Goal: Information Seeking & Learning: Learn about a topic

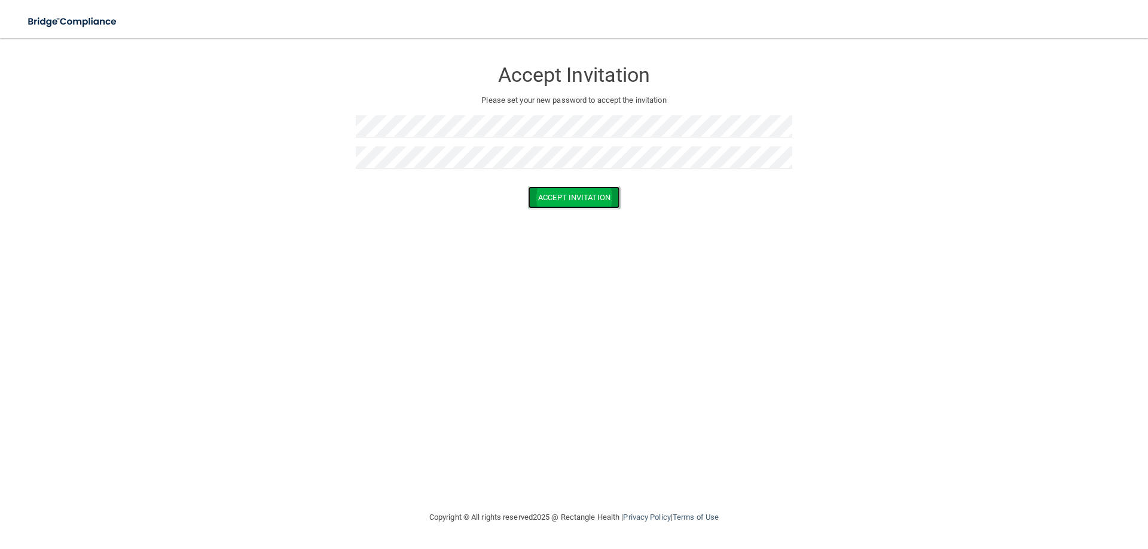
click at [573, 206] on button "Accept Invitation" at bounding box center [574, 198] width 92 height 22
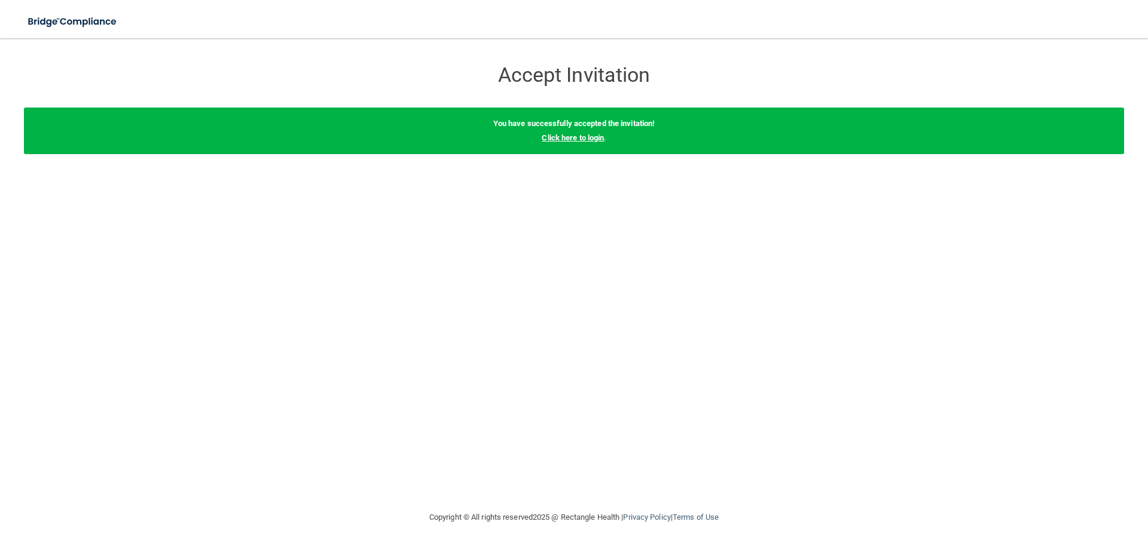
click at [569, 135] on link "Click here to login" at bounding box center [573, 137] width 62 height 9
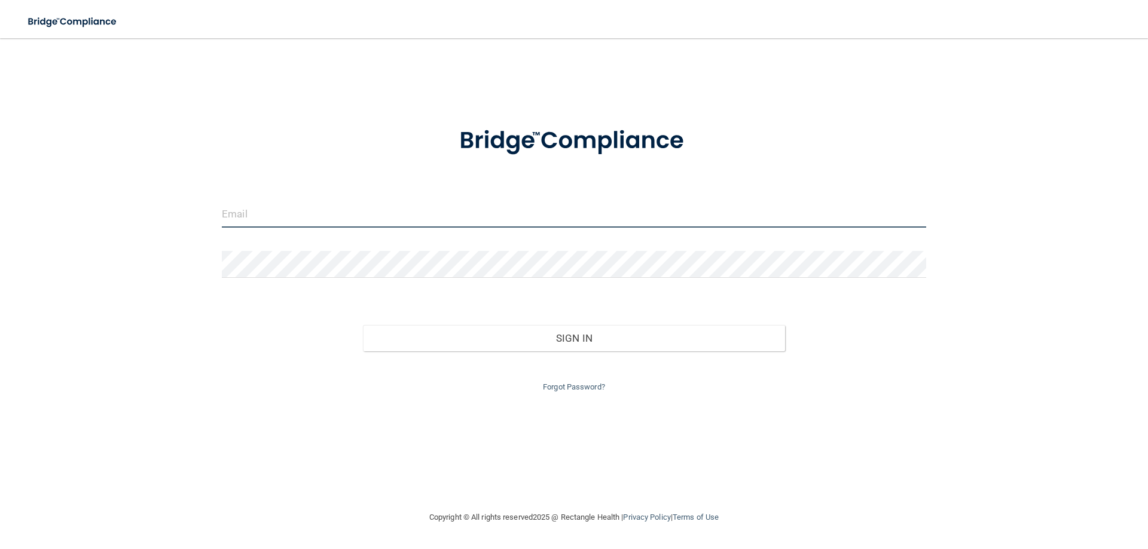
click at [437, 203] on input "email" at bounding box center [574, 214] width 704 height 27
type input "Rosa@molensmiles.com"
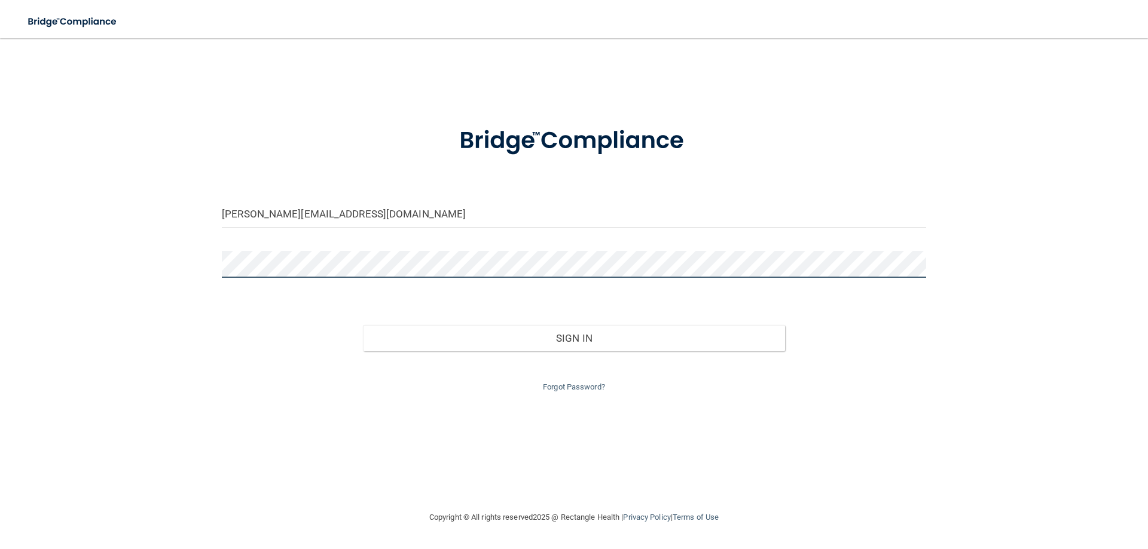
click at [363, 325] on button "Sign In" at bounding box center [574, 338] width 423 height 26
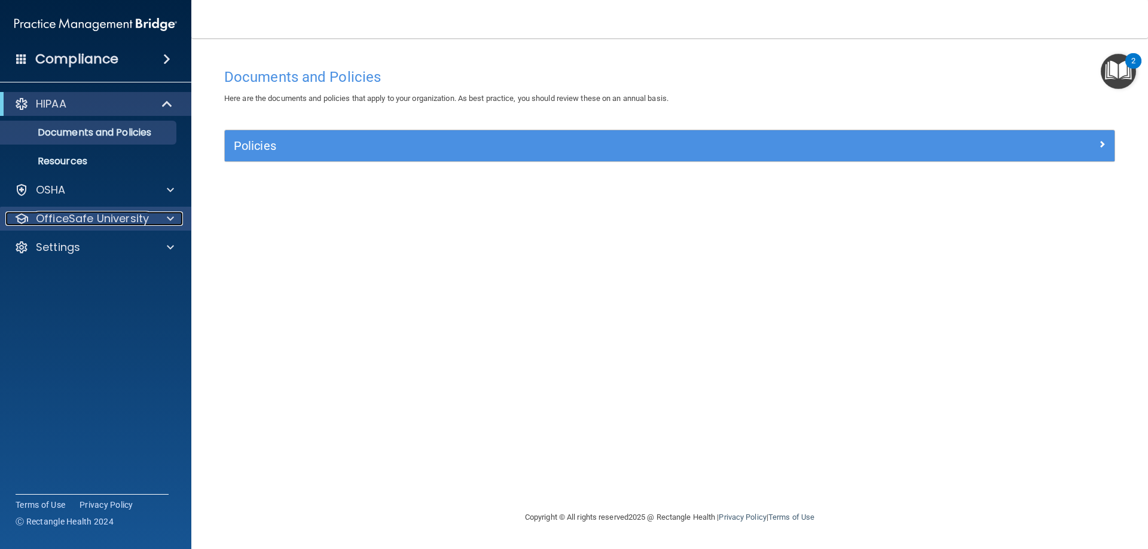
click at [165, 221] on div at bounding box center [169, 219] width 30 height 14
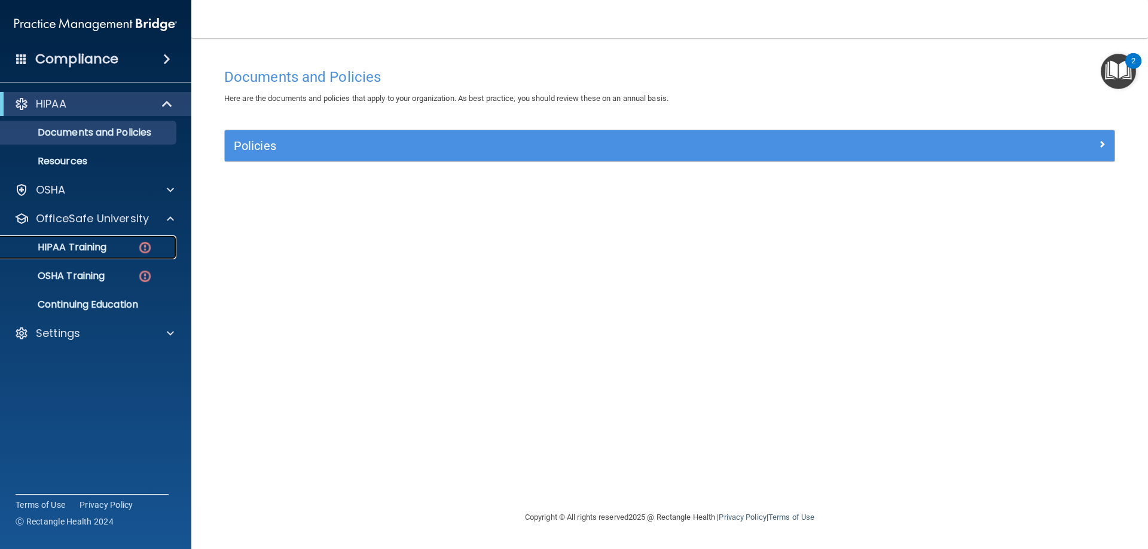
click at [96, 252] on p "HIPAA Training" at bounding box center [57, 247] width 99 height 12
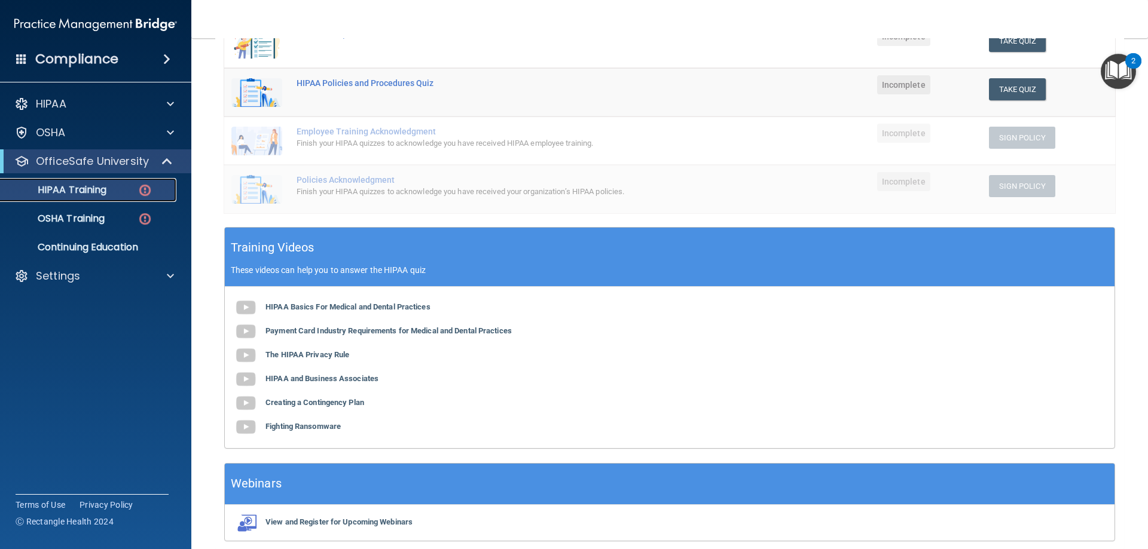
scroll to position [288, 0]
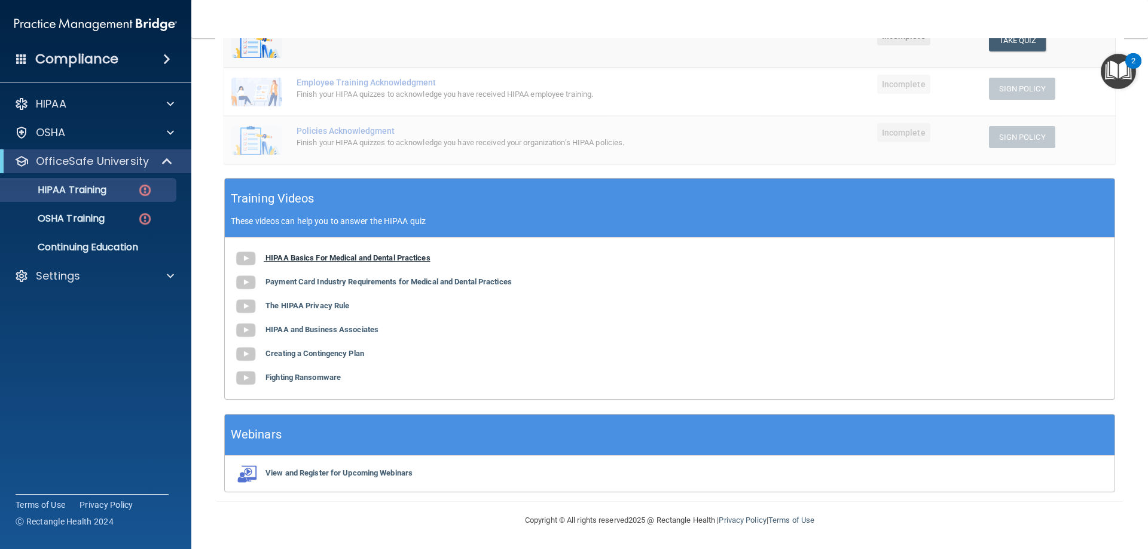
click at [291, 258] on b "HIPAA Basics For Medical and Dental Practices" at bounding box center [347, 257] width 165 height 9
click at [368, 279] on b "Payment Card Industry Requirements for Medical and Dental Practices" at bounding box center [388, 281] width 246 height 9
click at [337, 310] on b "The HIPAA Privacy Rule" at bounding box center [307, 305] width 84 height 9
click at [251, 335] on img at bounding box center [246, 331] width 24 height 24
click at [349, 356] on b "Creating a Contingency Plan" at bounding box center [314, 353] width 99 height 9
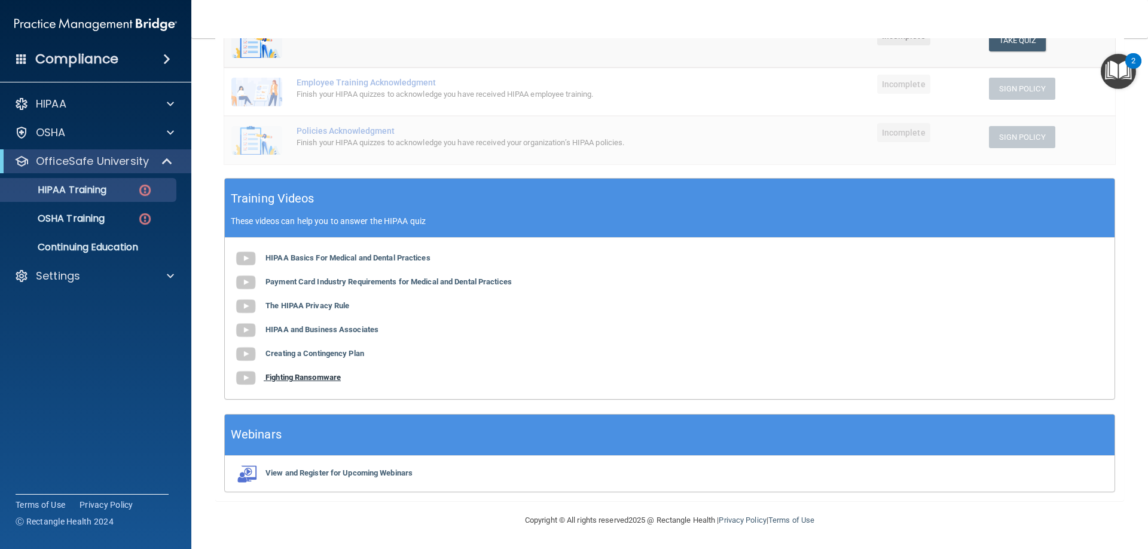
click at [323, 377] on b "Fighting Ransomware" at bounding box center [302, 377] width 75 height 9
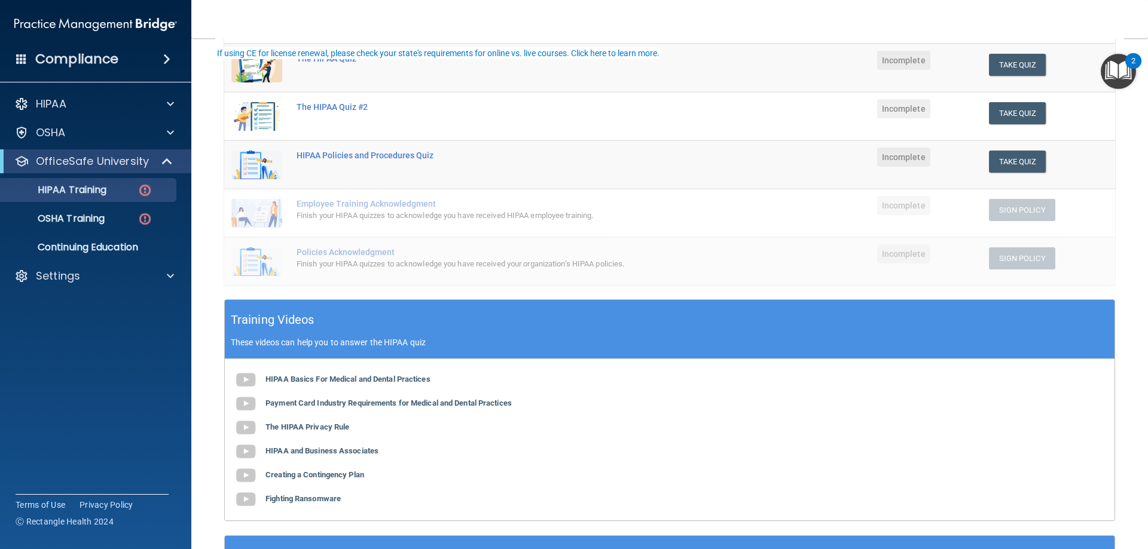
scroll to position [49, 0]
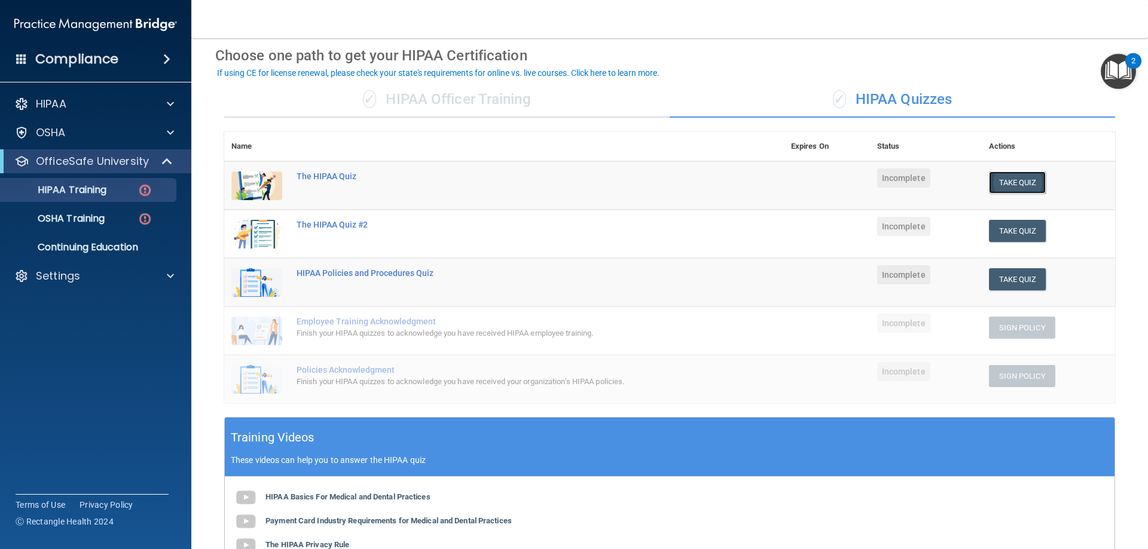
click at [1012, 186] on button "Take Quiz" at bounding box center [1017, 183] width 57 height 22
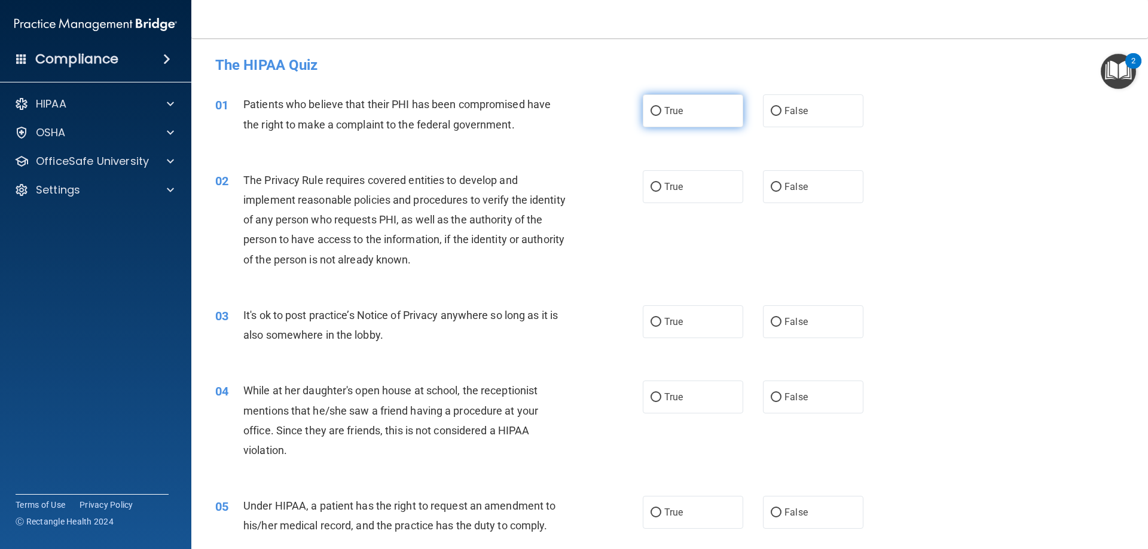
click at [675, 107] on span "True" at bounding box center [673, 110] width 19 height 11
click at [661, 107] on input "True" at bounding box center [655, 111] width 11 height 9
radio input "true"
click at [692, 188] on label "True" at bounding box center [693, 186] width 100 height 33
click at [661, 188] on input "True" at bounding box center [655, 187] width 11 height 9
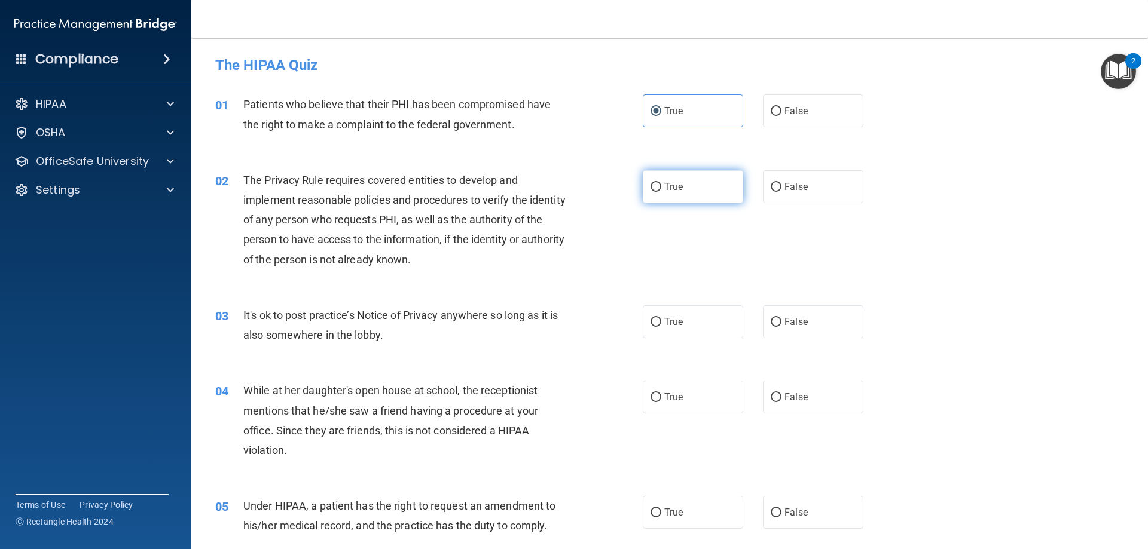
radio input "true"
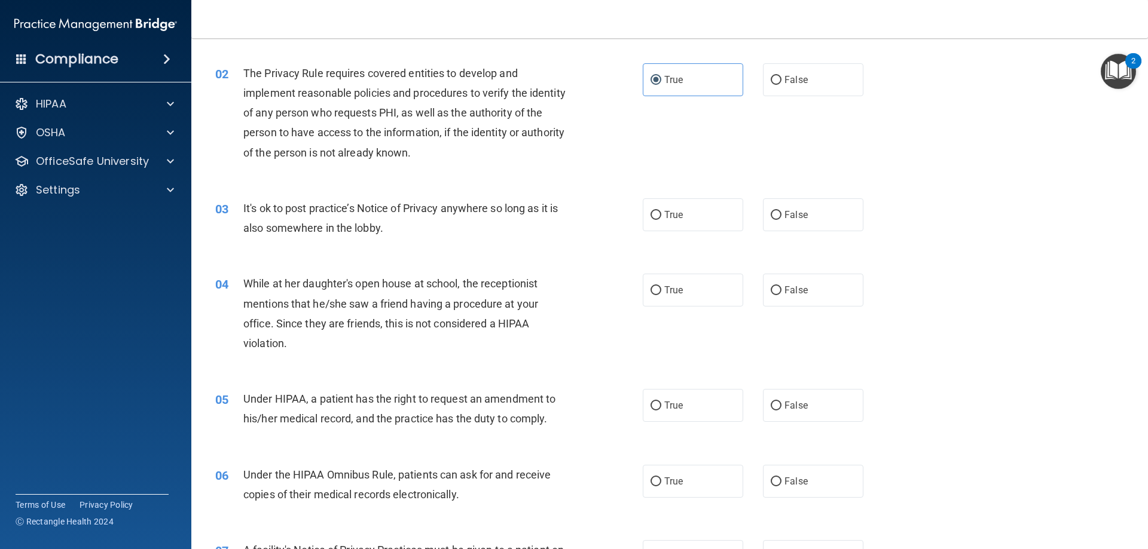
scroll to position [120, 0]
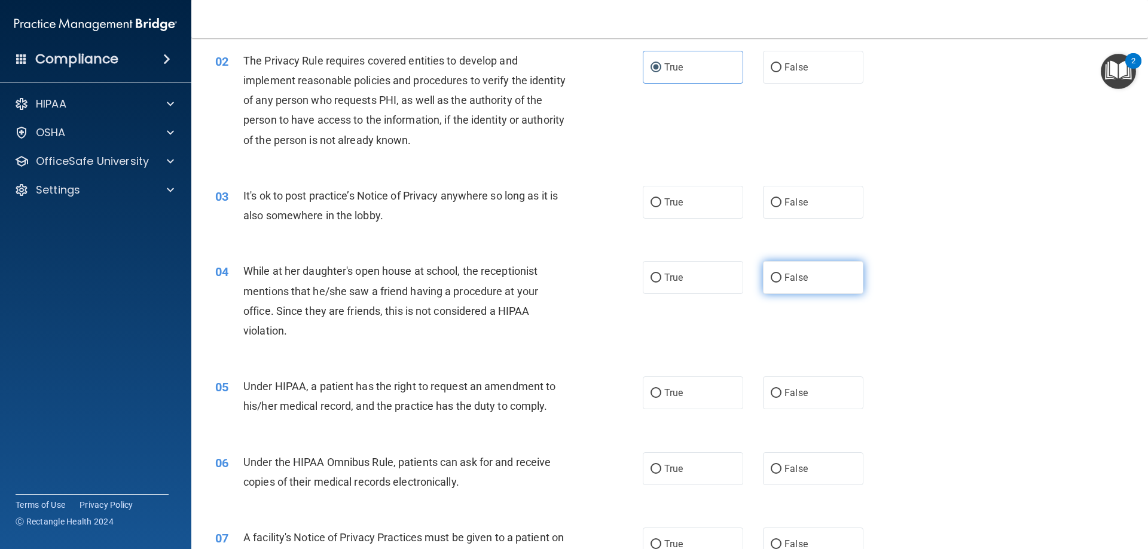
click at [831, 293] on label "False" at bounding box center [813, 277] width 100 height 33
click at [781, 283] on input "False" at bounding box center [776, 278] width 11 height 9
radio input "true"
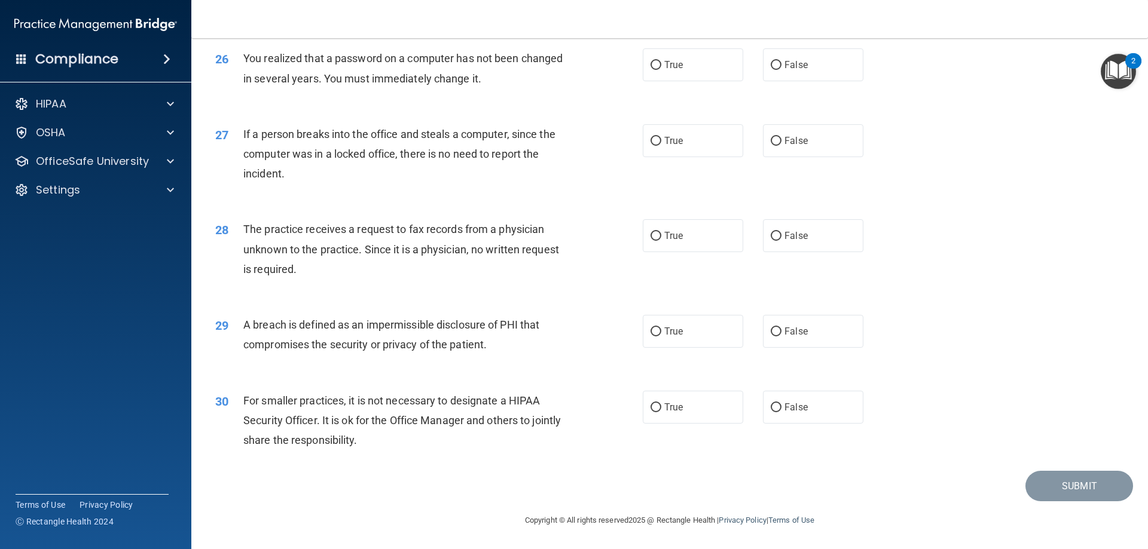
scroll to position [2280, 0]
click at [852, 406] on label "False" at bounding box center [813, 407] width 100 height 33
click at [781, 406] on input "False" at bounding box center [776, 407] width 11 height 9
radio input "true"
click at [685, 343] on label "True" at bounding box center [693, 331] width 100 height 33
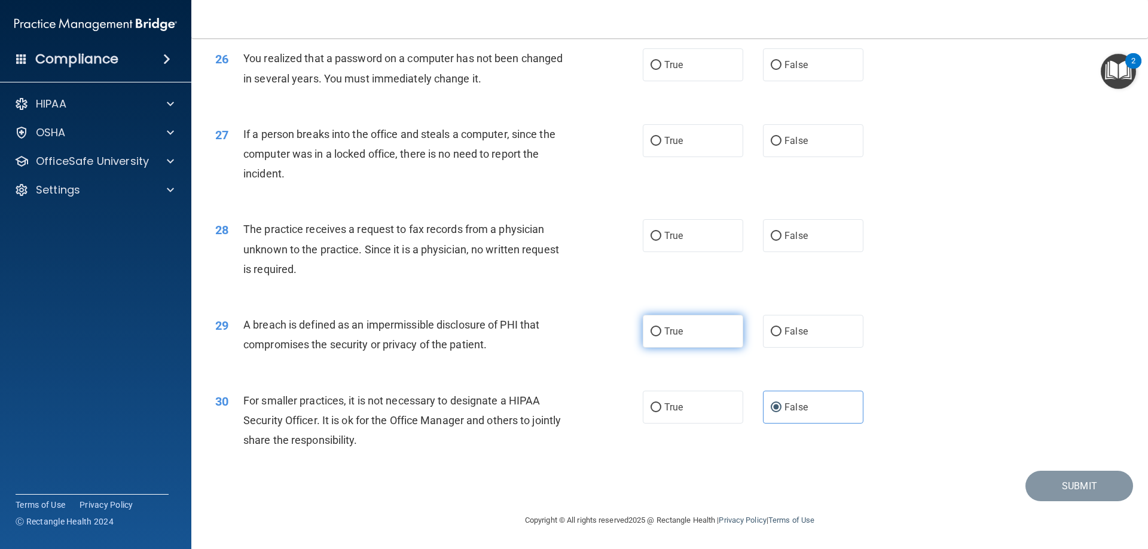
click at [661, 337] on input "True" at bounding box center [655, 332] width 11 height 9
radio input "true"
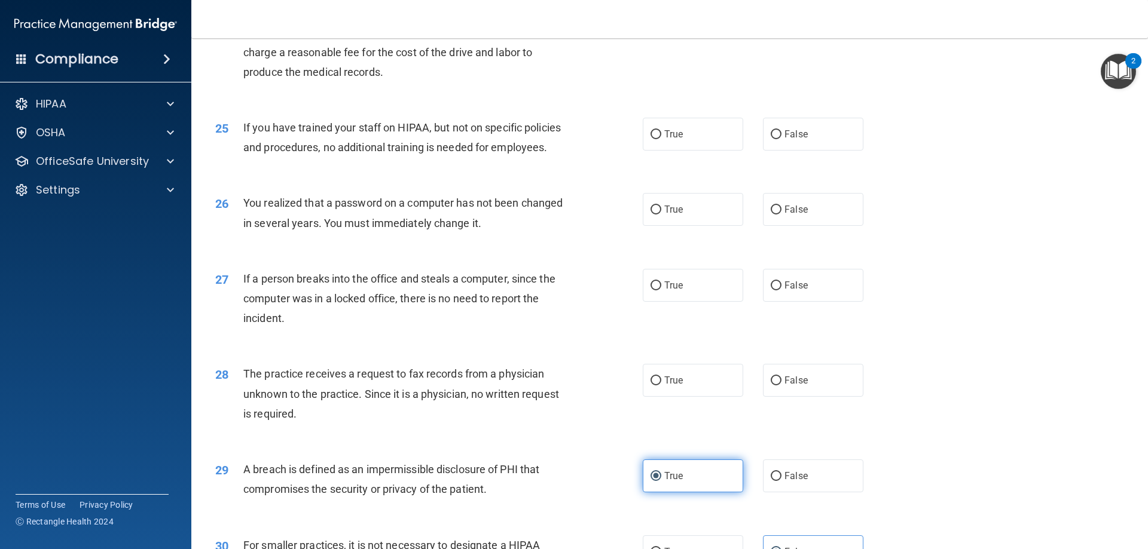
scroll to position [2101, 0]
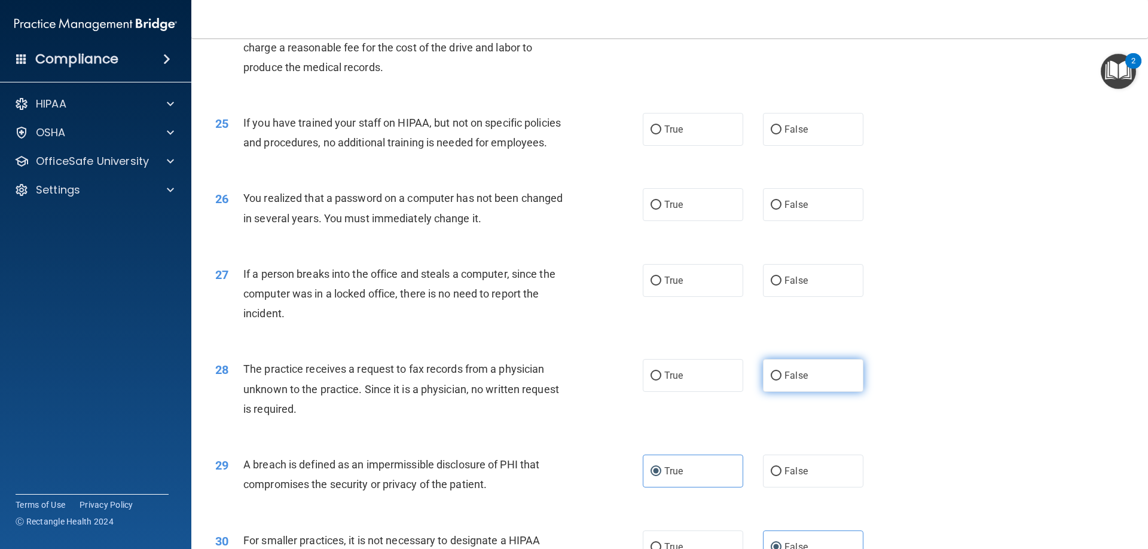
click at [786, 392] on label "False" at bounding box center [813, 375] width 100 height 33
click at [781, 381] on input "False" at bounding box center [776, 376] width 11 height 9
radio input "true"
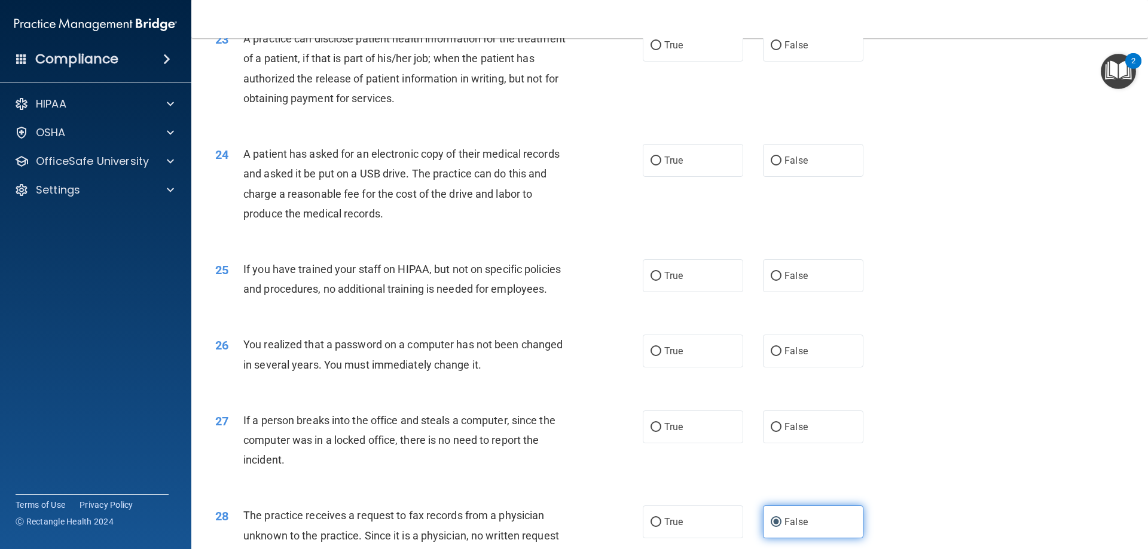
scroll to position [1981, 0]
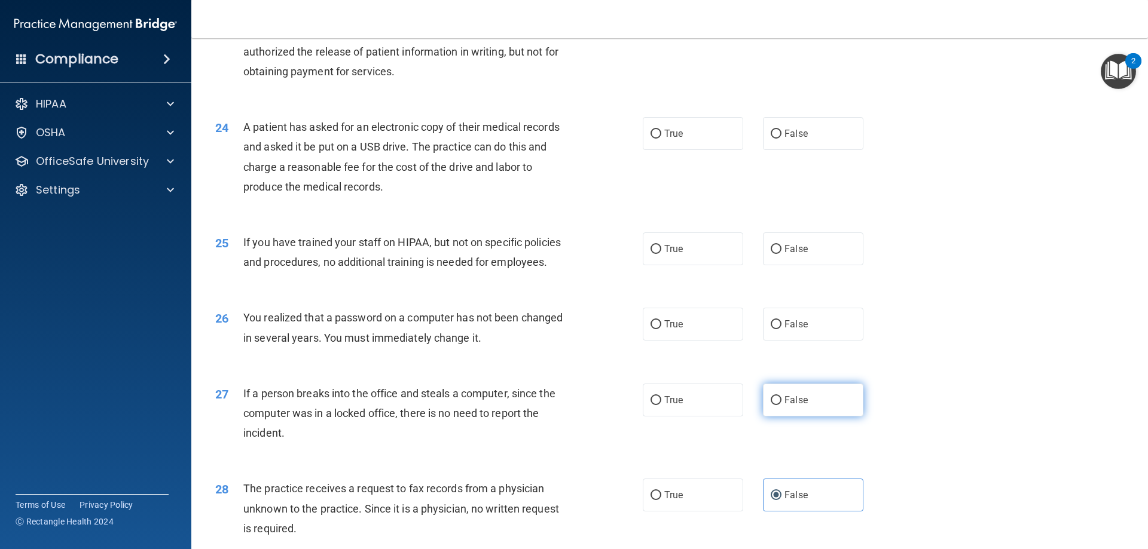
click at [817, 417] on label "False" at bounding box center [813, 400] width 100 height 33
click at [781, 405] on input "False" at bounding box center [776, 400] width 11 height 9
radio input "true"
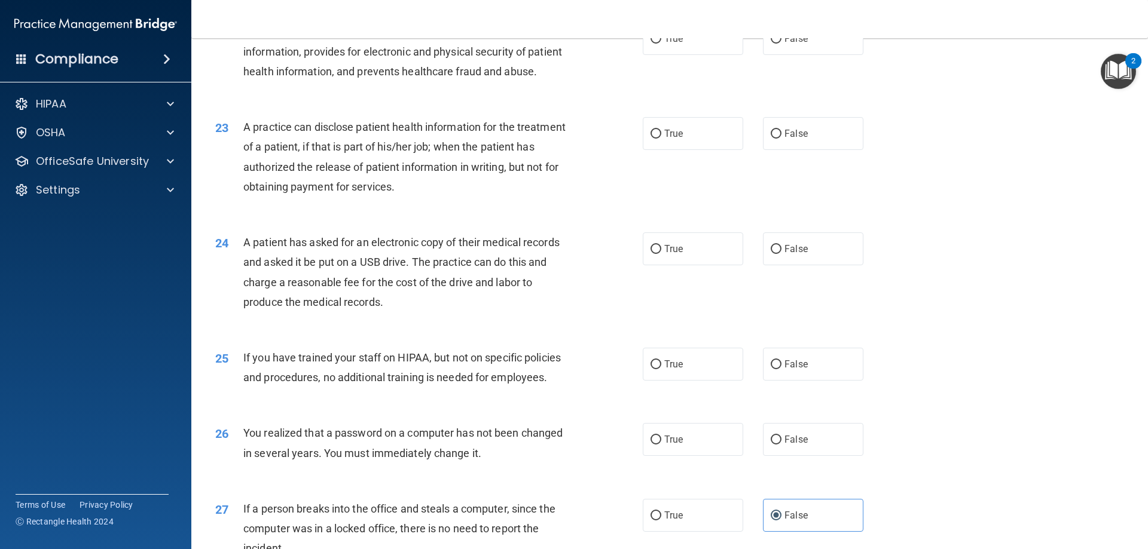
scroll to position [1861, 0]
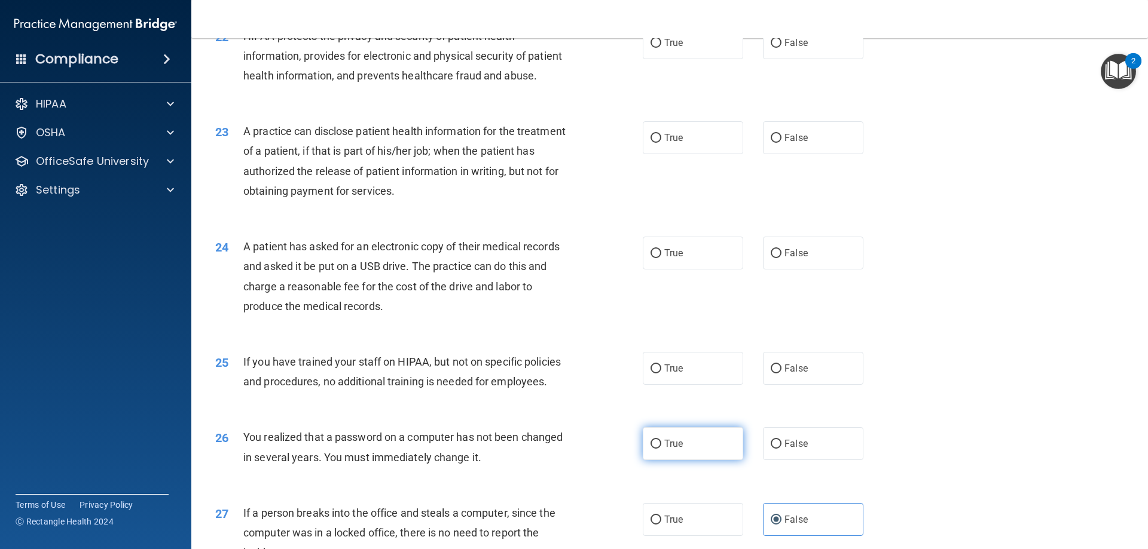
click at [722, 460] on label "True" at bounding box center [693, 443] width 100 height 33
click at [661, 449] on input "True" at bounding box center [655, 444] width 11 height 9
radio input "true"
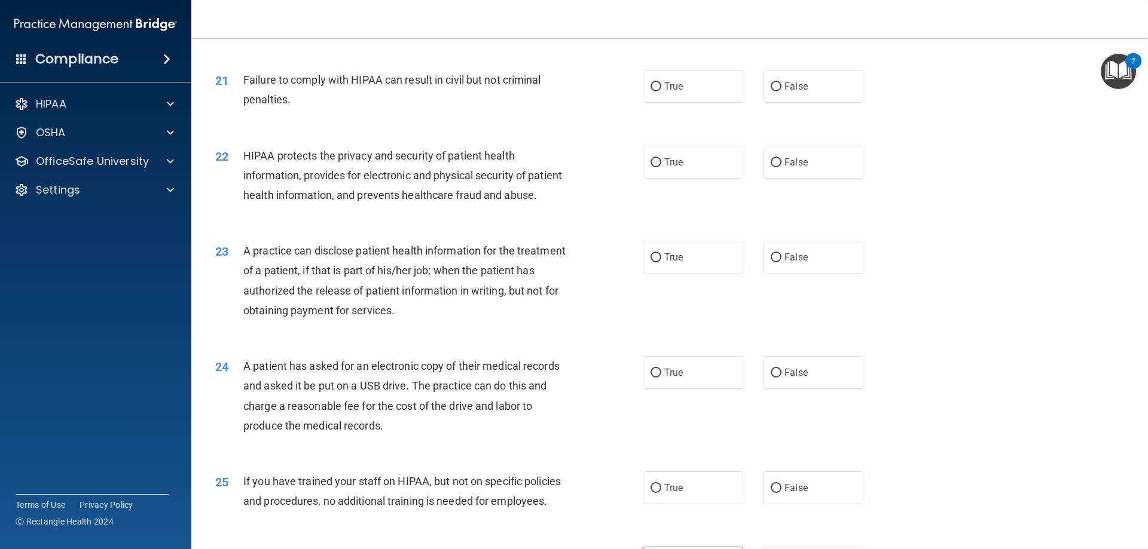
scroll to position [1802, 0]
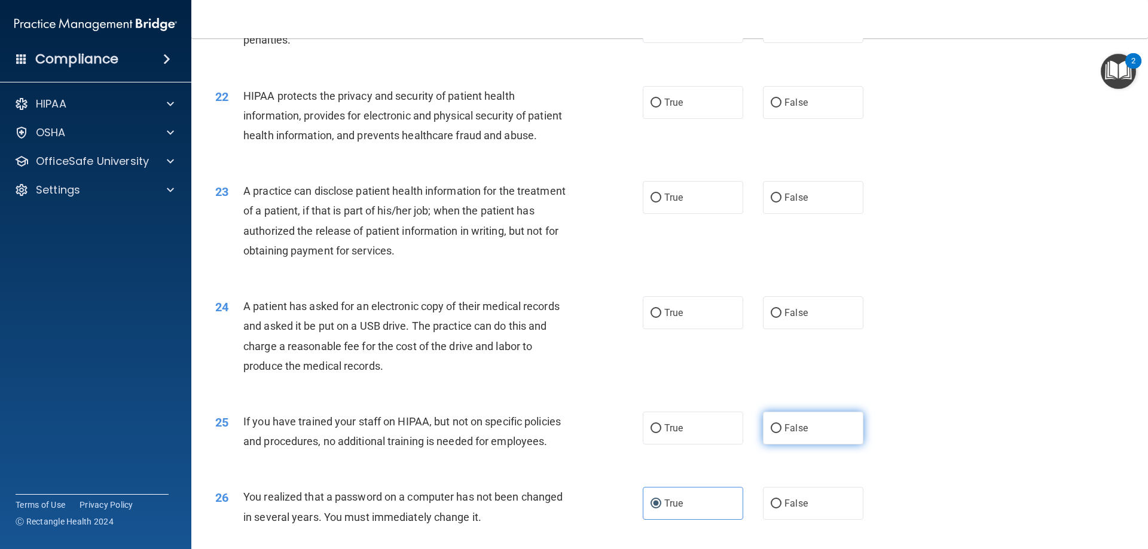
click at [797, 434] on span "False" at bounding box center [795, 428] width 23 height 11
click at [781, 433] on input "False" at bounding box center [776, 428] width 11 height 9
radio input "true"
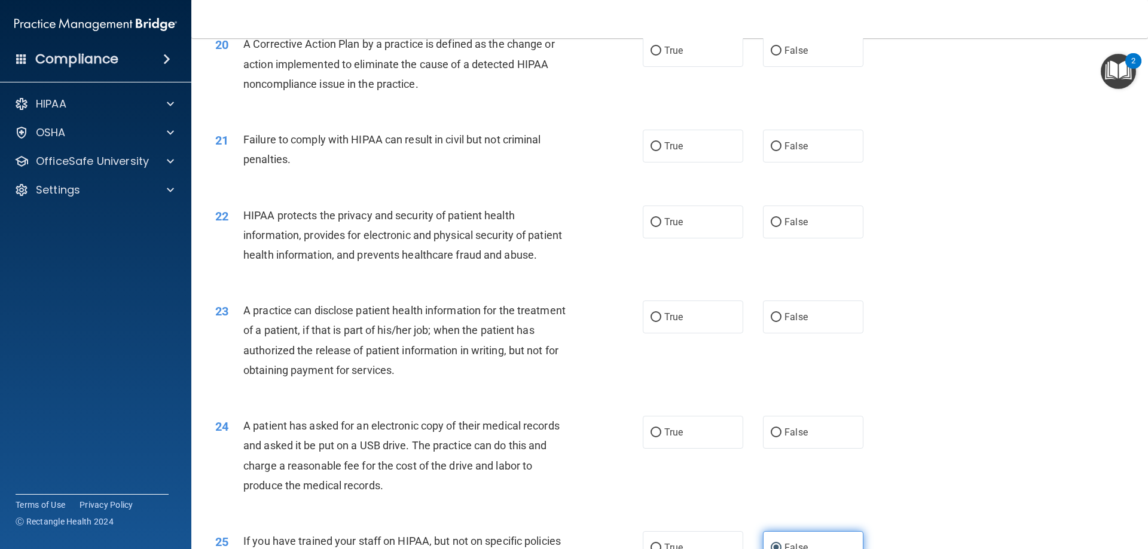
scroll to position [1742, 0]
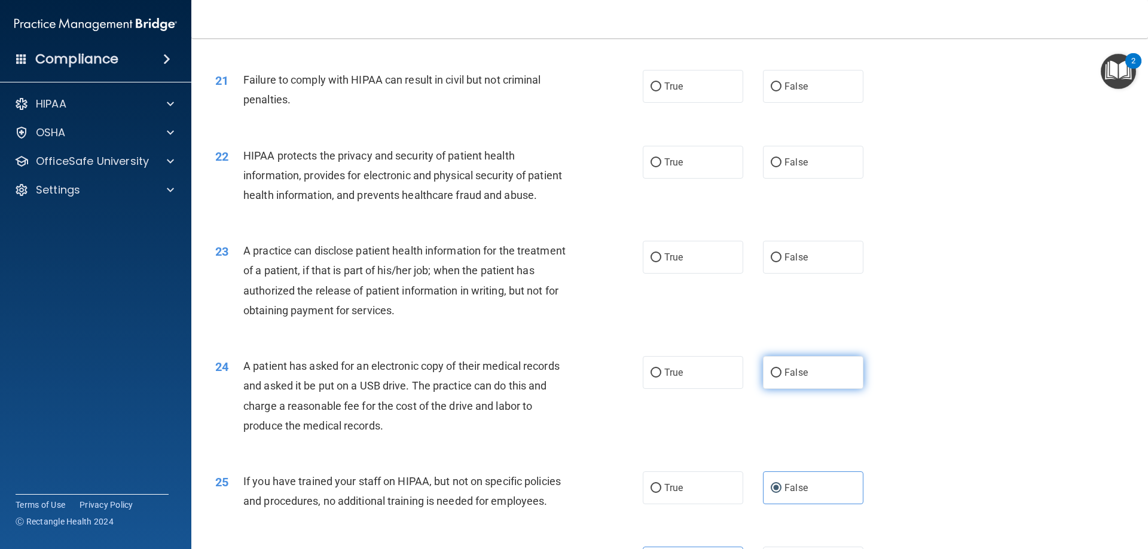
click at [778, 389] on label "False" at bounding box center [813, 372] width 100 height 33
click at [778, 378] on input "False" at bounding box center [776, 373] width 11 height 9
radio input "true"
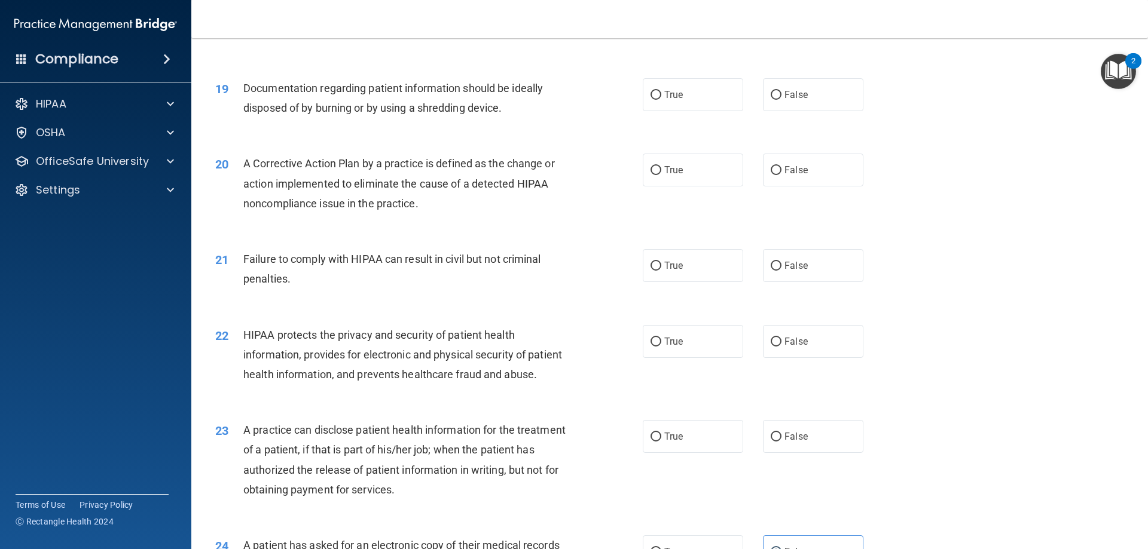
scroll to position [1622, 0]
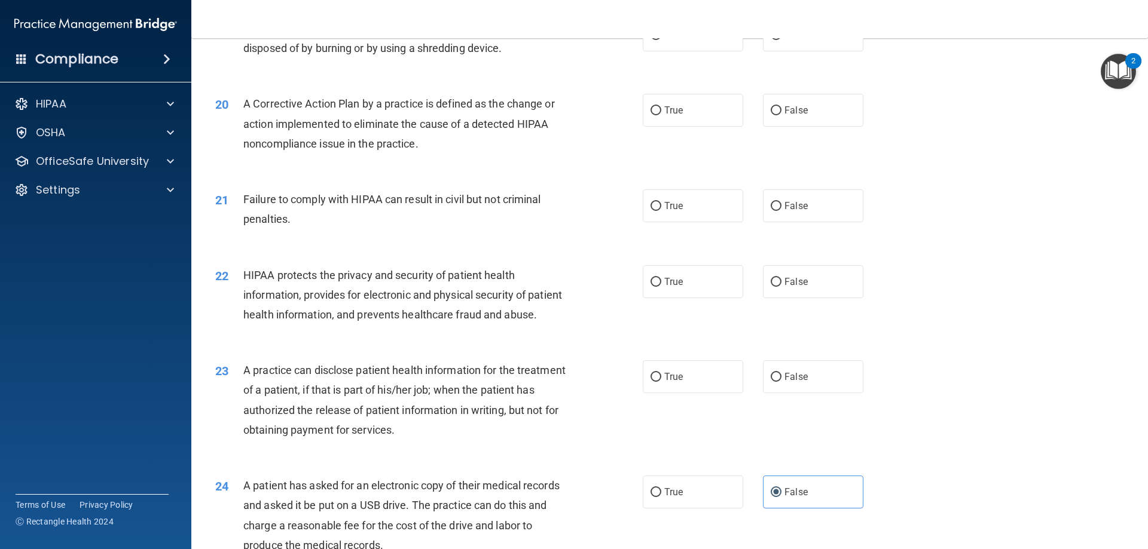
click at [678, 433] on div "23 A practice can disclose patient health information for the treatment of a pa…" at bounding box center [669, 403] width 927 height 115
click at [681, 393] on label "True" at bounding box center [693, 376] width 100 height 33
click at [661, 382] on input "True" at bounding box center [655, 377] width 11 height 9
radio input "true"
click at [665, 383] on span "True" at bounding box center [673, 376] width 19 height 11
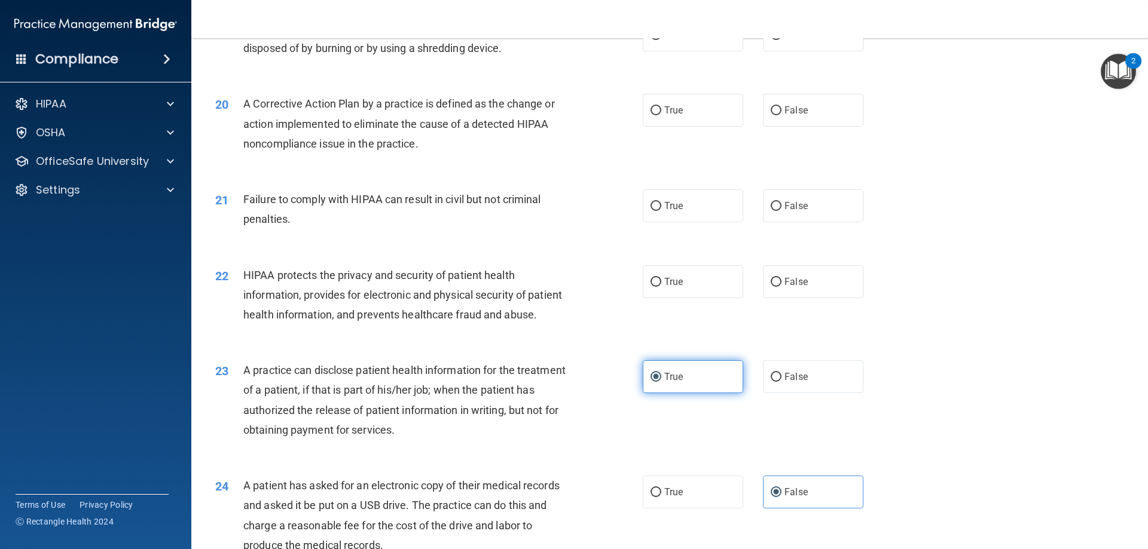
click at [661, 382] on input "True" at bounding box center [655, 377] width 11 height 9
click at [687, 393] on label "True" at bounding box center [693, 376] width 100 height 33
click at [661, 382] on input "True" at bounding box center [655, 377] width 11 height 9
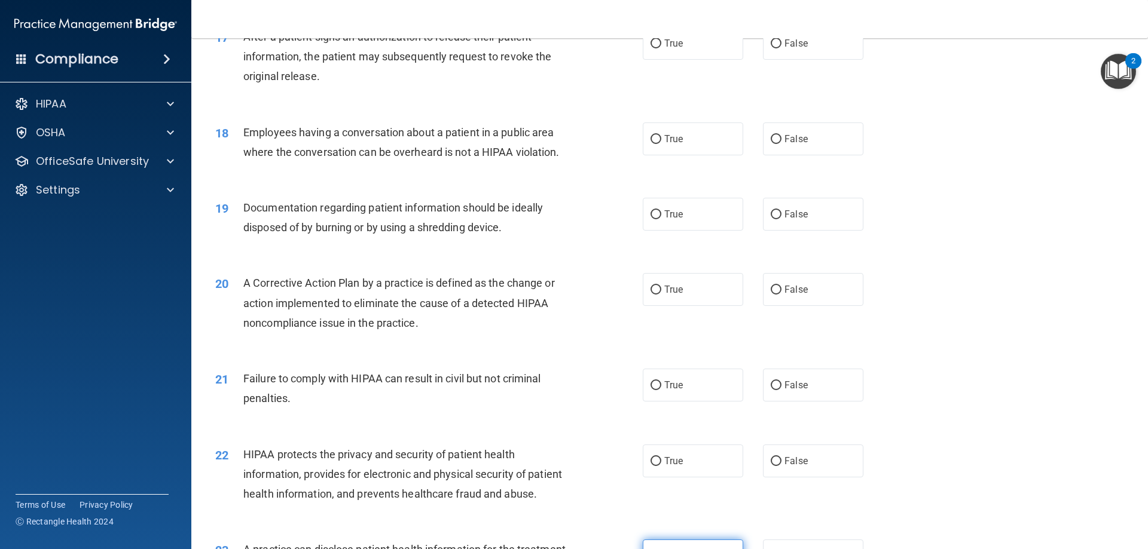
scroll to position [1503, 0]
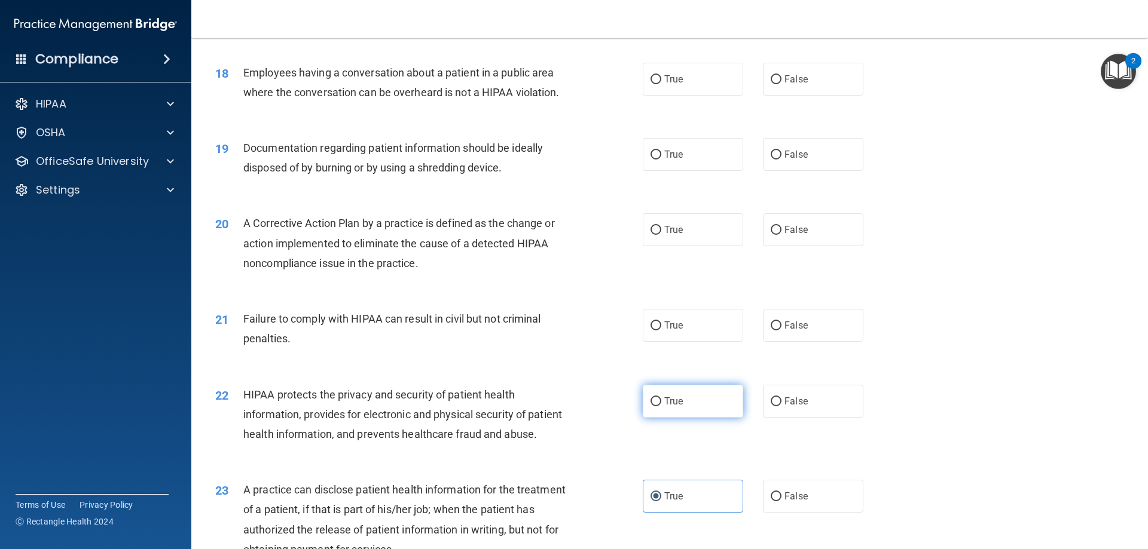
click at [667, 407] on span "True" at bounding box center [673, 401] width 19 height 11
click at [661, 406] on input "True" at bounding box center [655, 402] width 11 height 9
radio input "true"
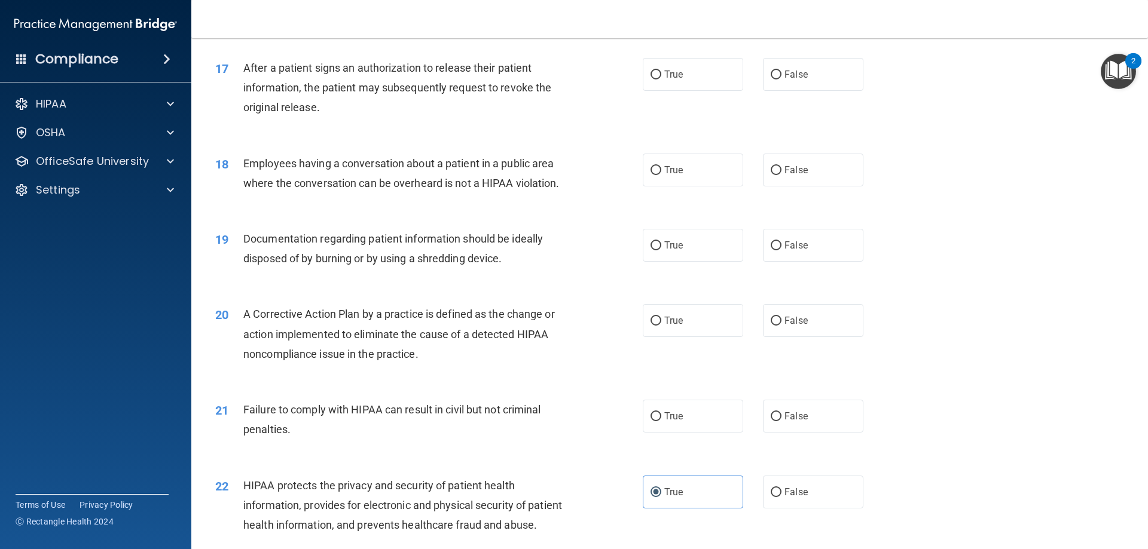
scroll to position [1383, 0]
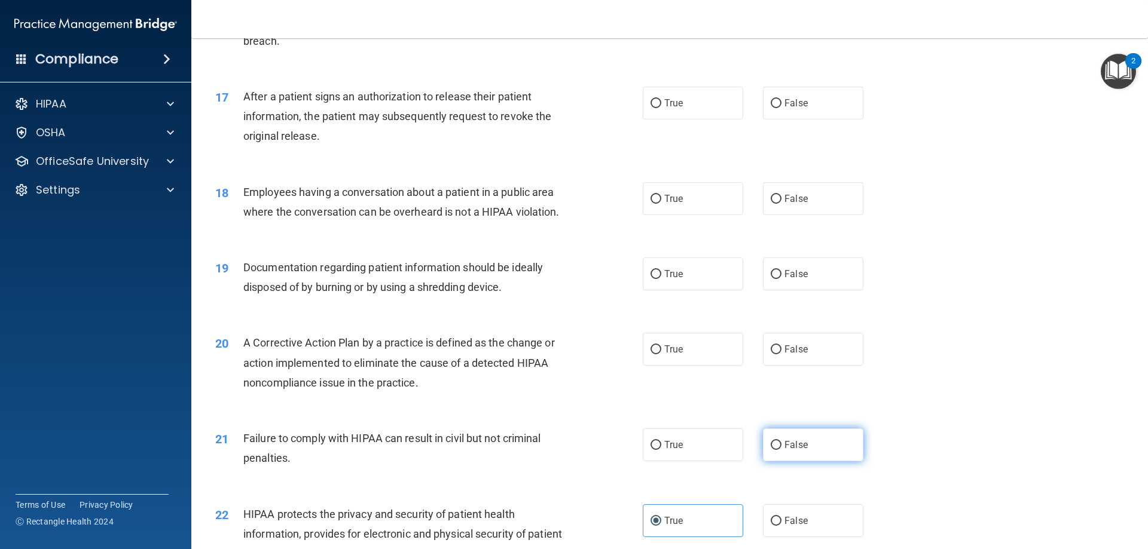
click at [794, 461] on label "False" at bounding box center [813, 445] width 100 height 33
click at [781, 450] on input "False" at bounding box center [776, 445] width 11 height 9
radio input "true"
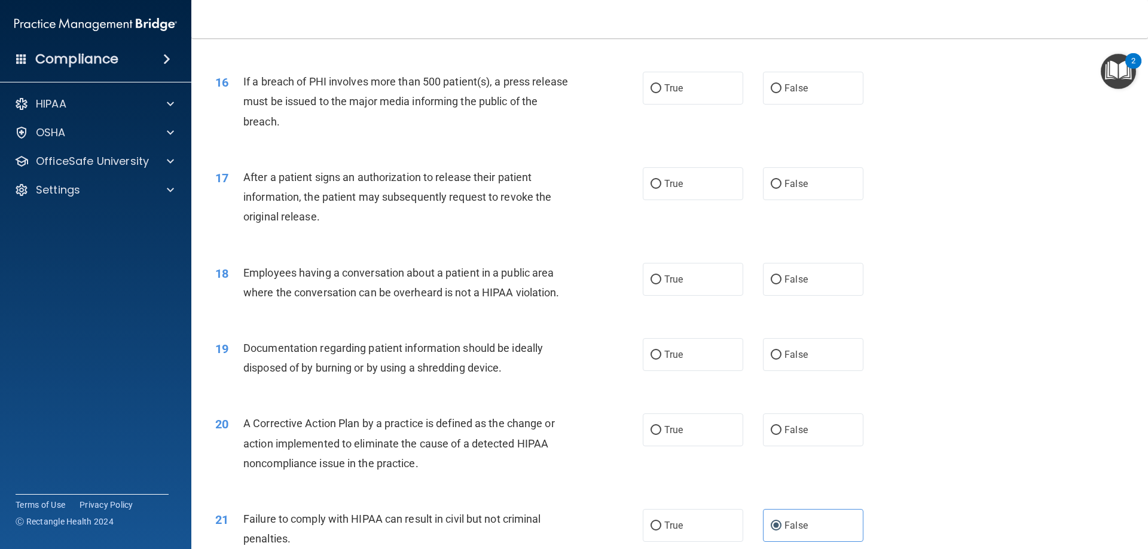
scroll to position [1323, 0]
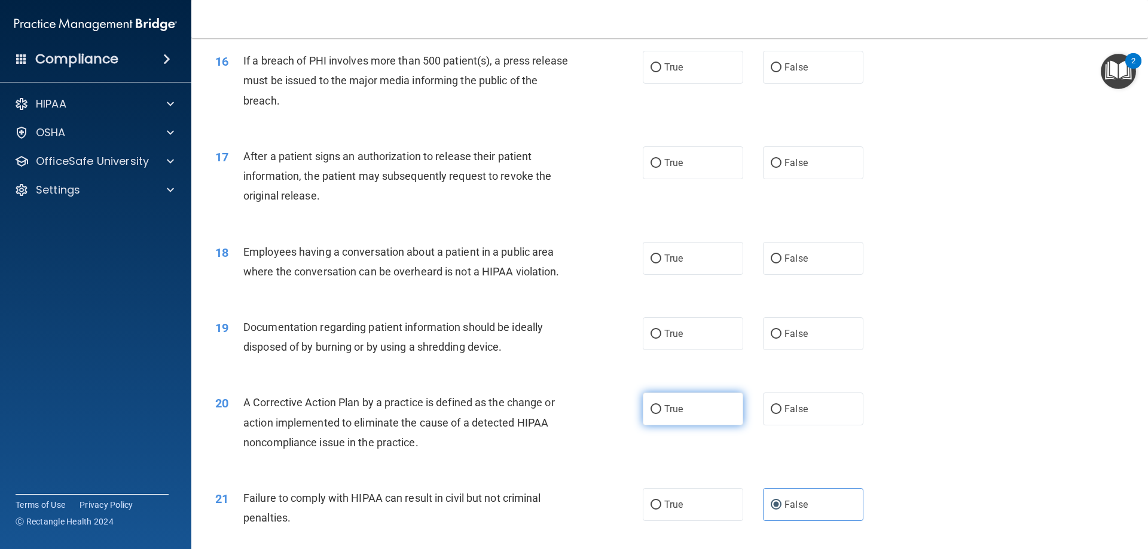
click at [665, 415] on span "True" at bounding box center [673, 408] width 19 height 11
click at [661, 414] on input "True" at bounding box center [655, 409] width 11 height 9
radio input "true"
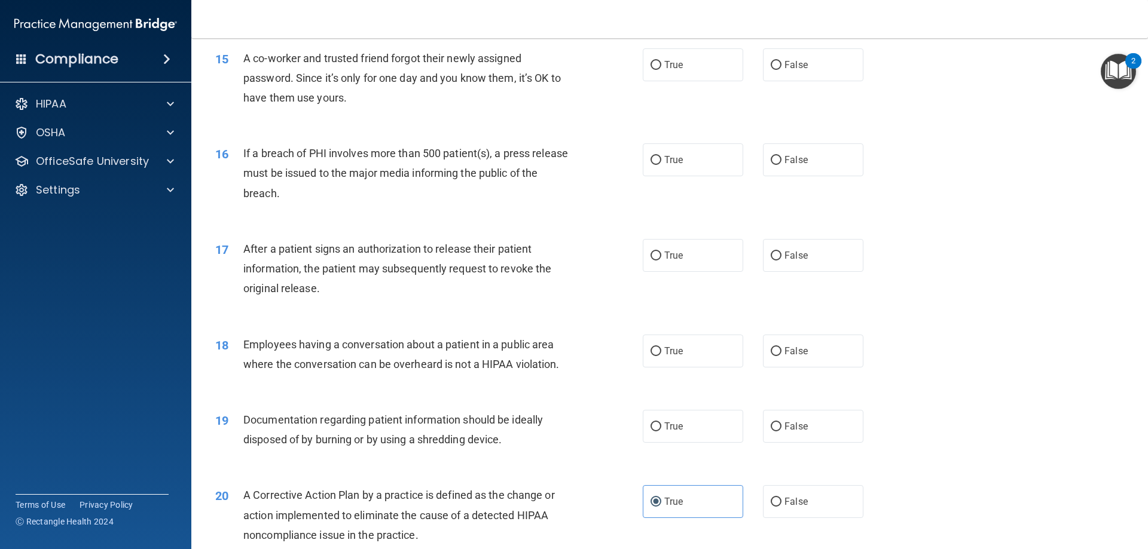
scroll to position [1204, 0]
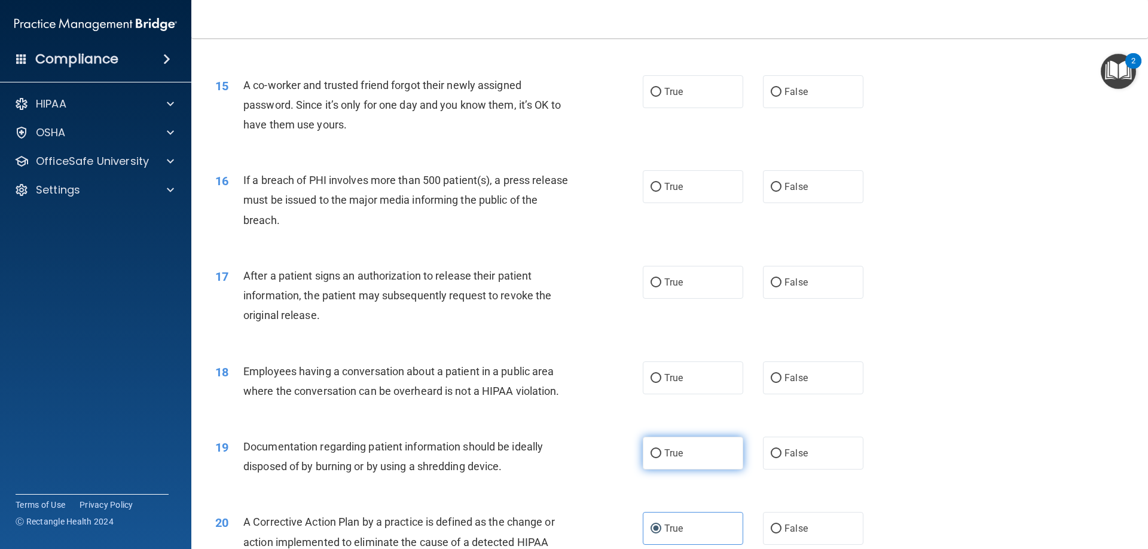
click at [677, 463] on label "True" at bounding box center [693, 453] width 100 height 33
click at [661, 458] on input "True" at bounding box center [655, 454] width 11 height 9
radio input "true"
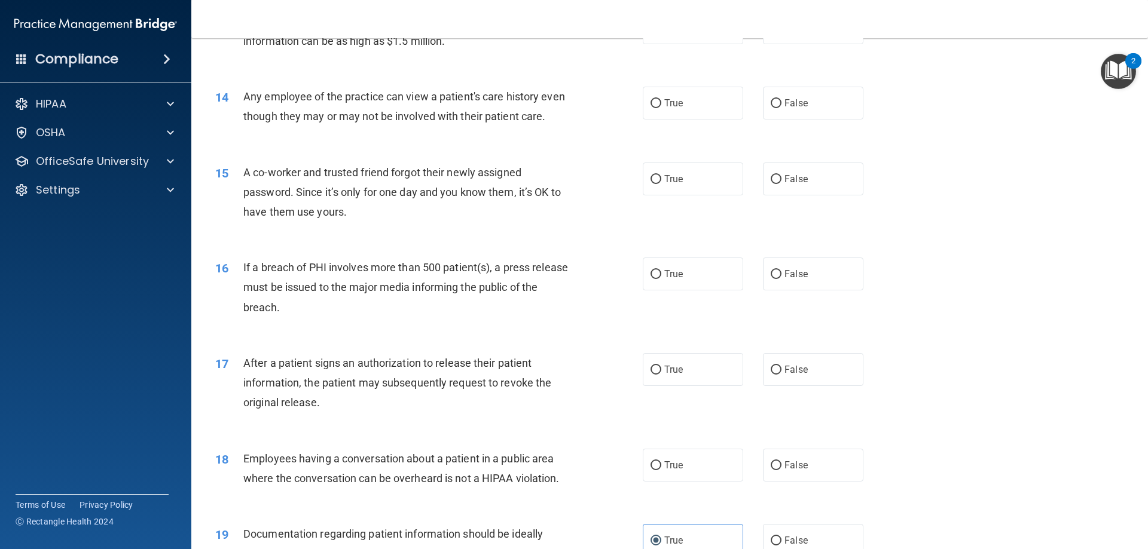
scroll to position [1144, 0]
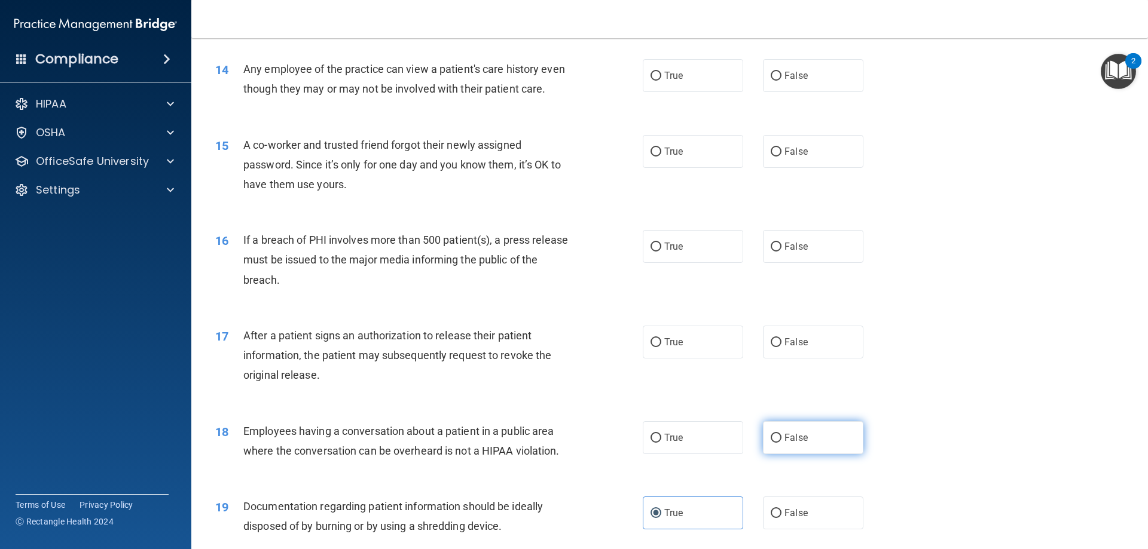
click at [782, 449] on label "False" at bounding box center [813, 437] width 100 height 33
click at [781, 443] on input "False" at bounding box center [776, 438] width 11 height 9
radio input "true"
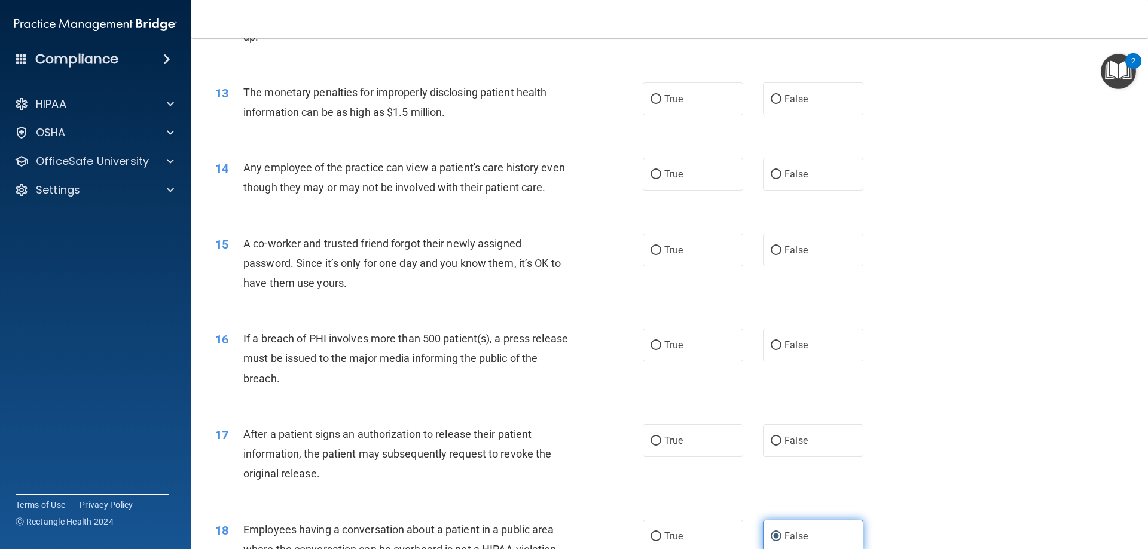
scroll to position [1025, 0]
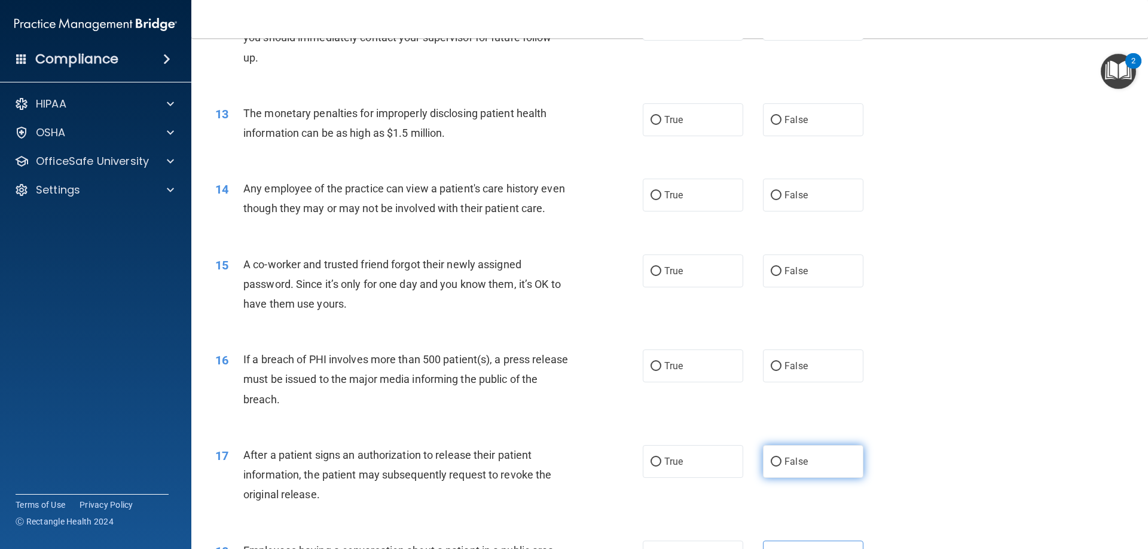
click at [787, 467] on span "False" at bounding box center [795, 461] width 23 height 11
click at [781, 467] on input "False" at bounding box center [776, 462] width 11 height 9
radio input "true"
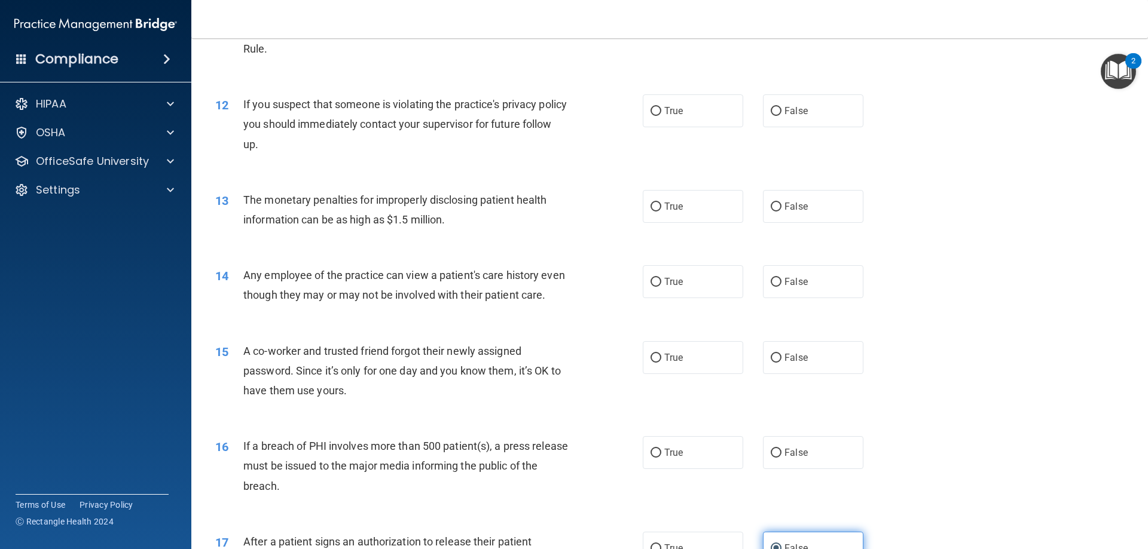
scroll to position [965, 0]
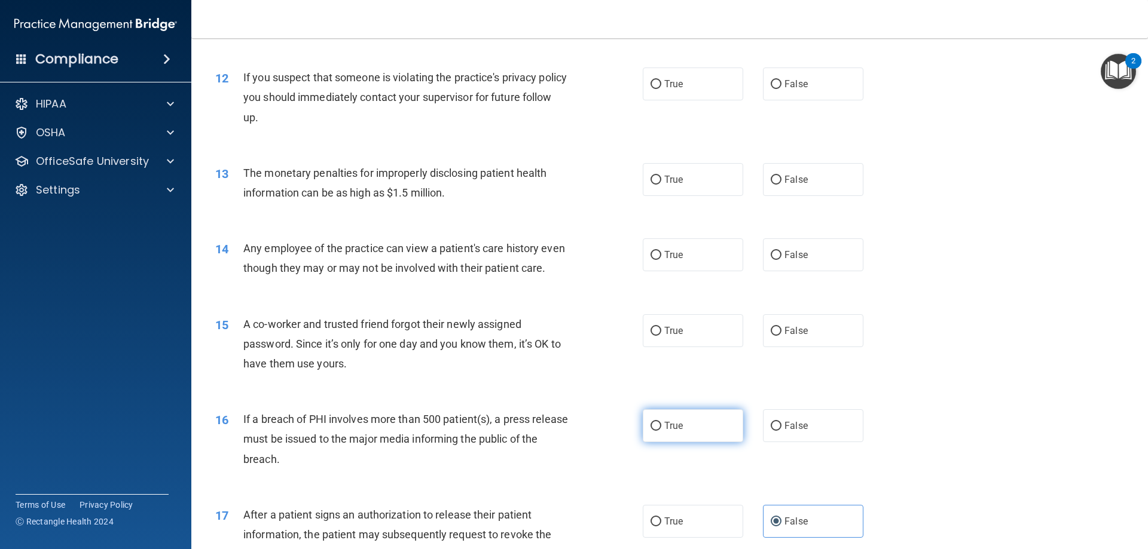
click at [729, 442] on label "True" at bounding box center [693, 425] width 100 height 33
click at [661, 431] on input "True" at bounding box center [655, 426] width 11 height 9
radio input "true"
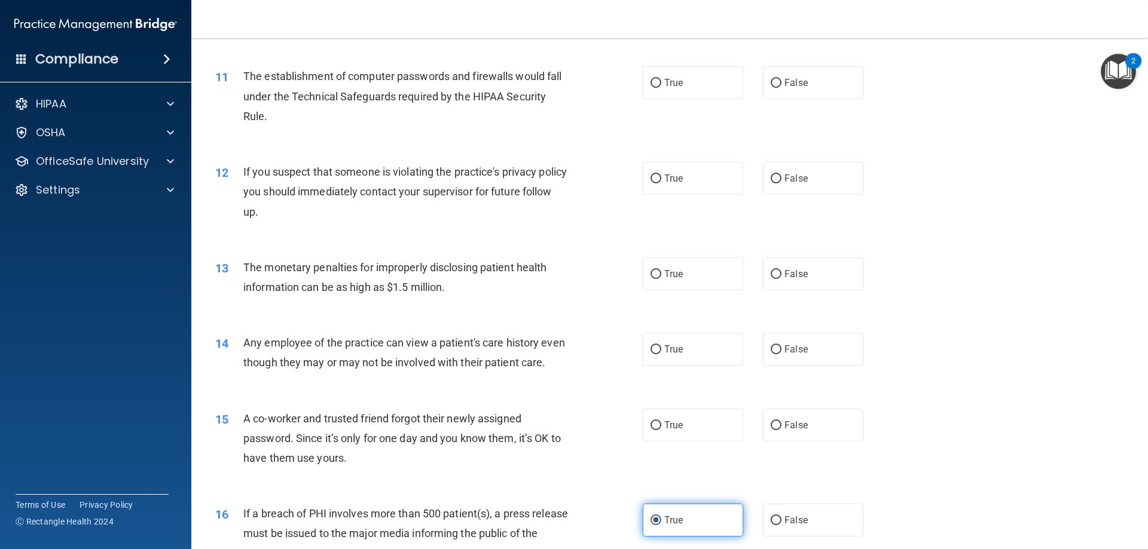
scroll to position [845, 0]
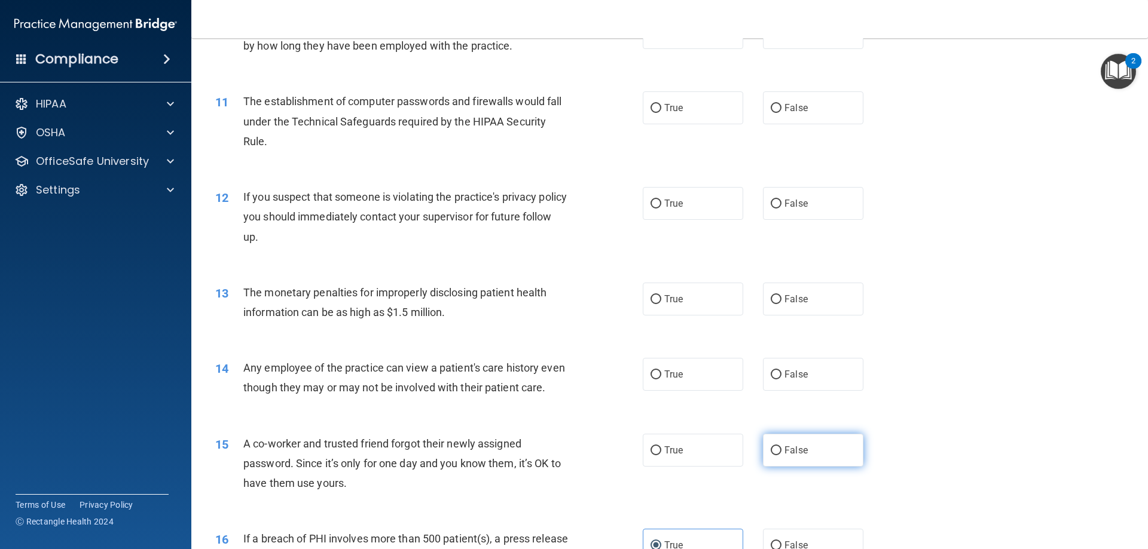
click at [810, 467] on label "False" at bounding box center [813, 450] width 100 height 33
click at [781, 455] on input "False" at bounding box center [776, 451] width 11 height 9
radio input "true"
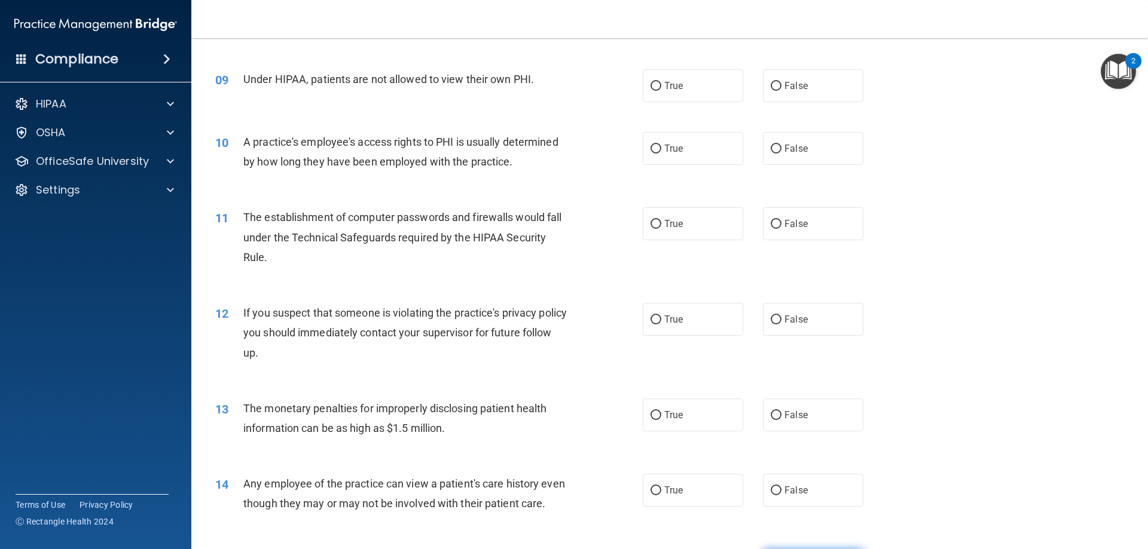
scroll to position [726, 0]
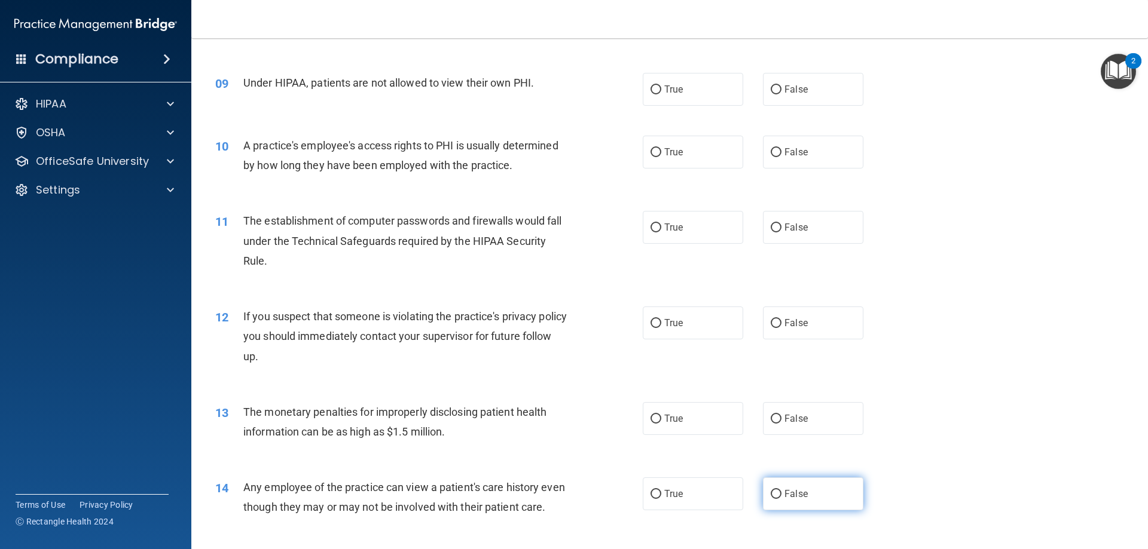
click at [785, 496] on span "False" at bounding box center [795, 493] width 23 height 11
click at [781, 496] on input "False" at bounding box center [776, 494] width 11 height 9
radio input "true"
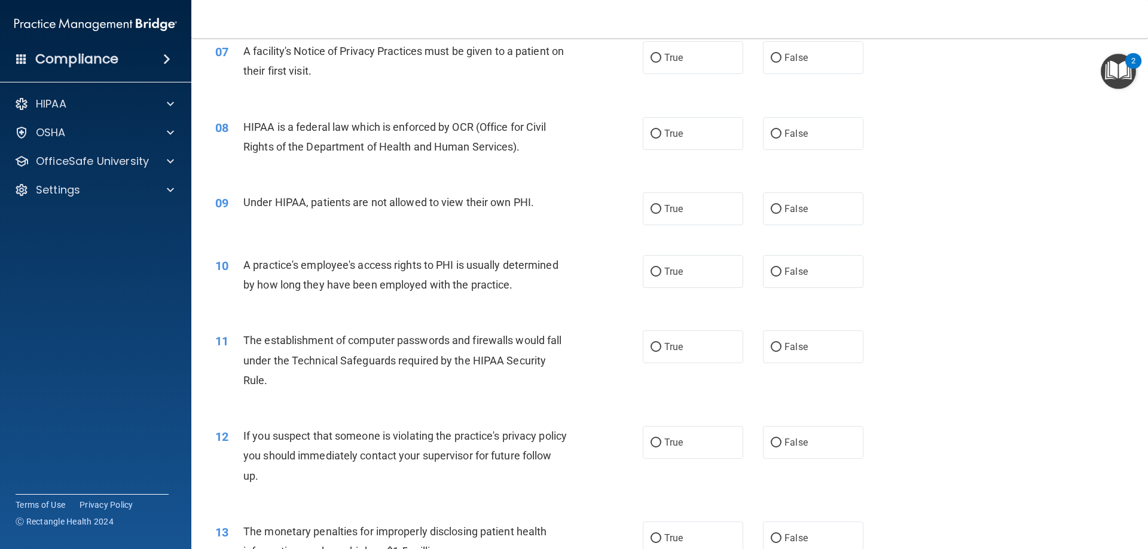
scroll to position [666, 0]
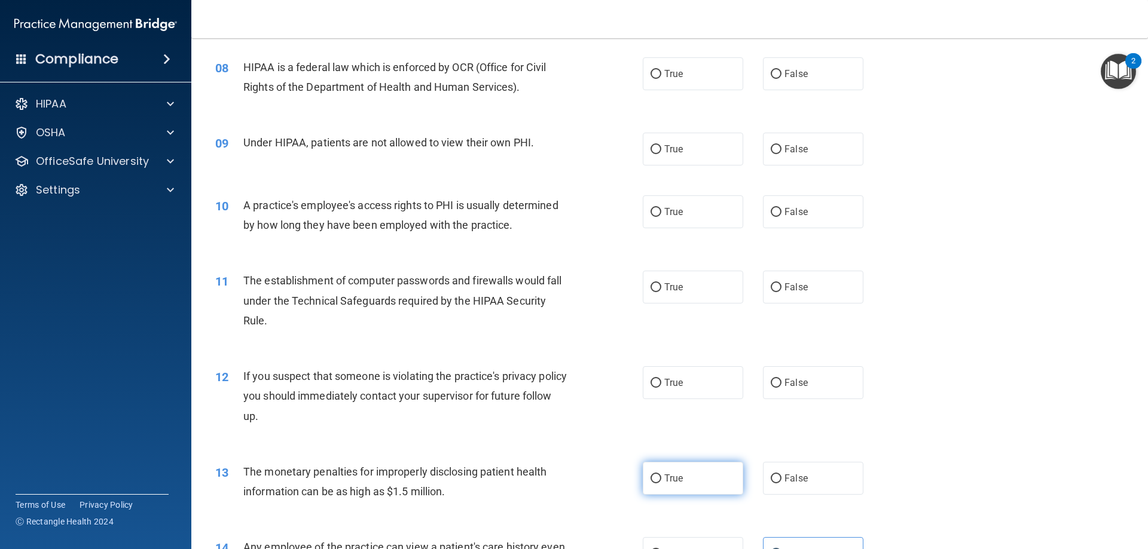
click at [722, 475] on label "True" at bounding box center [693, 478] width 100 height 33
click at [661, 475] on input "True" at bounding box center [655, 479] width 11 height 9
radio input "true"
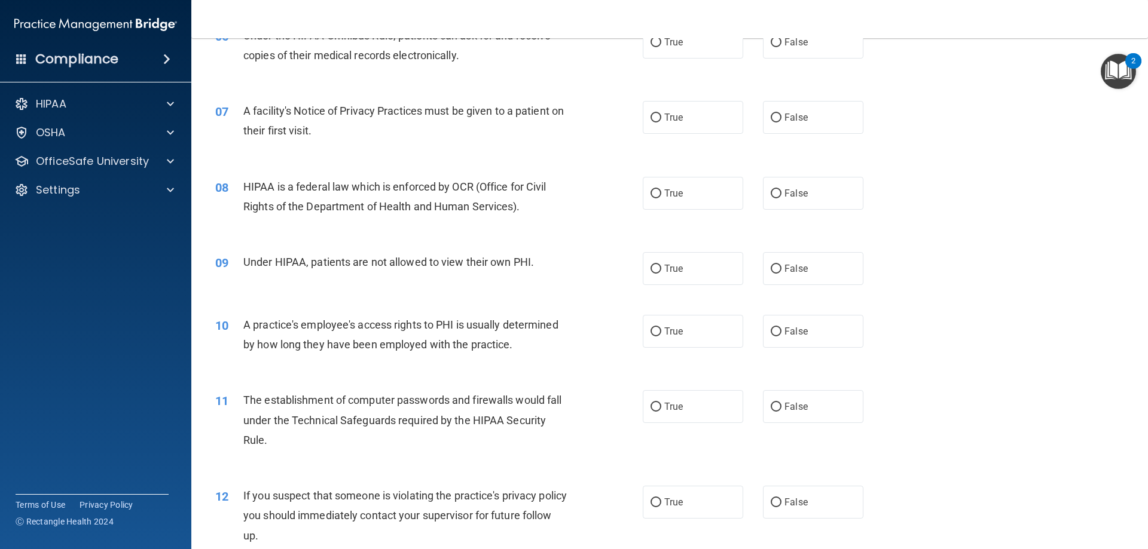
scroll to position [606, 0]
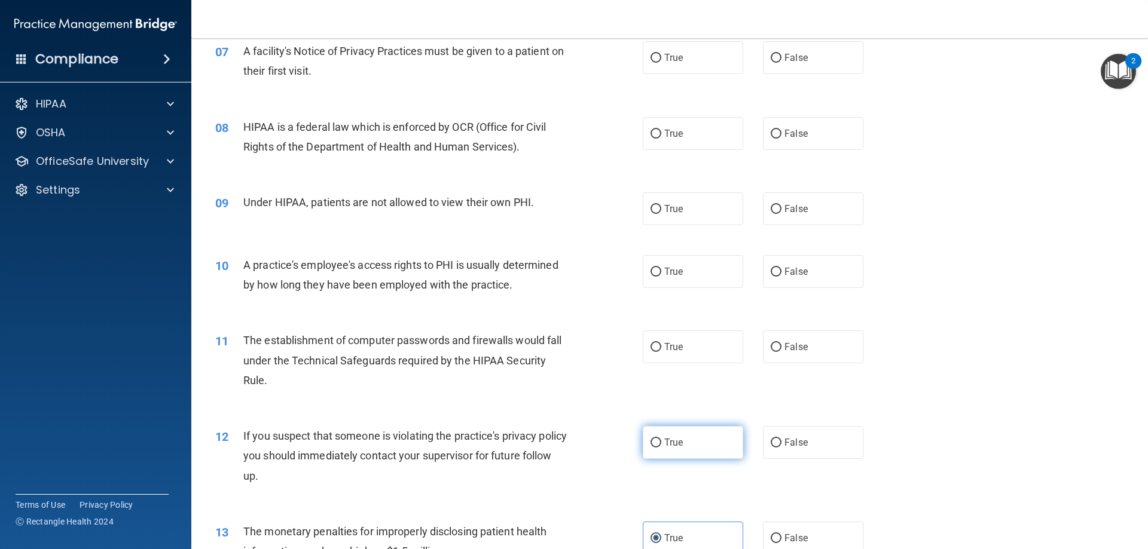
click at [687, 450] on label "True" at bounding box center [693, 442] width 100 height 33
click at [661, 448] on input "True" at bounding box center [655, 443] width 11 height 9
radio input "true"
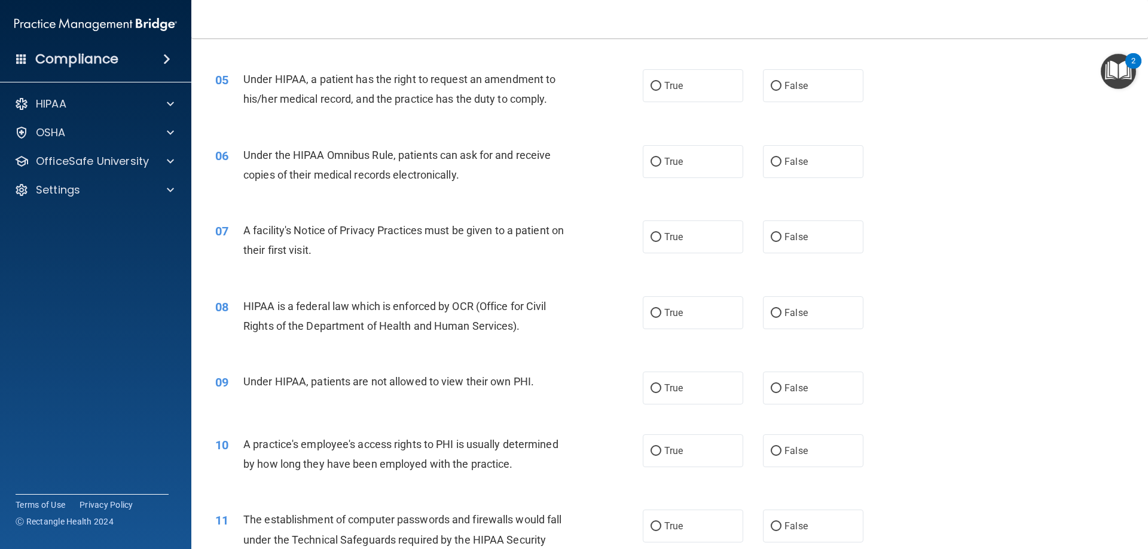
scroll to position [487, 0]
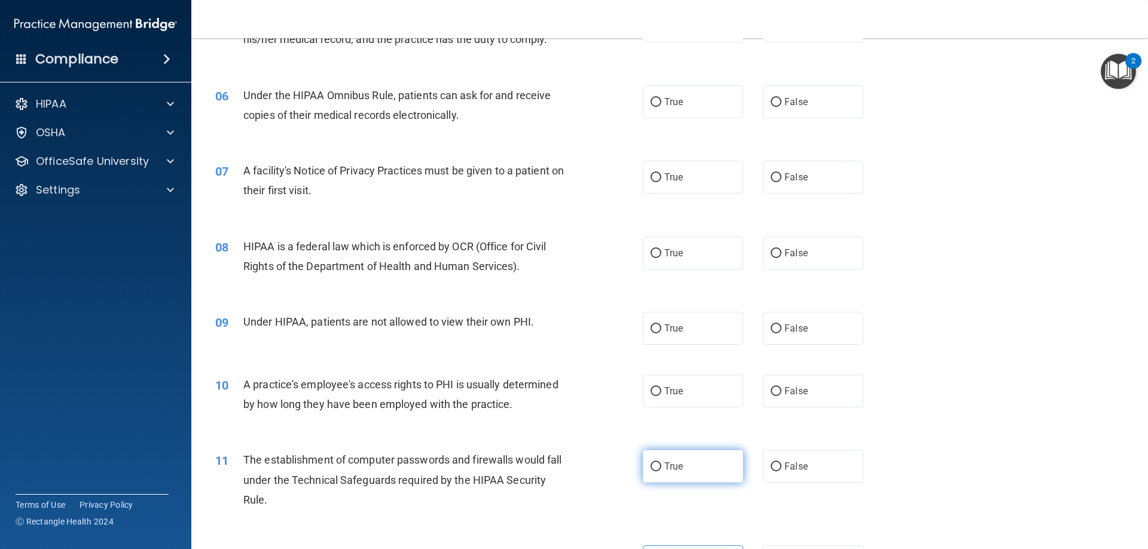
click at [719, 481] on label "True" at bounding box center [693, 466] width 100 height 33
click at [661, 472] on input "True" at bounding box center [655, 467] width 11 height 9
radio input "true"
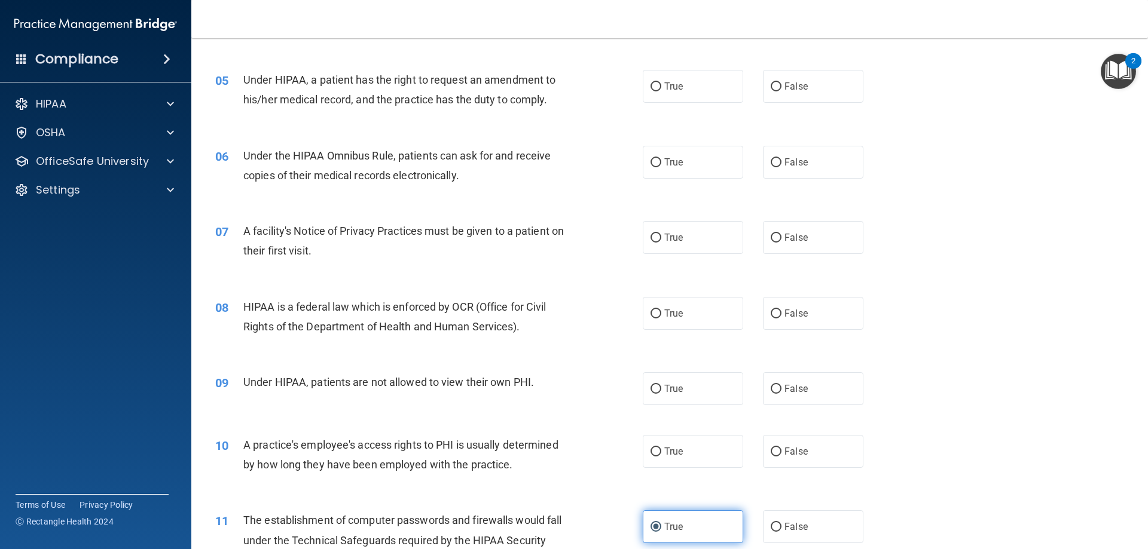
scroll to position [427, 0]
click at [785, 466] on label "False" at bounding box center [813, 451] width 100 height 33
click at [781, 456] on input "False" at bounding box center [776, 451] width 11 height 9
radio input "true"
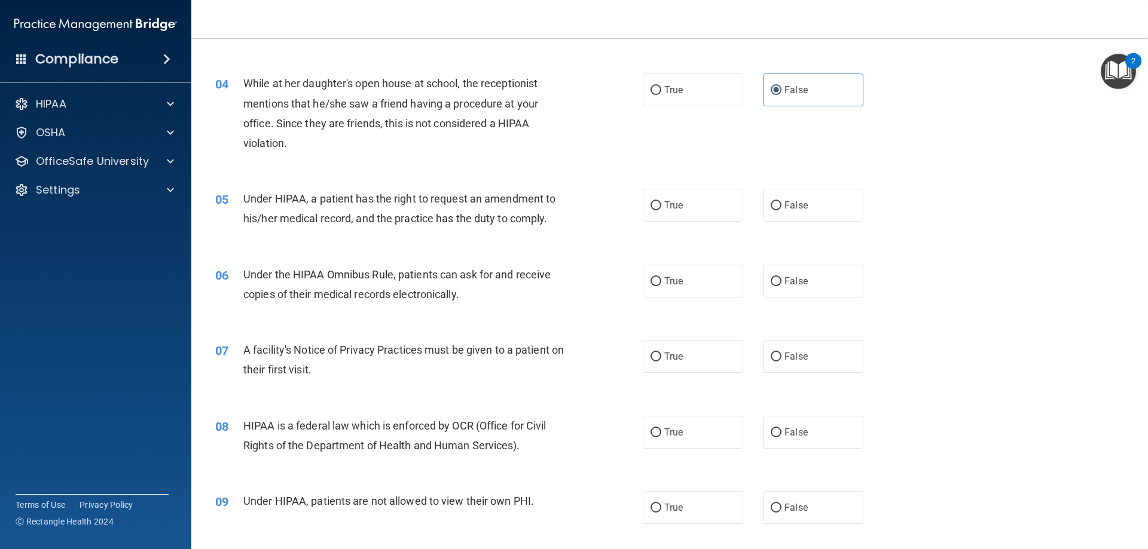
scroll to position [367, 0]
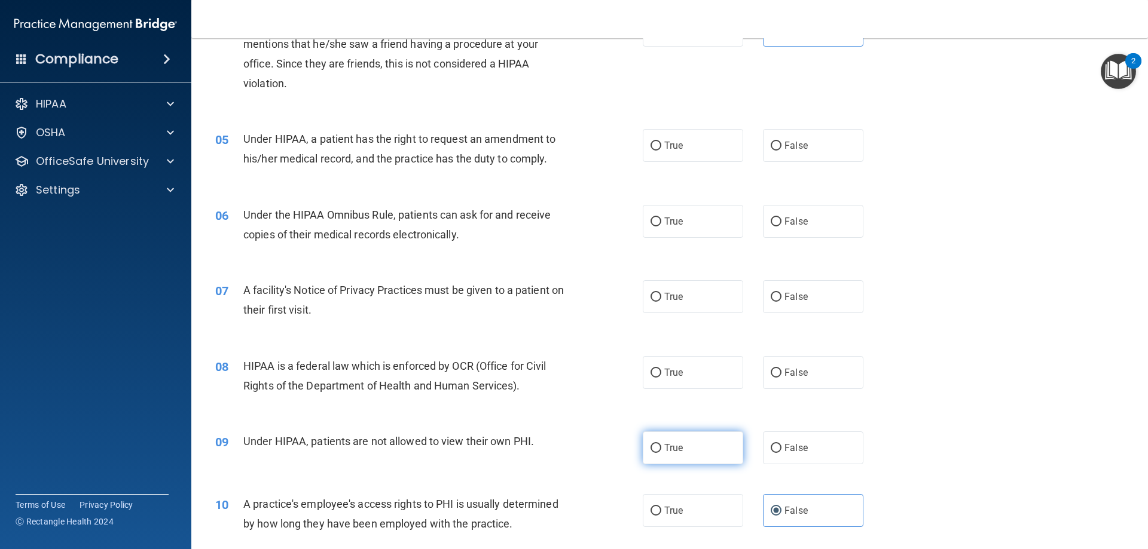
click at [719, 453] on label "True" at bounding box center [693, 448] width 100 height 33
click at [661, 453] on input "True" at bounding box center [655, 448] width 11 height 9
radio input "true"
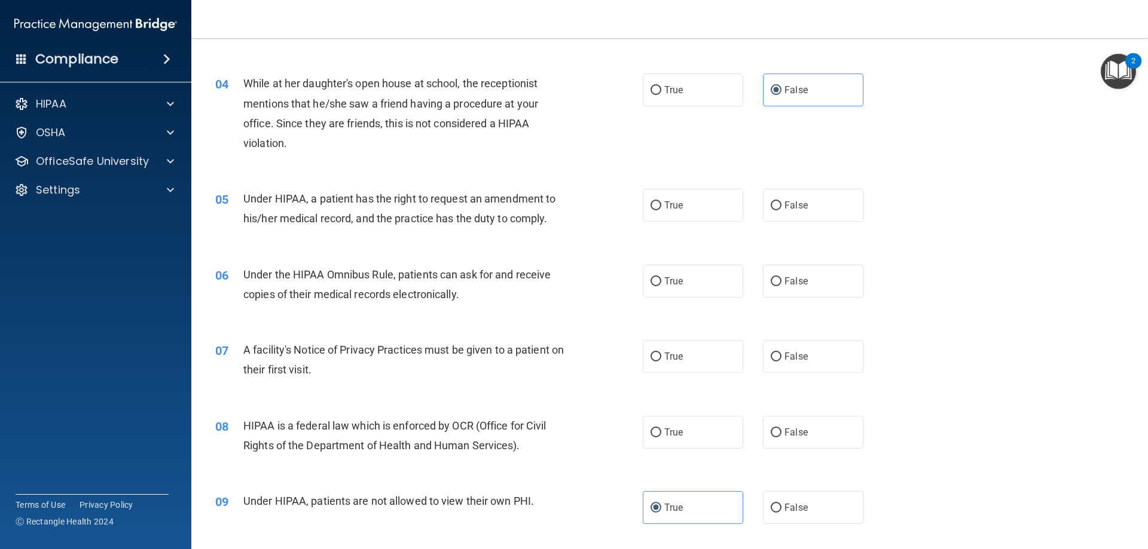
scroll to position [247, 0]
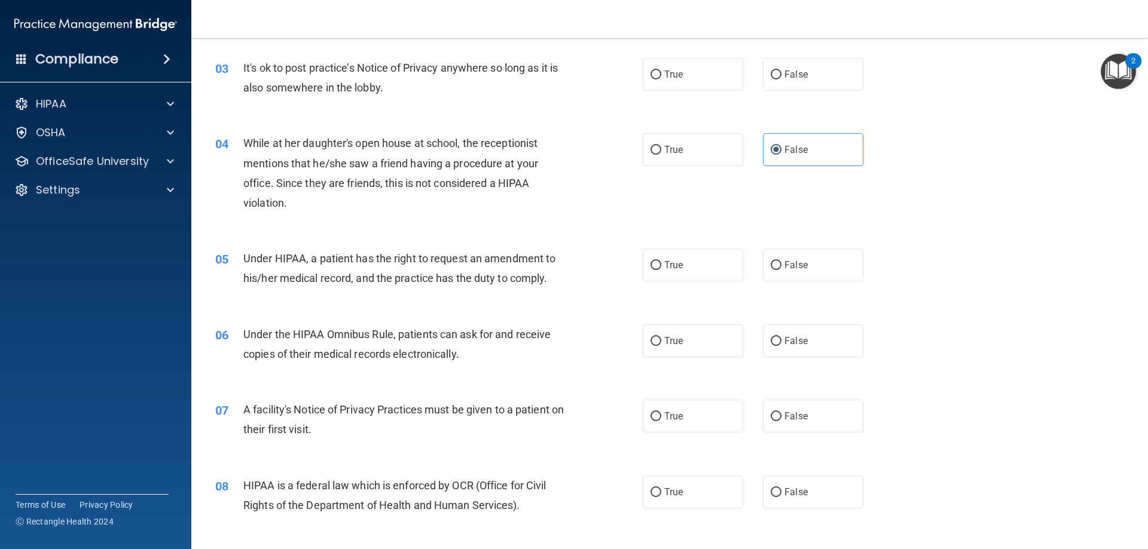
click at [708, 510] on div "08 HIPAA is a federal law which is enforced by OCR (Office for Civil Rights of …" at bounding box center [669, 498] width 927 height 75
click at [705, 508] on label "True" at bounding box center [693, 492] width 100 height 33
click at [661, 497] on input "True" at bounding box center [655, 492] width 11 height 9
radio input "true"
click at [705, 508] on label "True" at bounding box center [693, 492] width 100 height 33
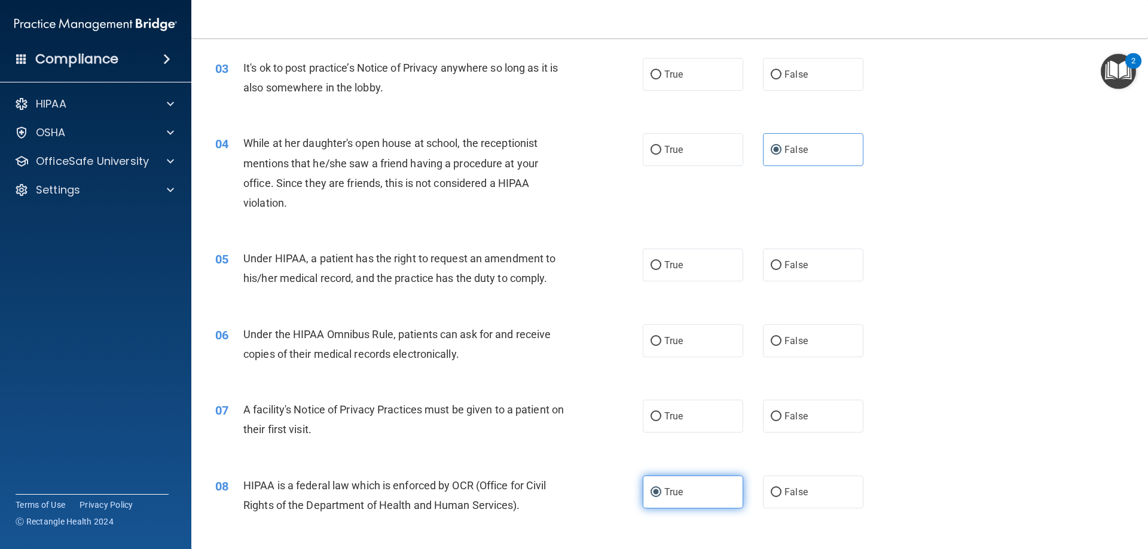
click at [661, 497] on input "True" at bounding box center [655, 492] width 11 height 9
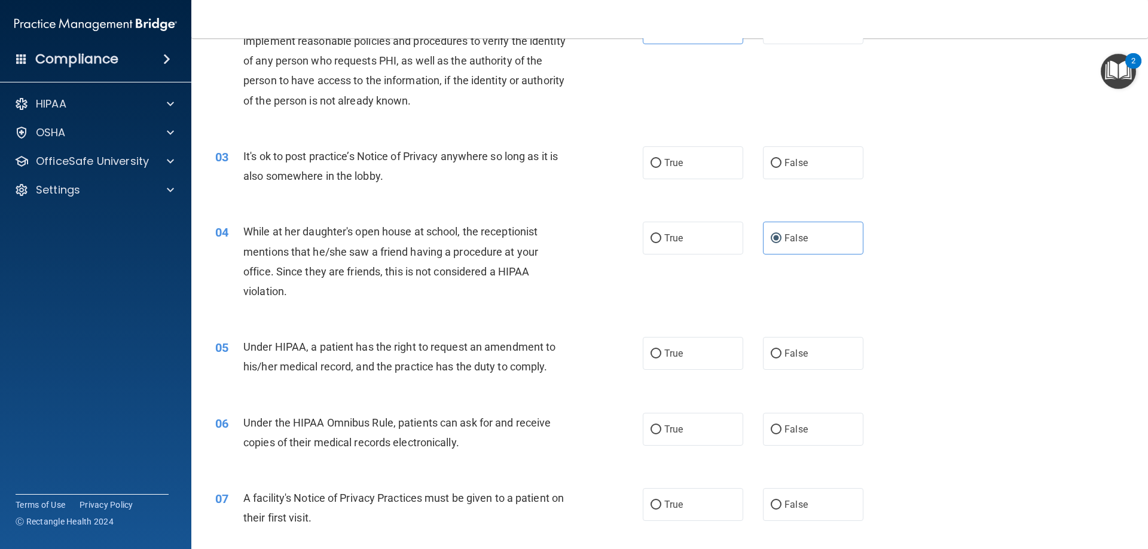
scroll to position [188, 0]
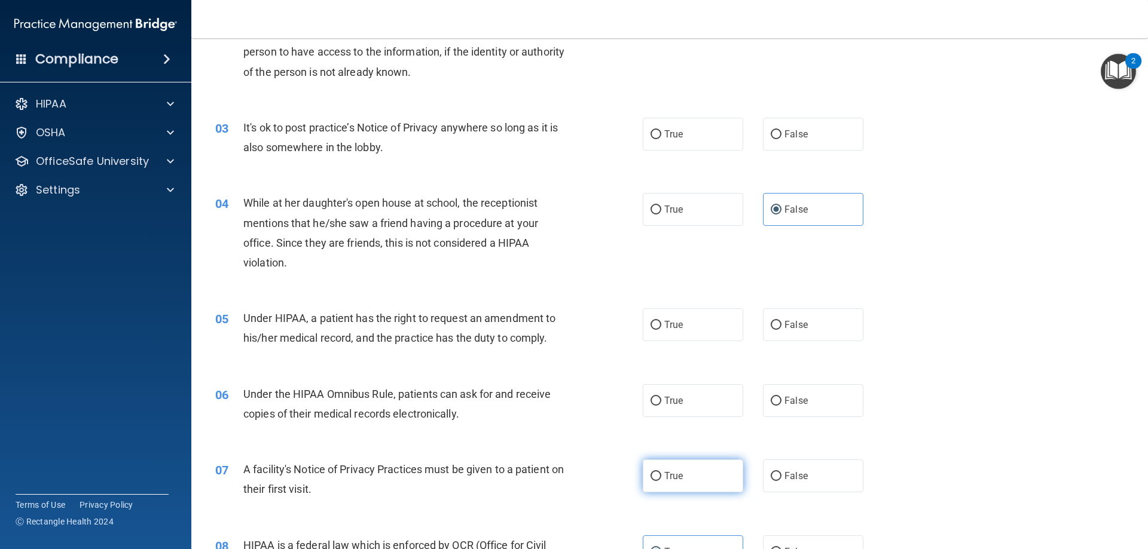
click at [684, 490] on label "True" at bounding box center [693, 476] width 100 height 33
click at [661, 481] on input "True" at bounding box center [655, 476] width 11 height 9
radio input "true"
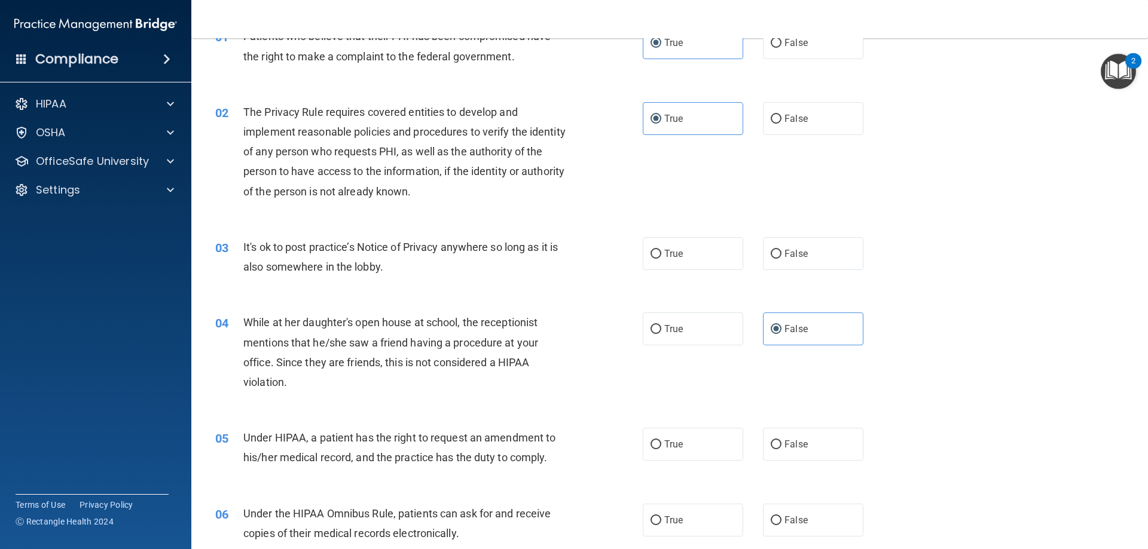
scroll to position [128, 0]
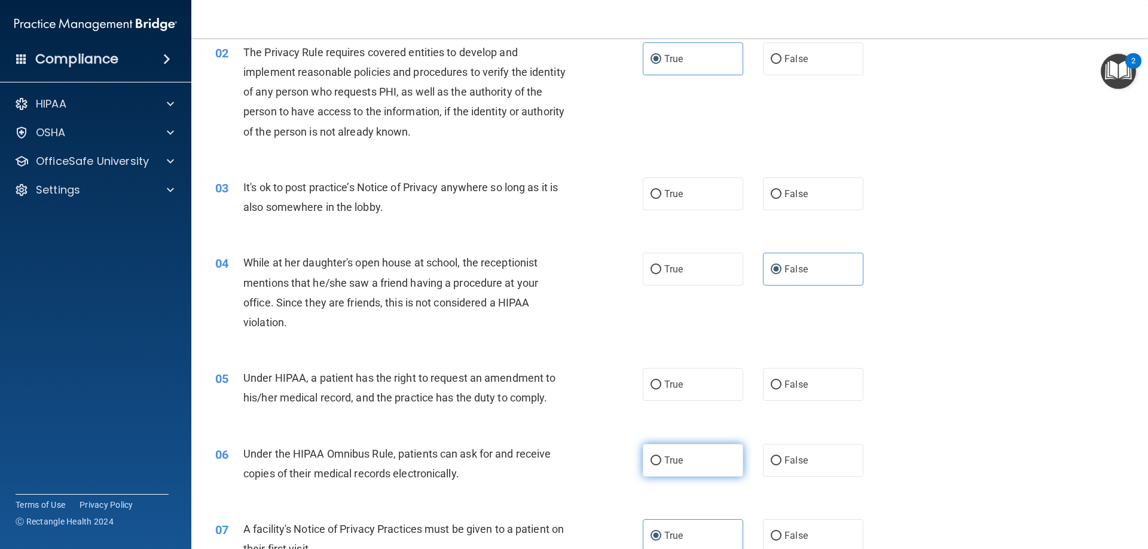
click at [684, 472] on label "True" at bounding box center [693, 460] width 100 height 33
click at [661, 466] on input "True" at bounding box center [655, 461] width 11 height 9
radio input "true"
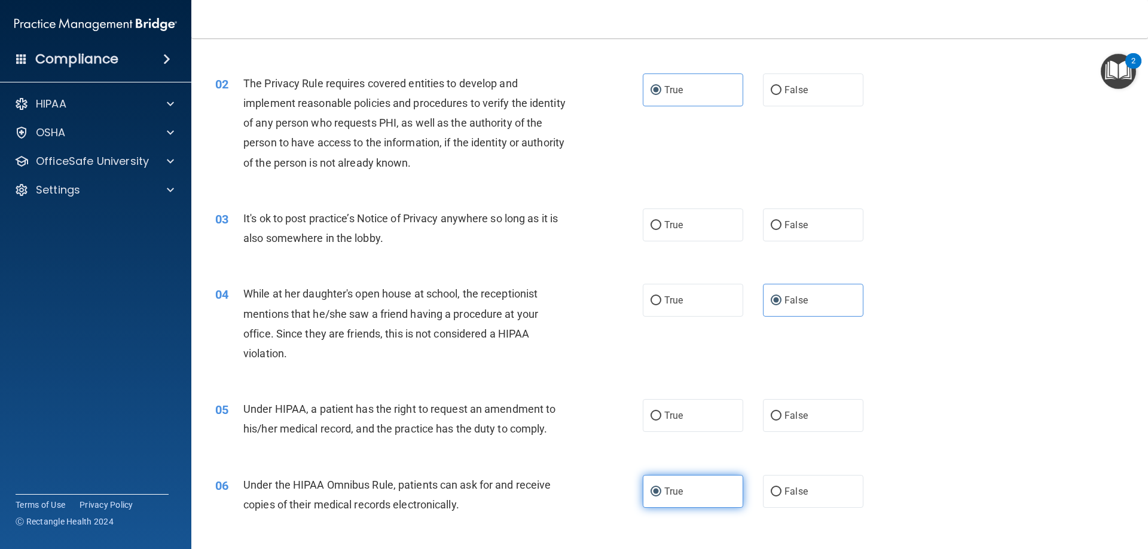
scroll to position [68, 0]
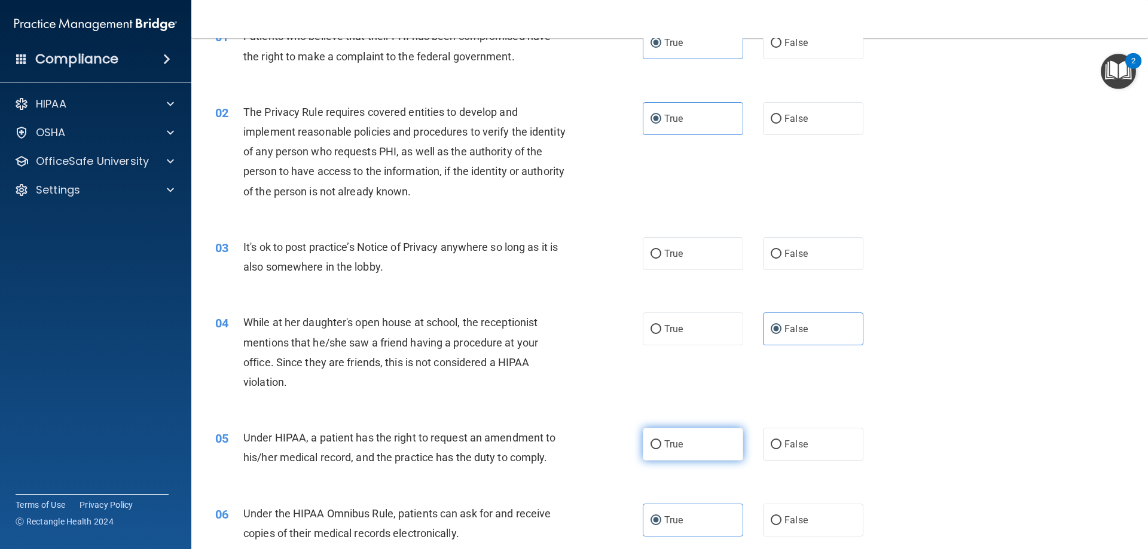
click at [680, 441] on label "True" at bounding box center [693, 444] width 100 height 33
click at [661, 441] on input "True" at bounding box center [655, 445] width 11 height 9
radio input "true"
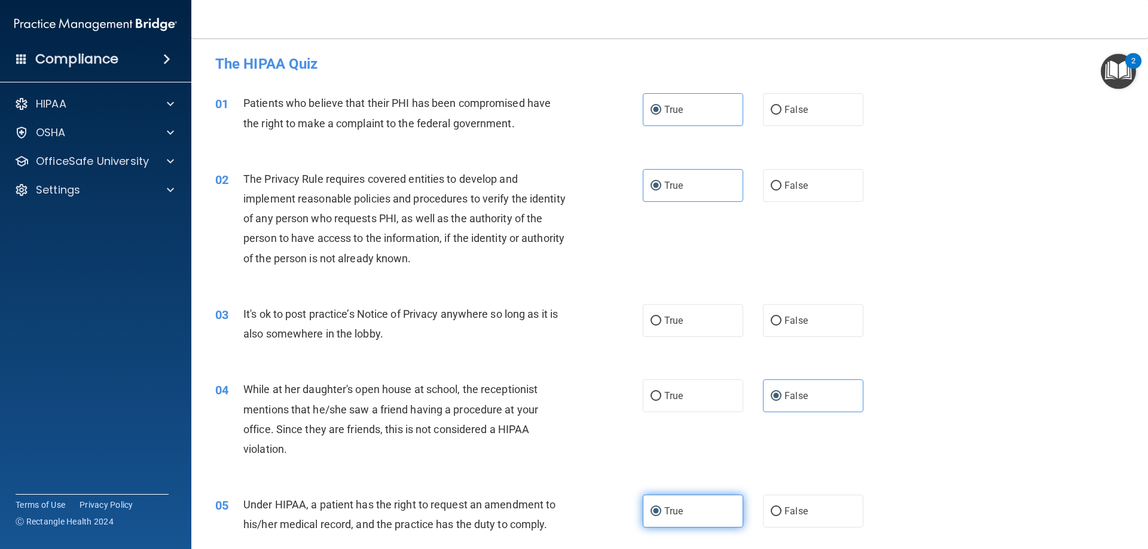
scroll to position [0, 0]
click at [771, 321] on input "False" at bounding box center [776, 322] width 11 height 9
radio input "true"
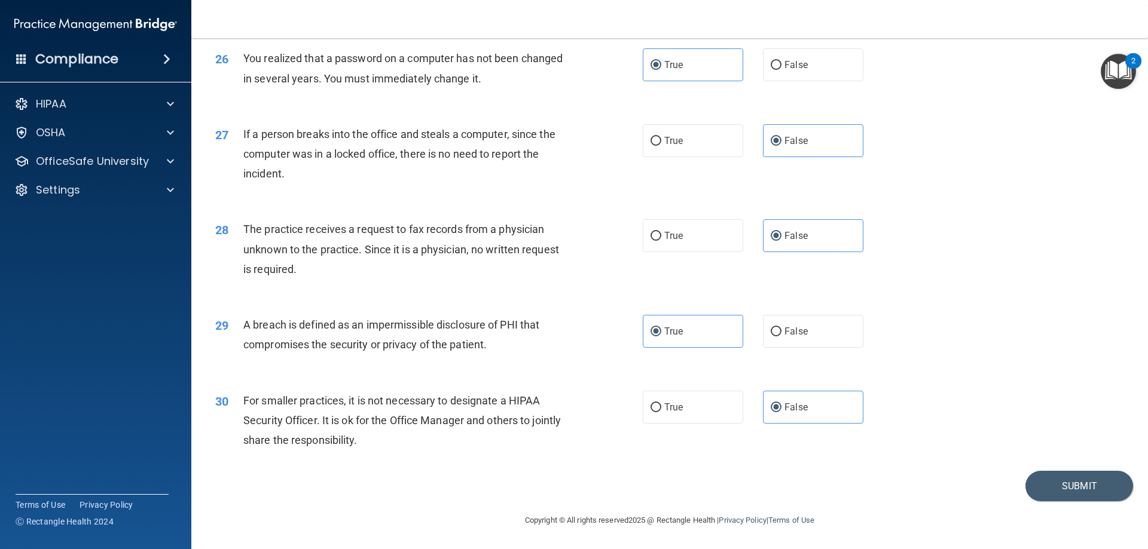
scroll to position [2280, 0]
click at [1025, 491] on button "Submit" at bounding box center [1079, 486] width 108 height 30
click at [1043, 492] on button "Submit" at bounding box center [1079, 486] width 108 height 30
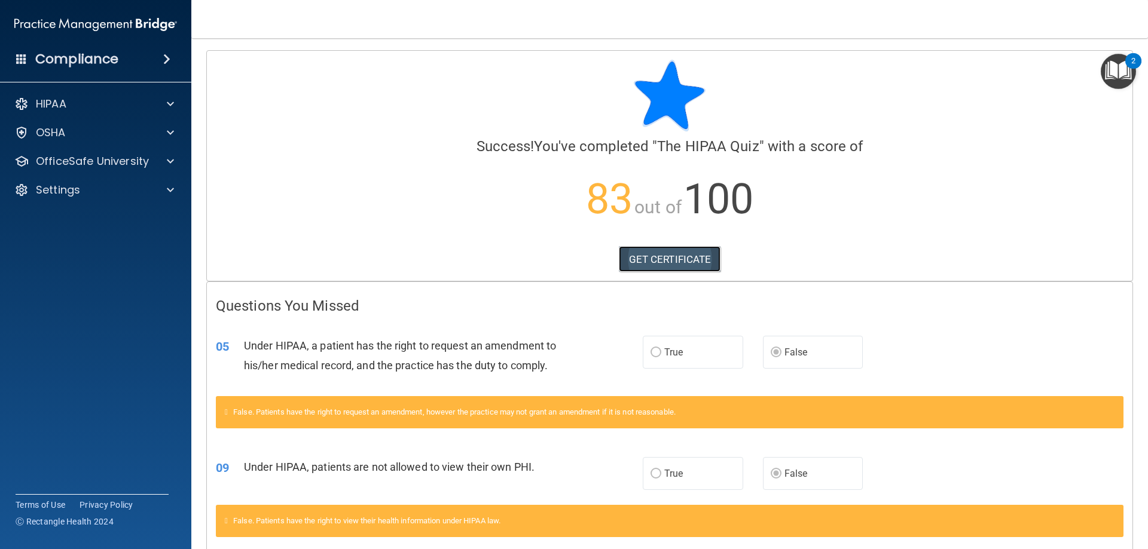
click at [679, 261] on link "GET CERTIFICATE" at bounding box center [670, 259] width 102 height 26
click at [111, 106] on div "HIPAA" at bounding box center [79, 104] width 148 height 14
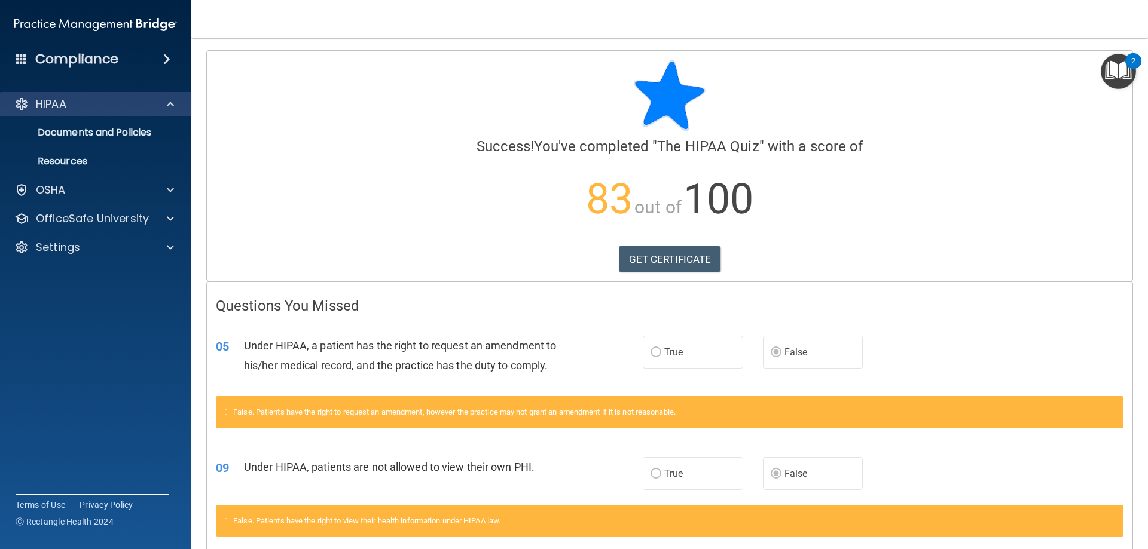
click at [117, 93] on div "HIPAA" at bounding box center [96, 104] width 192 height 24
click at [117, 127] on p "Documents and Policies" at bounding box center [89, 133] width 163 height 12
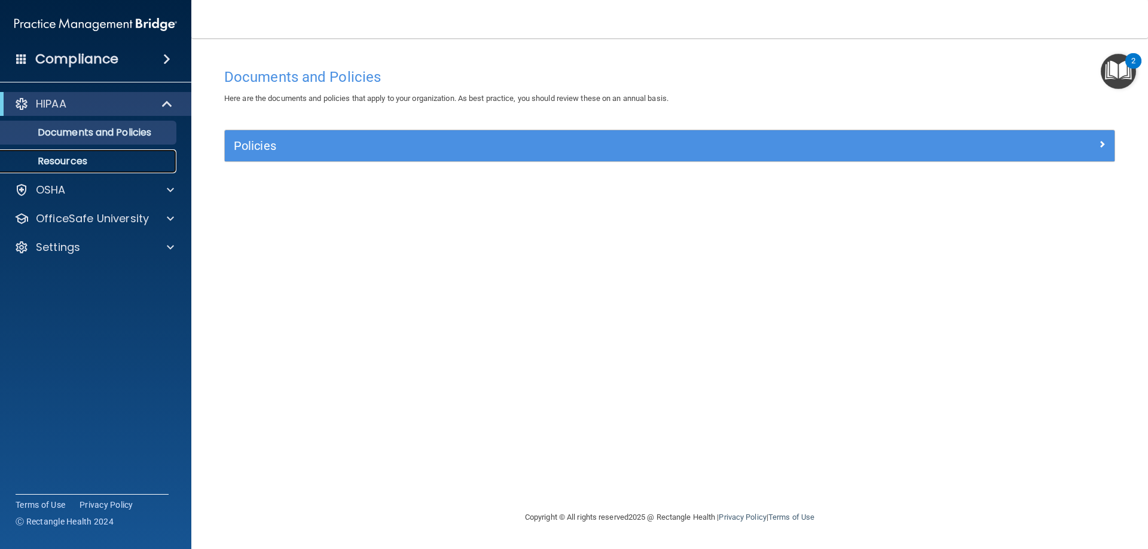
click at [78, 160] on p "Resources" at bounding box center [89, 161] width 163 height 12
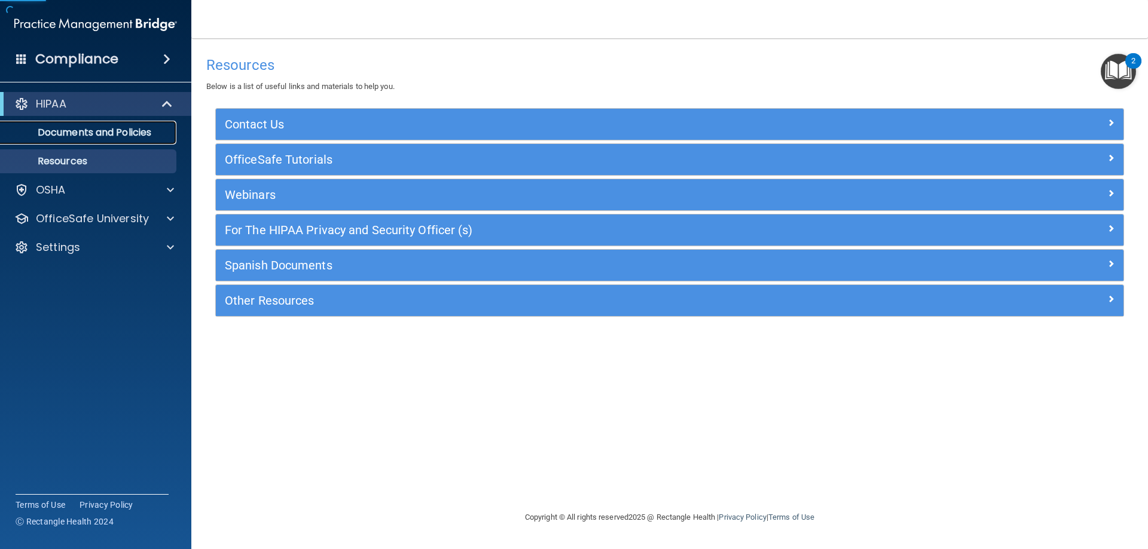
click at [78, 139] on link "Documents and Policies" at bounding box center [82, 133] width 188 height 24
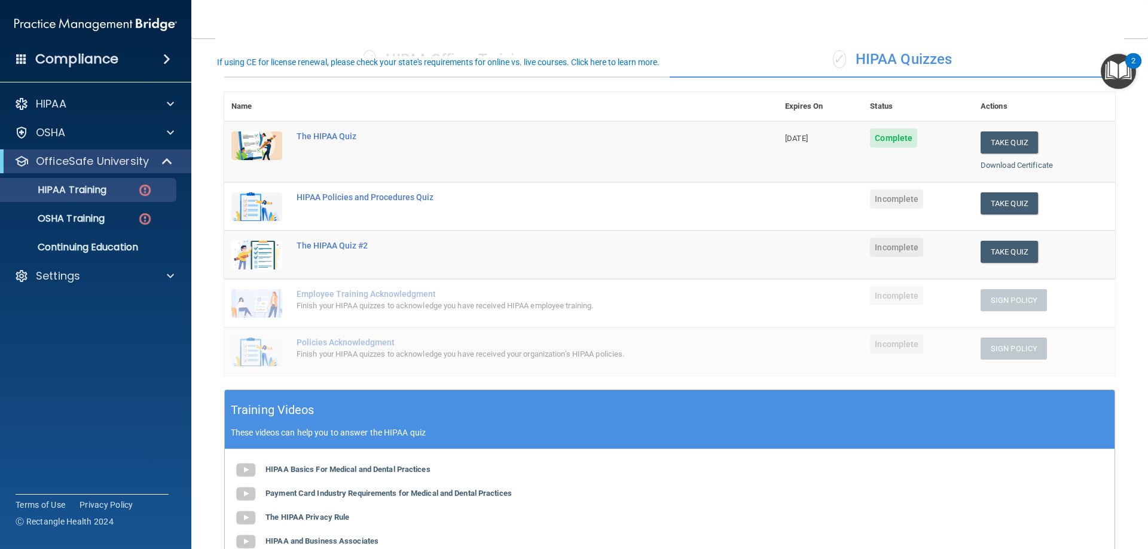
scroll to position [60, 0]
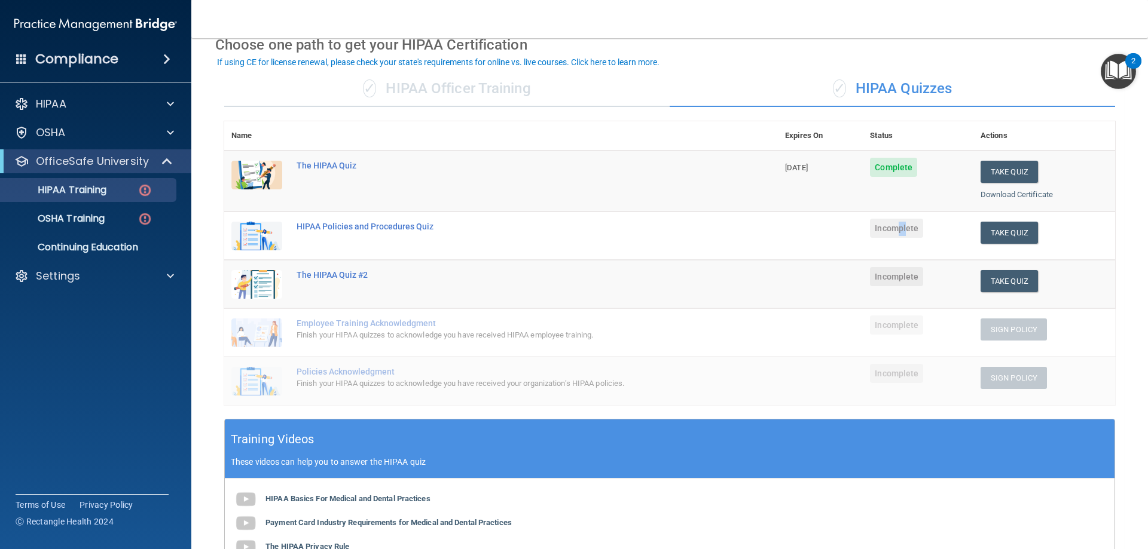
click at [912, 236] on span "Incomplete" at bounding box center [896, 228] width 53 height 19
click at [992, 241] on button "Take Quiz" at bounding box center [1008, 233] width 57 height 22
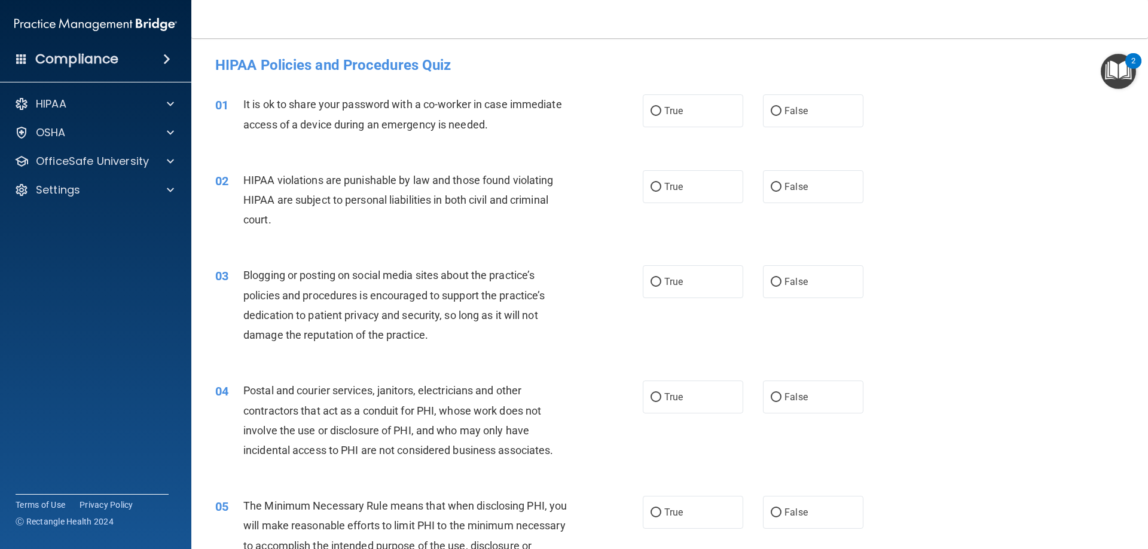
click at [772, 133] on div "01 It is ok to share your password with a co-worker in case immediate access of…" at bounding box center [669, 117] width 927 height 75
click at [778, 118] on label "False" at bounding box center [813, 110] width 100 height 33
click at [778, 116] on input "False" at bounding box center [776, 111] width 11 height 9
radio input "true"
drag, startPoint x: 635, startPoint y: 176, endPoint x: 655, endPoint y: 191, distance: 25.1
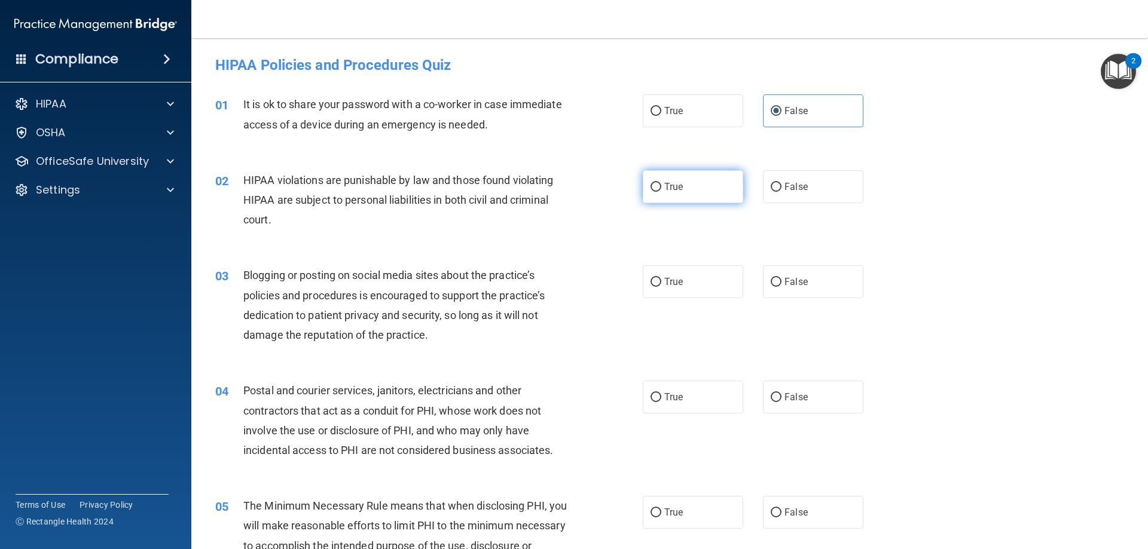
click at [883, 170] on ng-form "02 HIPAA violations are punishable by law and those found violating HIPAA are s…" at bounding box center [883, 170] width 0 height 0
click at [657, 192] on label "True" at bounding box center [693, 186] width 100 height 33
click at [657, 192] on input "True" at bounding box center [655, 187] width 11 height 9
radio input "true"
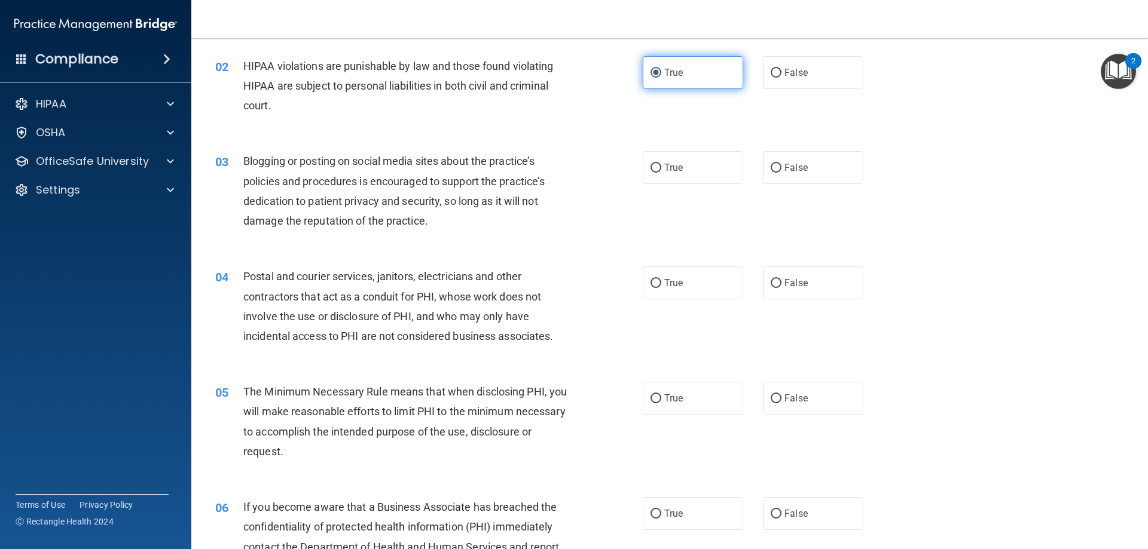
scroll to position [120, 0]
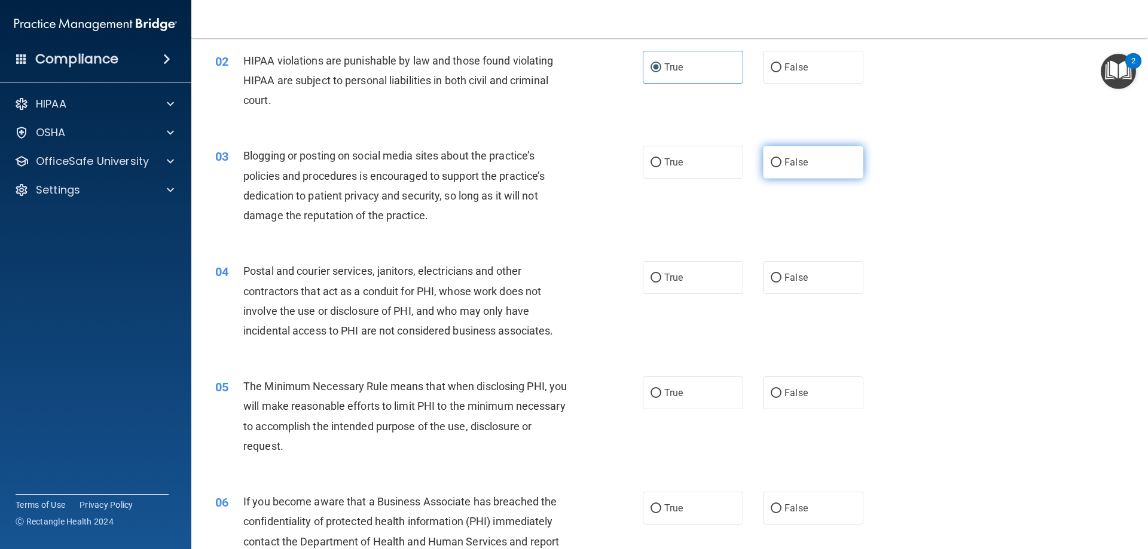
click at [821, 171] on label "False" at bounding box center [813, 162] width 100 height 33
click at [781, 167] on input "False" at bounding box center [776, 162] width 11 height 9
radio input "true"
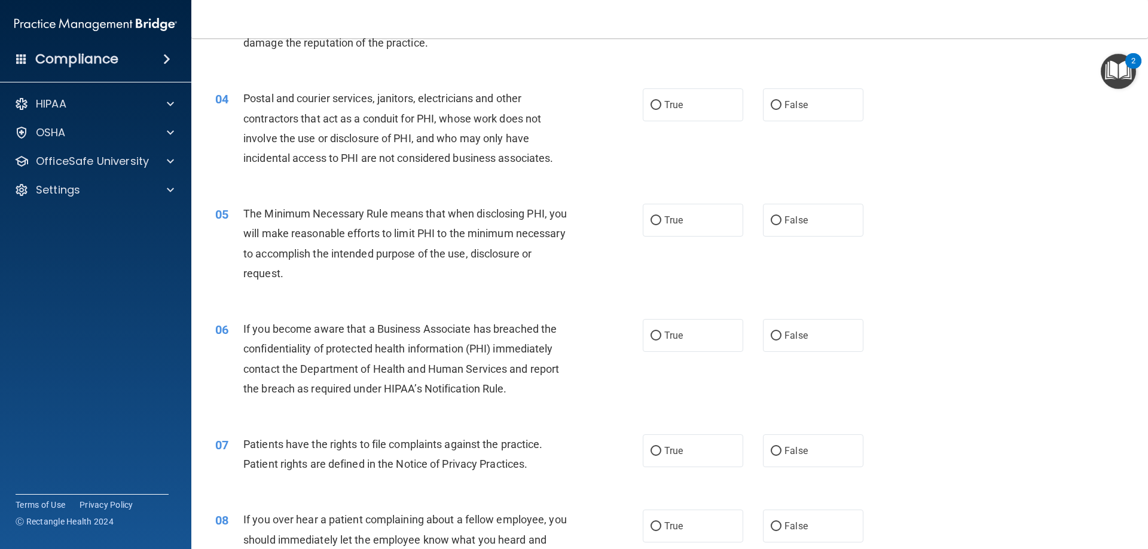
scroll to position [299, 0]
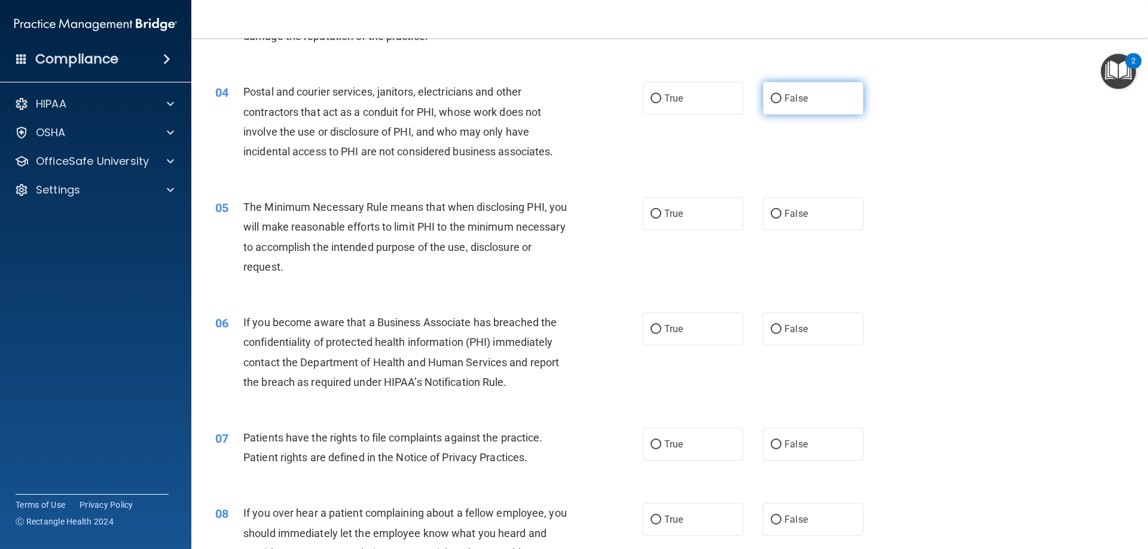
click at [777, 113] on label "False" at bounding box center [813, 98] width 100 height 33
click at [777, 103] on input "False" at bounding box center [776, 98] width 11 height 9
radio input "true"
click at [653, 201] on label "True" at bounding box center [693, 213] width 100 height 33
click at [653, 210] on input "True" at bounding box center [655, 214] width 11 height 9
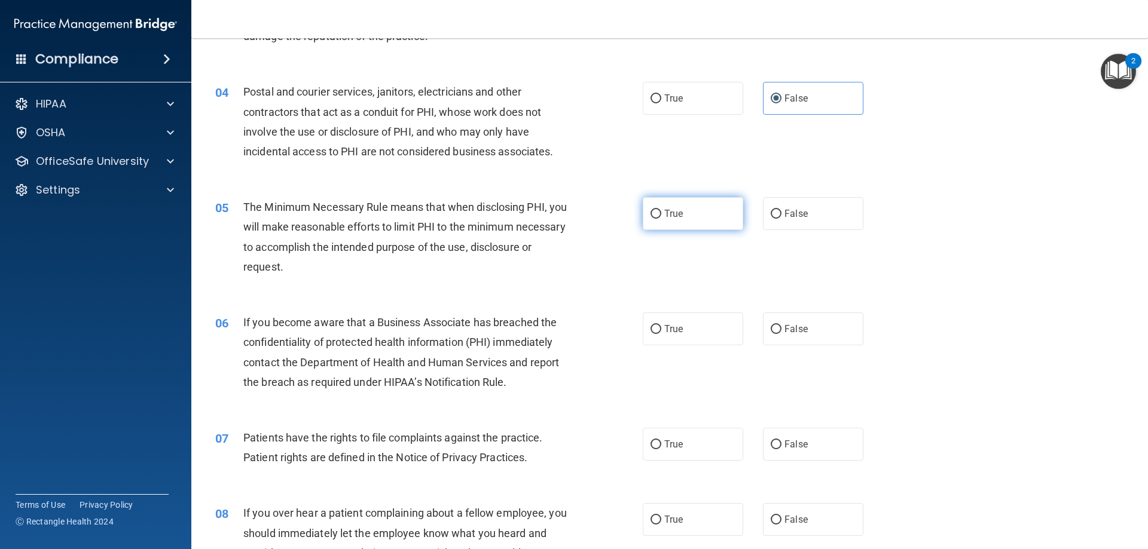
radio input "true"
click at [643, 331] on label "True" at bounding box center [693, 329] width 100 height 33
click at [650, 331] on input "True" at bounding box center [655, 329] width 11 height 9
radio input "true"
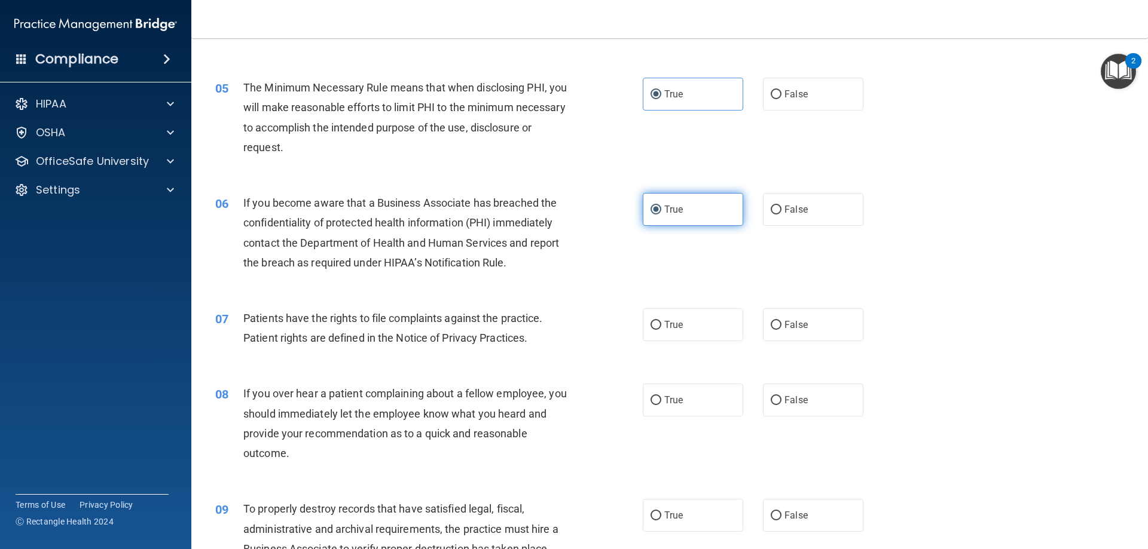
scroll to position [478, 0]
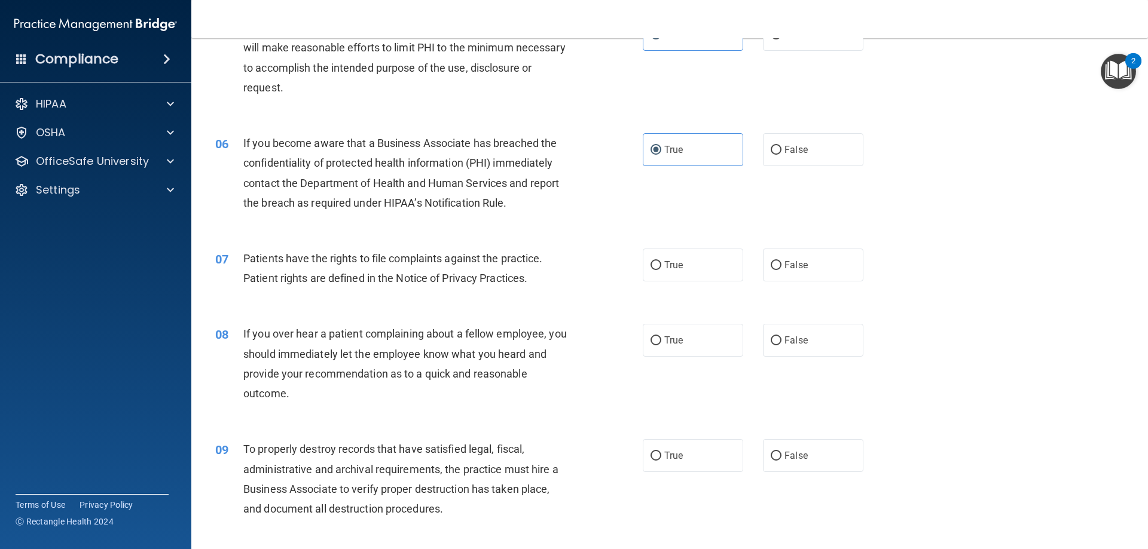
click at [647, 286] on div "07 Patients have the rights to file complaints against the practice. Patient ri…" at bounding box center [428, 271] width 463 height 45
click at [647, 279] on label "True" at bounding box center [693, 265] width 100 height 33
click at [650, 270] on input "True" at bounding box center [655, 265] width 11 height 9
radio input "true"
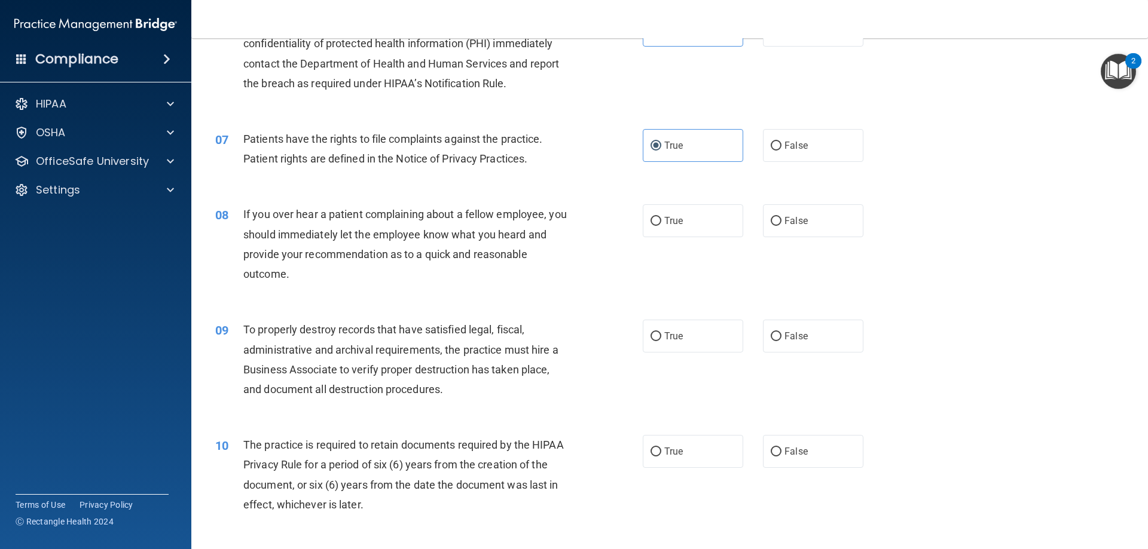
scroll to position [658, 0]
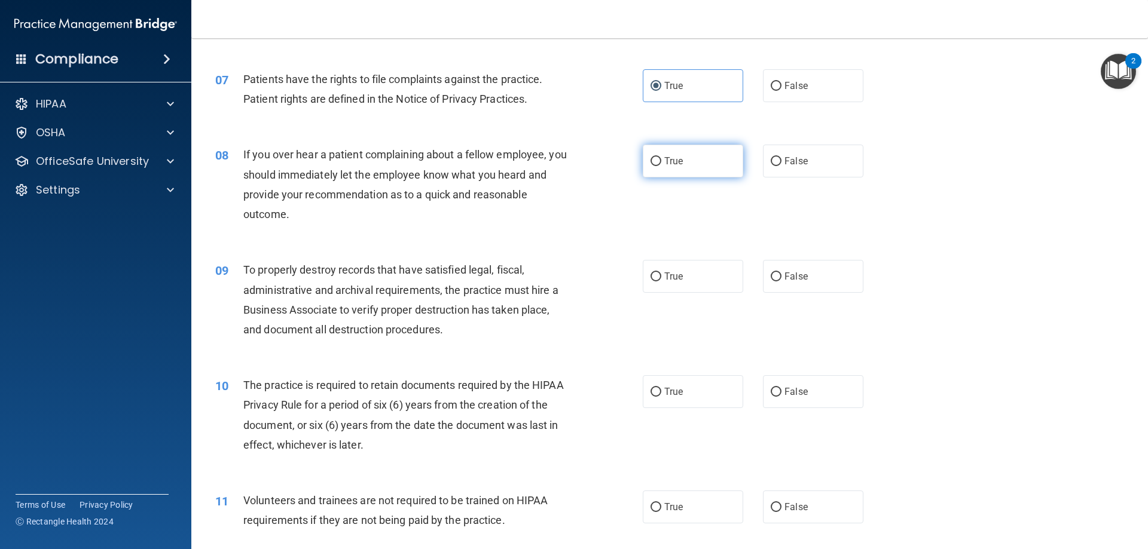
click at [643, 172] on label "True" at bounding box center [693, 161] width 100 height 33
click at [650, 166] on input "True" at bounding box center [655, 161] width 11 height 9
radio input "true"
click at [680, 271] on label "True" at bounding box center [693, 276] width 100 height 33
click at [661, 273] on input "True" at bounding box center [655, 277] width 11 height 9
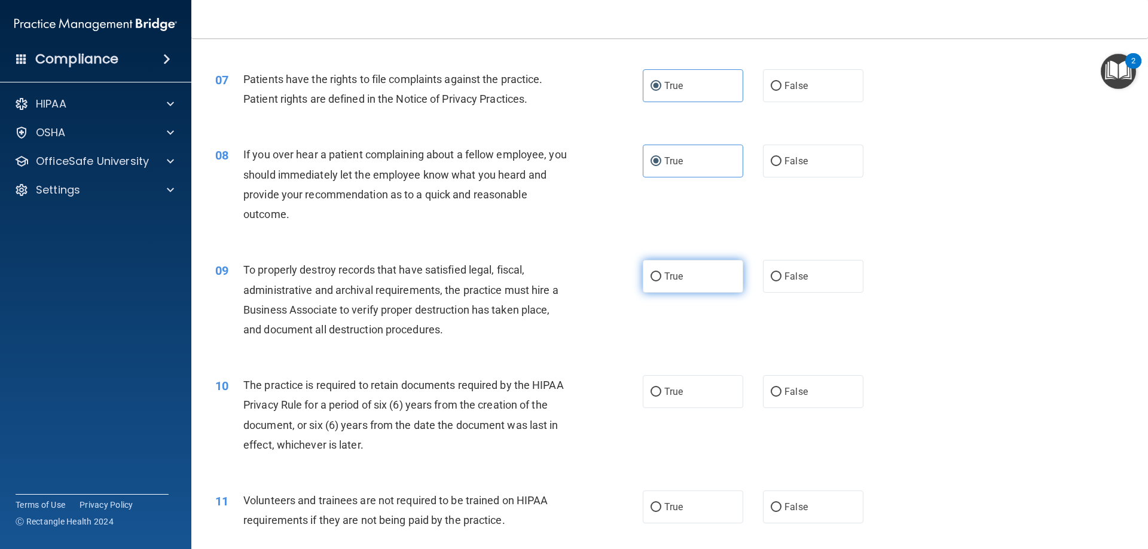
radio input "true"
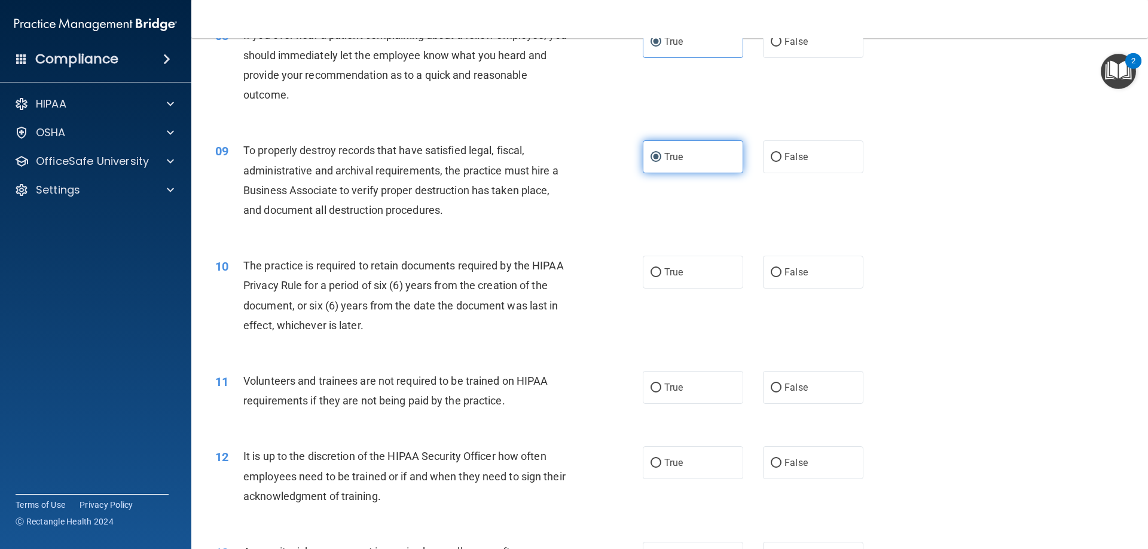
scroll to position [837, 0]
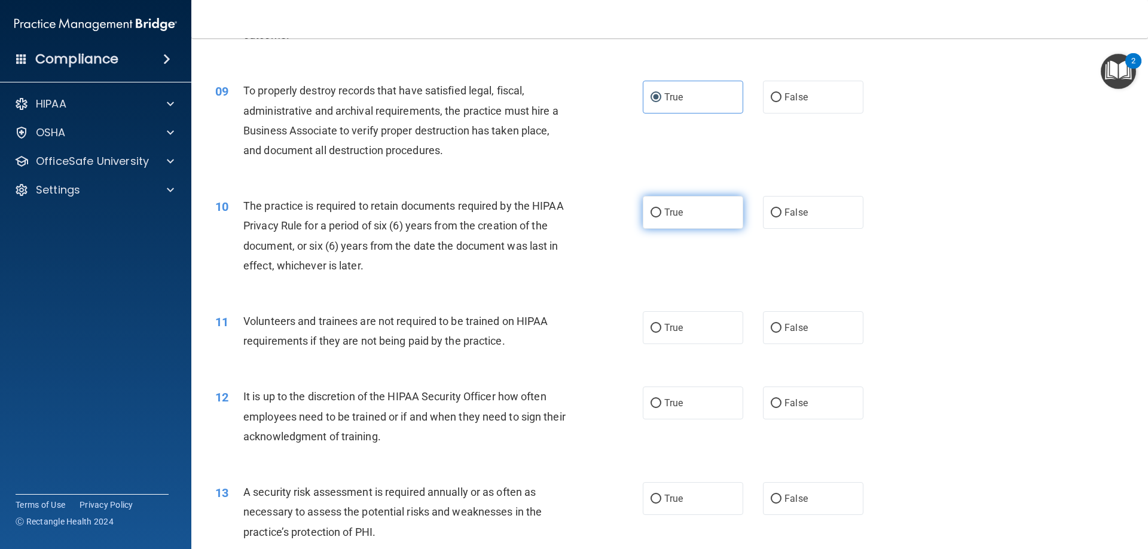
click at [671, 221] on label "True" at bounding box center [693, 212] width 100 height 33
click at [661, 218] on input "True" at bounding box center [655, 213] width 11 height 9
radio input "true"
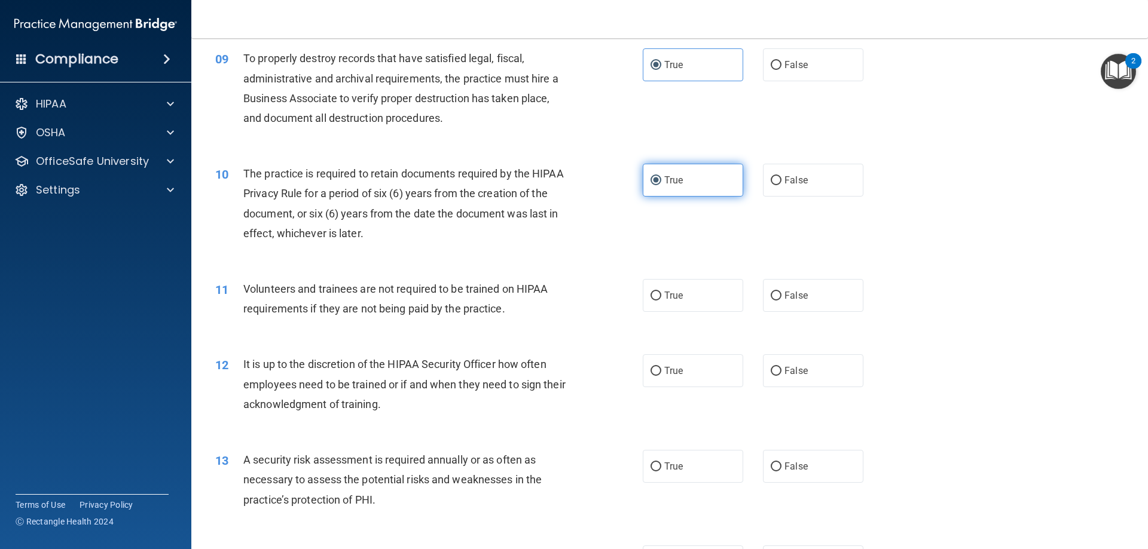
scroll to position [897, 0]
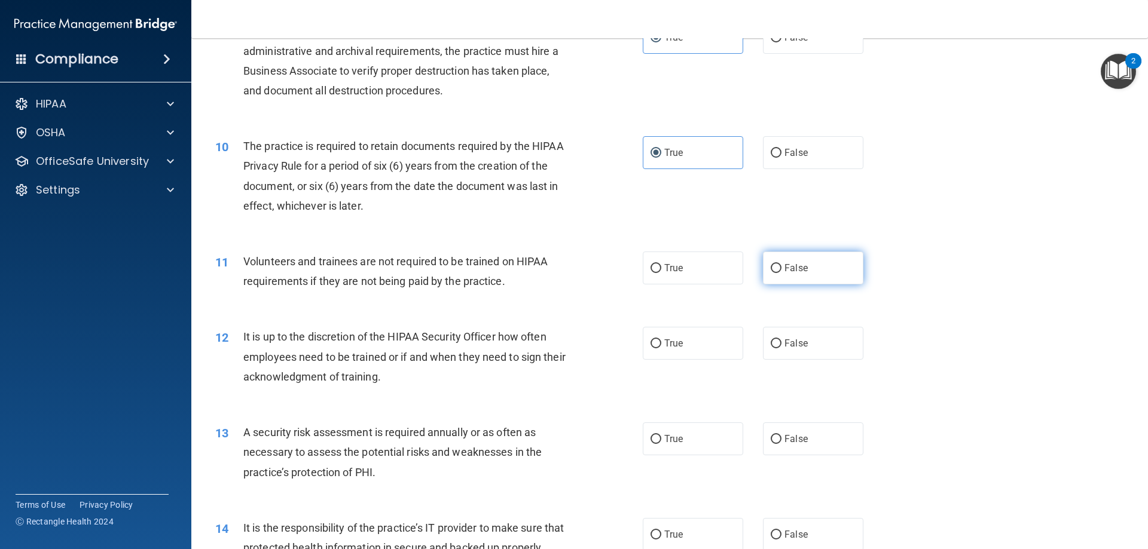
click at [771, 273] on input "False" at bounding box center [776, 268] width 11 height 9
radio input "true"
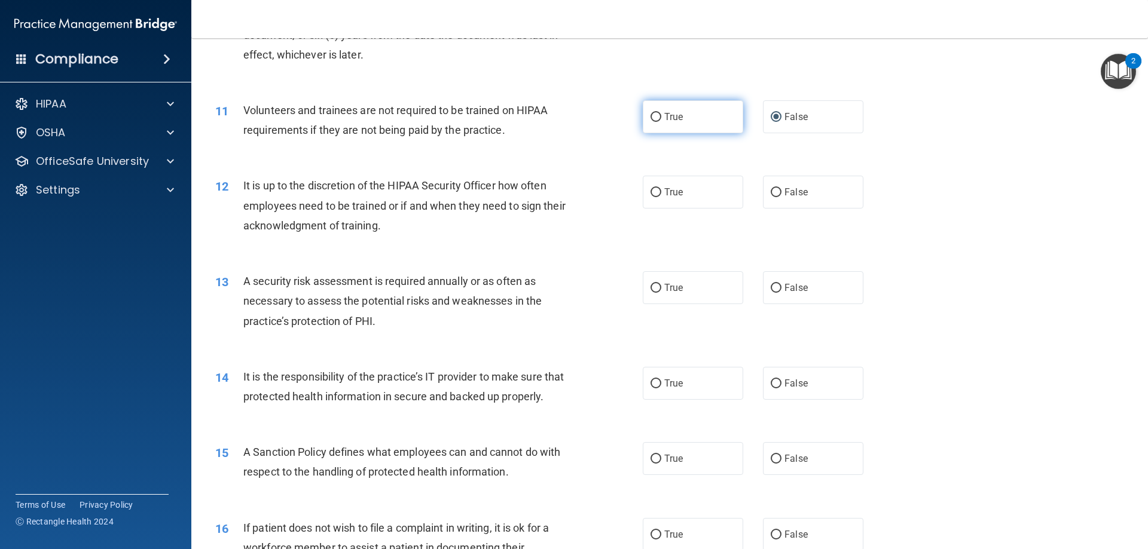
scroll to position [1076, 0]
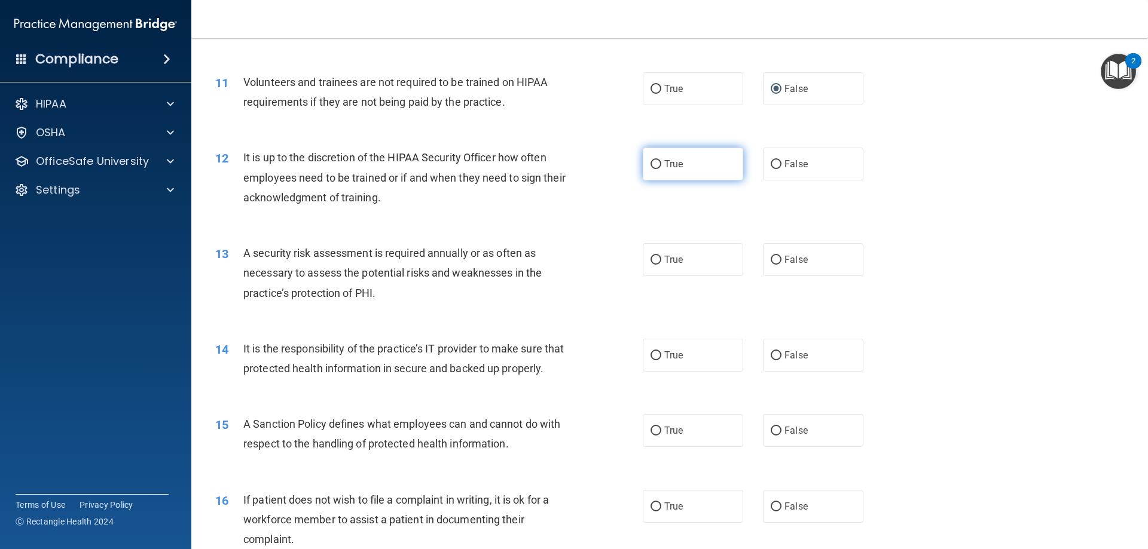
click at [644, 175] on label "True" at bounding box center [693, 164] width 100 height 33
click at [650, 169] on input "True" at bounding box center [655, 164] width 11 height 9
radio input "true"
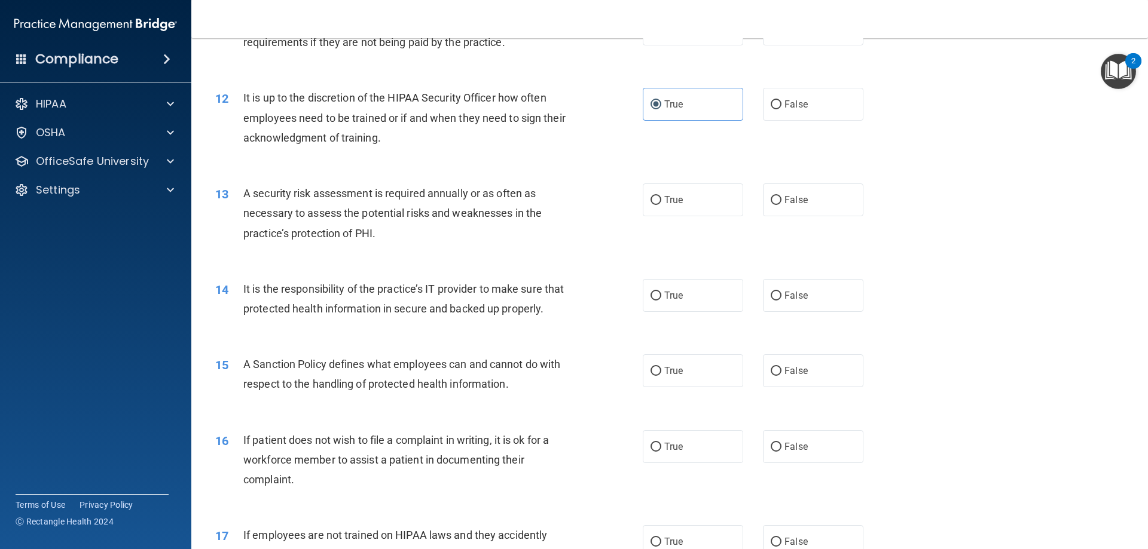
scroll to position [1196, 0]
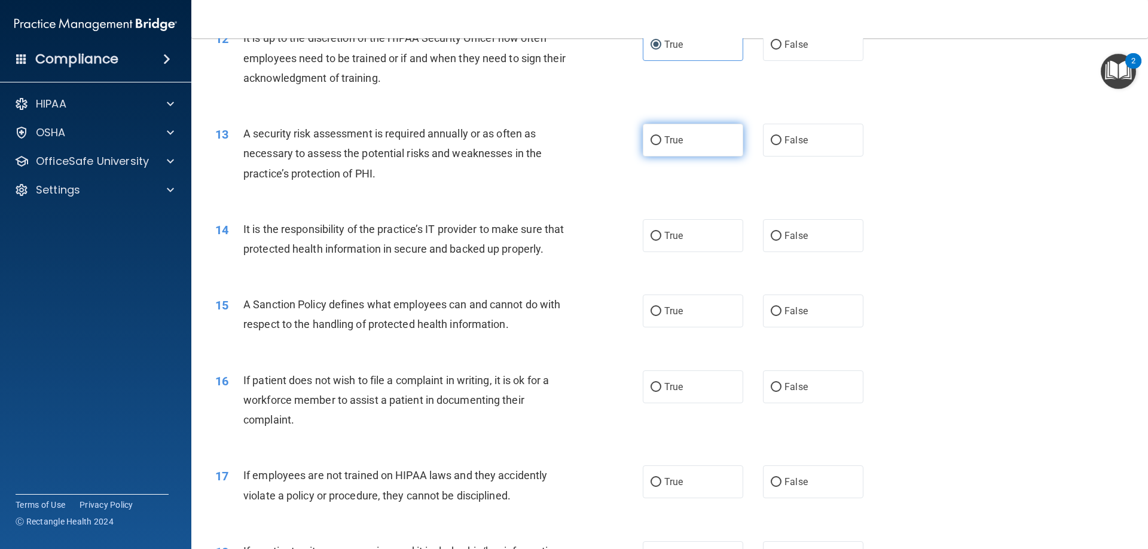
click at [658, 156] on label "True" at bounding box center [693, 140] width 100 height 33
click at [658, 145] on input "True" at bounding box center [655, 140] width 11 height 9
radio input "true"
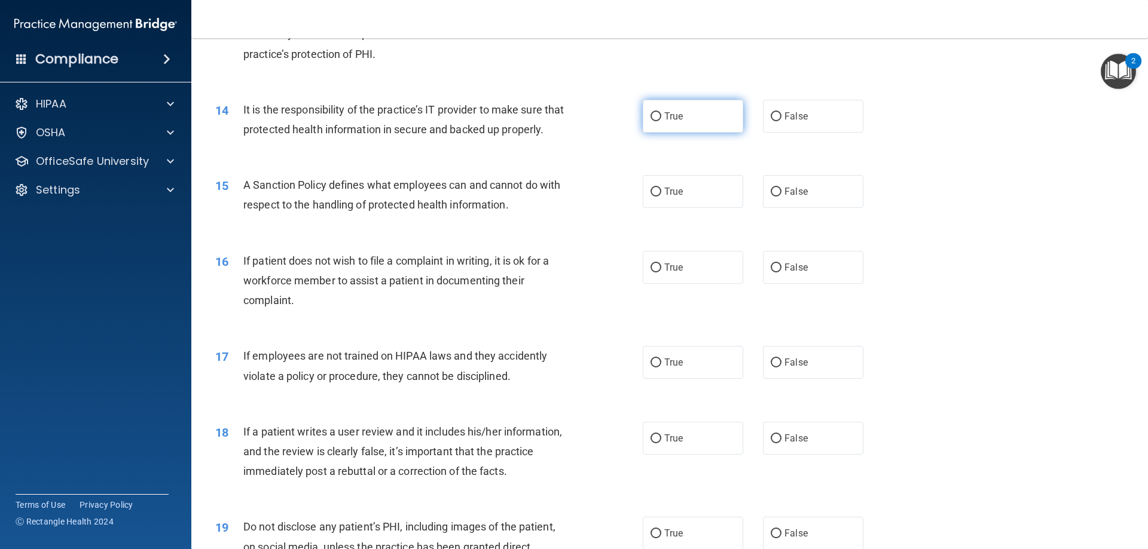
click at [650, 132] on label "True" at bounding box center [693, 116] width 100 height 33
click at [650, 121] on input "True" at bounding box center [655, 116] width 11 height 9
radio input "true"
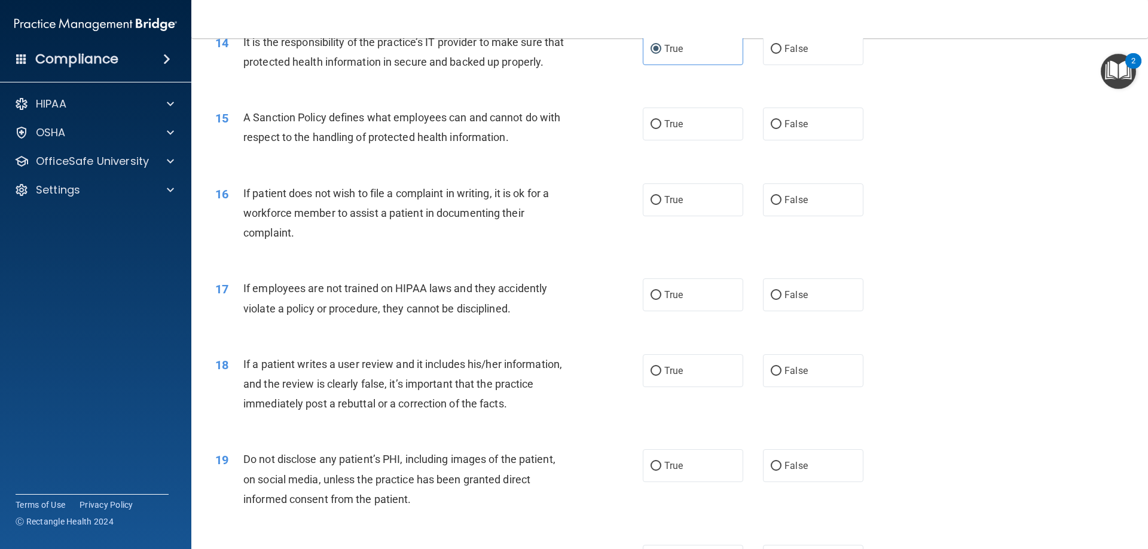
scroll to position [1375, 0]
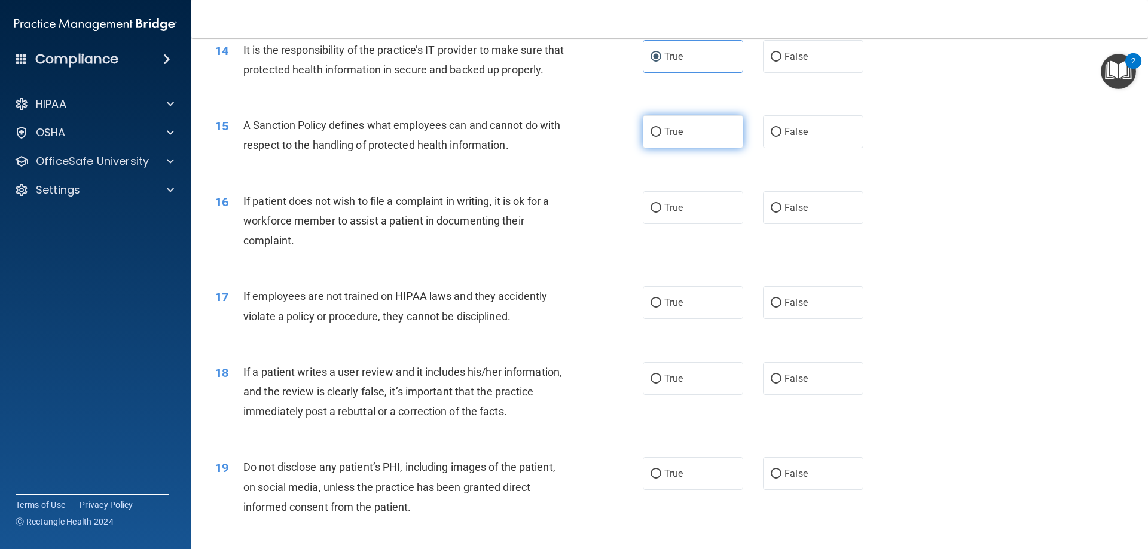
click at [684, 148] on label "True" at bounding box center [693, 131] width 100 height 33
click at [661, 137] on input "True" at bounding box center [655, 132] width 11 height 9
radio input "true"
click at [793, 213] on span "False" at bounding box center [795, 207] width 23 height 11
click at [781, 213] on input "False" at bounding box center [776, 208] width 11 height 9
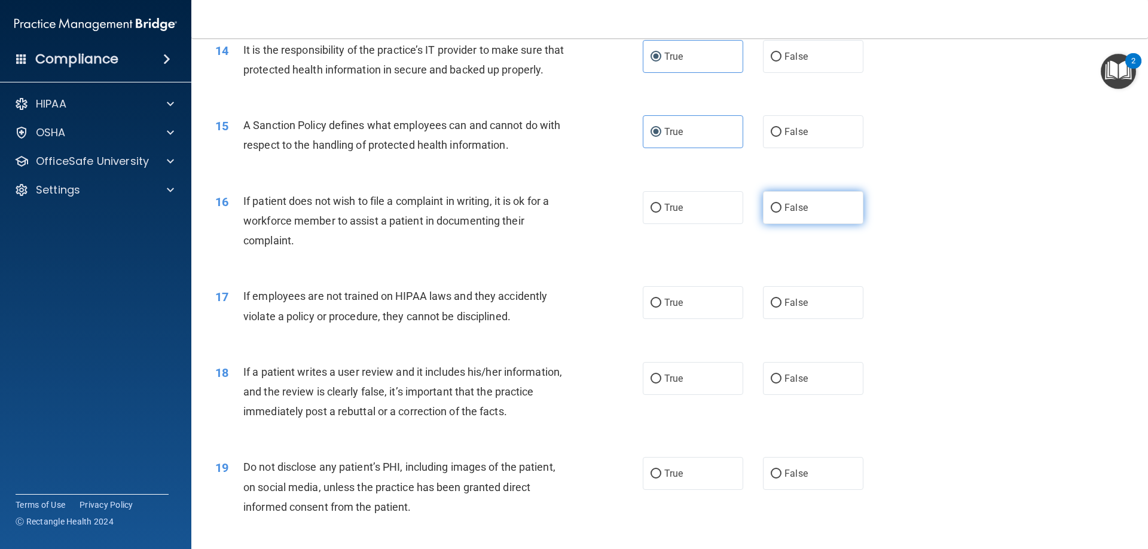
radio input "true"
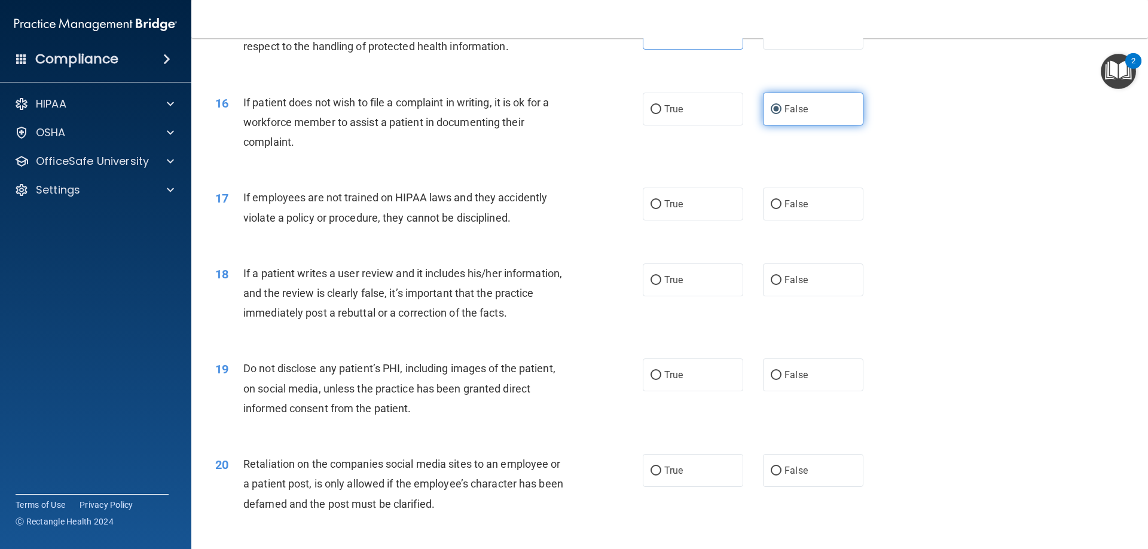
scroll to position [1494, 0]
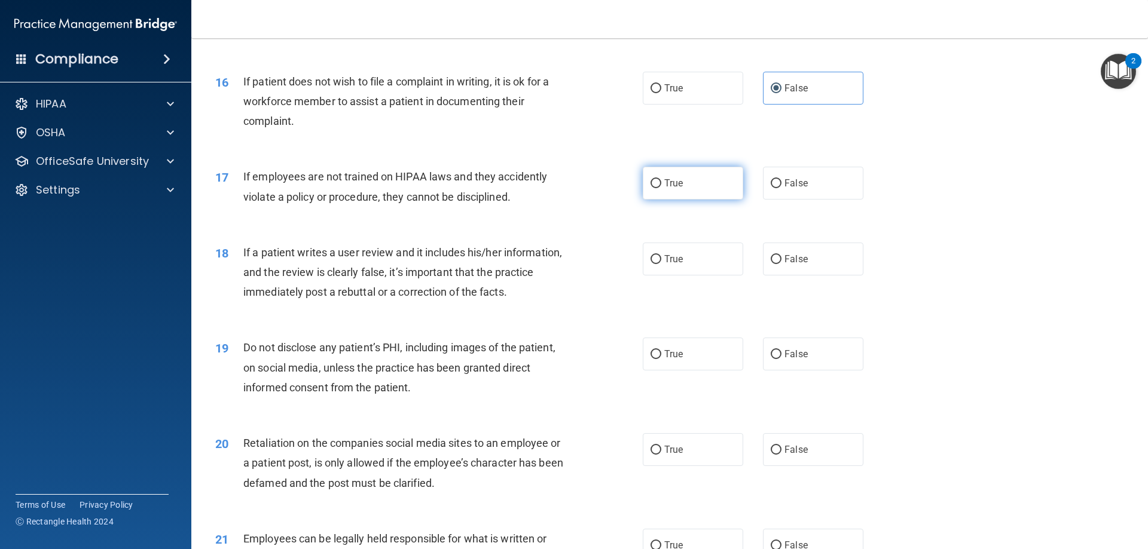
click at [696, 200] on label "True" at bounding box center [693, 183] width 100 height 33
click at [661, 188] on input "True" at bounding box center [655, 183] width 11 height 9
radio input "true"
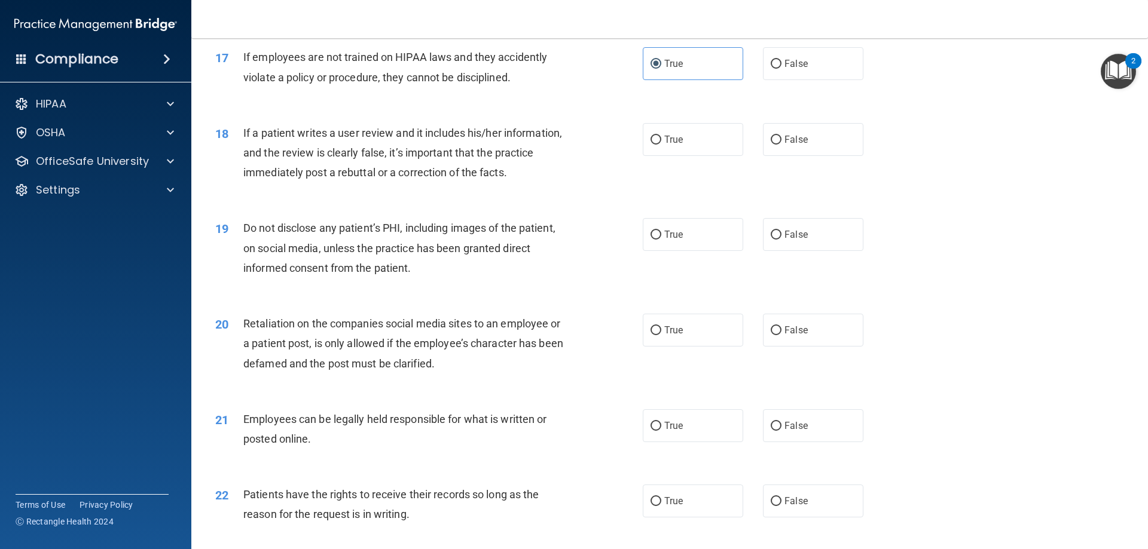
scroll to position [1674, 0]
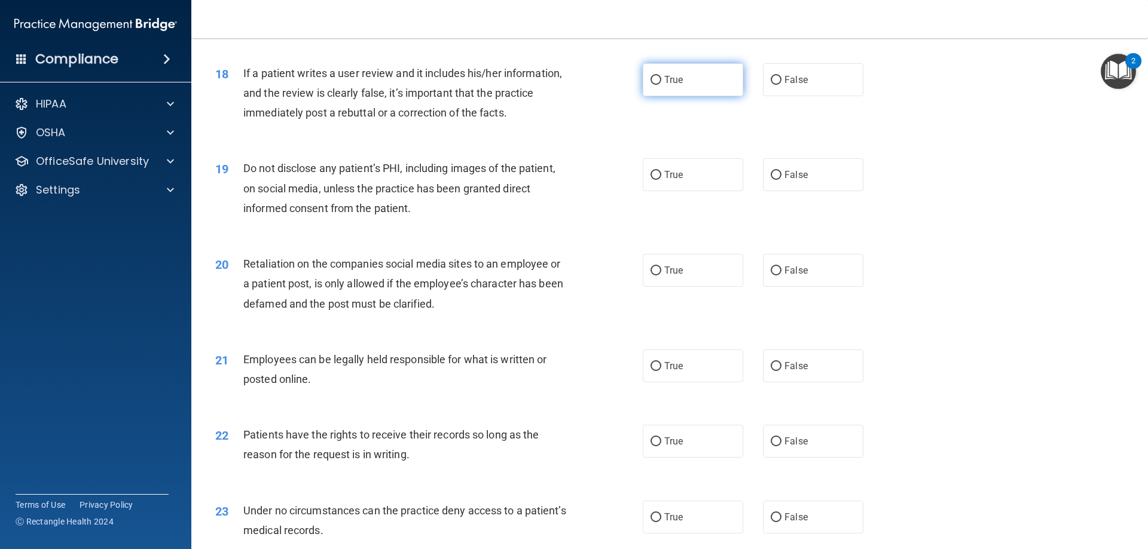
click at [656, 96] on label "True" at bounding box center [693, 79] width 100 height 33
click at [656, 85] on input "True" at bounding box center [655, 80] width 11 height 9
radio input "true"
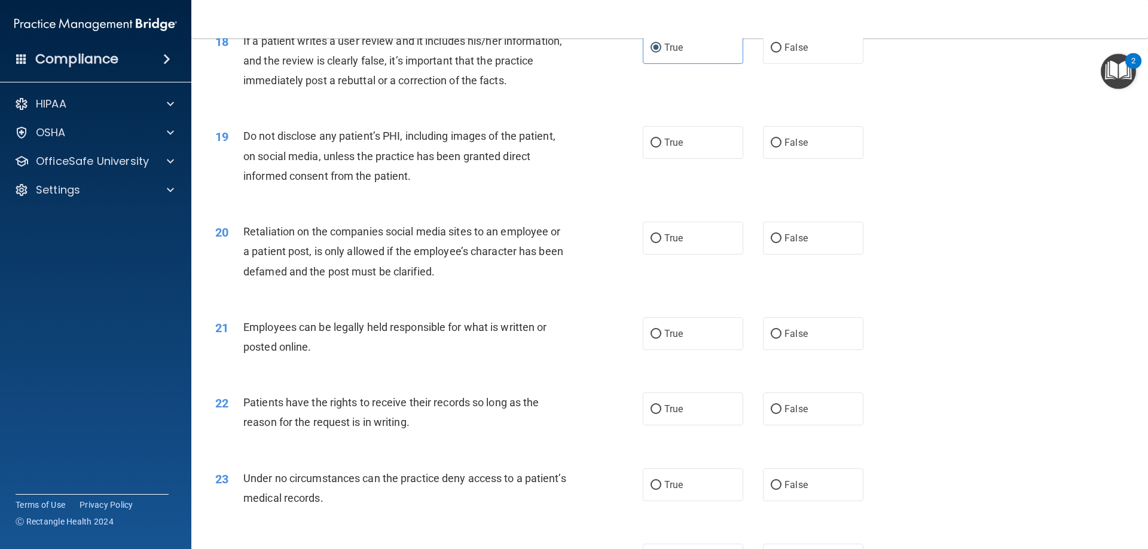
scroll to position [1734, 0]
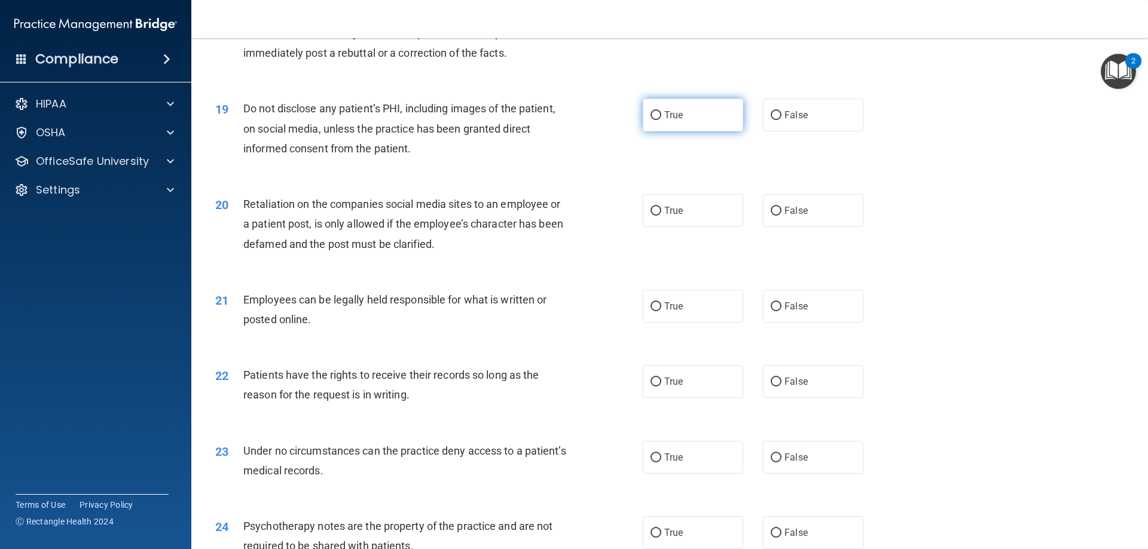
click at [684, 132] on label "True" at bounding box center [693, 115] width 100 height 33
click at [661, 120] on input "True" at bounding box center [655, 115] width 11 height 9
radio input "true"
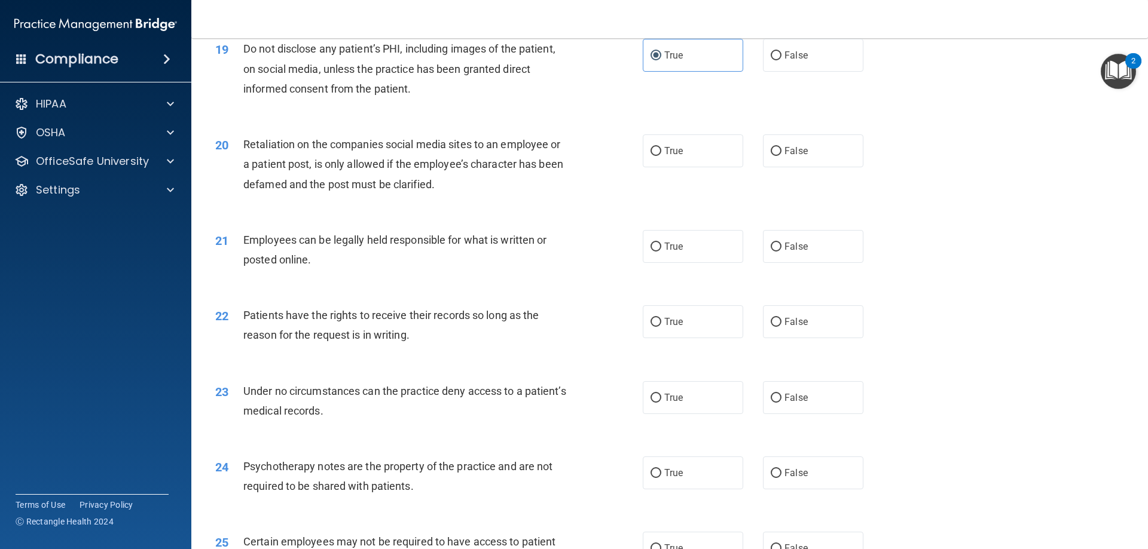
scroll to position [1853, 0]
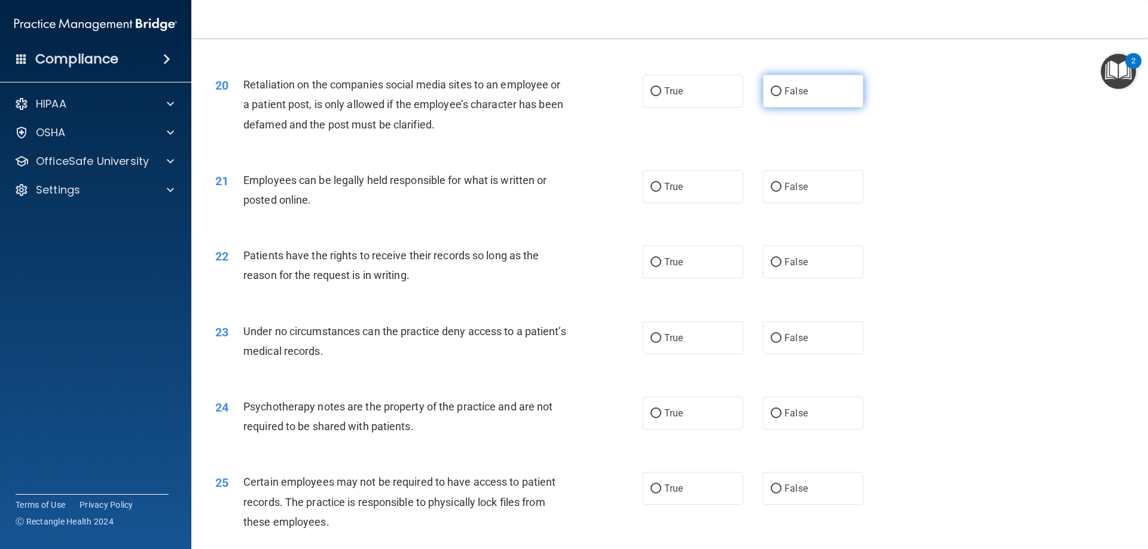
click at [781, 108] on label "False" at bounding box center [813, 91] width 100 height 33
click at [781, 96] on input "False" at bounding box center [776, 91] width 11 height 9
radio input "true"
click at [667, 203] on label "True" at bounding box center [693, 186] width 100 height 33
click at [661, 192] on input "True" at bounding box center [655, 187] width 11 height 9
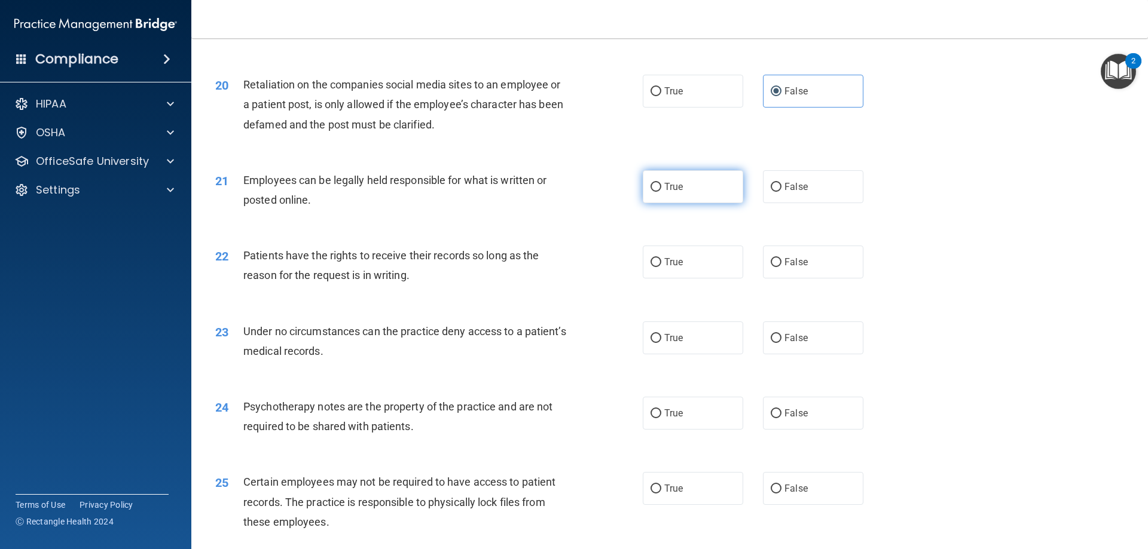
radio input "true"
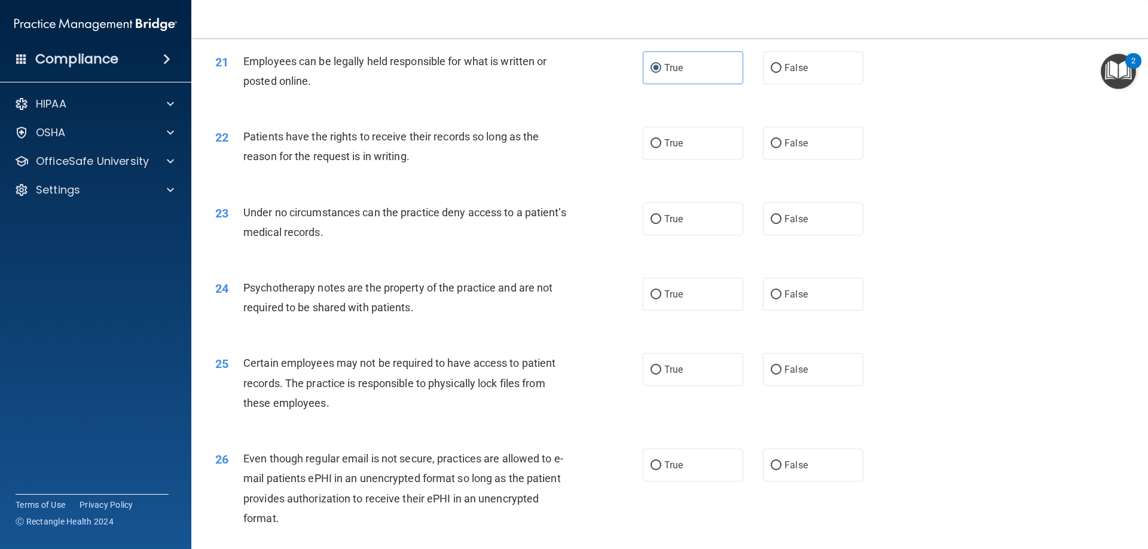
scroll to position [1973, 0]
click at [650, 148] on input "True" at bounding box center [655, 143] width 11 height 9
radio input "true"
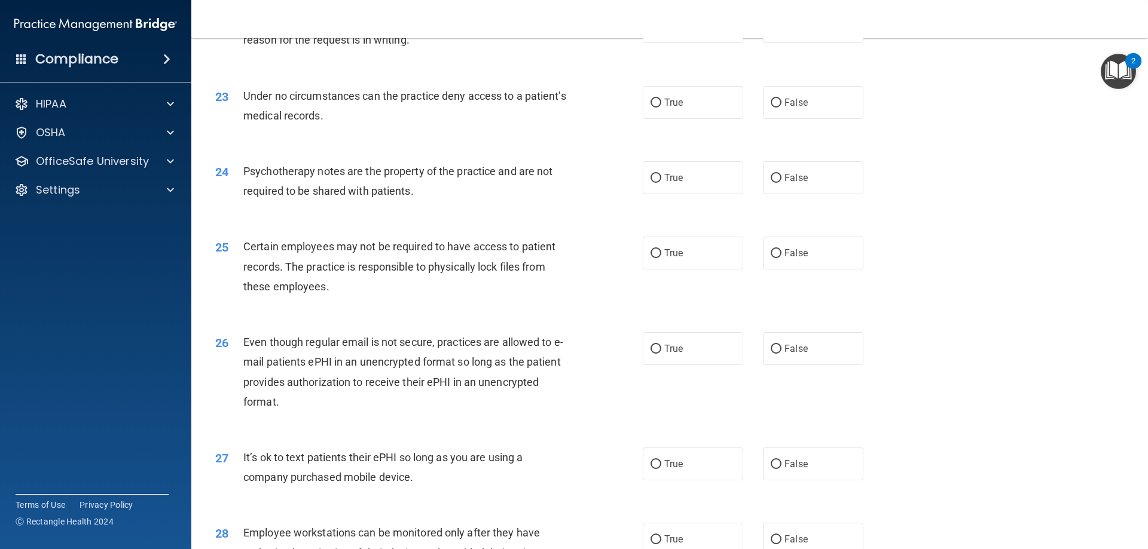
scroll to position [2092, 0]
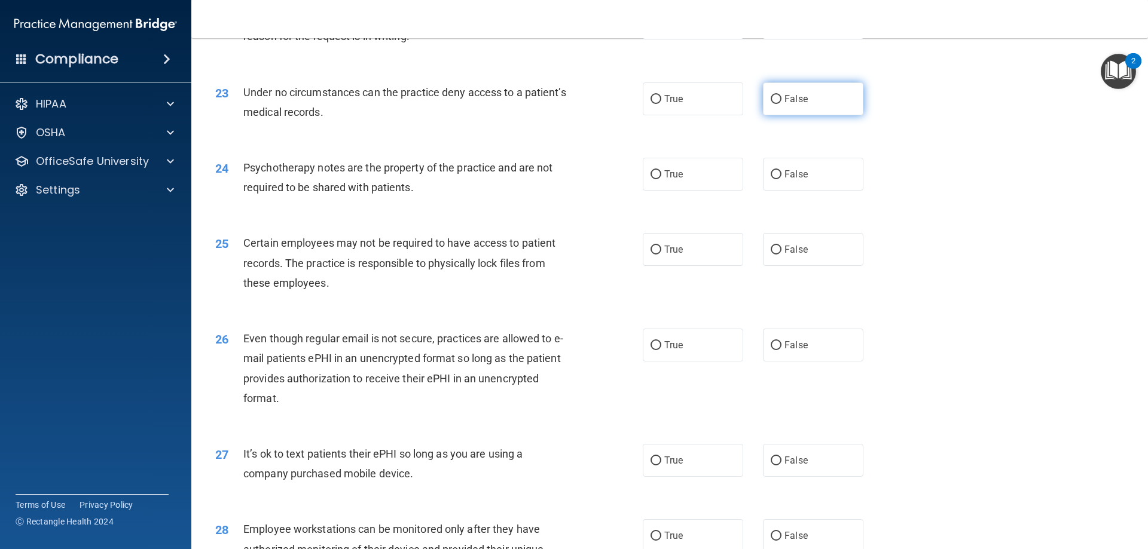
click at [766, 115] on label "False" at bounding box center [813, 98] width 100 height 33
click at [771, 104] on input "False" at bounding box center [776, 99] width 11 height 9
radio input "true"
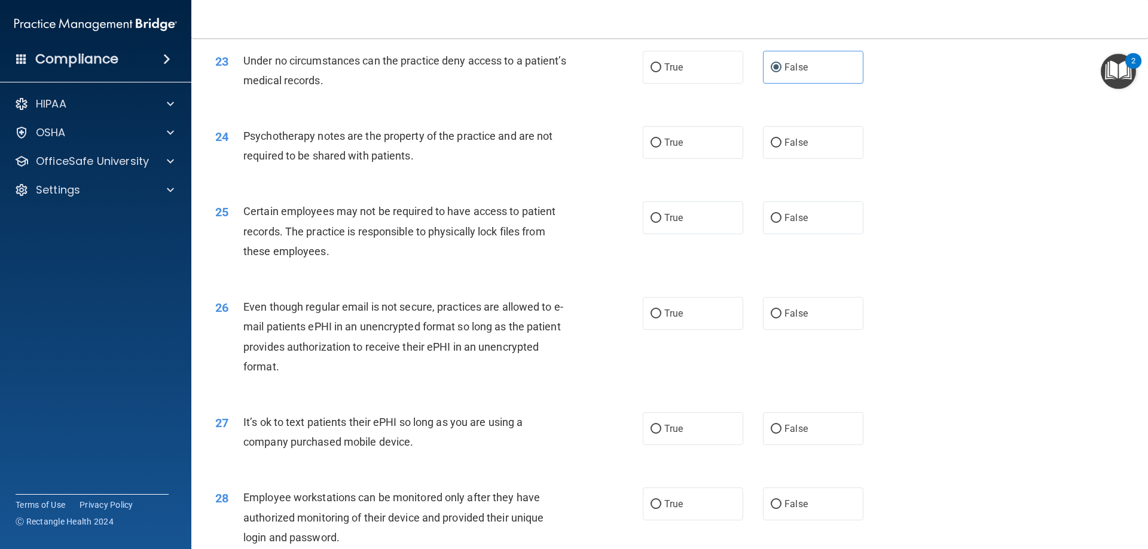
scroll to position [2152, 0]
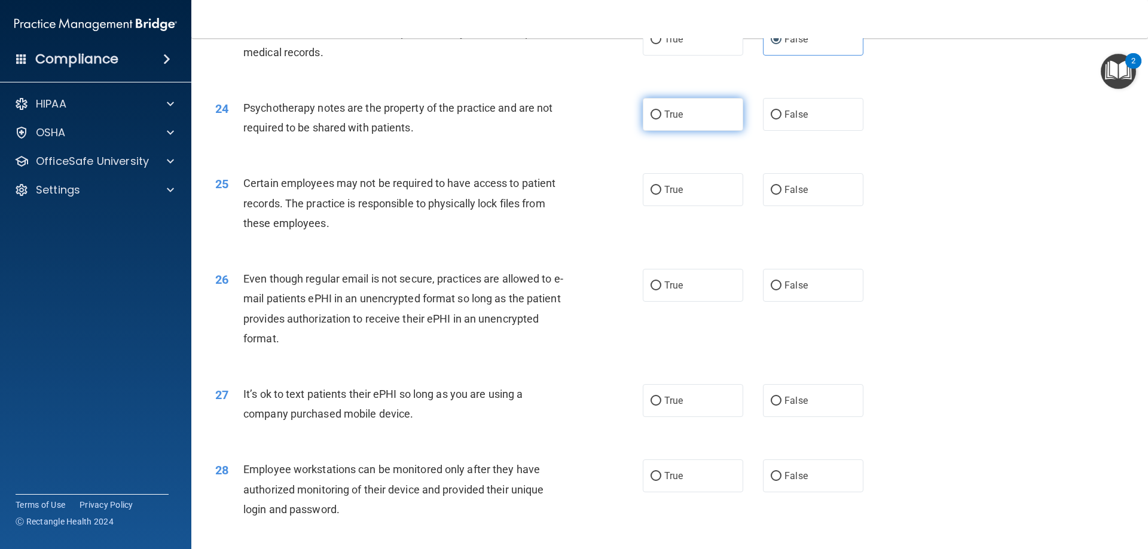
click at [650, 120] on input "True" at bounding box center [655, 115] width 11 height 9
radio input "true"
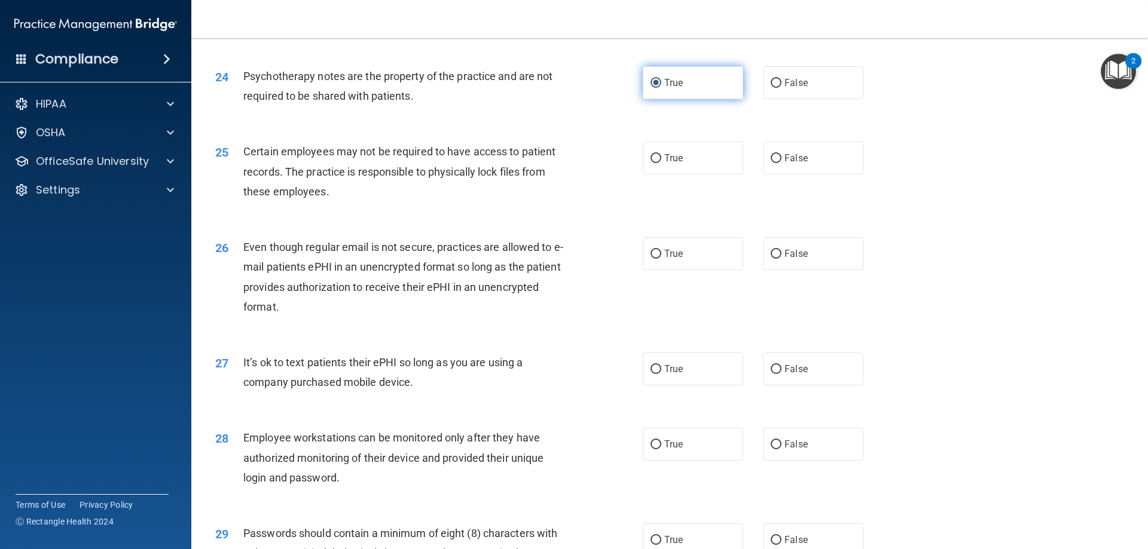
scroll to position [2212, 0]
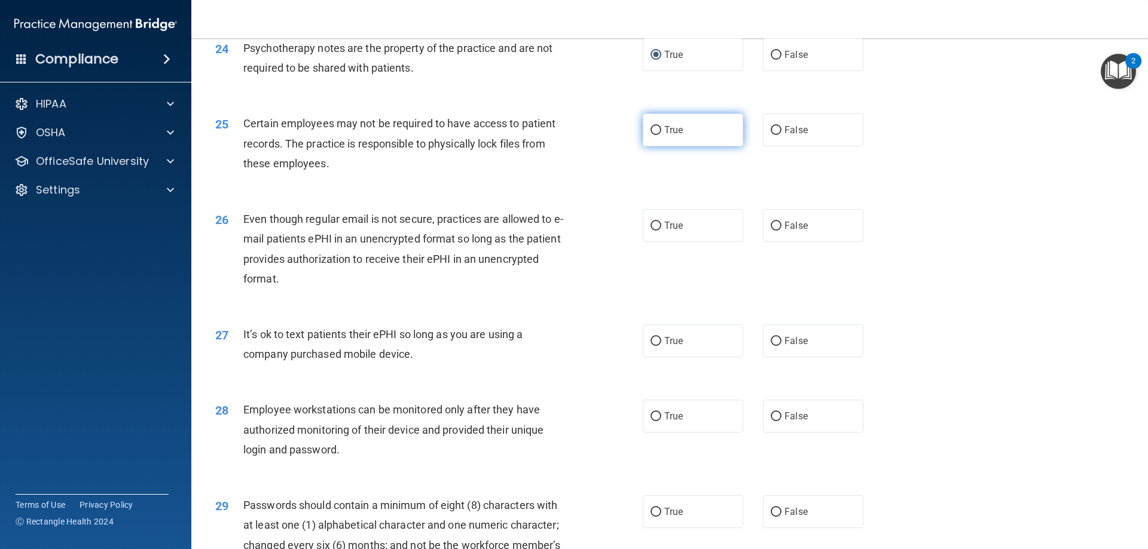
click at [690, 140] on label "True" at bounding box center [693, 130] width 100 height 33
click at [661, 135] on input "True" at bounding box center [655, 130] width 11 height 9
radio input "true"
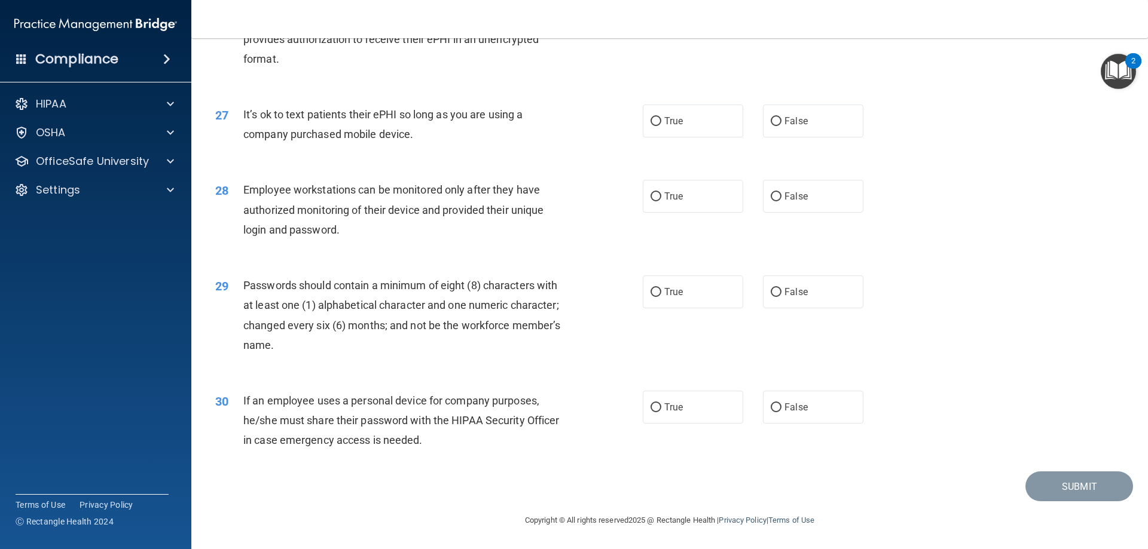
scroll to position [2451, 0]
click at [678, 398] on label "True" at bounding box center [693, 407] width 100 height 33
click at [661, 403] on input "True" at bounding box center [655, 407] width 11 height 9
radio input "true"
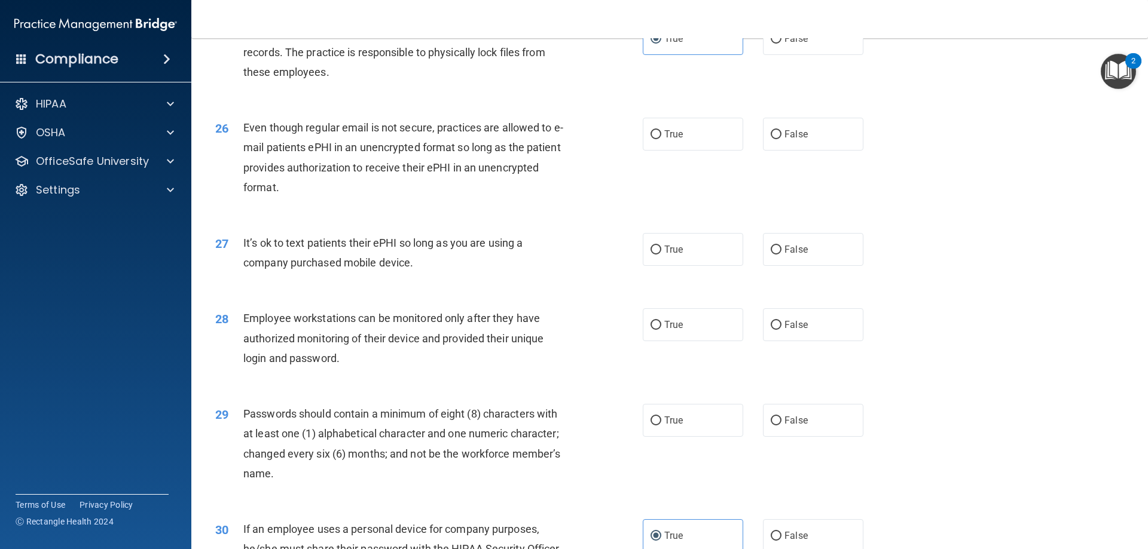
scroll to position [2332, 0]
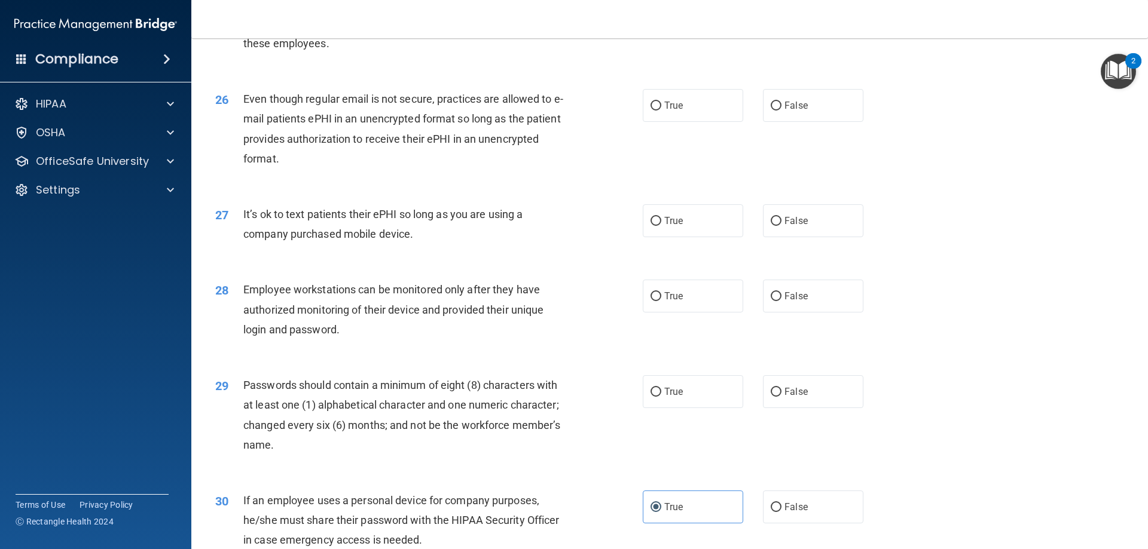
drag, startPoint x: 609, startPoint y: 379, endPoint x: 607, endPoint y: 393, distance: 14.5
drag, startPoint x: 607, startPoint y: 393, endPoint x: 652, endPoint y: 409, distance: 47.4
click at [652, 397] on input "True" at bounding box center [655, 392] width 11 height 9
radio input "true"
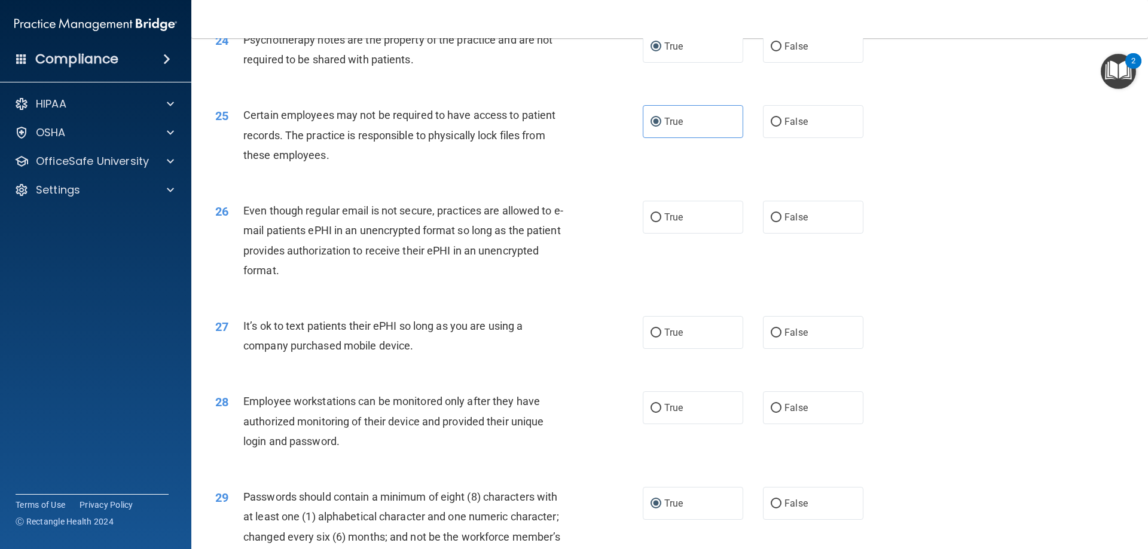
scroll to position [2212, 0]
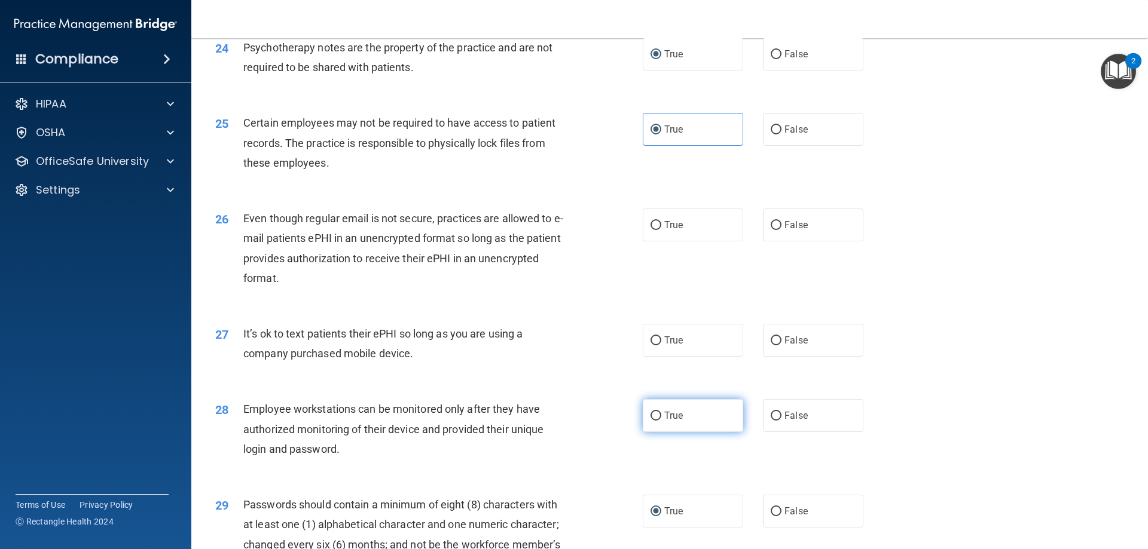
click at [661, 432] on label "True" at bounding box center [693, 415] width 100 height 33
click at [661, 421] on input "True" at bounding box center [655, 416] width 11 height 9
radio input "true"
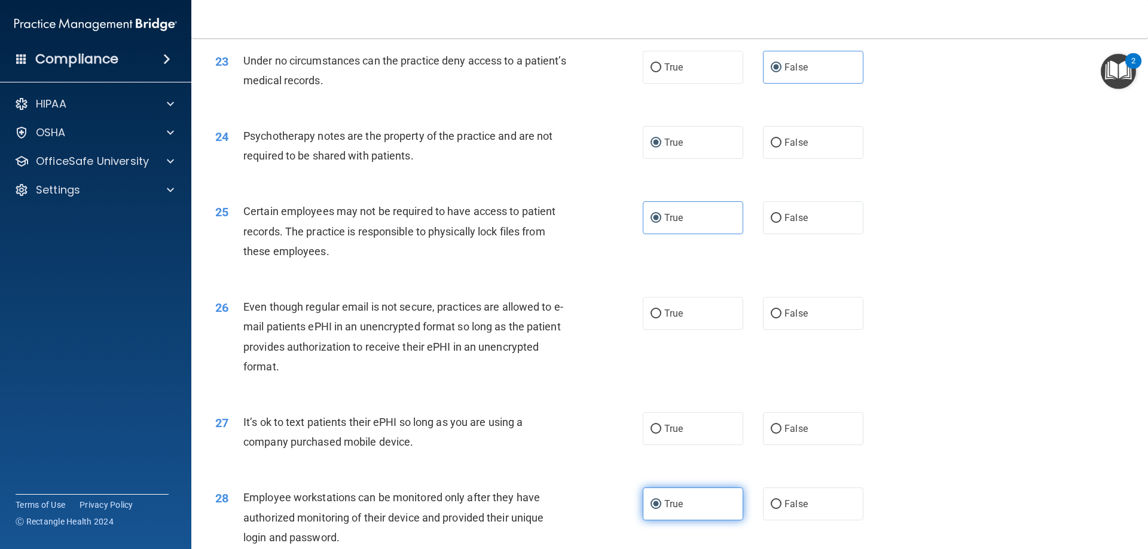
scroll to position [2093, 0]
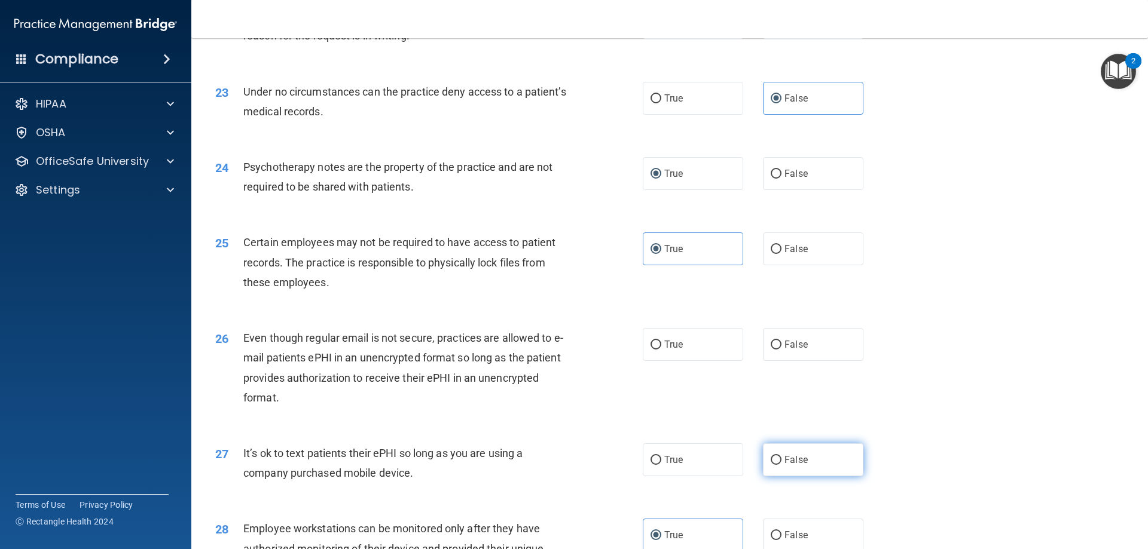
click at [788, 466] on span "False" at bounding box center [795, 459] width 23 height 11
click at [781, 465] on input "False" at bounding box center [776, 460] width 11 height 9
radio input "true"
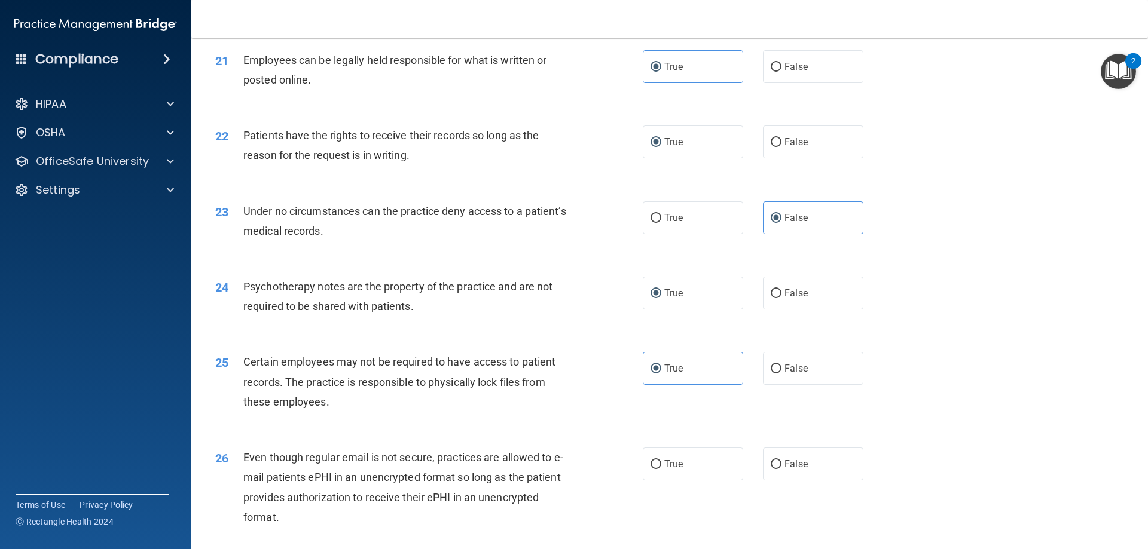
scroll to position [2033, 0]
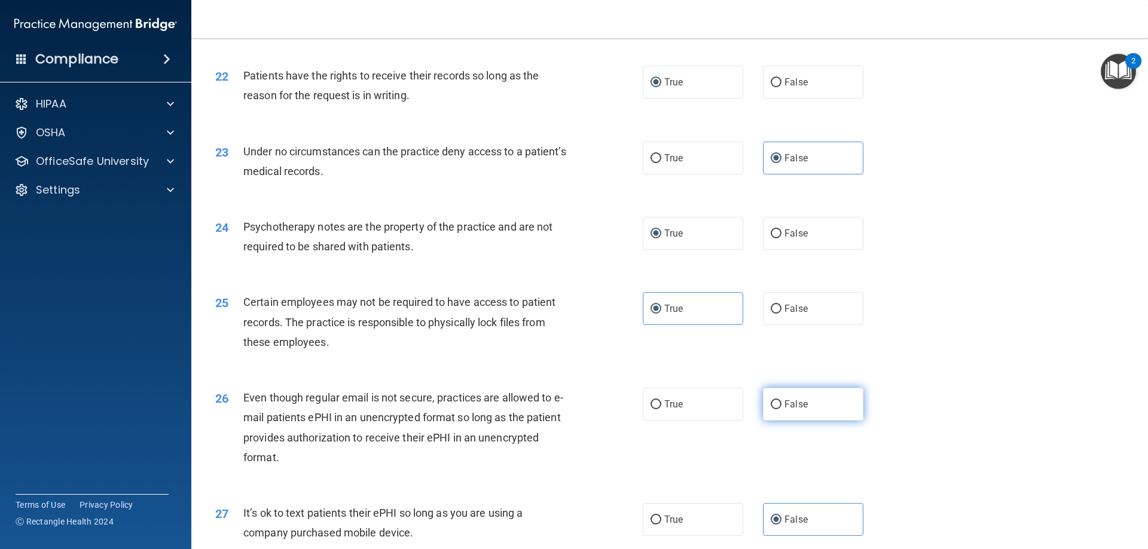
click at [778, 421] on label "False" at bounding box center [813, 404] width 100 height 33
click at [778, 409] on input "False" at bounding box center [776, 405] width 11 height 9
radio input "true"
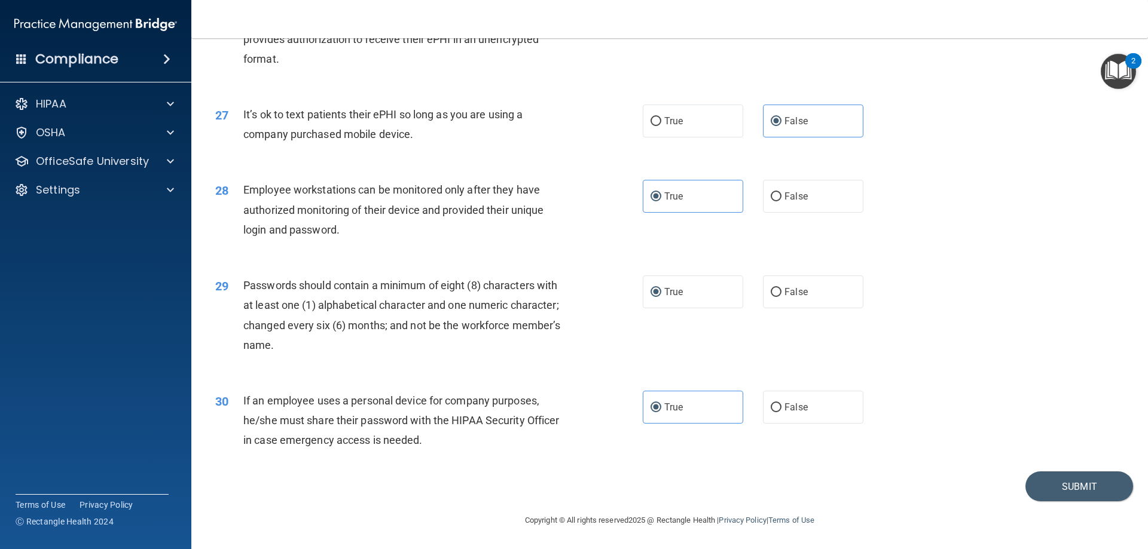
scroll to position [2451, 0]
click at [1049, 487] on button "Submit" at bounding box center [1079, 487] width 108 height 30
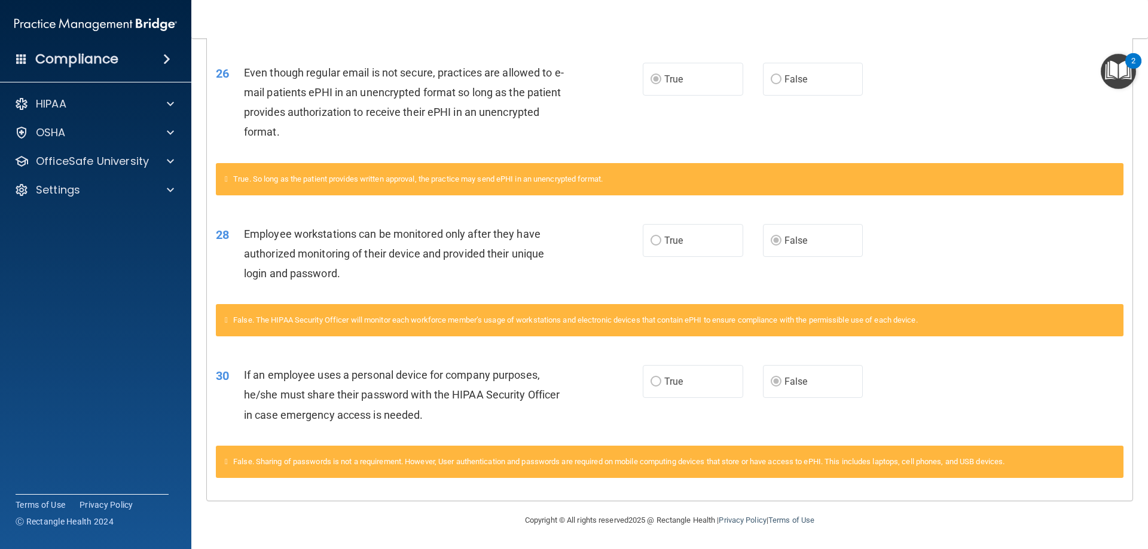
scroll to position [1849, 0]
click at [592, 365] on div "30 If an employee uses a personal device for company purposes, he/she must shar…" at bounding box center [429, 398] width 463 height 66
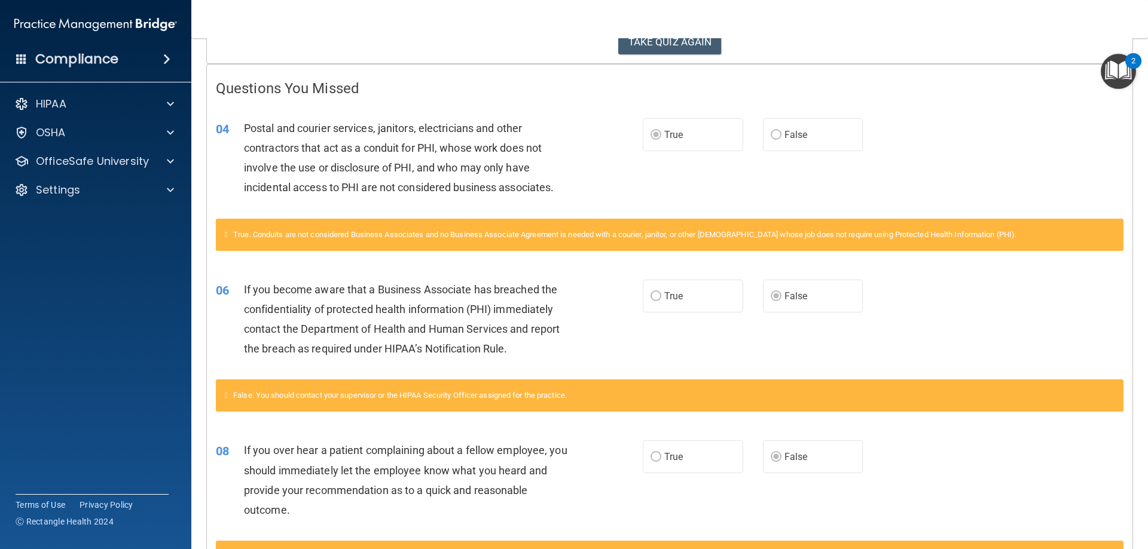
scroll to position [0, 0]
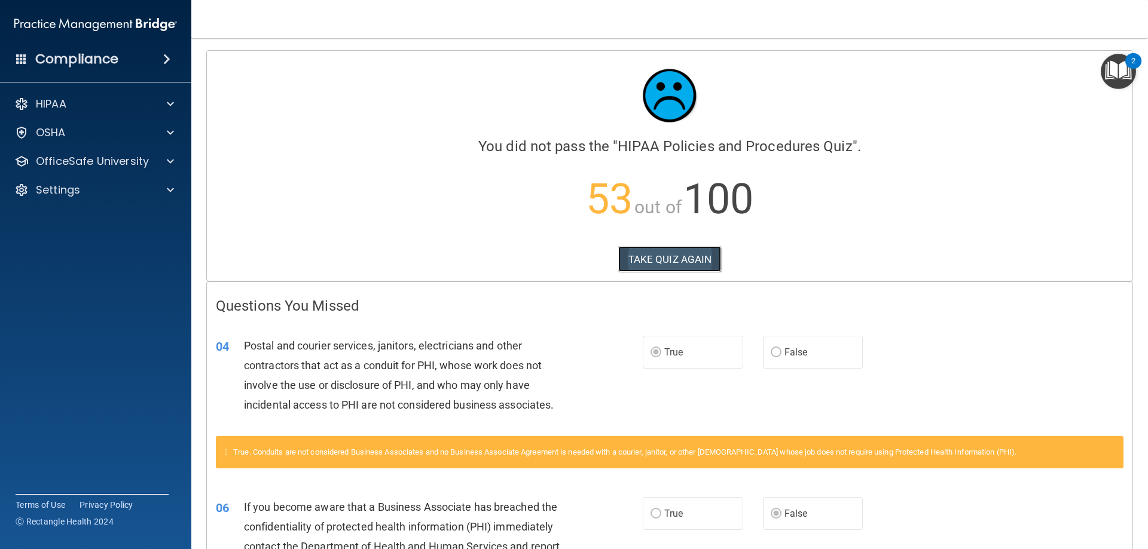
click at [679, 261] on button "TAKE QUIZ AGAIN" at bounding box center [669, 259] width 103 height 26
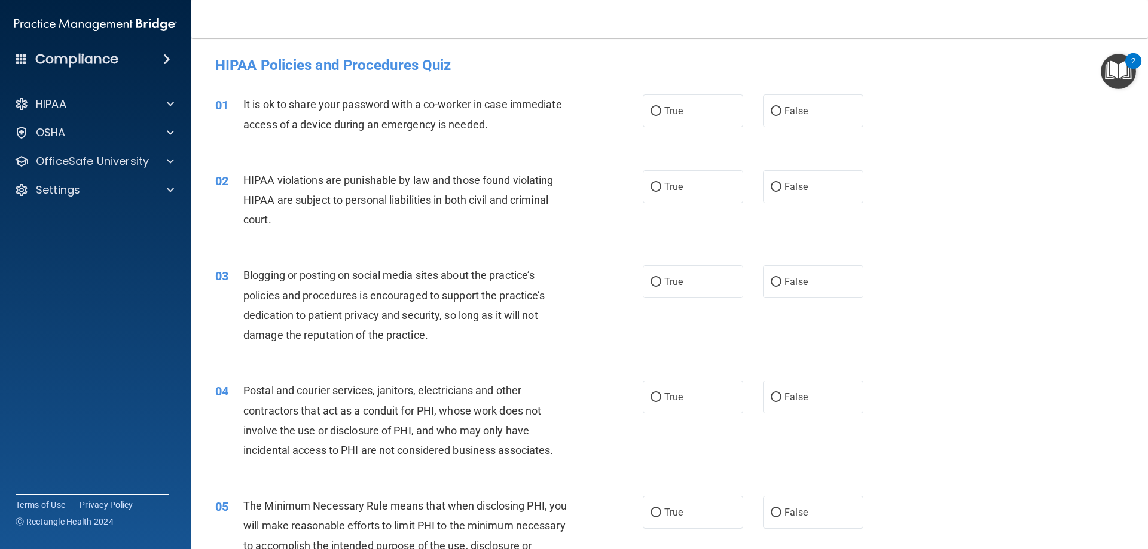
click at [803, 129] on div "01 It is ok to share your password with a co-worker in case immediate access of…" at bounding box center [669, 117] width 927 height 75
click at [803, 123] on label "False" at bounding box center [813, 110] width 100 height 33
click at [781, 116] on input "False" at bounding box center [776, 111] width 11 height 9
radio input "true"
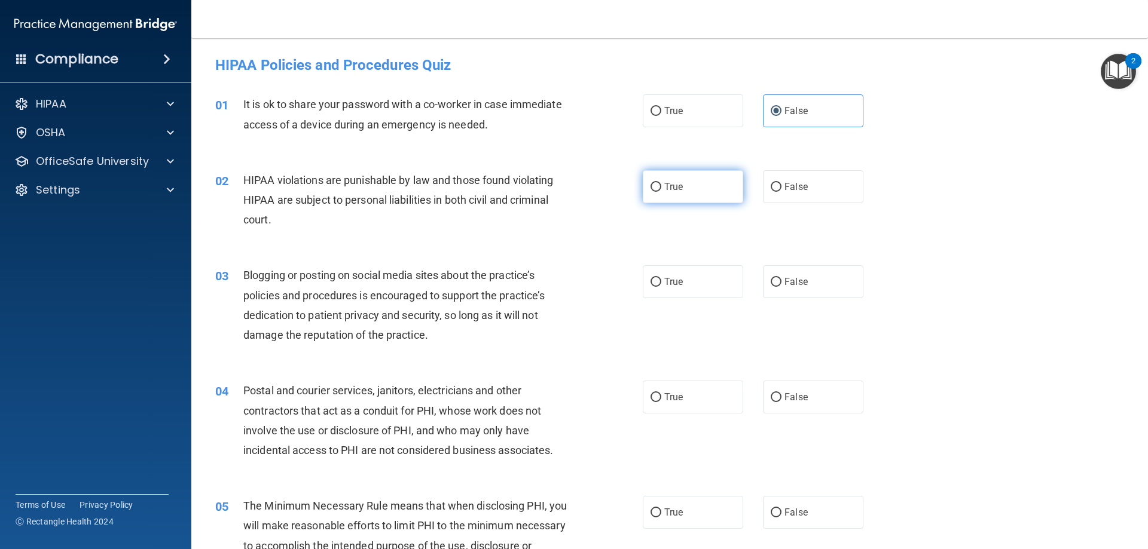
click at [655, 183] on input "True" at bounding box center [655, 187] width 11 height 9
radio input "true"
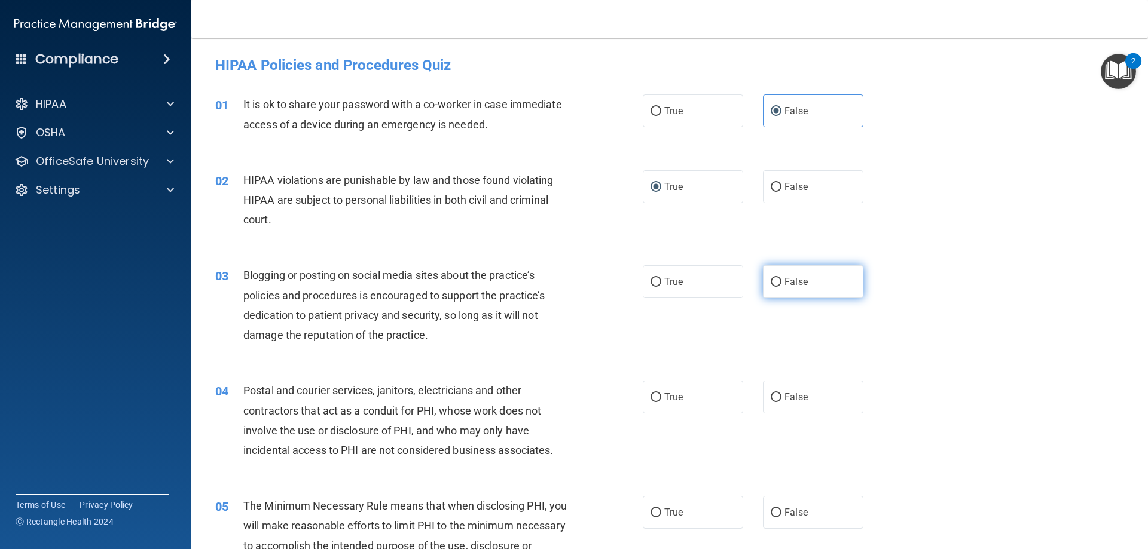
click at [766, 290] on label "False" at bounding box center [813, 281] width 100 height 33
click at [771, 287] on input "False" at bounding box center [776, 282] width 11 height 9
radio input "true"
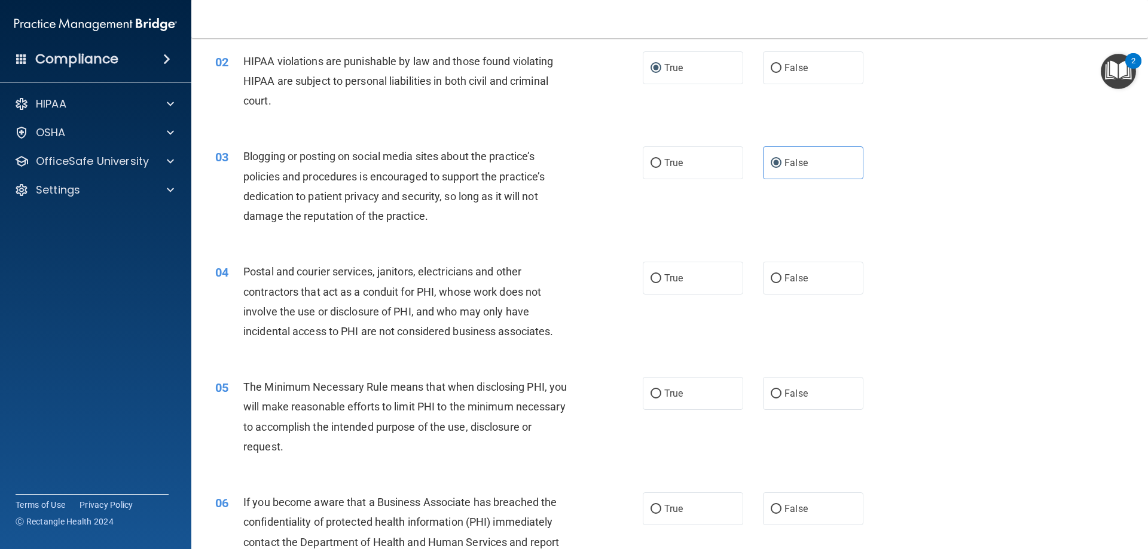
scroll to position [120, 0]
click at [785, 282] on span "False" at bounding box center [795, 277] width 23 height 11
click at [781, 282] on input "False" at bounding box center [776, 278] width 11 height 9
radio input "true"
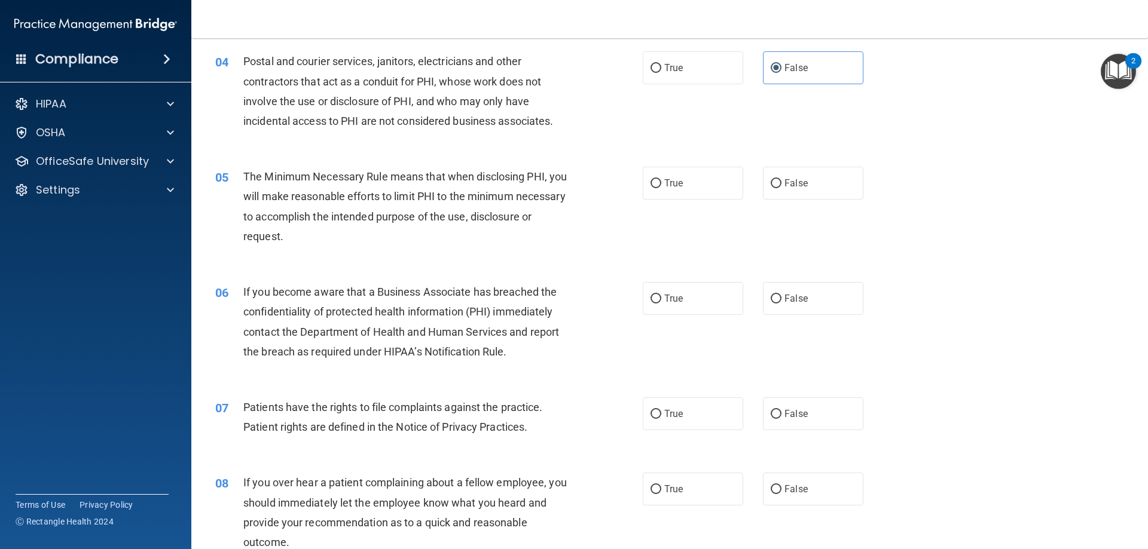
scroll to position [359, 0]
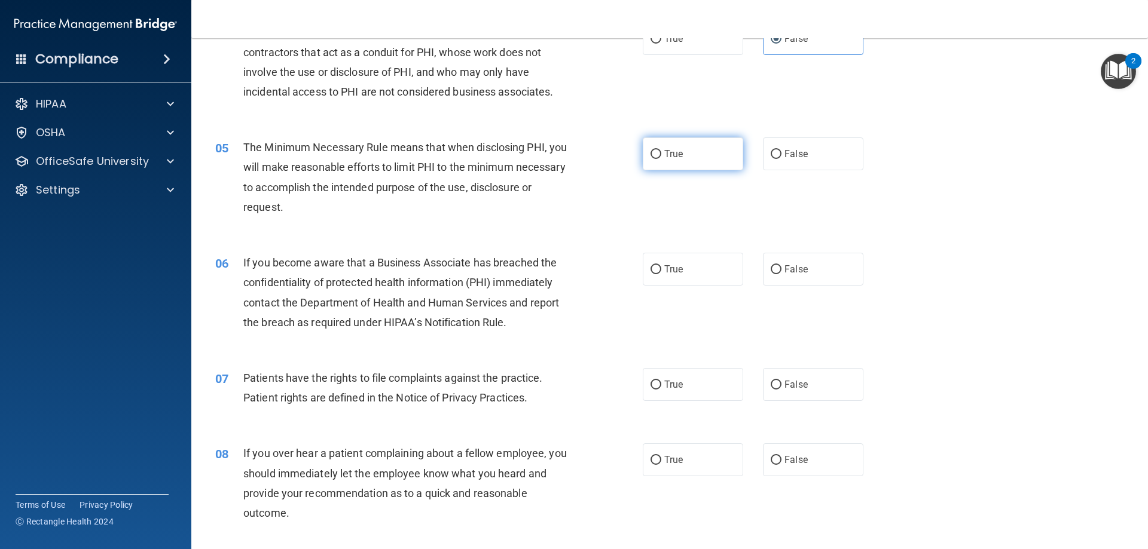
click at [676, 155] on span "True" at bounding box center [673, 153] width 19 height 11
click at [661, 155] on input "True" at bounding box center [655, 154] width 11 height 9
radio input "true"
click at [733, 258] on label "True" at bounding box center [693, 269] width 100 height 33
click at [661, 265] on input "True" at bounding box center [655, 269] width 11 height 9
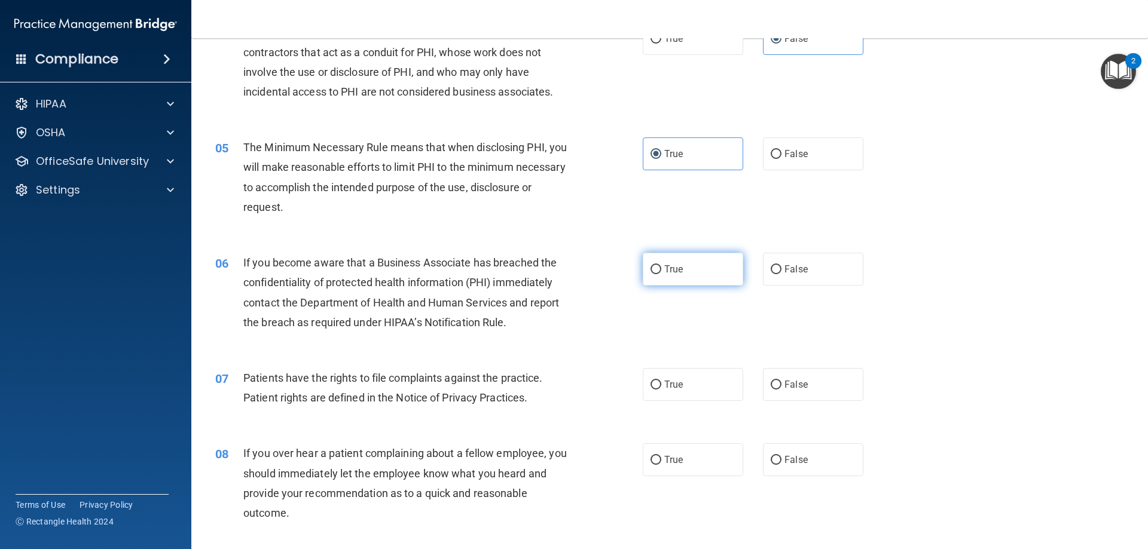
radio input "true"
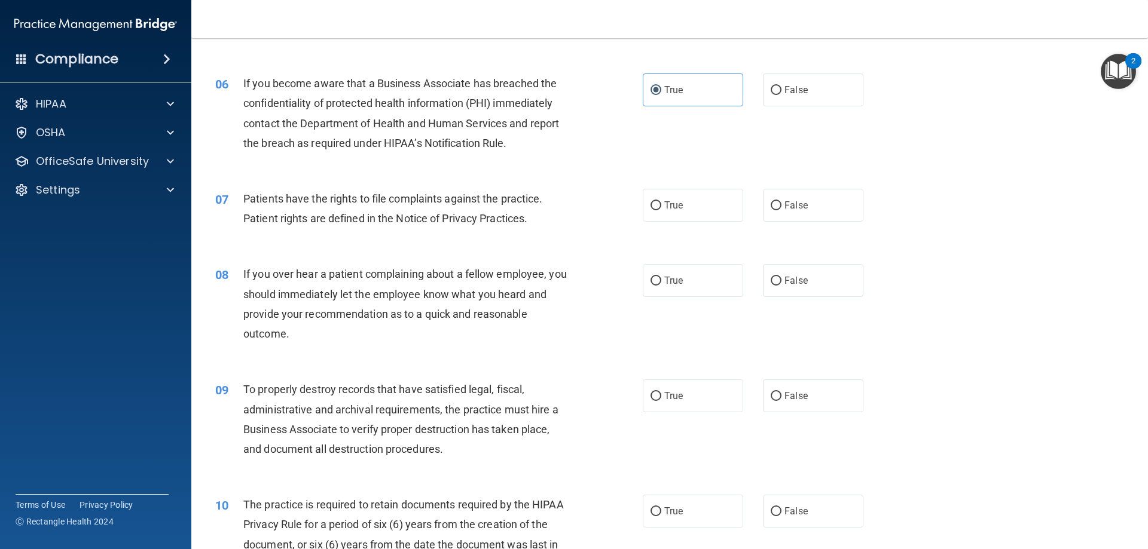
scroll to position [598, 0]
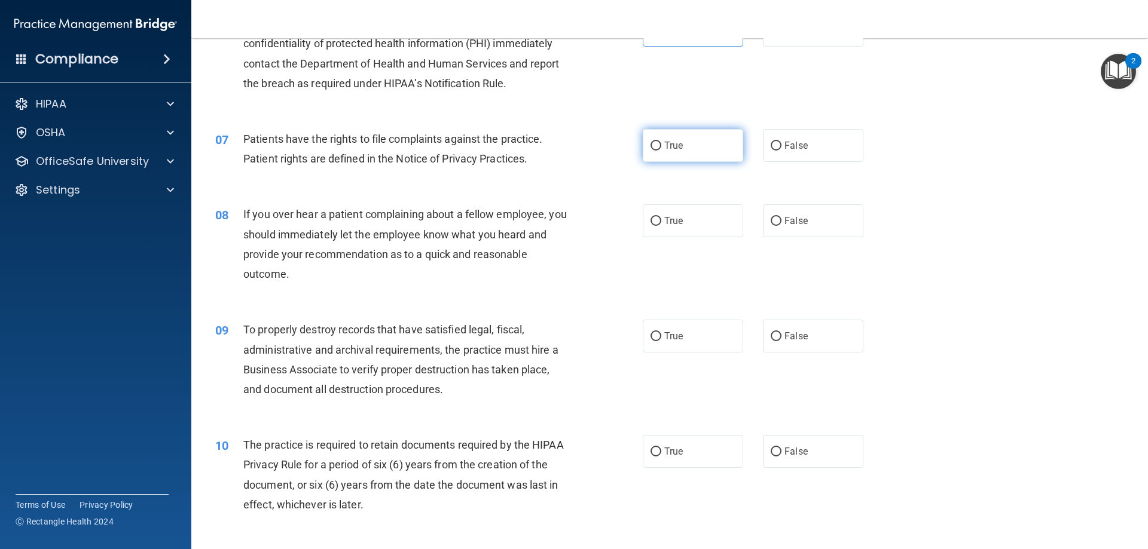
click at [686, 153] on label "True" at bounding box center [693, 145] width 100 height 33
click at [661, 151] on input "True" at bounding box center [655, 146] width 11 height 9
radio input "true"
click at [794, 215] on span "False" at bounding box center [795, 220] width 23 height 11
click at [781, 217] on input "False" at bounding box center [776, 221] width 11 height 9
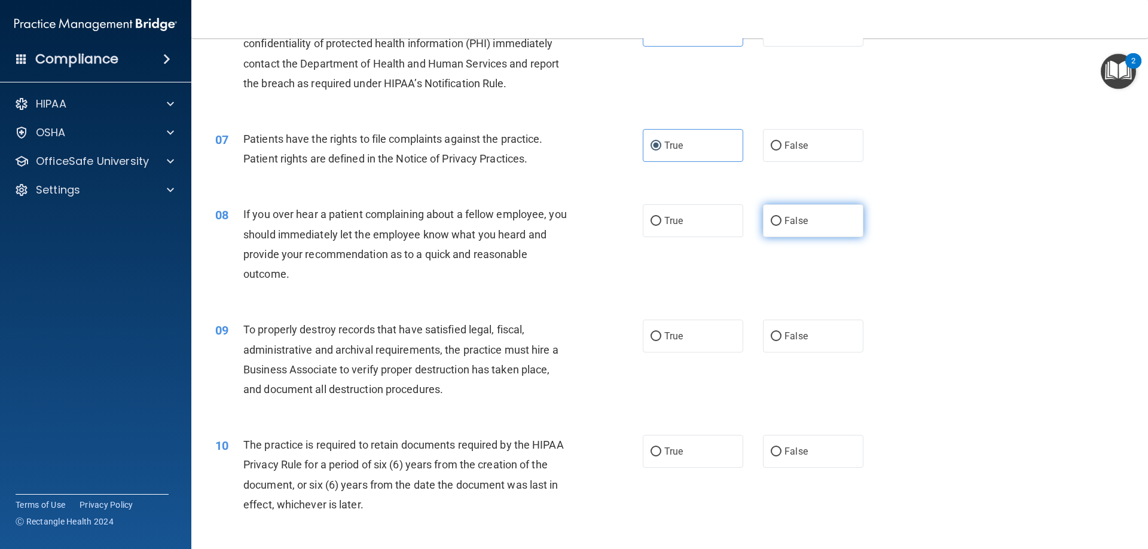
radio input "true"
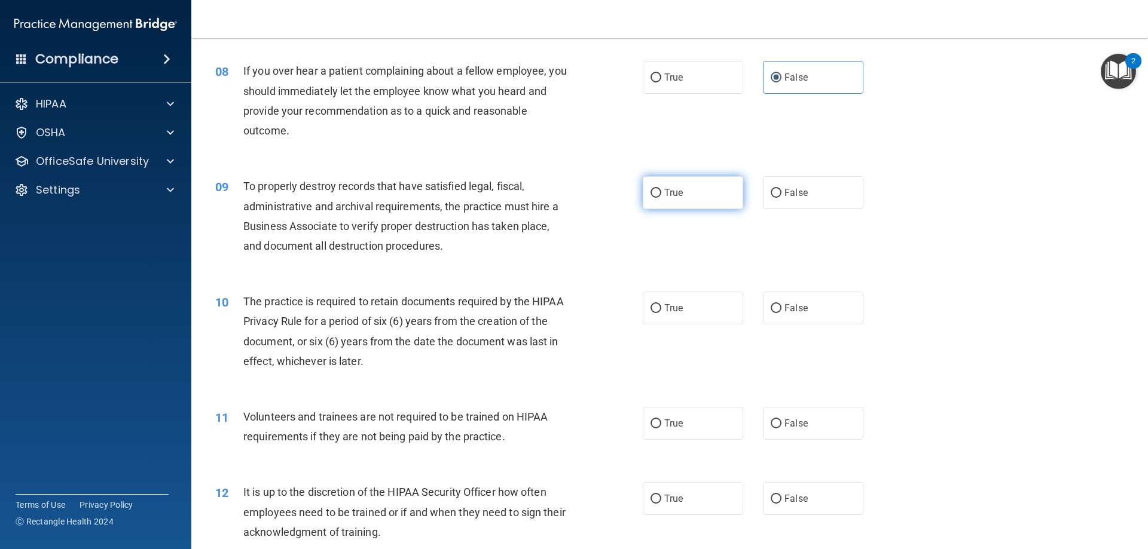
scroll to position [777, 0]
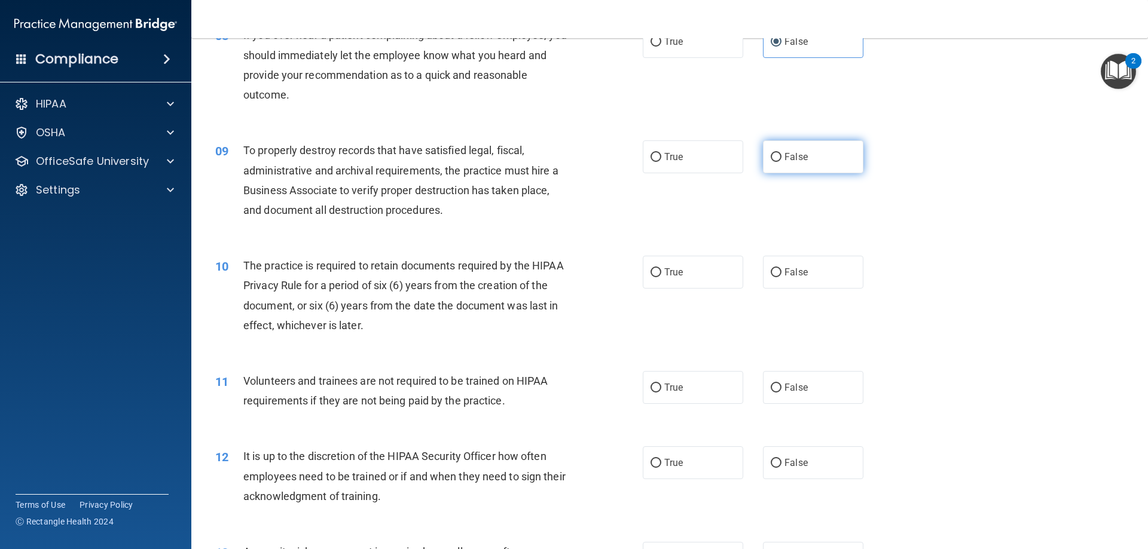
click at [773, 161] on input "False" at bounding box center [776, 157] width 11 height 9
radio input "true"
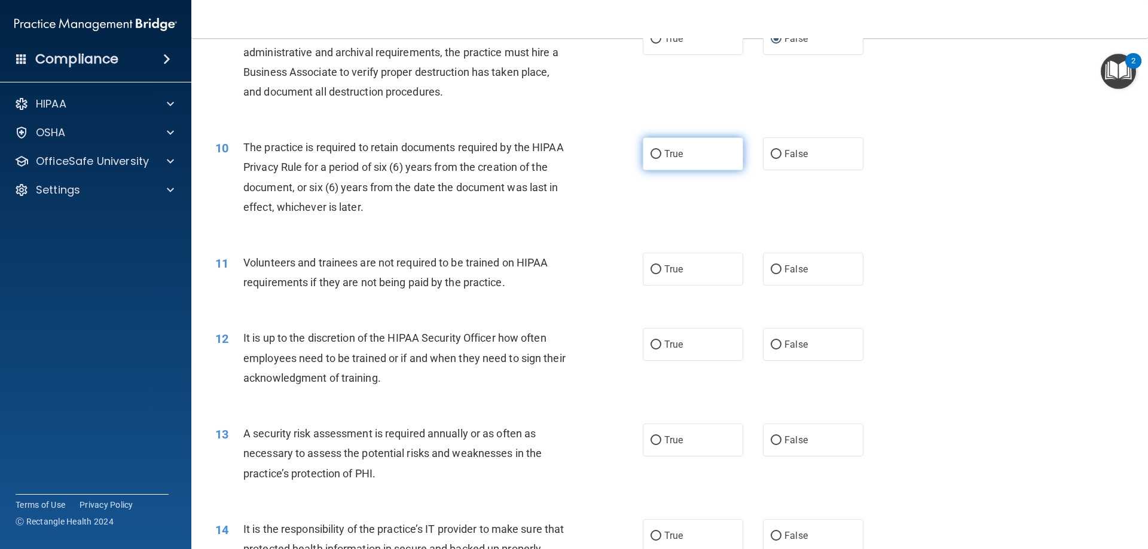
scroll to position [897, 0]
click at [661, 164] on label "True" at bounding box center [693, 152] width 100 height 33
click at [661, 158] on input "True" at bounding box center [655, 153] width 11 height 9
radio input "true"
click at [763, 277] on label "False" at bounding box center [813, 268] width 100 height 33
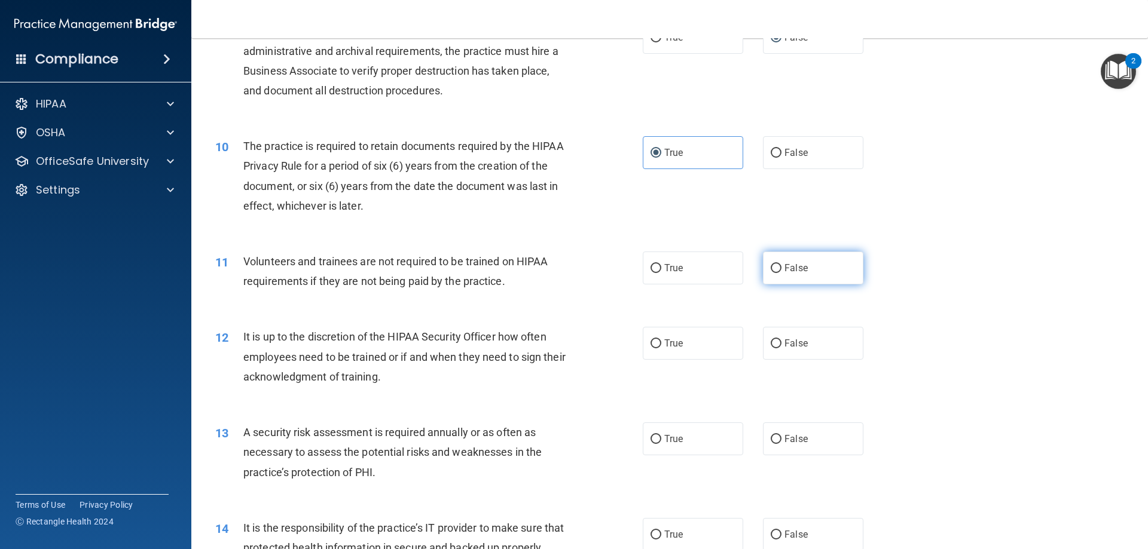
click at [771, 273] on input "False" at bounding box center [776, 268] width 11 height 9
radio input "true"
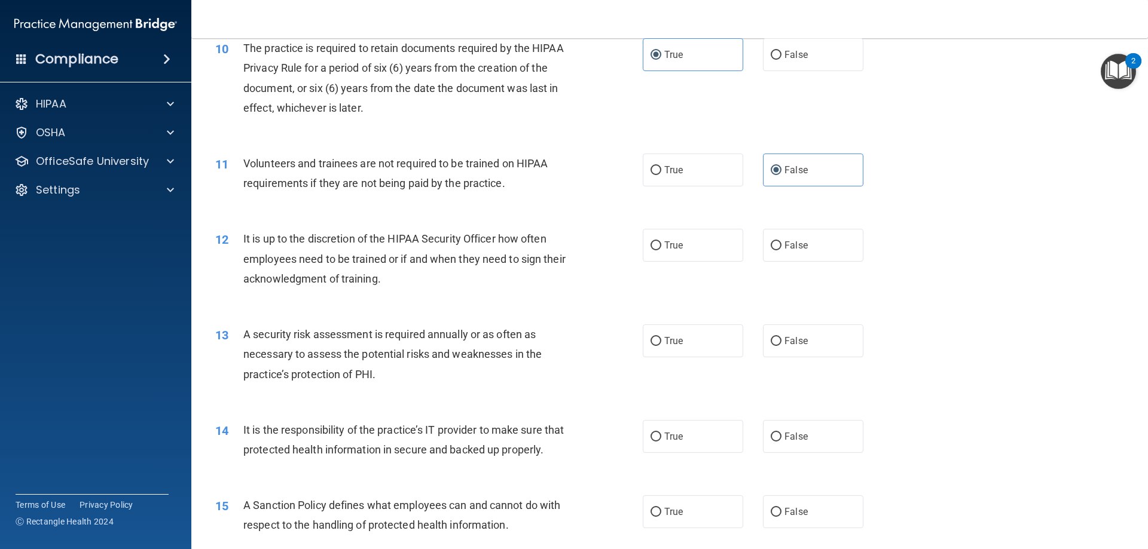
scroll to position [1016, 0]
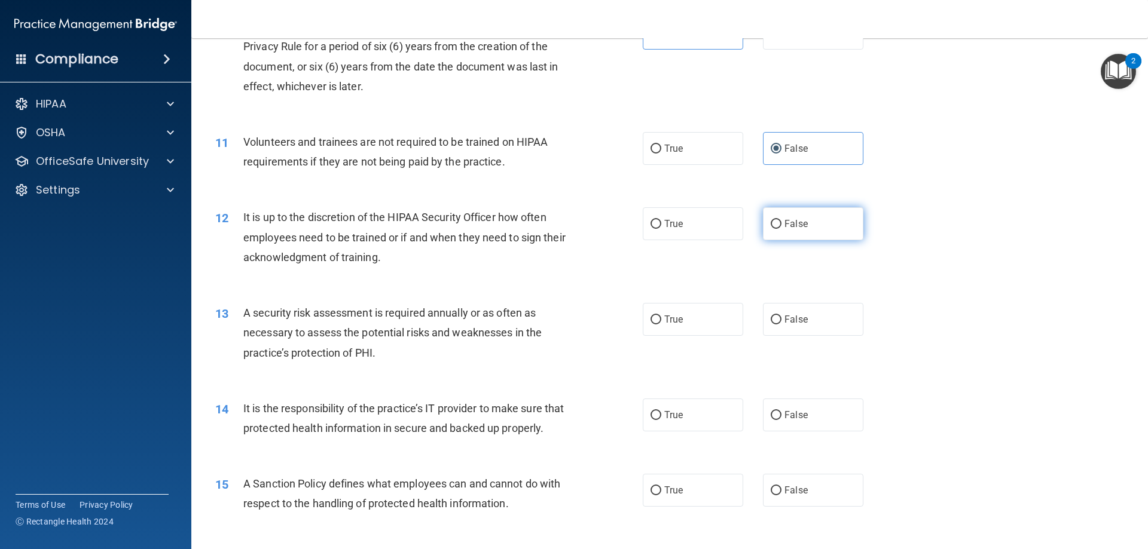
click at [772, 212] on label "False" at bounding box center [813, 223] width 100 height 33
click at [772, 220] on input "False" at bounding box center [776, 224] width 11 height 9
radio input "true"
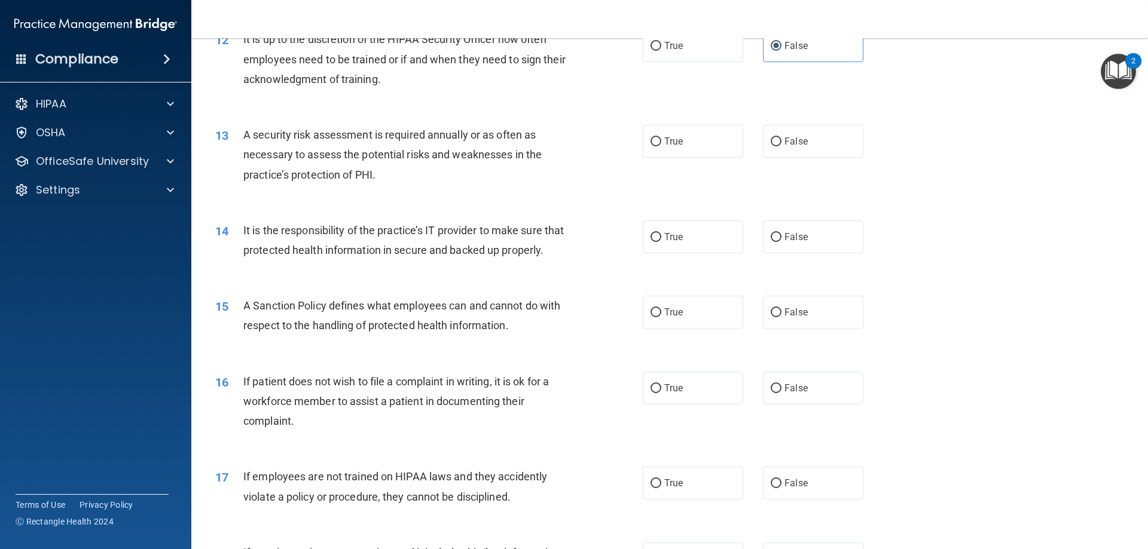
scroll to position [1196, 0]
click at [671, 147] on label "True" at bounding box center [693, 140] width 100 height 33
click at [661, 145] on input "True" at bounding box center [655, 140] width 11 height 9
radio input "true"
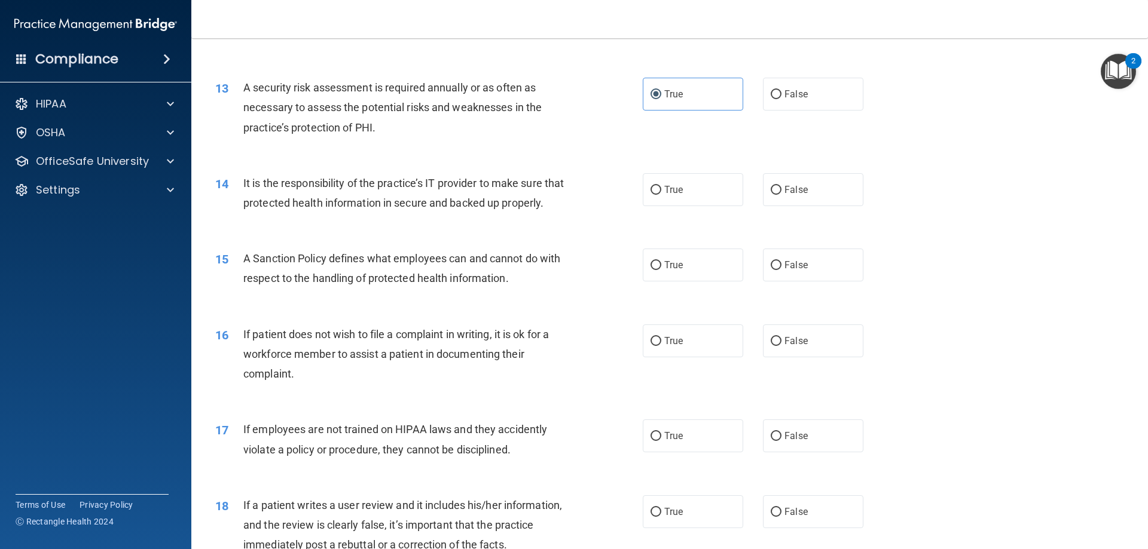
scroll to position [1315, 0]
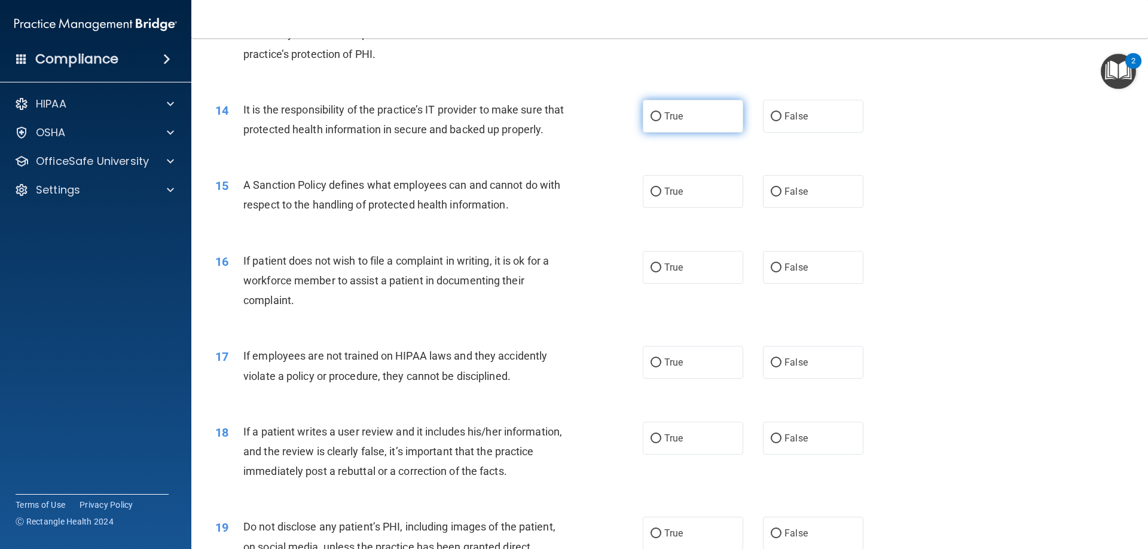
click at [653, 129] on label "True" at bounding box center [693, 116] width 100 height 33
click at [653, 121] on input "True" at bounding box center [655, 116] width 11 height 9
radio input "true"
click at [797, 197] on span "False" at bounding box center [795, 191] width 23 height 11
click at [781, 197] on input "False" at bounding box center [776, 192] width 11 height 9
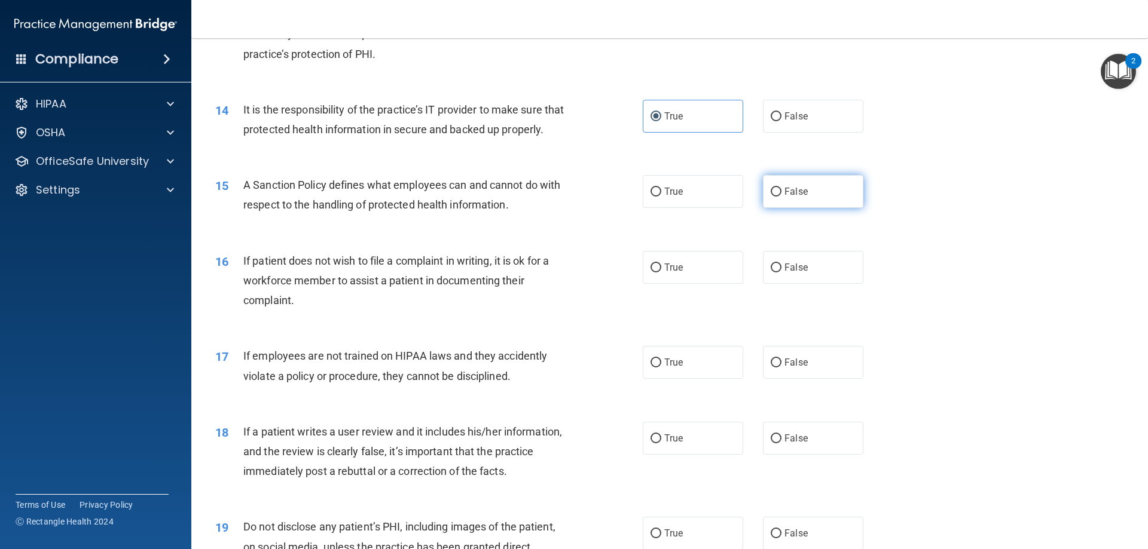
radio input "true"
click at [694, 284] on label "True" at bounding box center [693, 267] width 100 height 33
click at [661, 273] on input "True" at bounding box center [655, 268] width 11 height 9
radio input "true"
click at [769, 399] on div "17 If employees are not trained on HIPAA laws and they accidently violate a pol…" at bounding box center [669, 368] width 927 height 75
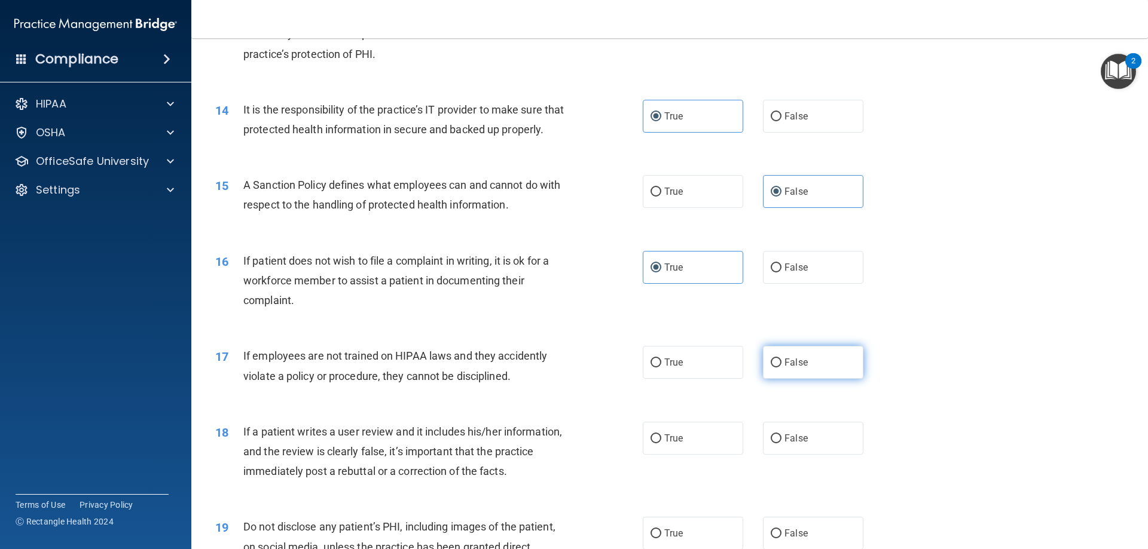
click at [771, 379] on label "False" at bounding box center [813, 362] width 100 height 33
click at [771, 368] on input "False" at bounding box center [776, 363] width 11 height 9
radio input "true"
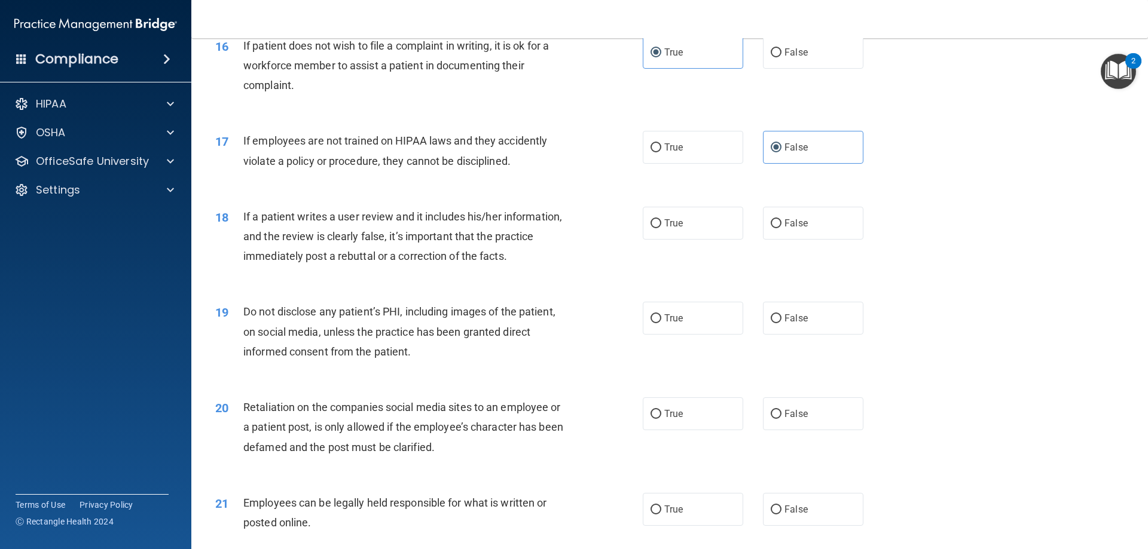
scroll to position [1614, 0]
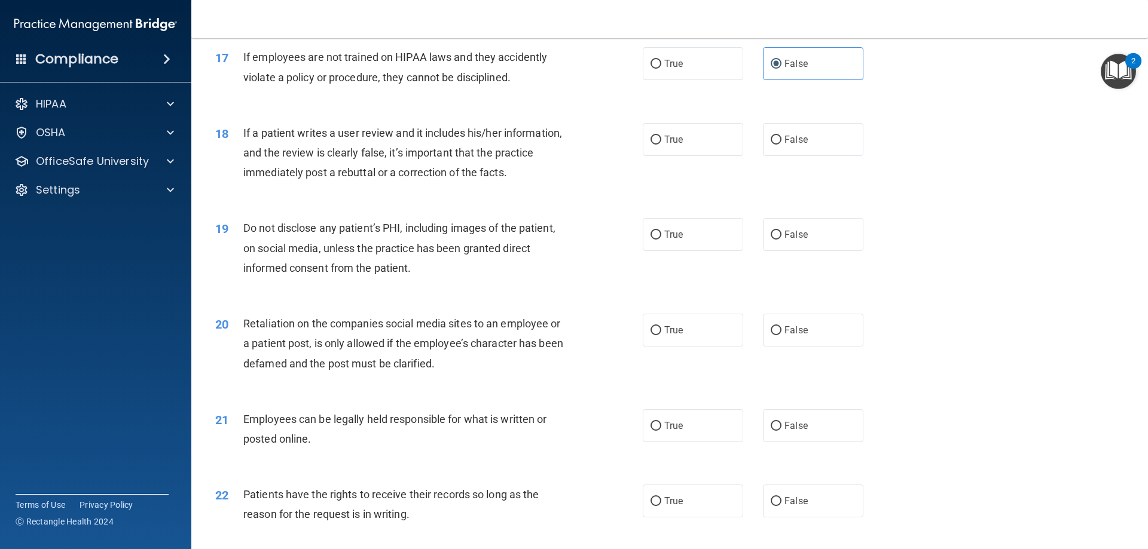
click at [787, 176] on div "18 If a patient writes a user review and it includes his/her information, and t…" at bounding box center [669, 156] width 927 height 96
click at [785, 156] on label "False" at bounding box center [813, 139] width 100 height 33
click at [781, 145] on input "False" at bounding box center [776, 140] width 11 height 9
radio input "true"
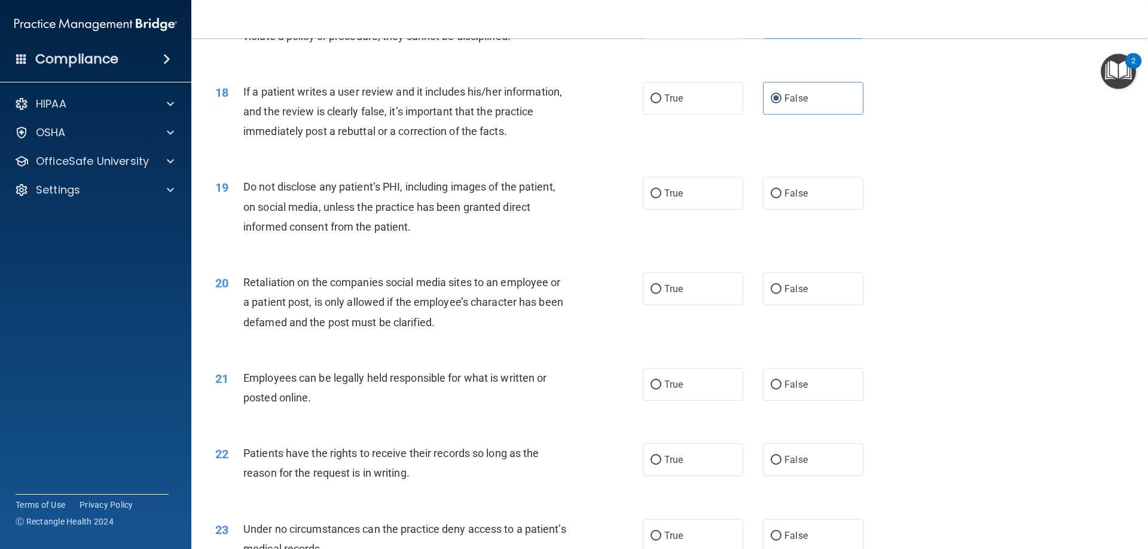
scroll to position [1734, 0]
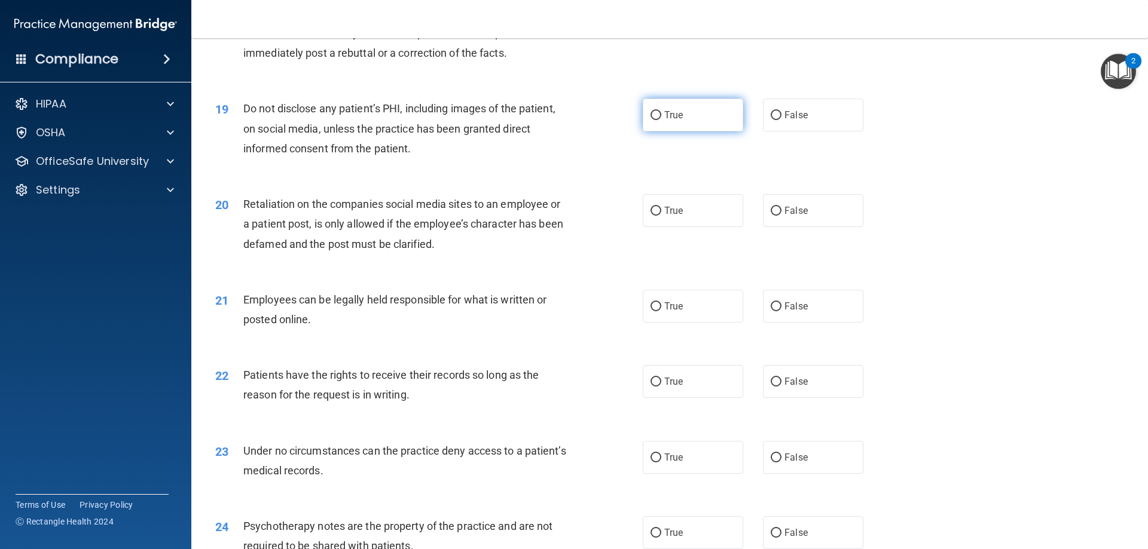
click at [655, 120] on input "True" at bounding box center [655, 115] width 11 height 9
radio input "true"
click at [770, 227] on label "False" at bounding box center [813, 210] width 100 height 33
click at [771, 216] on input "False" at bounding box center [776, 211] width 11 height 9
radio input "true"
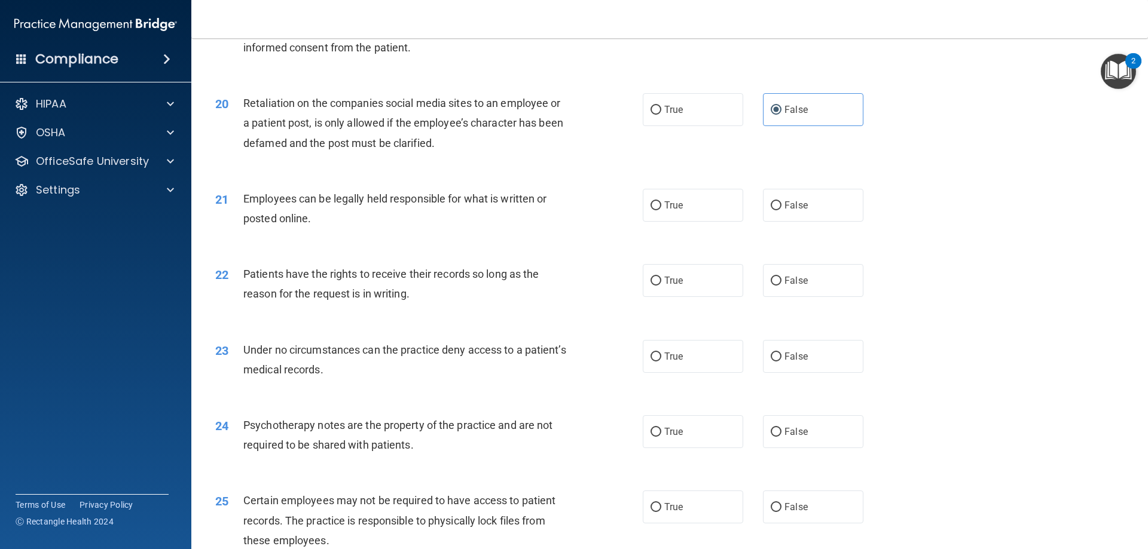
scroll to position [1853, 0]
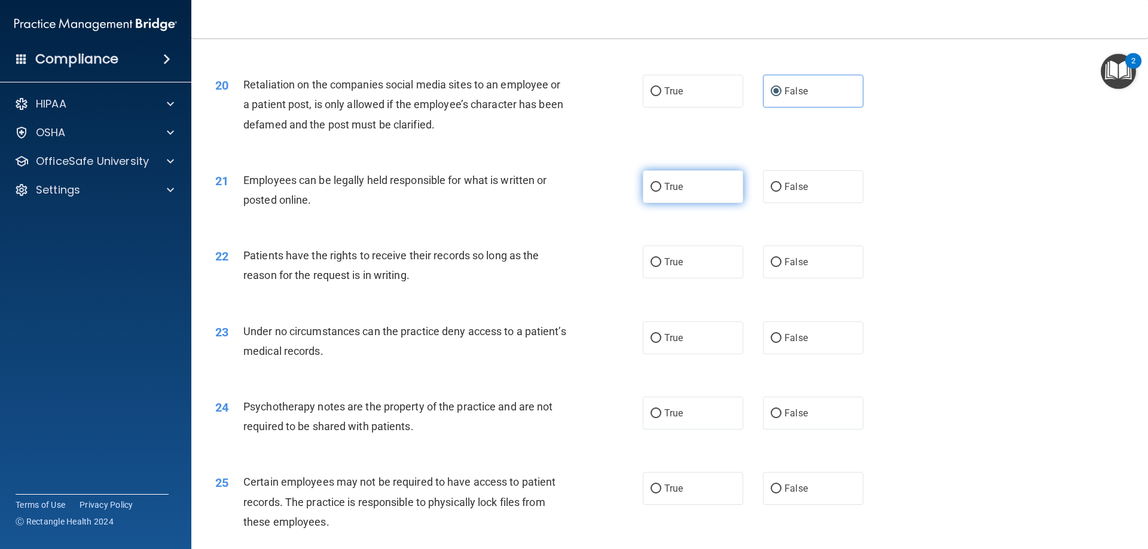
click at [672, 192] on span "True" at bounding box center [673, 186] width 19 height 11
click at [661, 192] on input "True" at bounding box center [655, 187] width 11 height 9
radio input "true"
click at [784, 268] on span "False" at bounding box center [795, 261] width 23 height 11
click at [781, 267] on input "False" at bounding box center [776, 262] width 11 height 9
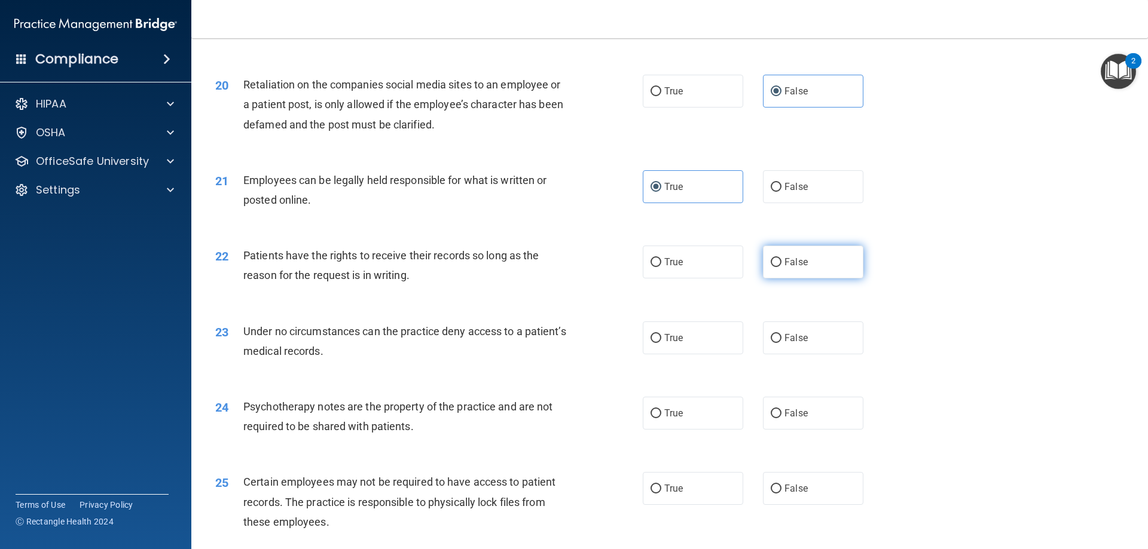
radio input "true"
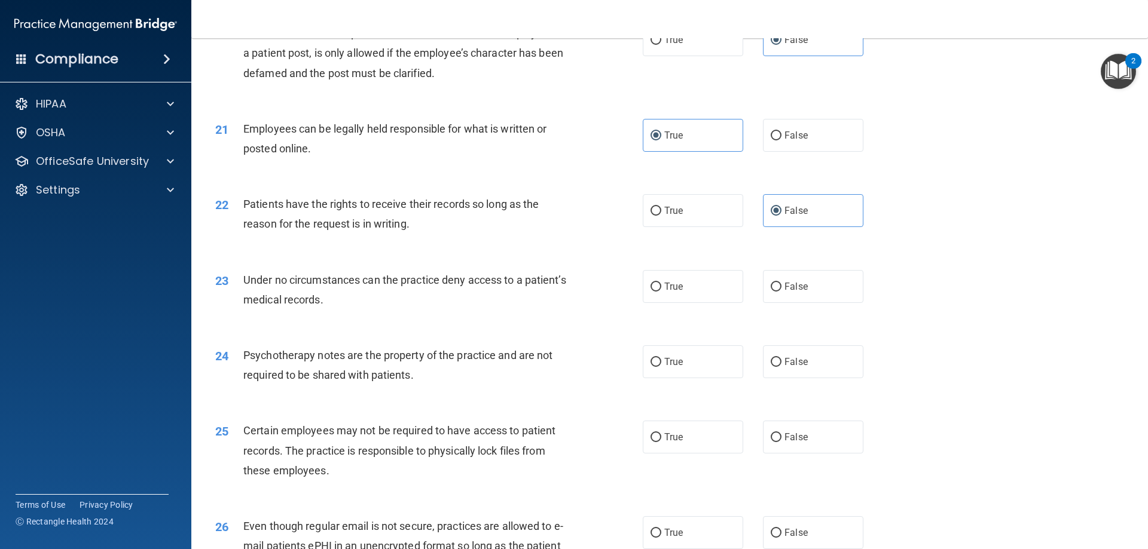
scroll to position [1973, 0]
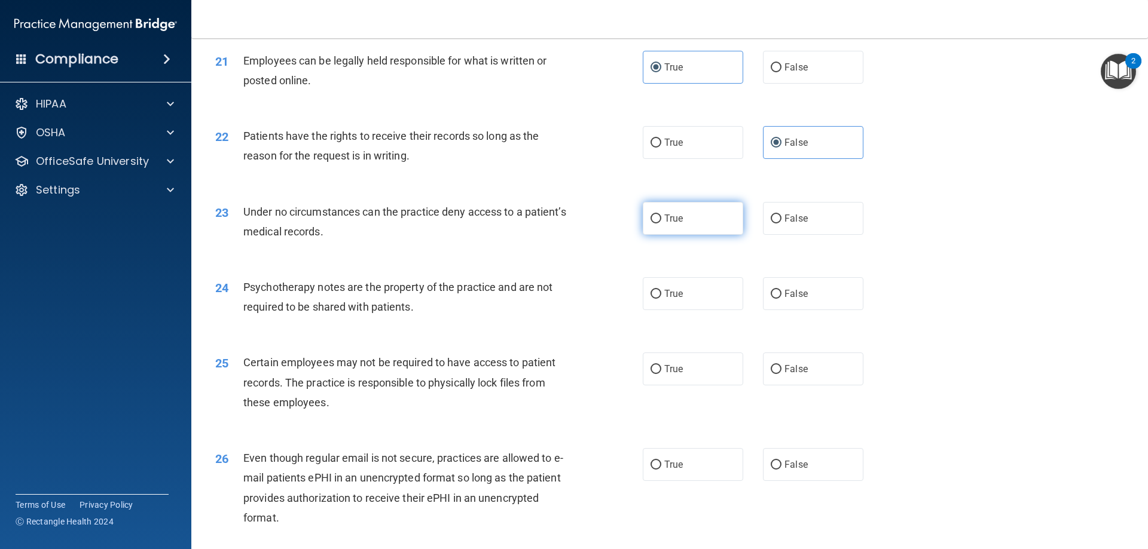
click at [653, 224] on input "True" at bounding box center [655, 219] width 11 height 9
radio input "true"
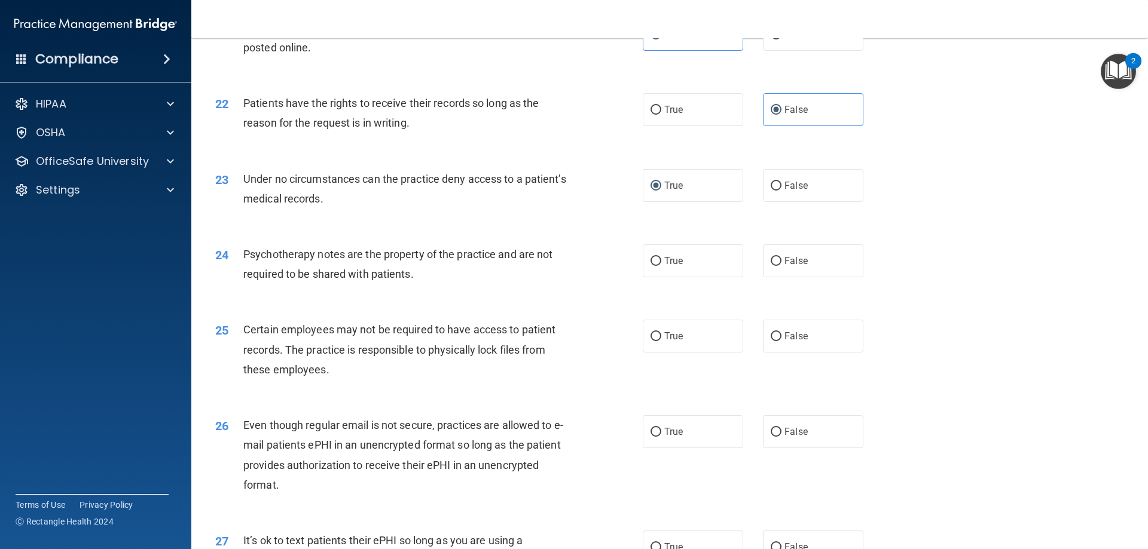
scroll to position [2032, 0]
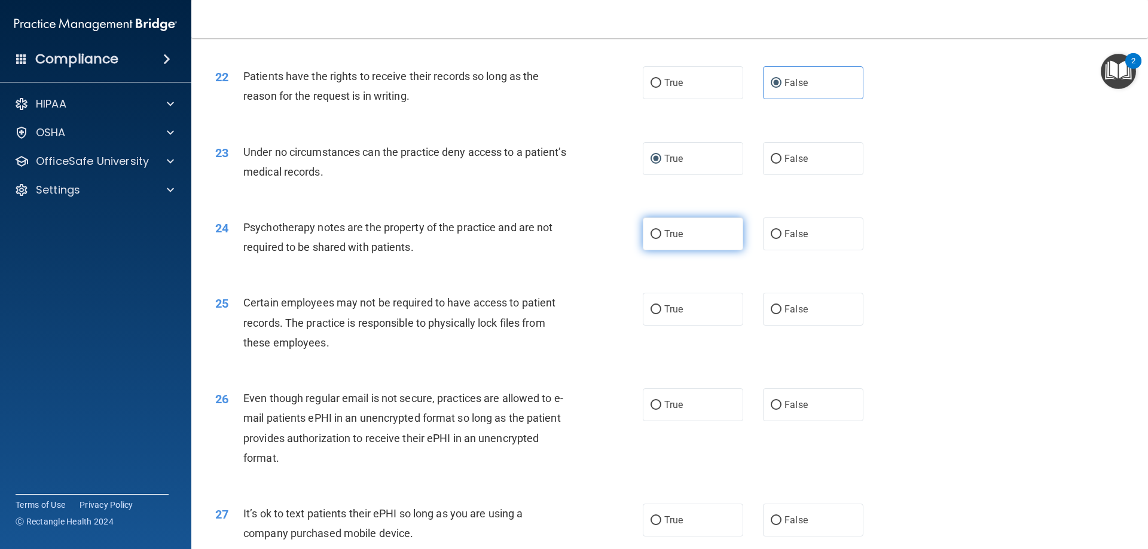
click at [657, 250] on label "True" at bounding box center [693, 234] width 100 height 33
click at [657, 239] on input "True" at bounding box center [655, 234] width 11 height 9
radio input "true"
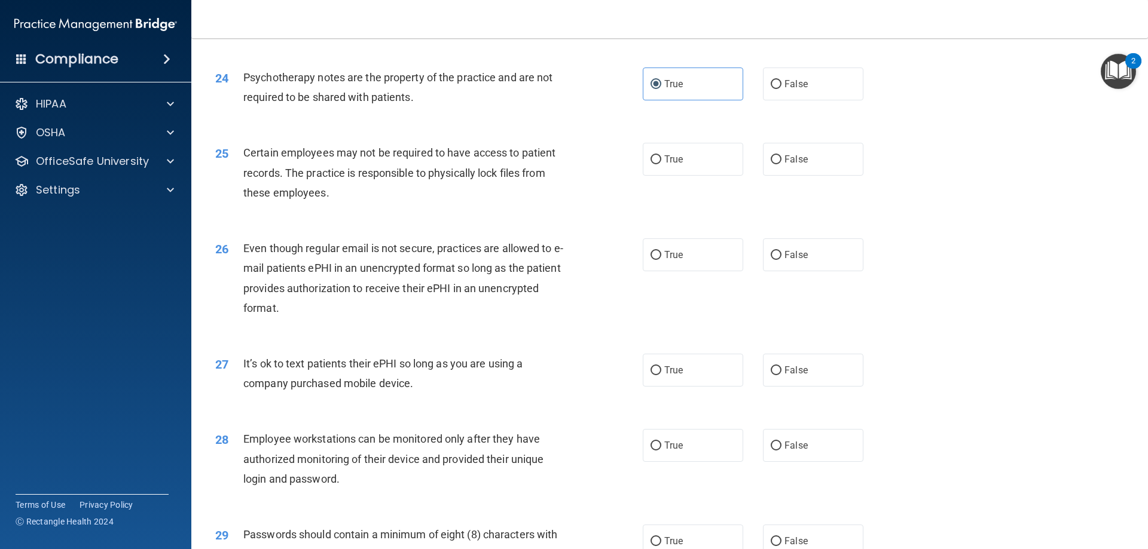
scroll to position [2212, 0]
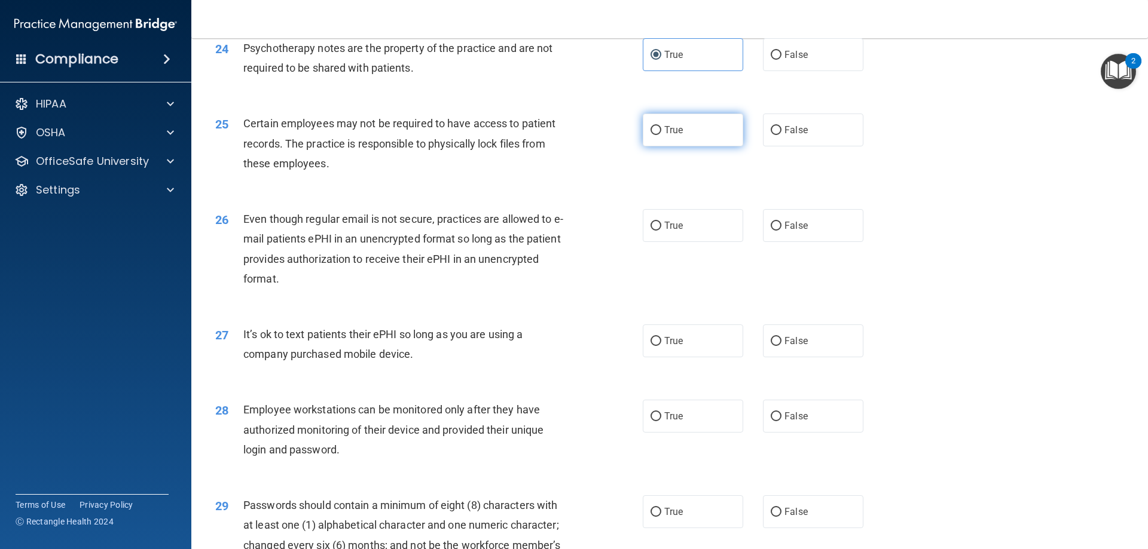
click at [674, 136] on span "True" at bounding box center [673, 129] width 19 height 11
click at [661, 135] on input "True" at bounding box center [655, 130] width 11 height 9
radio input "true"
click at [686, 242] on label "True" at bounding box center [693, 225] width 100 height 33
click at [661, 231] on input "True" at bounding box center [655, 226] width 11 height 9
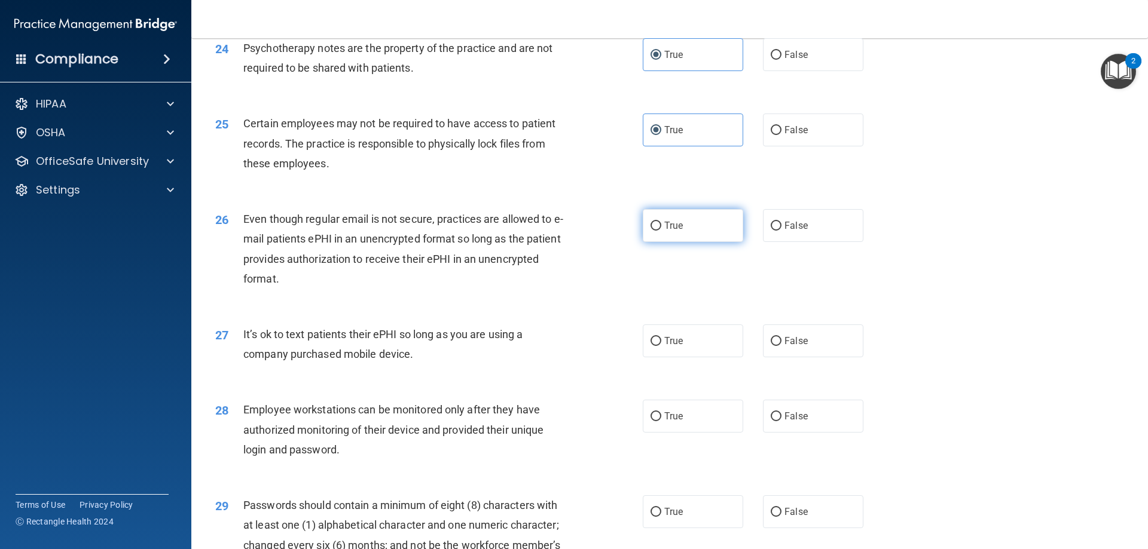
radio input "true"
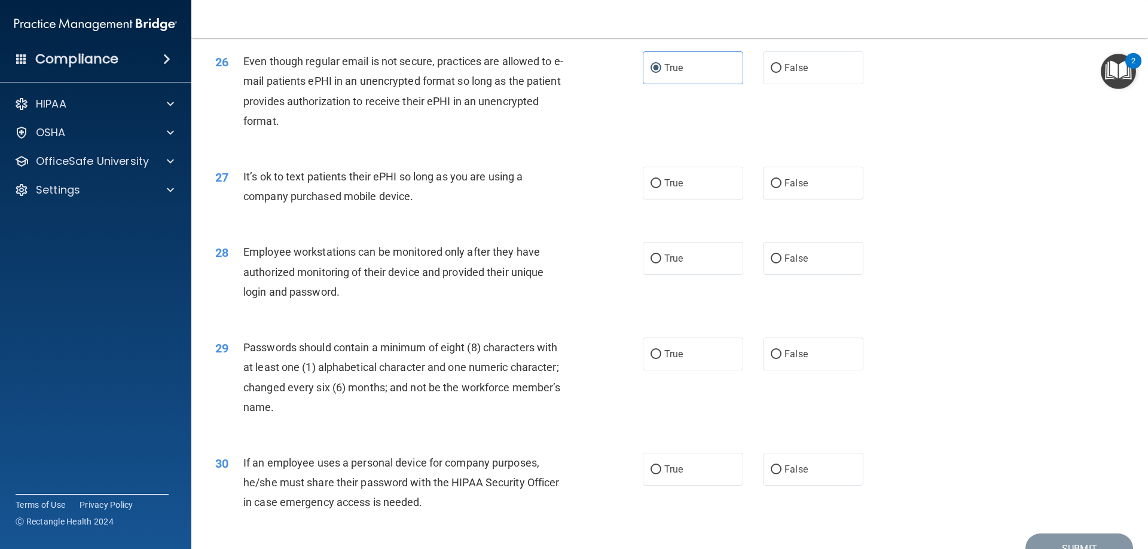
scroll to position [2391, 0]
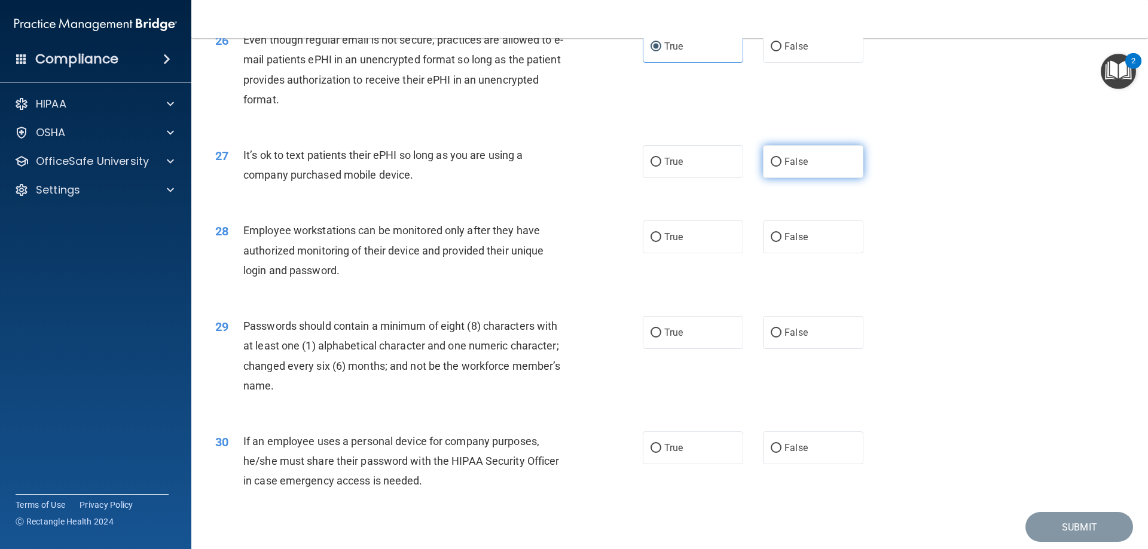
click at [794, 167] on span "False" at bounding box center [795, 161] width 23 height 11
click at [781, 167] on input "False" at bounding box center [776, 162] width 11 height 9
radio input "true"
click at [796, 243] on span "False" at bounding box center [795, 236] width 23 height 11
click at [781, 242] on input "False" at bounding box center [776, 237] width 11 height 9
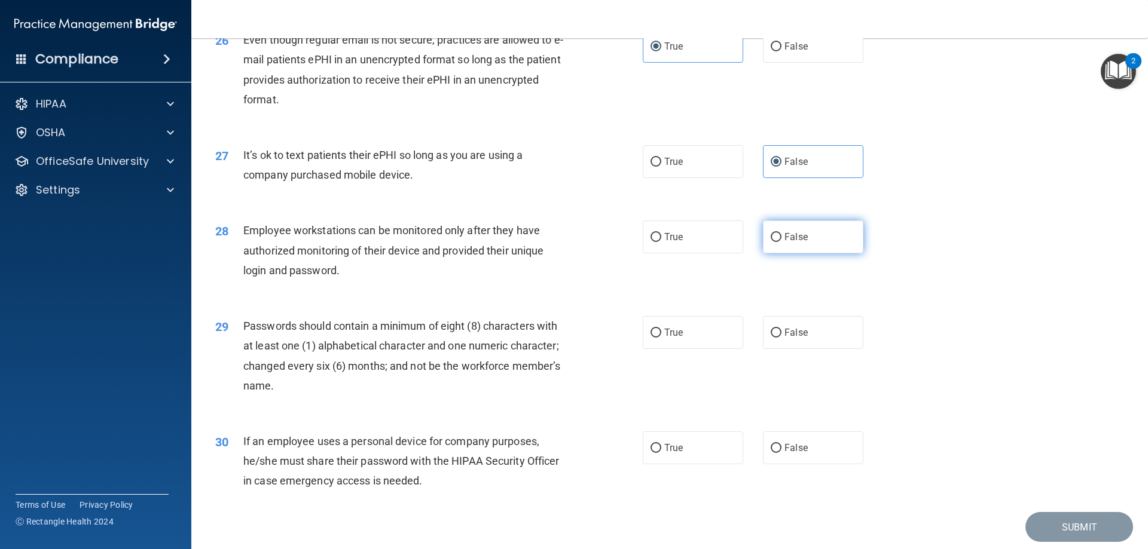
radio input "true"
click at [705, 349] on label "True" at bounding box center [693, 332] width 100 height 33
click at [661, 338] on input "True" at bounding box center [655, 333] width 11 height 9
radio input "true"
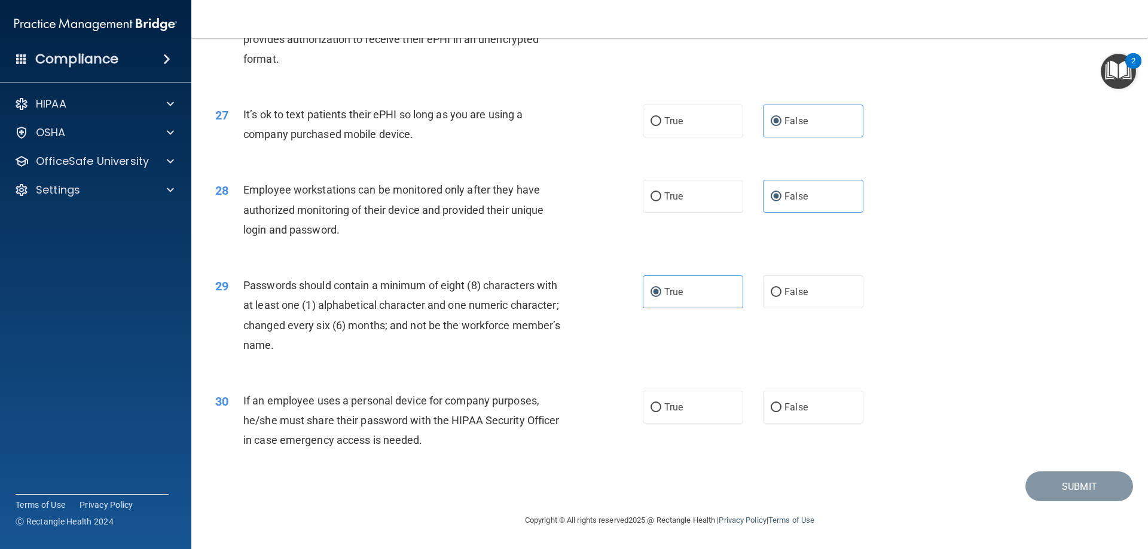
scroll to position [2451, 0]
click at [795, 407] on span "False" at bounding box center [795, 407] width 23 height 11
click at [781, 407] on input "False" at bounding box center [776, 407] width 11 height 9
radio input "true"
click at [1040, 483] on button "Submit" at bounding box center [1079, 487] width 108 height 30
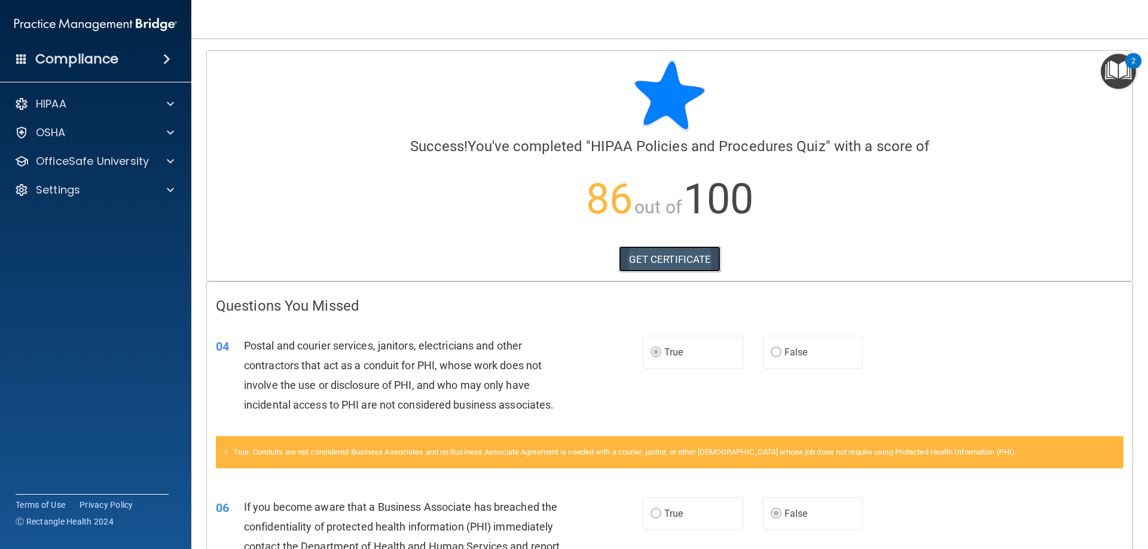
click at [679, 256] on link "GET CERTIFICATE" at bounding box center [670, 259] width 102 height 26
click at [157, 154] on div at bounding box center [169, 161] width 30 height 14
click at [127, 189] on div "HIPAA Training" at bounding box center [89, 190] width 163 height 12
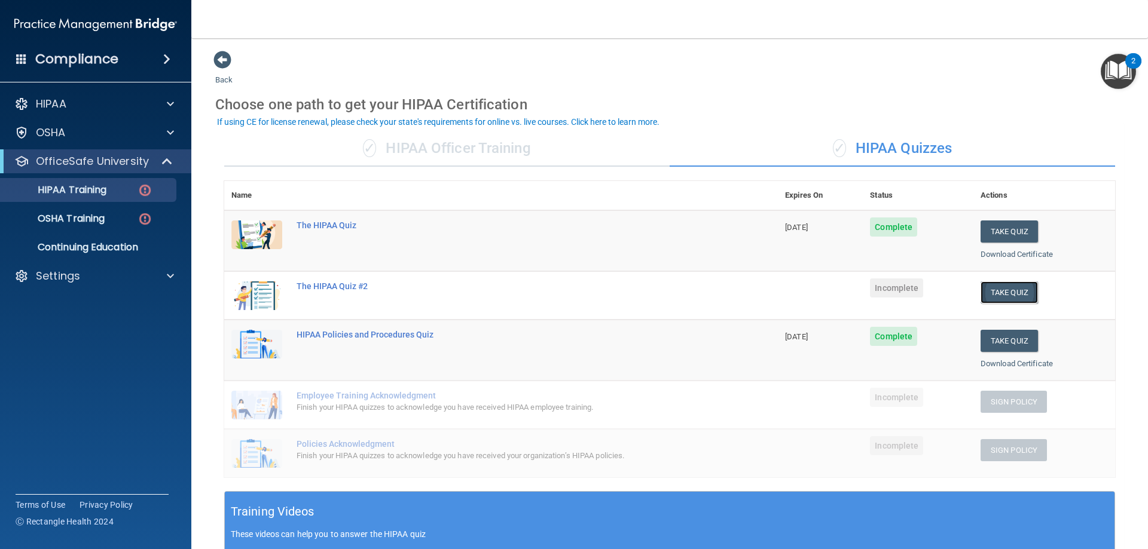
click at [1019, 294] on button "Take Quiz" at bounding box center [1008, 293] width 57 height 22
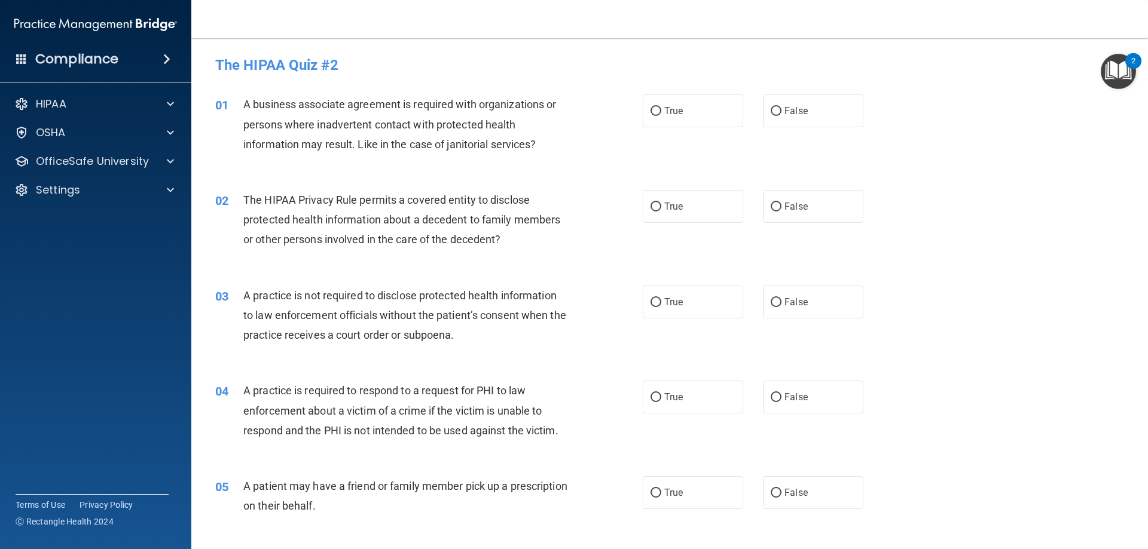
click at [701, 69] on h4 "The HIPAA Quiz #2" at bounding box center [669, 65] width 909 height 16
click at [696, 96] on label "True" at bounding box center [693, 110] width 100 height 33
click at [661, 107] on input "True" at bounding box center [655, 111] width 11 height 9
radio input "true"
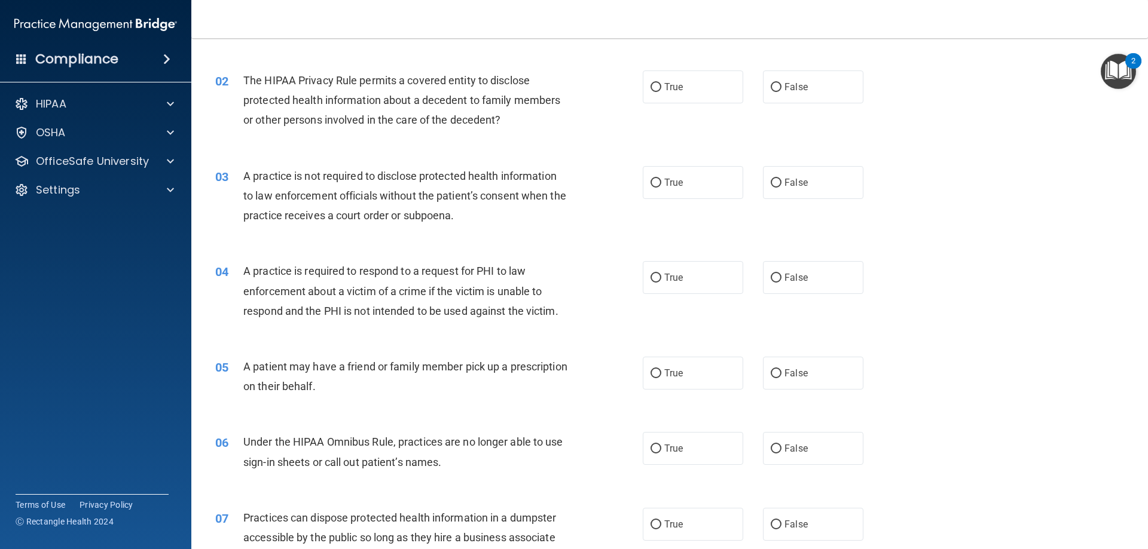
scroll to position [179, 0]
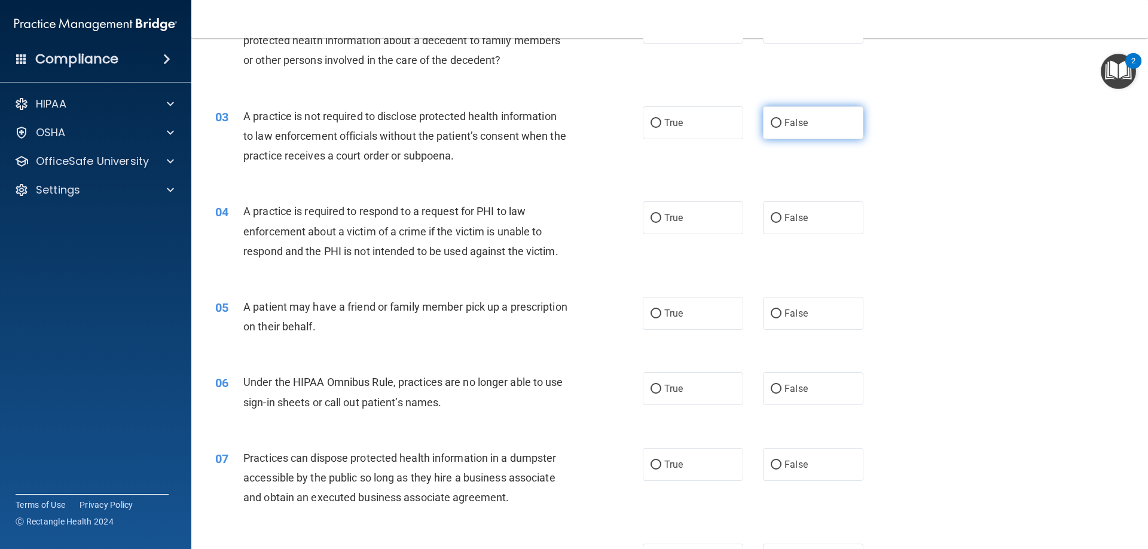
click at [787, 127] on span "False" at bounding box center [795, 122] width 23 height 11
click at [781, 127] on input "False" at bounding box center [776, 123] width 11 height 9
radio input "true"
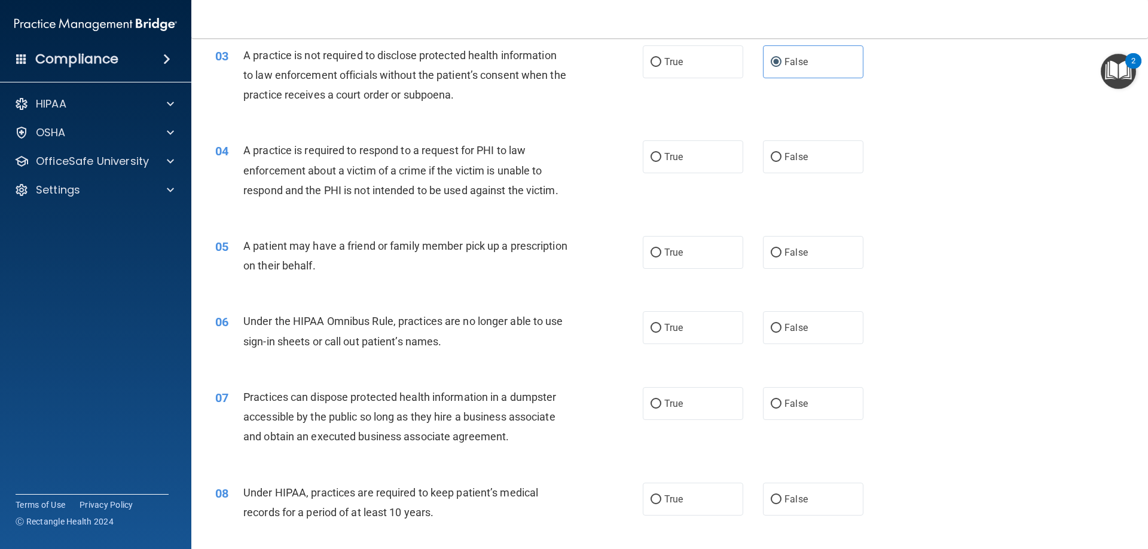
scroll to position [239, 0]
click at [691, 152] on label "True" at bounding box center [693, 158] width 100 height 33
click at [661, 154] on input "True" at bounding box center [655, 158] width 11 height 9
radio input "true"
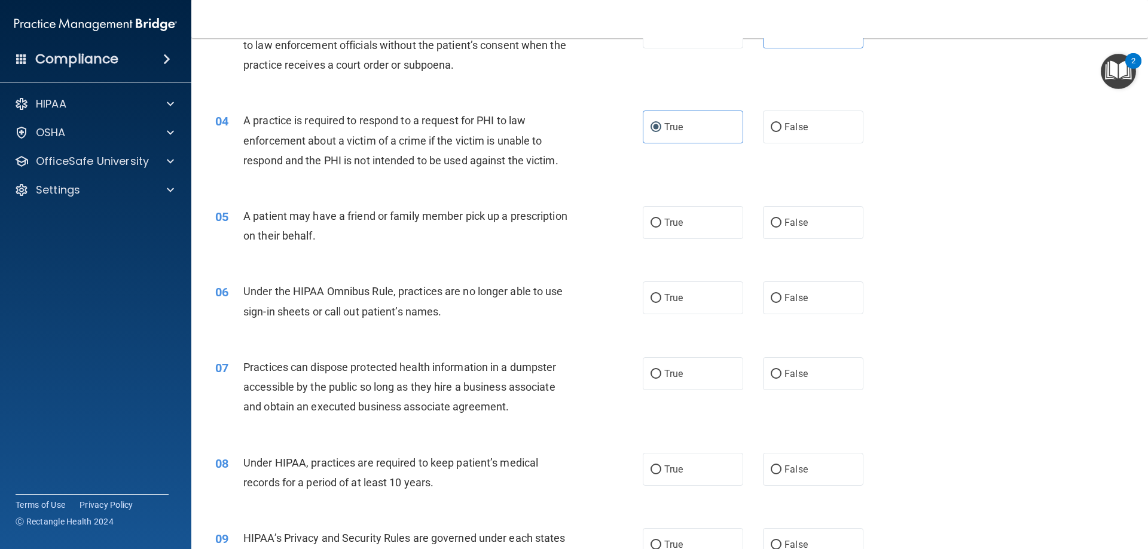
scroll to position [299, 0]
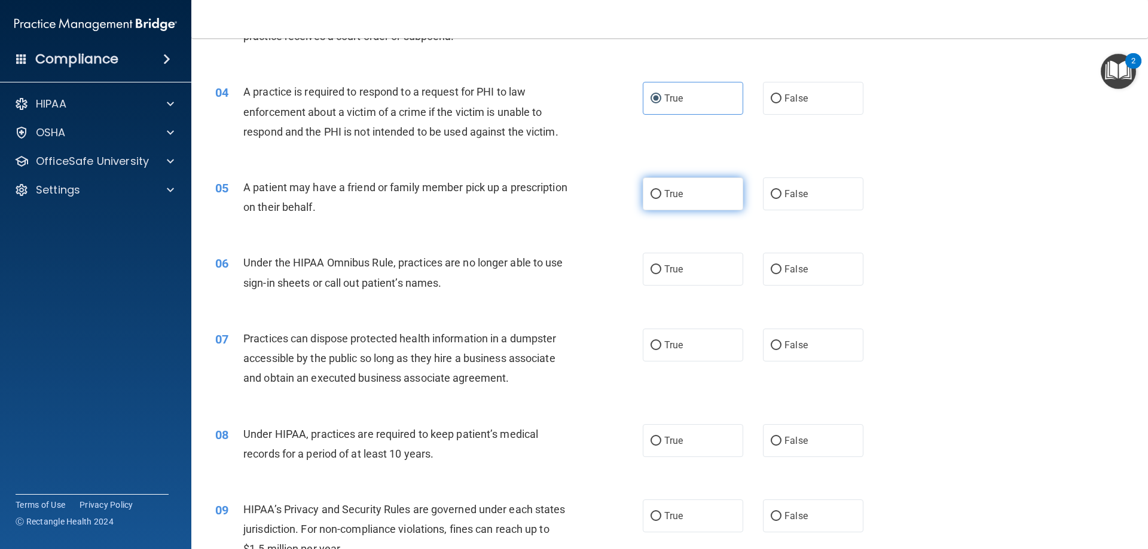
click at [679, 205] on label "True" at bounding box center [693, 194] width 100 height 33
click at [661, 199] on input "True" at bounding box center [655, 194] width 11 height 9
radio input "true"
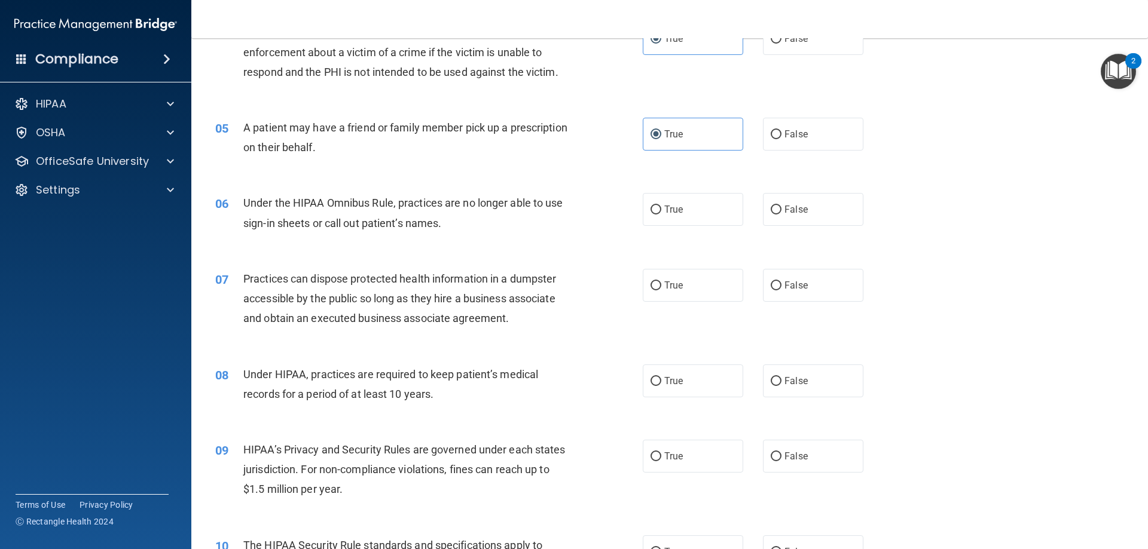
scroll to position [418, 0]
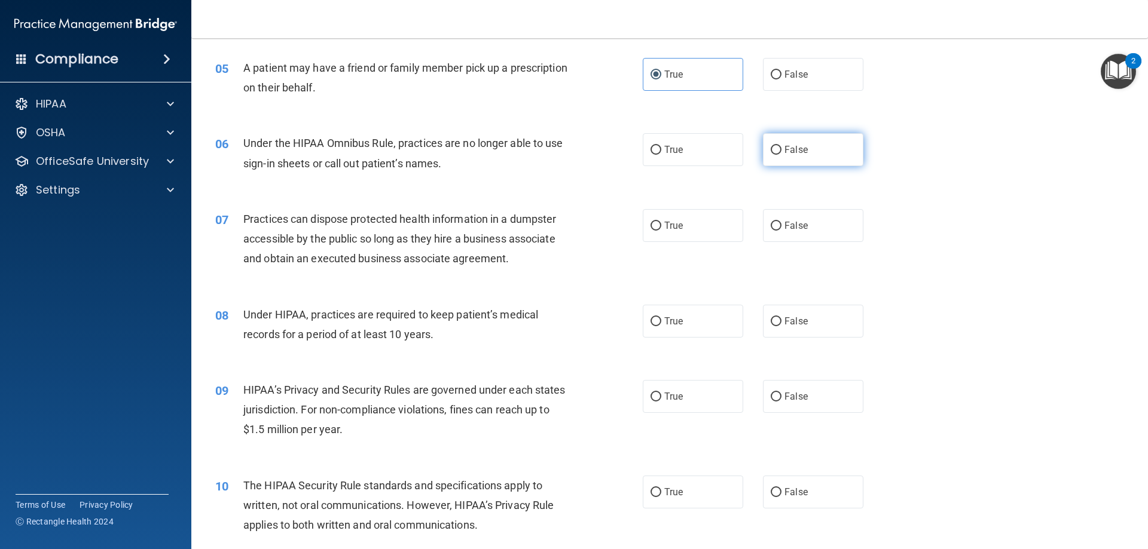
click at [779, 159] on label "False" at bounding box center [813, 149] width 100 height 33
click at [779, 155] on input "False" at bounding box center [776, 150] width 11 height 9
radio input "true"
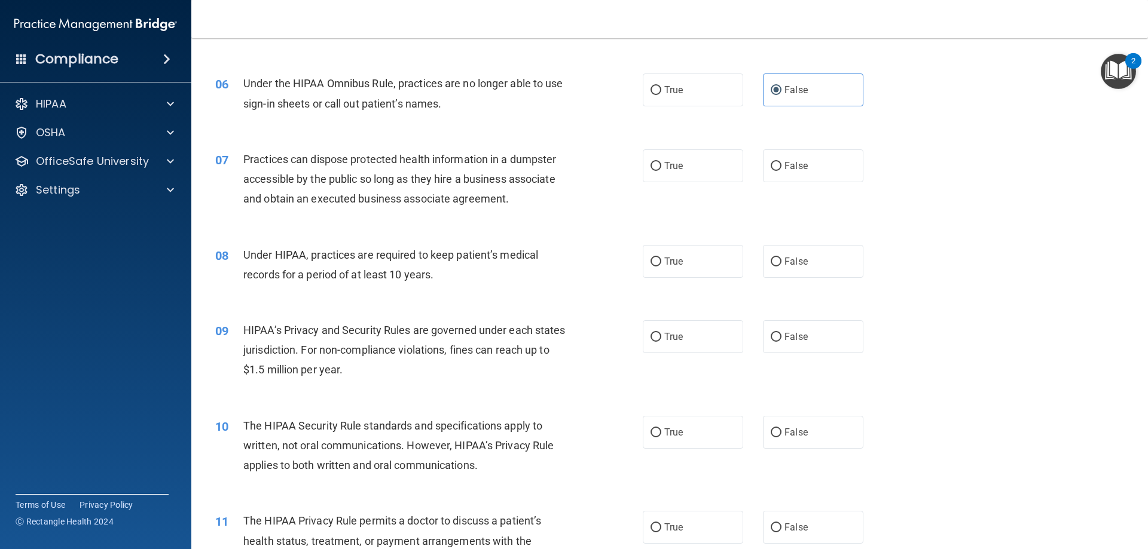
scroll to position [538, 0]
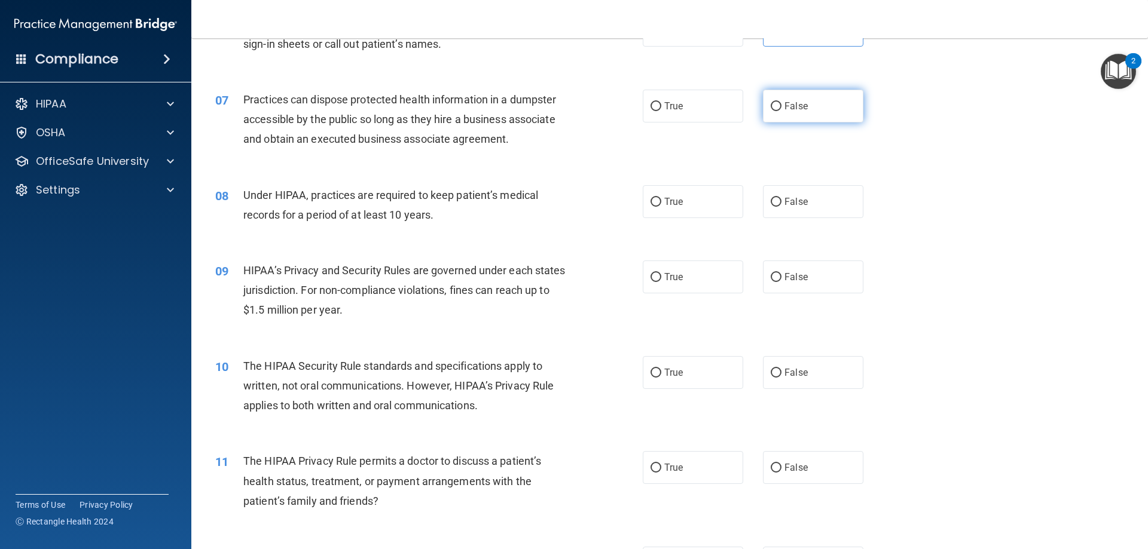
click at [784, 103] on span "False" at bounding box center [795, 105] width 23 height 11
click at [781, 103] on input "False" at bounding box center [776, 106] width 11 height 9
radio input "true"
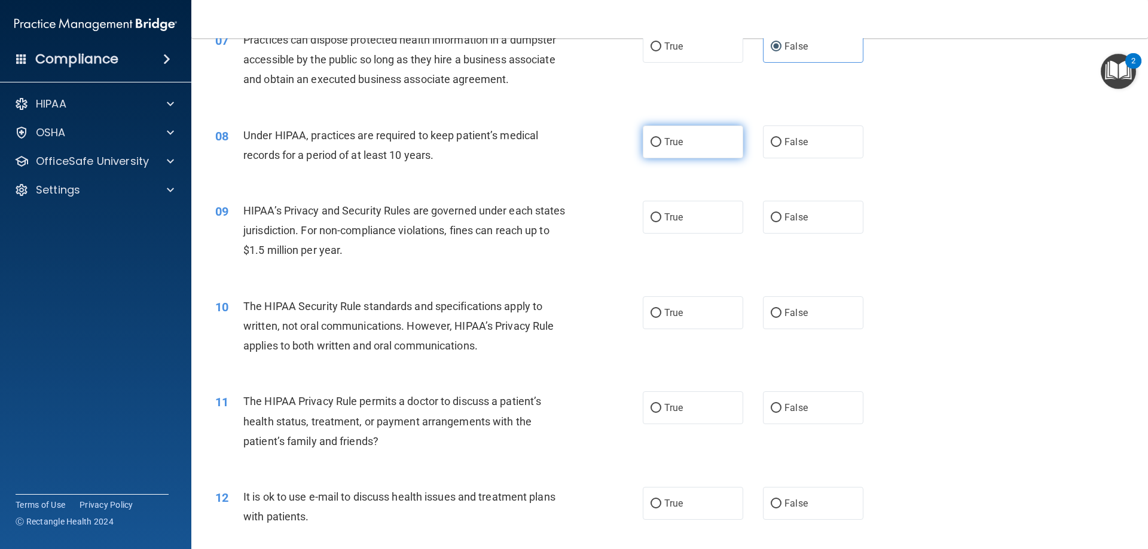
click at [675, 157] on label "True" at bounding box center [693, 142] width 100 height 33
click at [661, 147] on input "True" at bounding box center [655, 142] width 11 height 9
radio input "true"
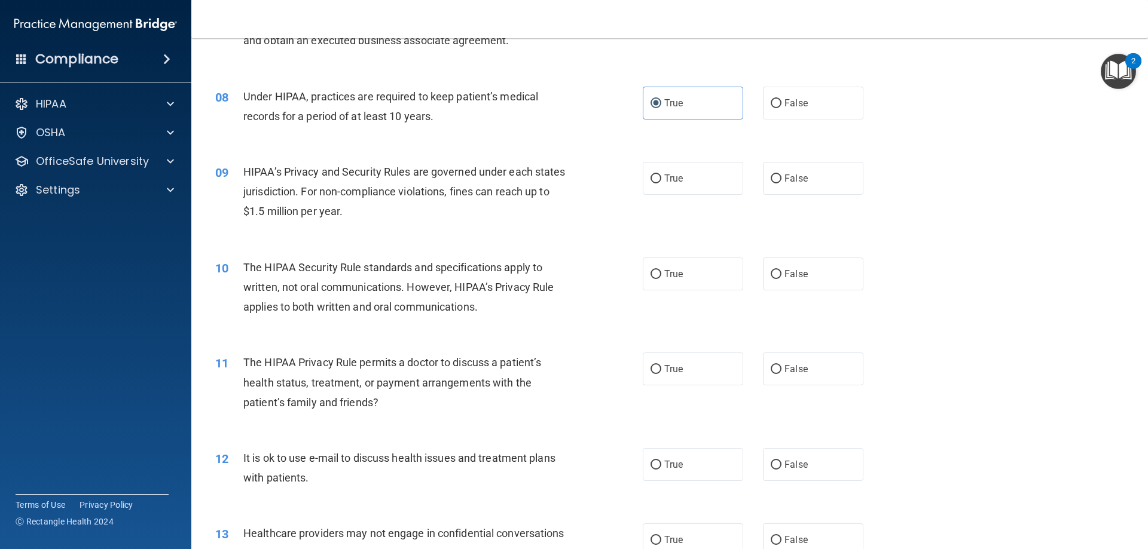
scroll to position [658, 0]
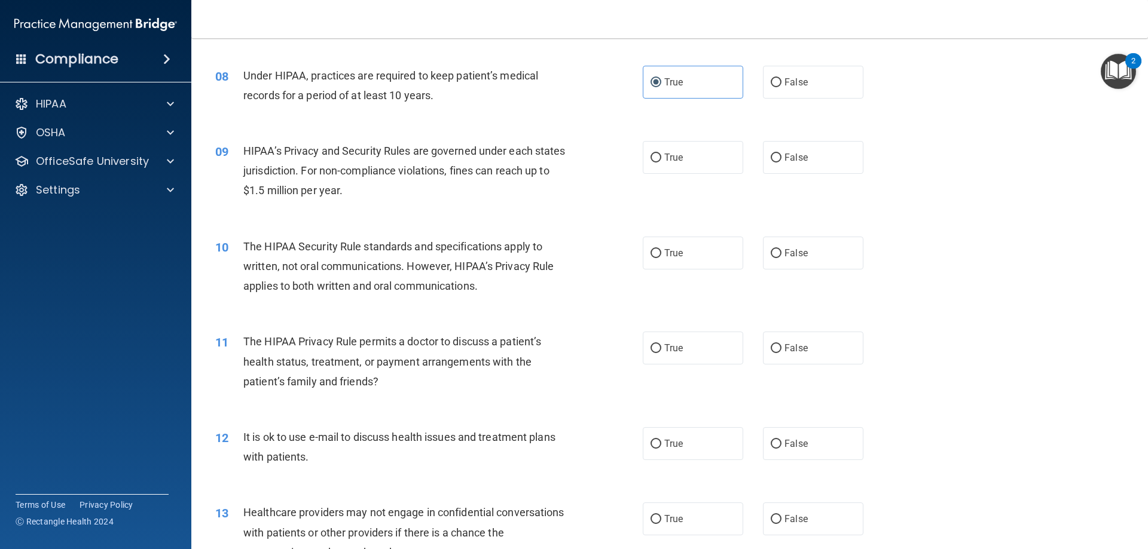
click at [659, 174] on div "09 HIPAA’s Privacy and Security Rules are governed under each states jurisdicti…" at bounding box center [669, 174] width 927 height 96
click at [650, 168] on label "True" at bounding box center [693, 157] width 100 height 33
click at [650, 163] on input "True" at bounding box center [655, 158] width 11 height 9
radio input "true"
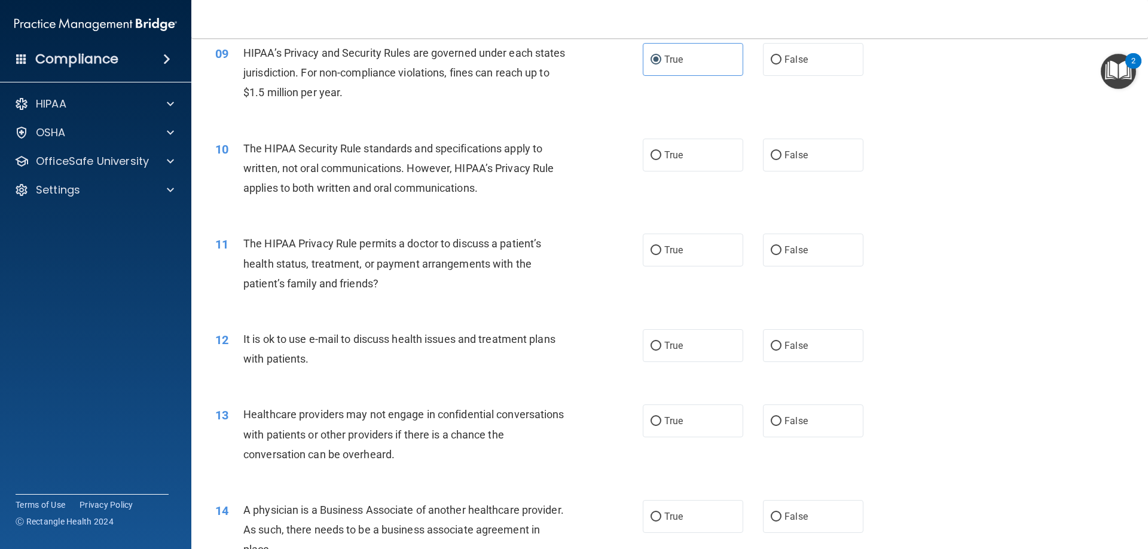
scroll to position [777, 0]
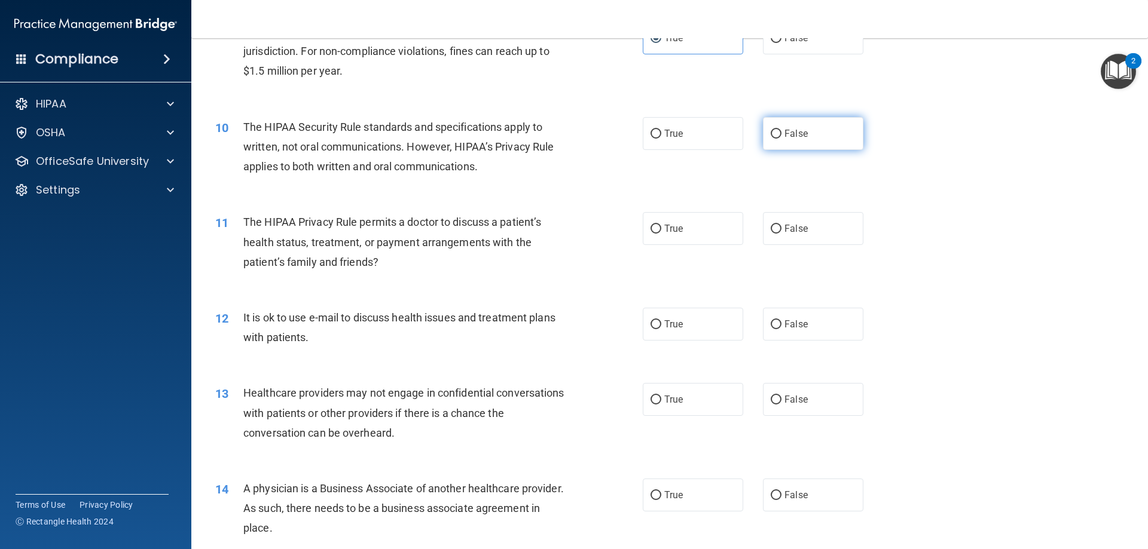
click at [776, 131] on label "False" at bounding box center [813, 133] width 100 height 33
click at [776, 131] on input "False" at bounding box center [776, 134] width 11 height 9
radio input "true"
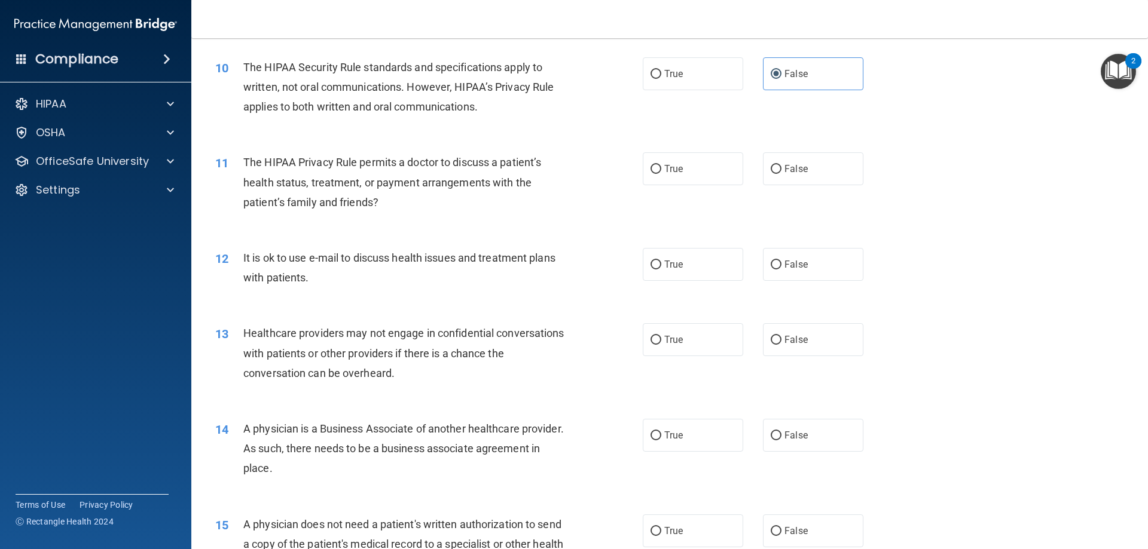
scroll to position [897, 0]
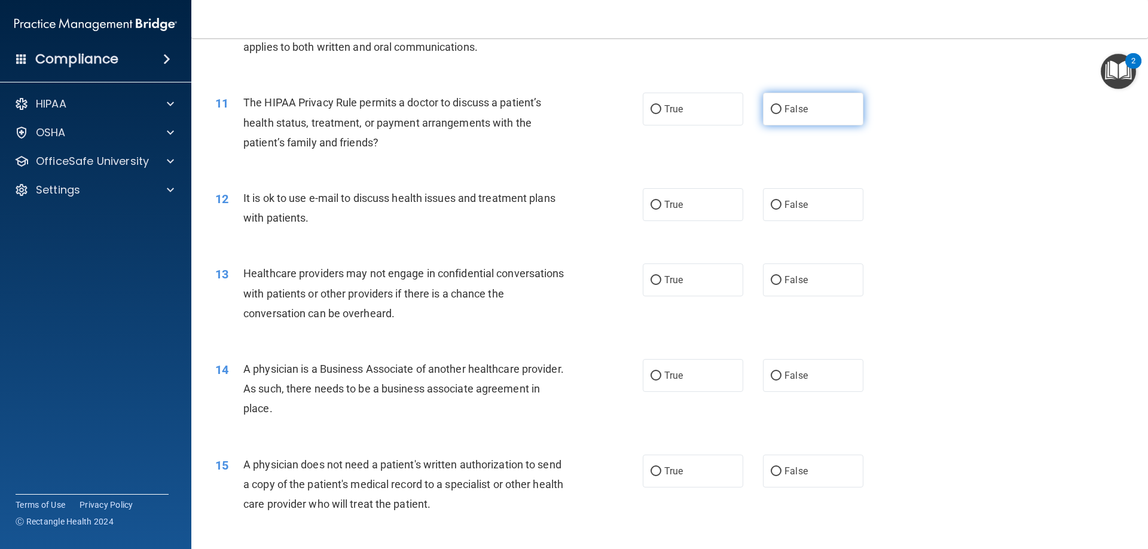
click at [771, 109] on input "False" at bounding box center [776, 109] width 11 height 9
radio input "true"
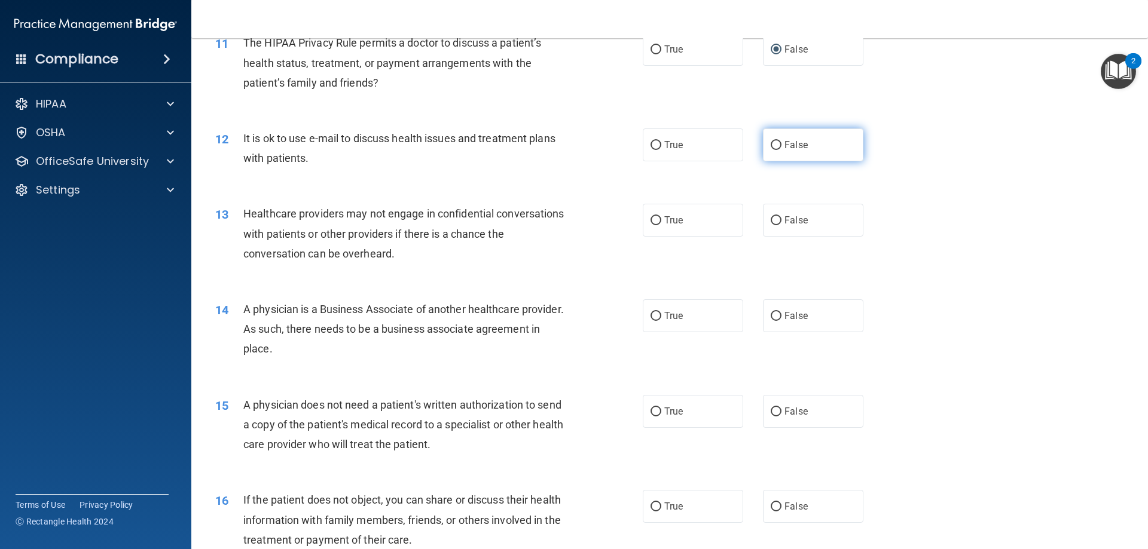
click at [815, 157] on label "False" at bounding box center [813, 145] width 100 height 33
click at [781, 150] on input "False" at bounding box center [776, 145] width 11 height 9
radio input "true"
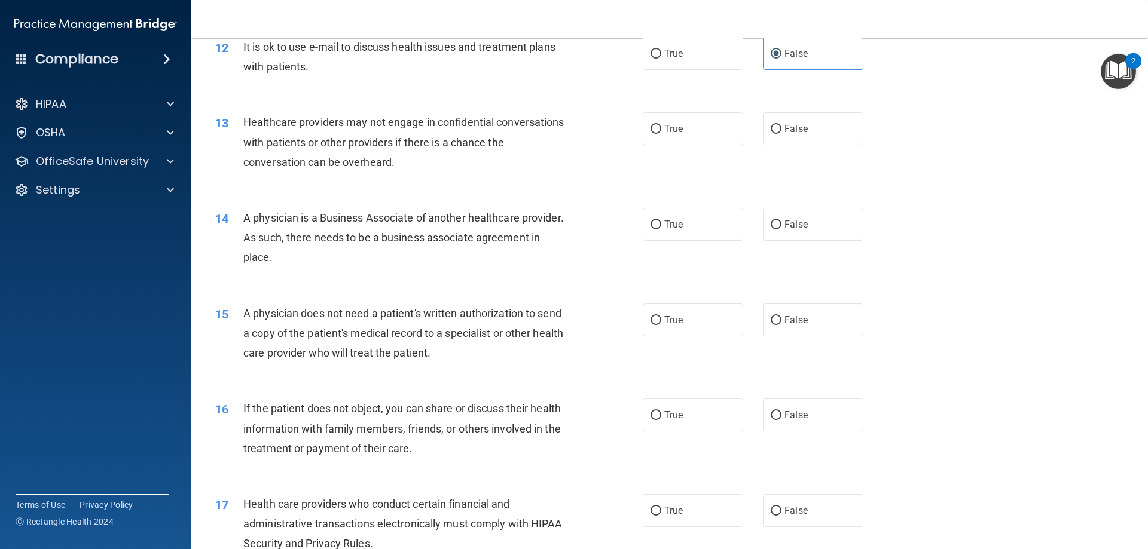
scroll to position [1076, 0]
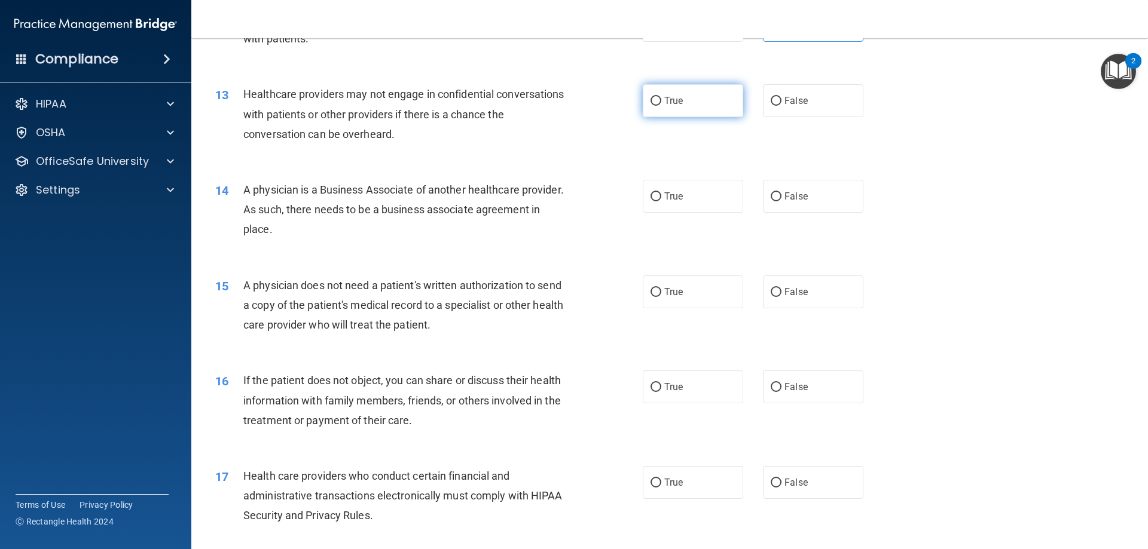
click at [667, 117] on label "True" at bounding box center [693, 100] width 100 height 33
click at [661, 106] on input "True" at bounding box center [655, 101] width 11 height 9
radio input "true"
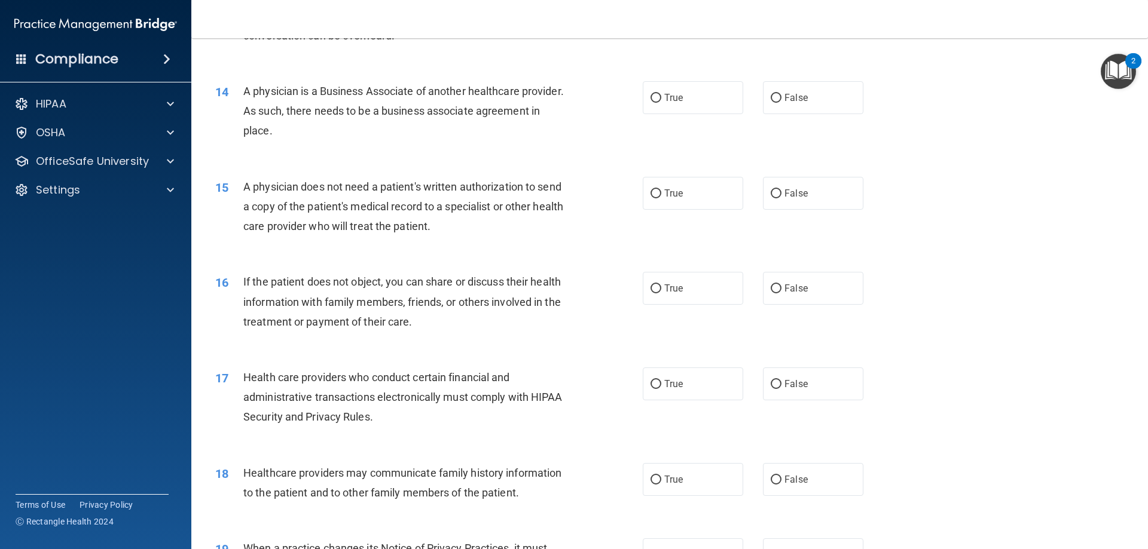
scroll to position [1196, 0]
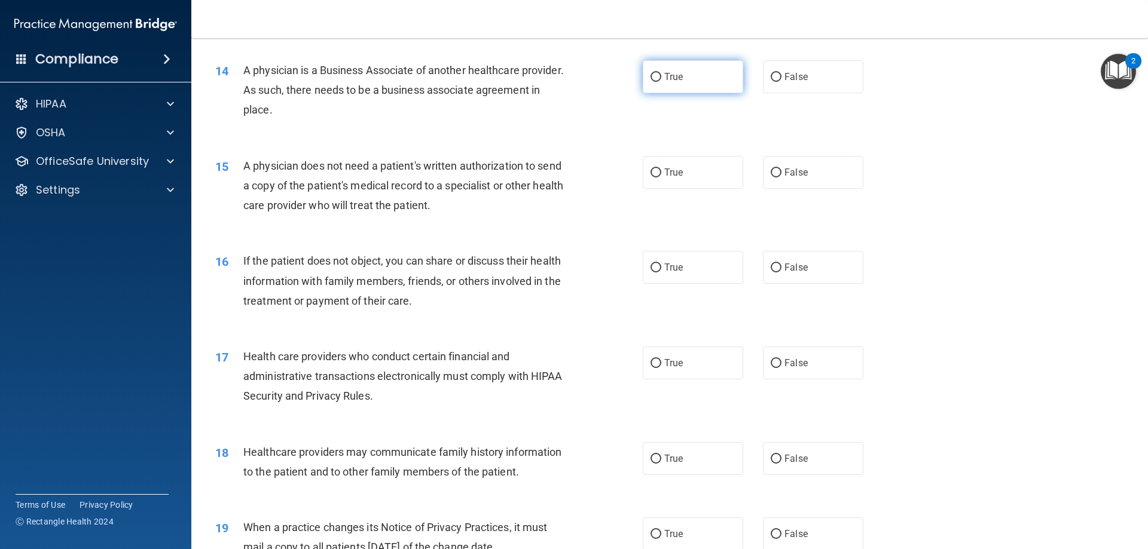
click at [732, 82] on label "True" at bounding box center [693, 76] width 100 height 33
click at [661, 82] on input "True" at bounding box center [655, 77] width 11 height 9
radio input "true"
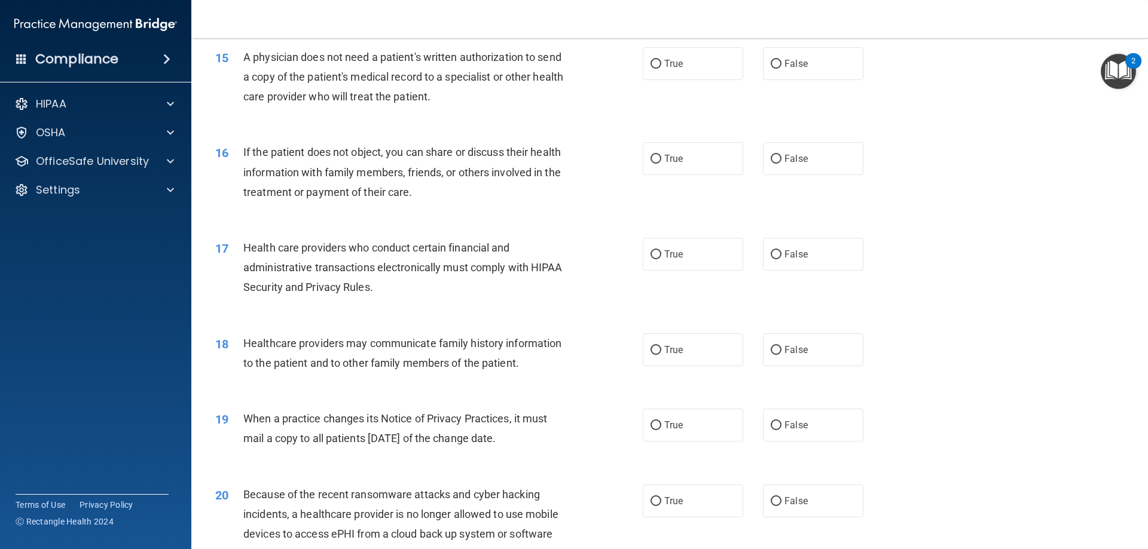
scroll to position [1315, 0]
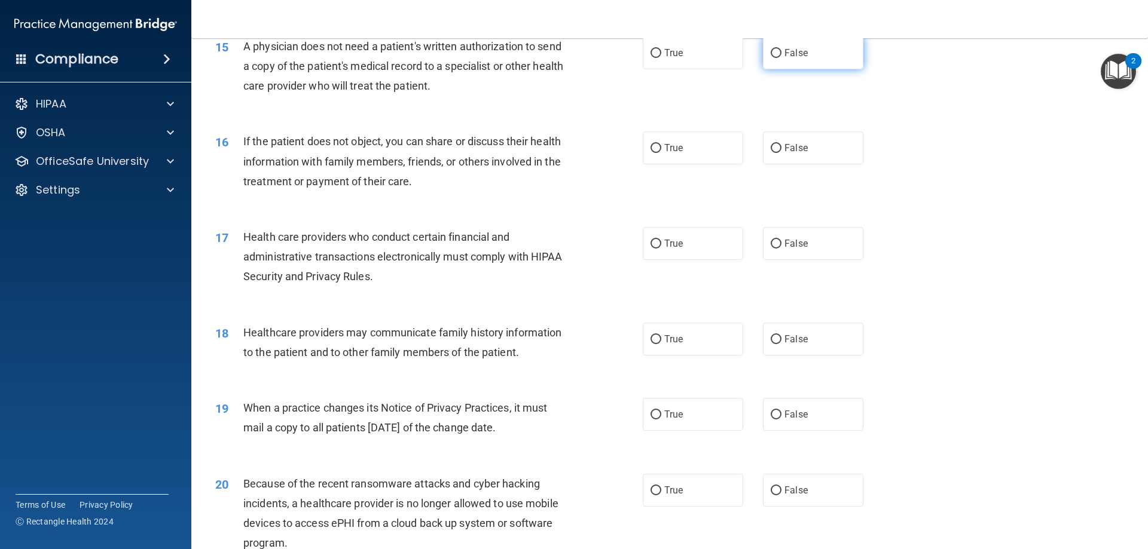
click at [785, 66] on label "False" at bounding box center [813, 52] width 100 height 33
click at [781, 58] on input "False" at bounding box center [776, 53] width 11 height 9
radio input "true"
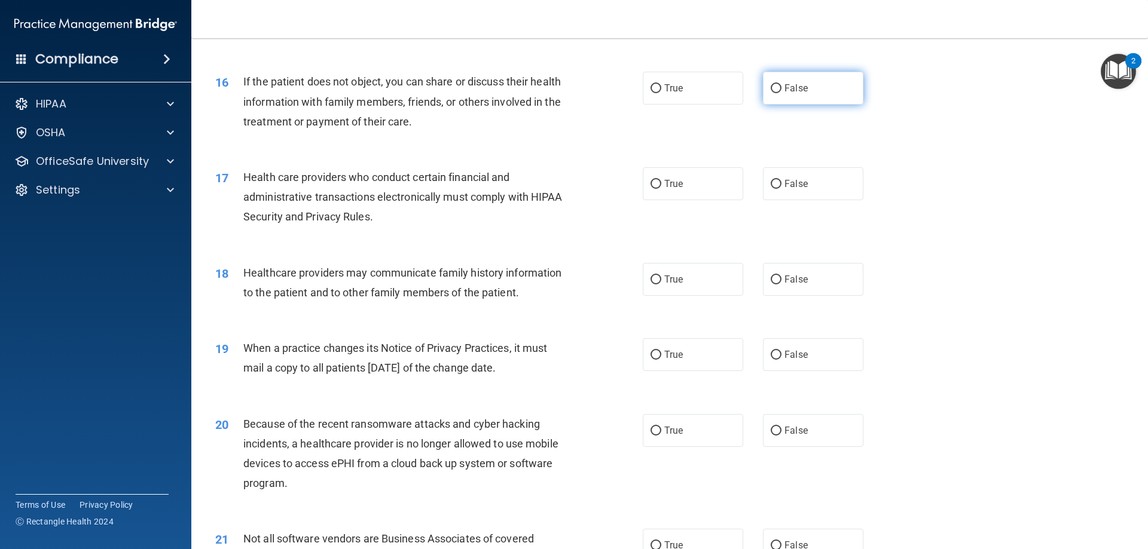
click at [845, 96] on label "False" at bounding box center [813, 88] width 100 height 33
click at [781, 93] on input "False" at bounding box center [776, 88] width 11 height 9
radio input "true"
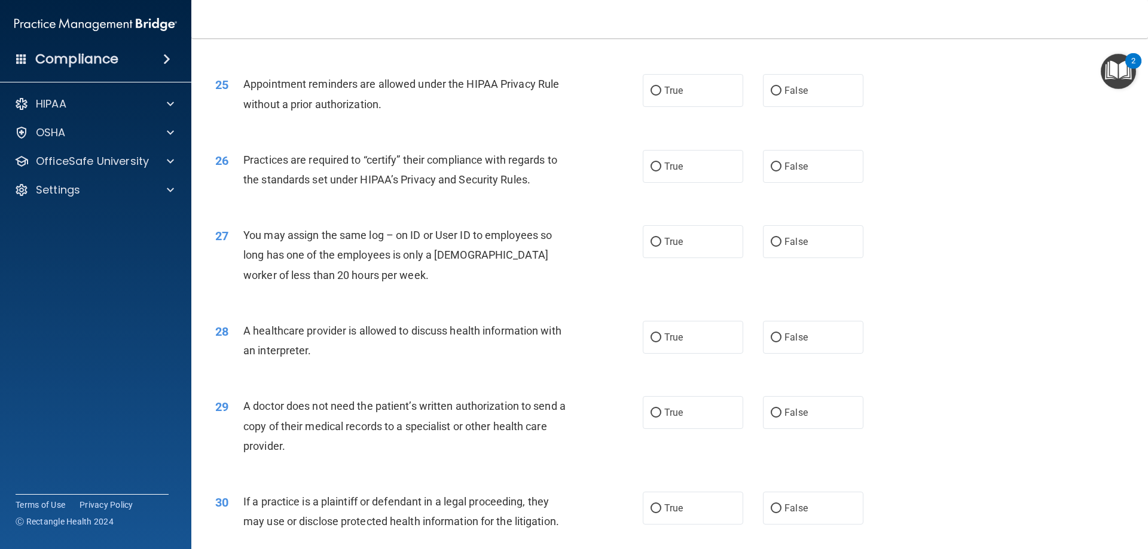
scroll to position [2233, 0]
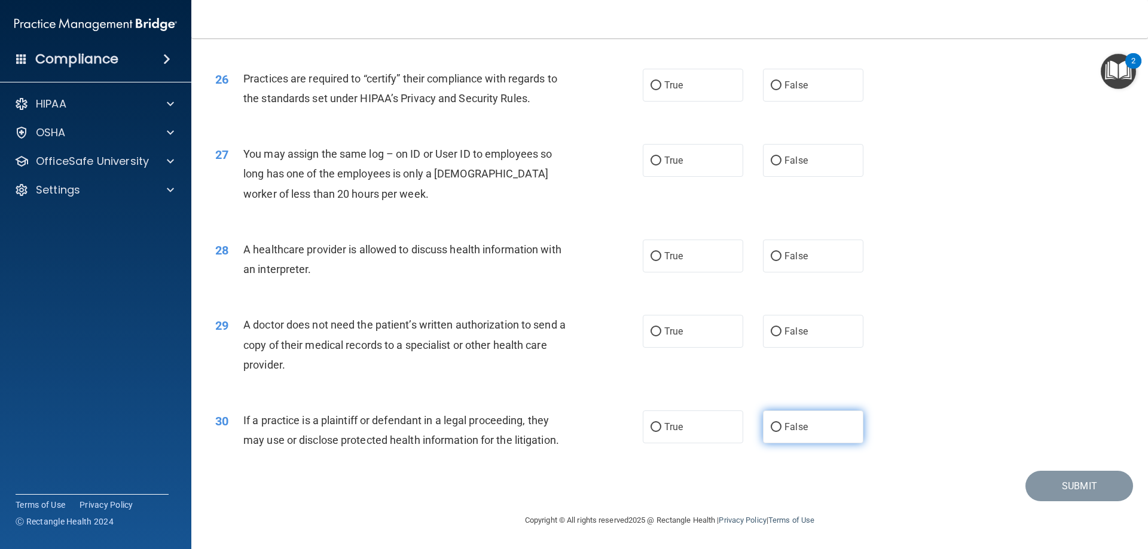
click at [765, 436] on label "False" at bounding box center [813, 427] width 100 height 33
click at [771, 432] on input "False" at bounding box center [776, 427] width 11 height 9
radio input "true"
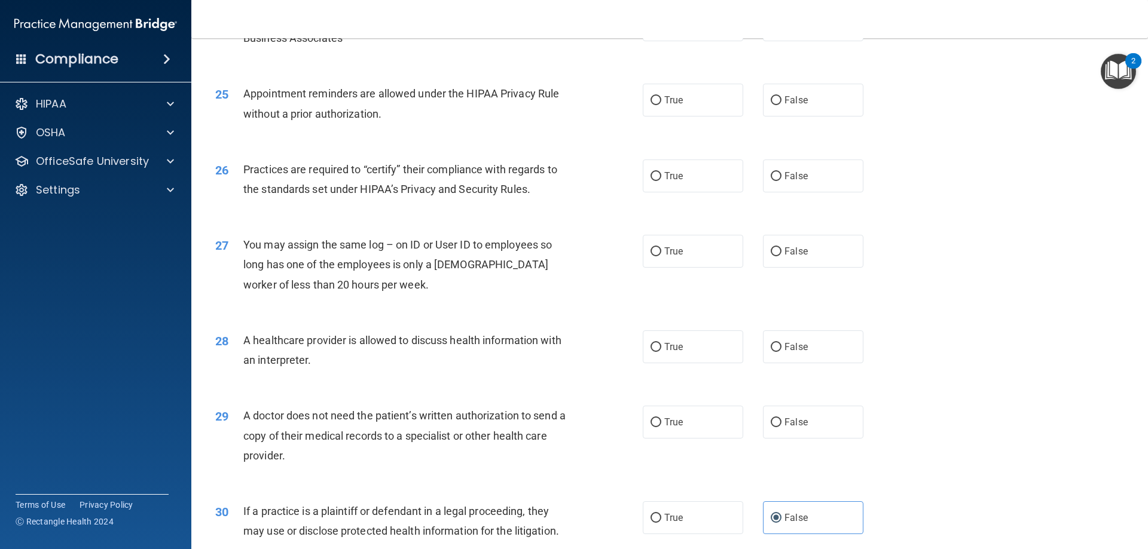
scroll to position [2114, 0]
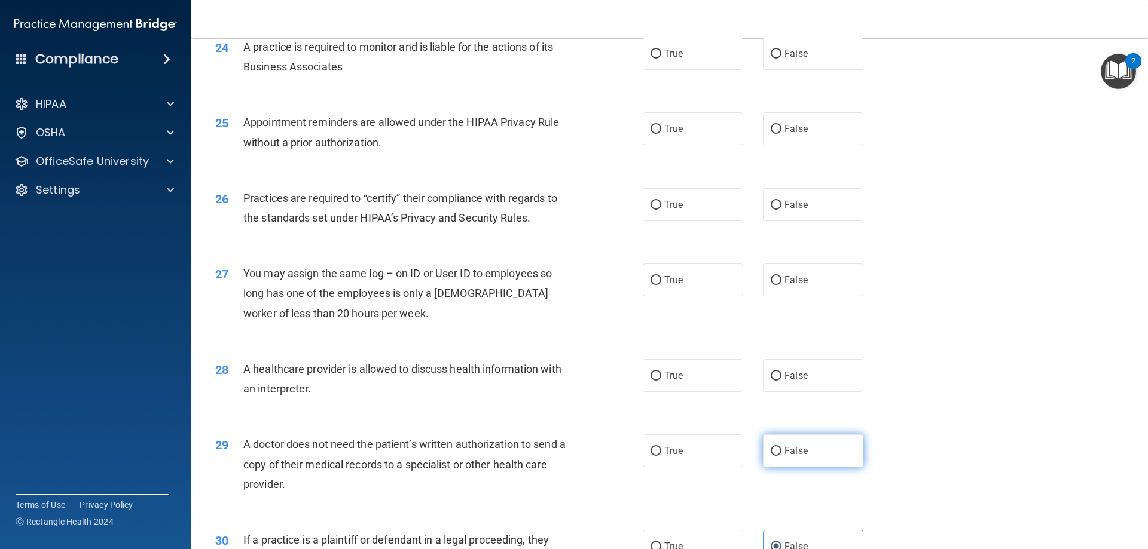
click at [778, 453] on label "False" at bounding box center [813, 451] width 100 height 33
click at [778, 453] on input "False" at bounding box center [776, 451] width 11 height 9
radio input "true"
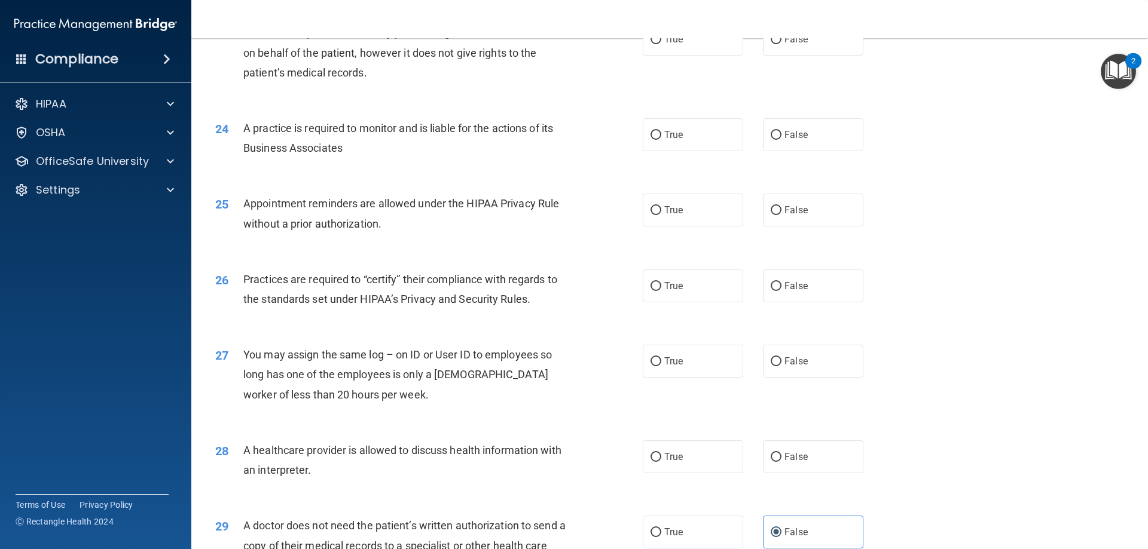
scroll to position [2054, 0]
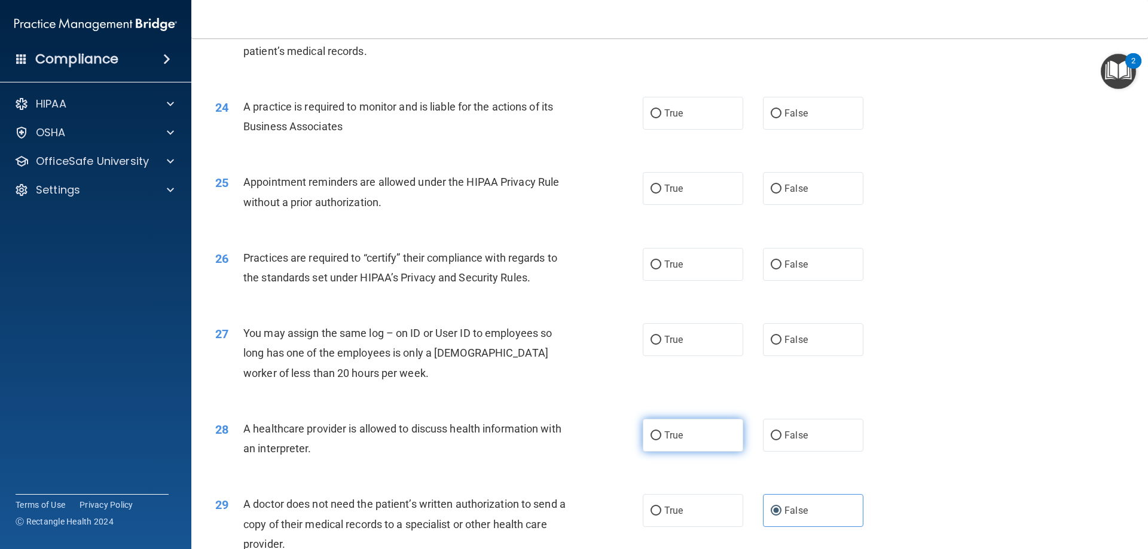
click at [682, 428] on label "True" at bounding box center [693, 435] width 100 height 33
click at [661, 432] on input "True" at bounding box center [655, 436] width 11 height 9
radio input "true"
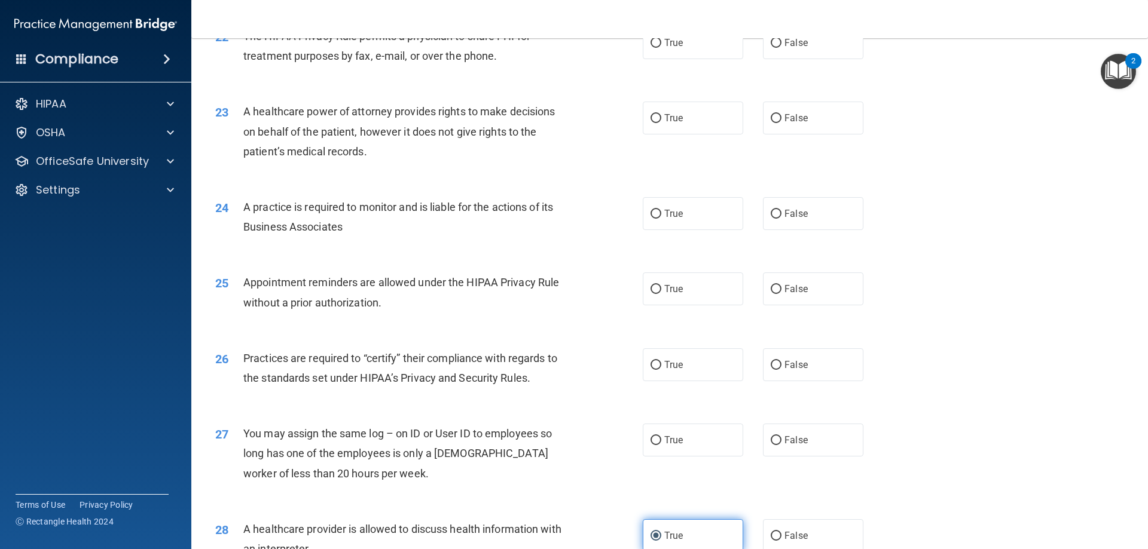
scroll to position [1934, 0]
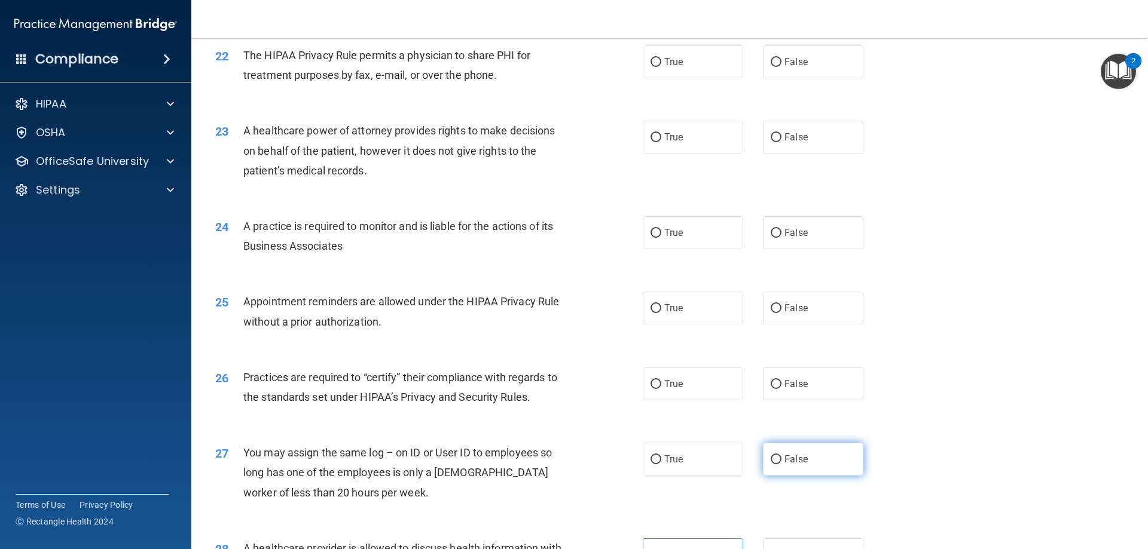
click at [797, 458] on span "False" at bounding box center [795, 459] width 23 height 11
click at [781, 458] on input "False" at bounding box center [776, 459] width 11 height 9
radio input "true"
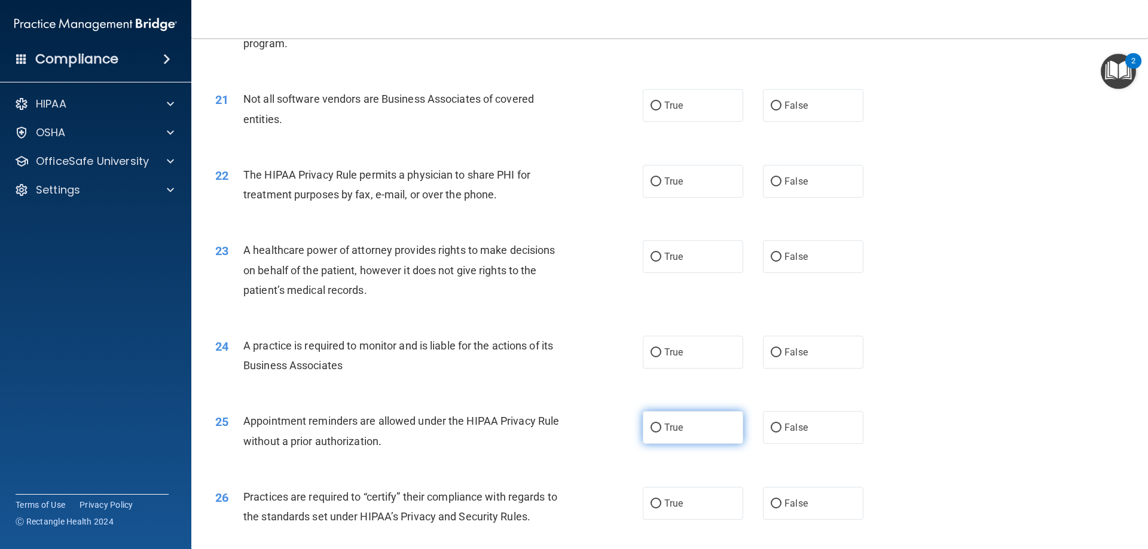
scroll to position [1875, 0]
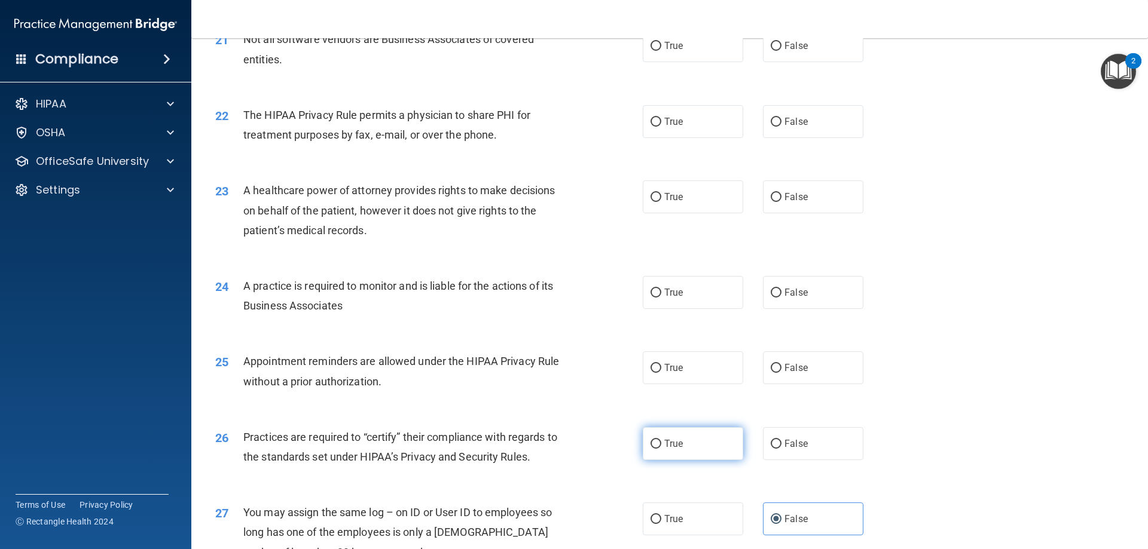
click at [687, 447] on label "True" at bounding box center [693, 443] width 100 height 33
click at [661, 447] on input "True" at bounding box center [655, 444] width 11 height 9
radio input "true"
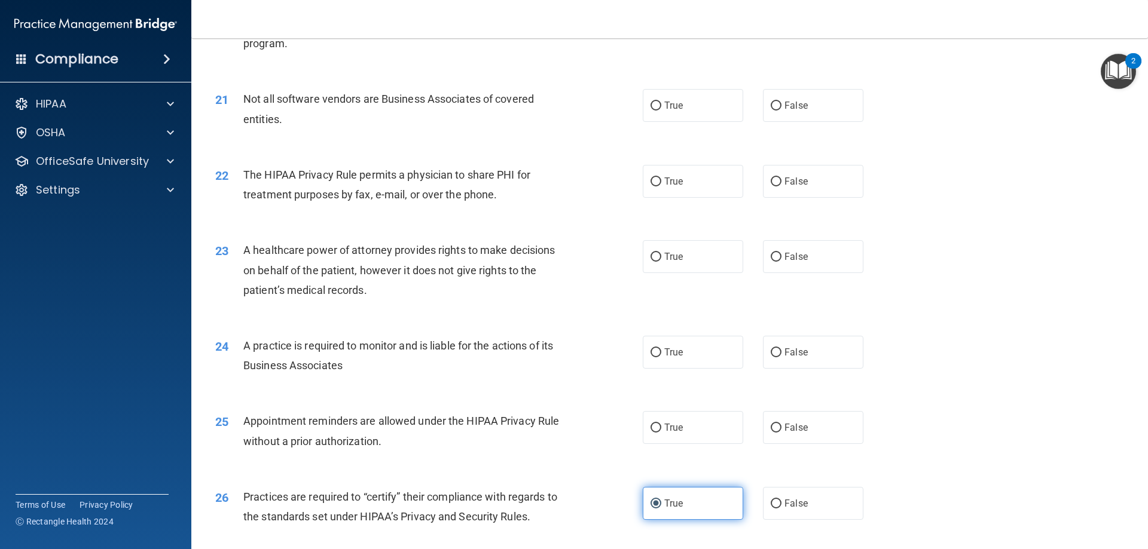
scroll to position [1755, 0]
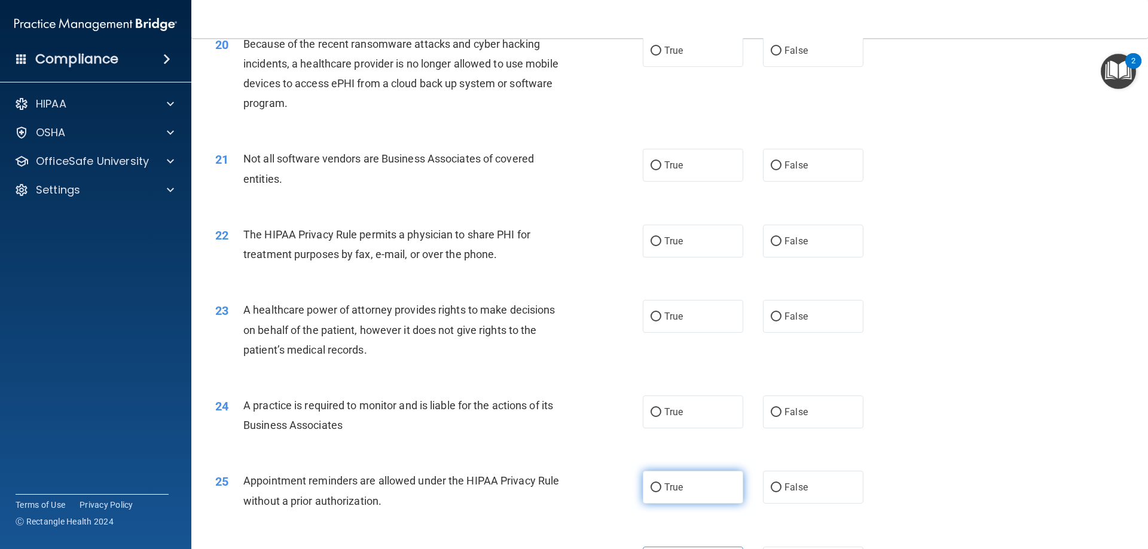
click at [679, 481] on label "True" at bounding box center [693, 487] width 100 height 33
click at [661, 484] on input "True" at bounding box center [655, 488] width 11 height 9
radio input "true"
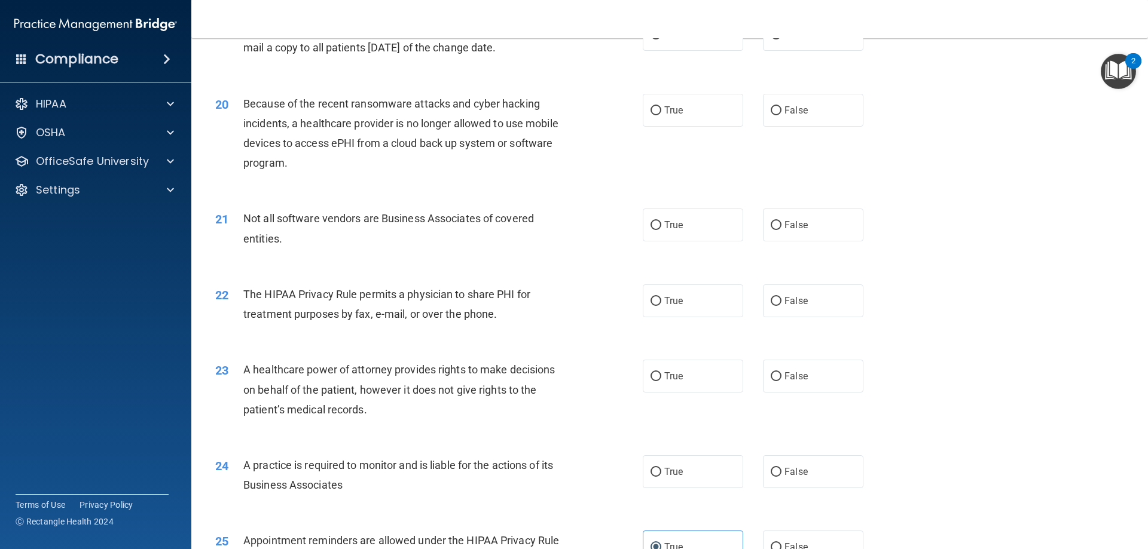
click at [799, 494] on div "24 A practice is required to monitor and is liable for the actions of its Busin…" at bounding box center [669, 478] width 927 height 75
click at [784, 470] on span "False" at bounding box center [795, 471] width 23 height 11
click at [781, 470] on input "False" at bounding box center [776, 472] width 11 height 9
radio input "true"
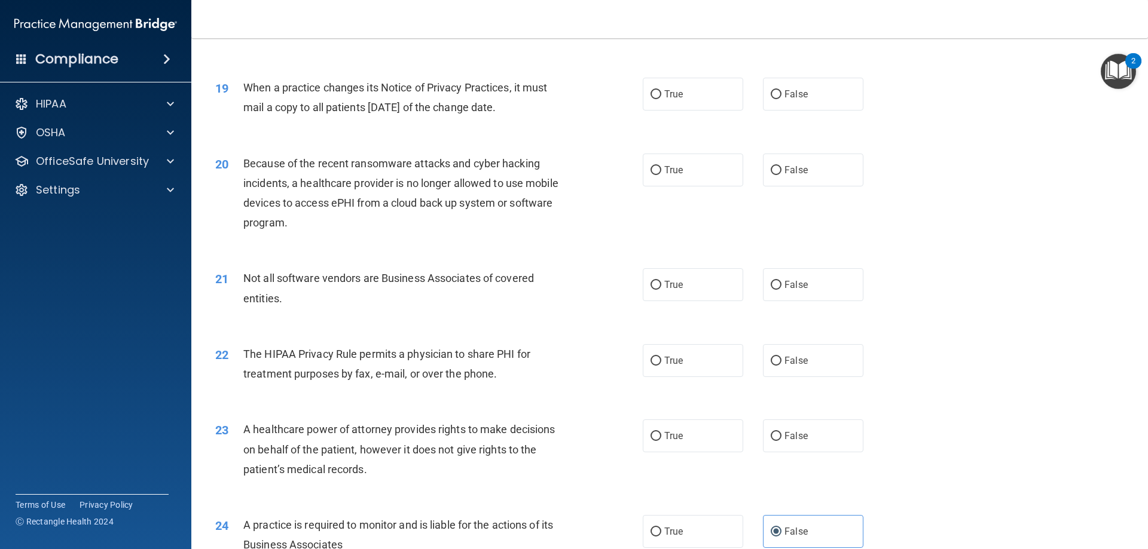
scroll to position [1576, 0]
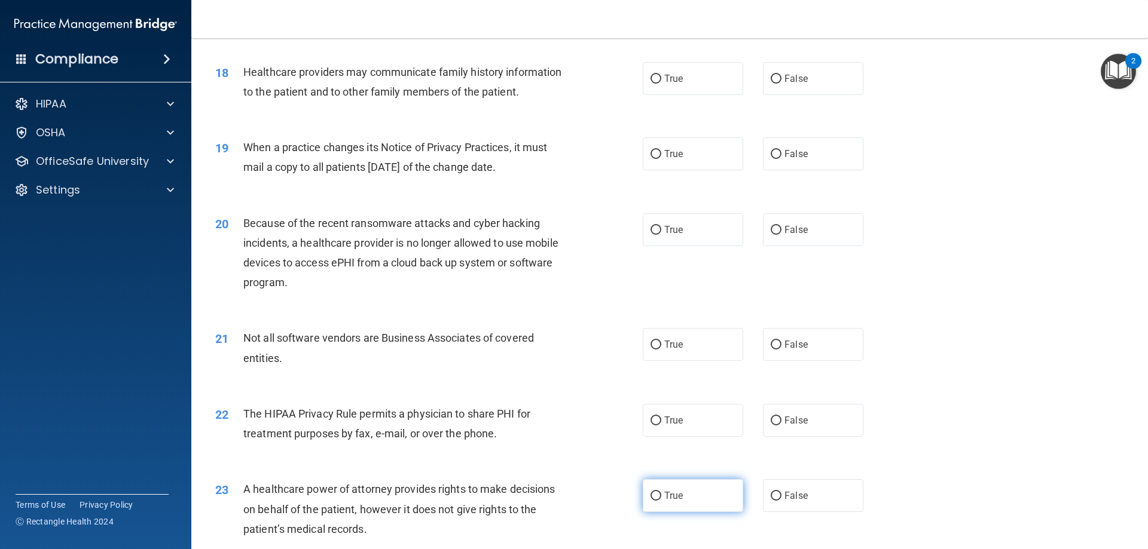
click at [655, 503] on label "True" at bounding box center [693, 495] width 100 height 33
click at [655, 501] on input "True" at bounding box center [655, 496] width 11 height 9
radio input "true"
click at [776, 498] on label "False" at bounding box center [813, 495] width 100 height 33
click at [776, 498] on input "False" at bounding box center [776, 496] width 11 height 9
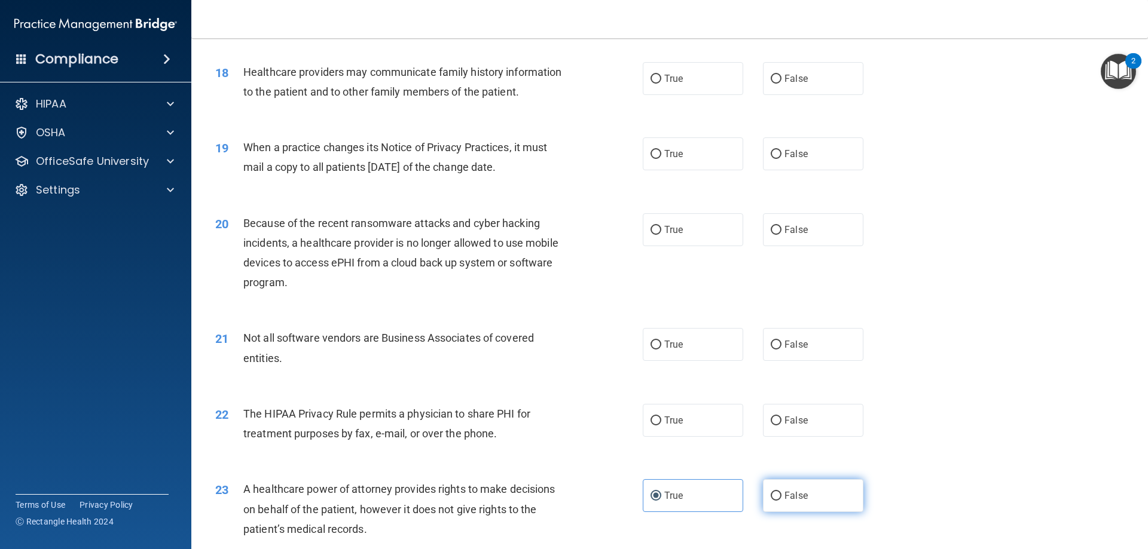
radio input "true"
radio input "false"
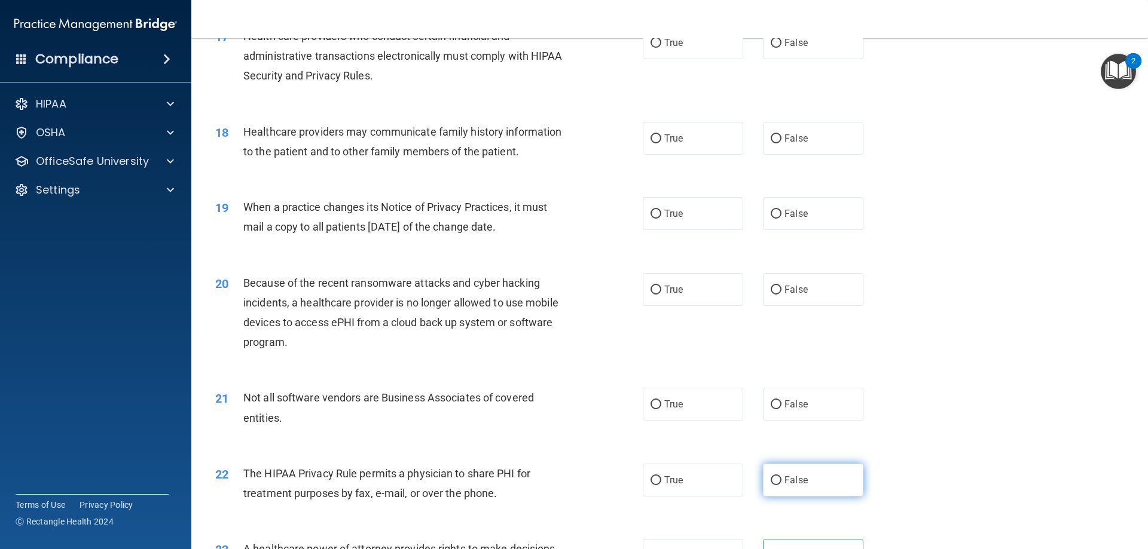
click at [763, 491] on label "False" at bounding box center [813, 480] width 100 height 33
click at [771, 485] on input "False" at bounding box center [776, 480] width 11 height 9
radio input "true"
click at [662, 393] on label "True" at bounding box center [693, 404] width 100 height 33
click at [661, 401] on input "True" at bounding box center [655, 405] width 11 height 9
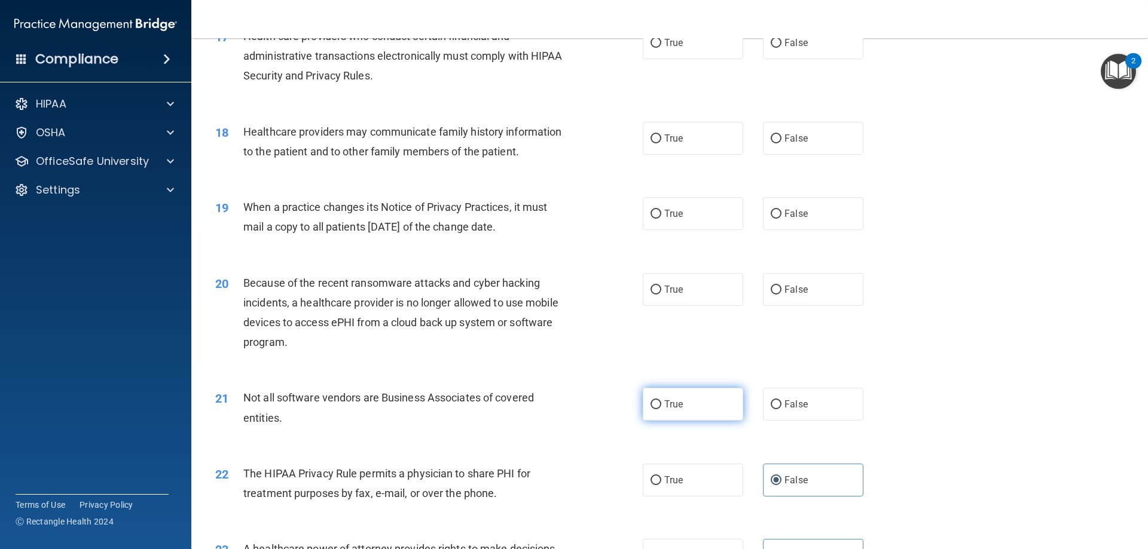
radio input "true"
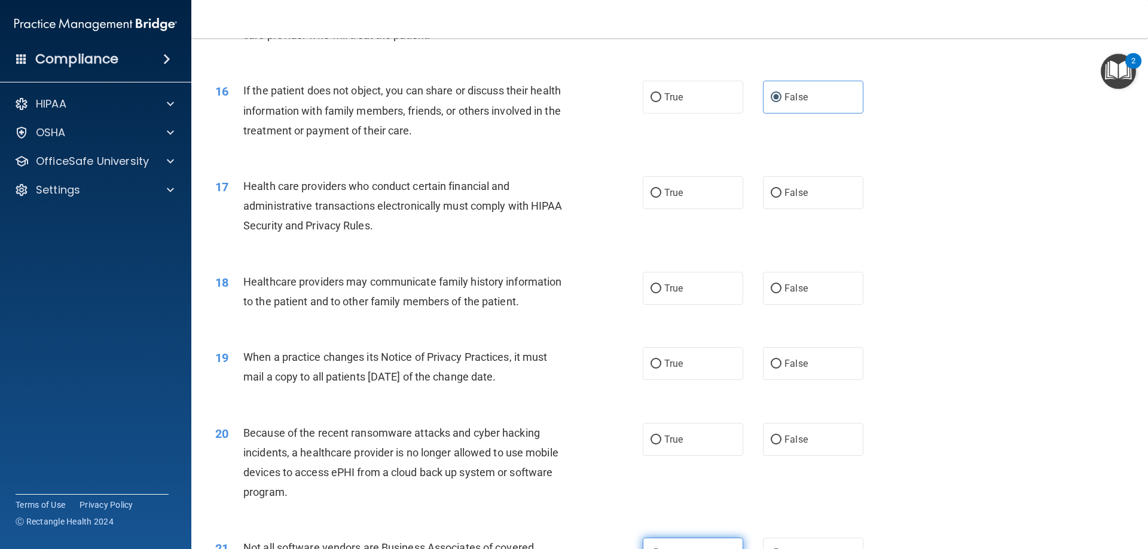
scroll to position [1337, 0]
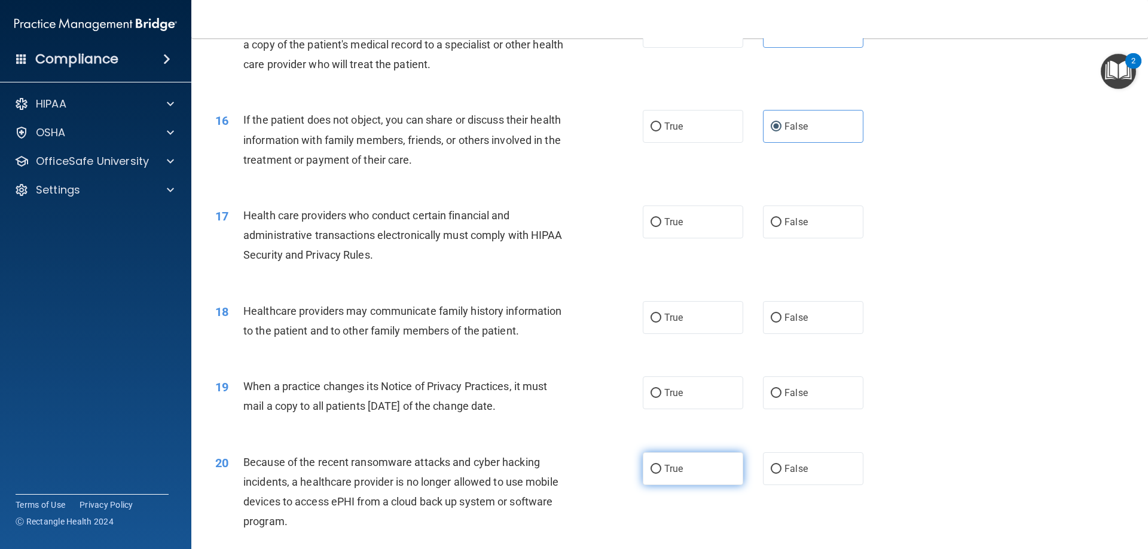
click at [715, 470] on label "True" at bounding box center [693, 469] width 100 height 33
click at [661, 470] on input "True" at bounding box center [655, 469] width 11 height 9
radio input "true"
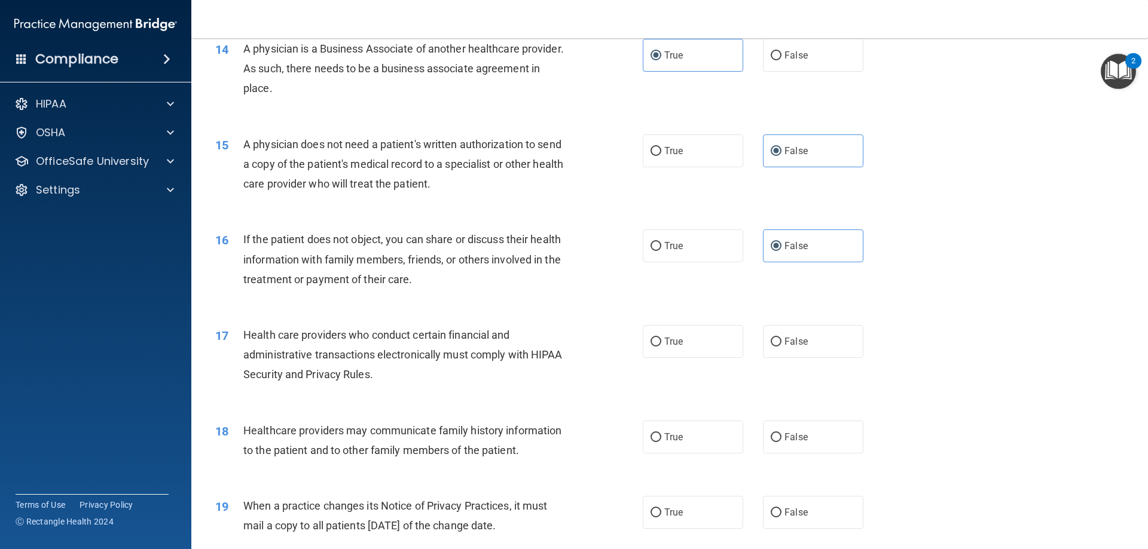
scroll to position [1277, 0]
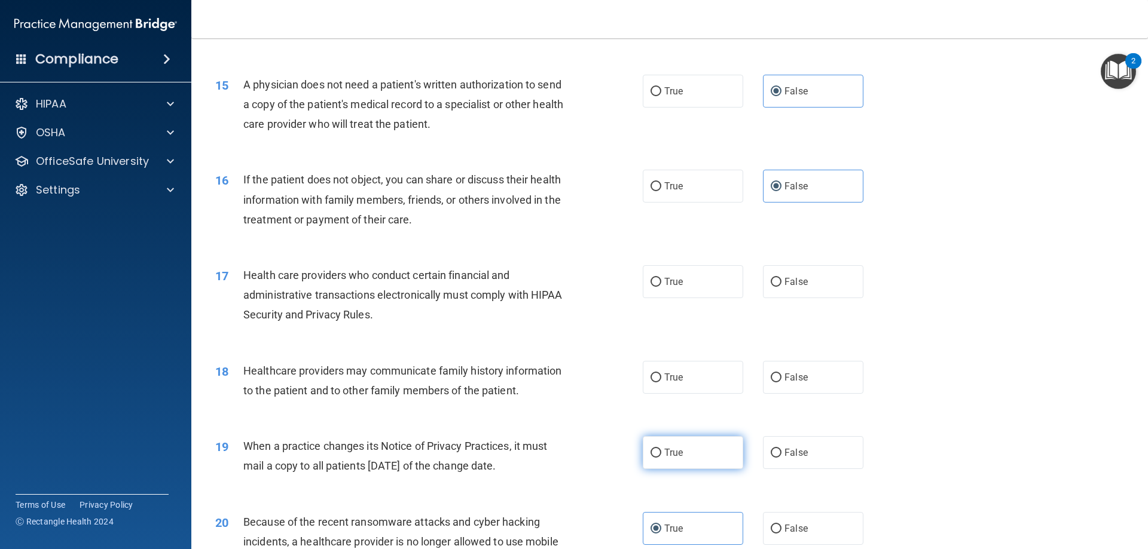
click at [687, 459] on label "True" at bounding box center [693, 452] width 100 height 33
click at [661, 458] on input "True" at bounding box center [655, 453] width 11 height 9
radio input "true"
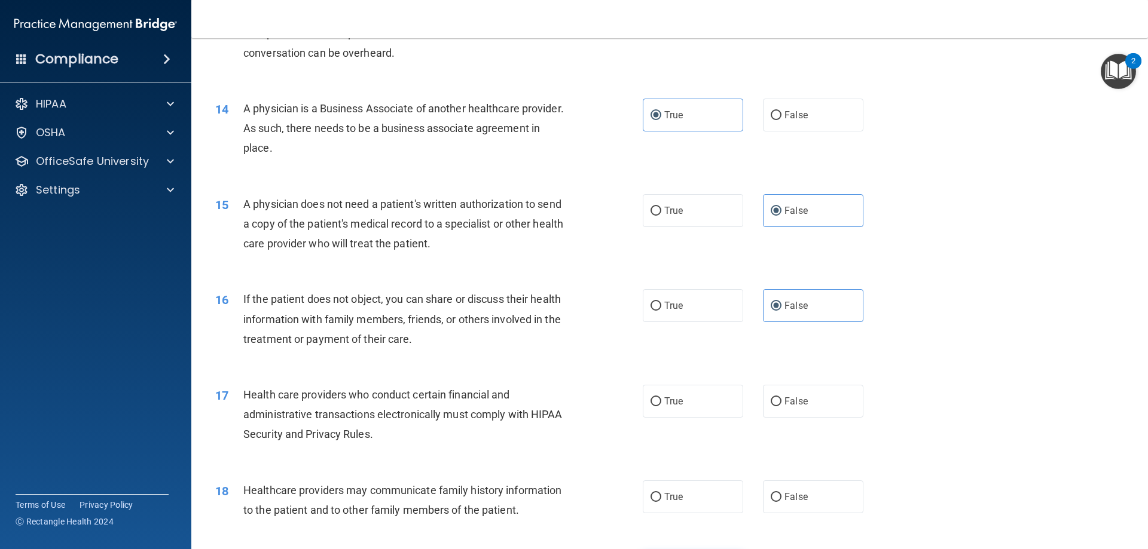
scroll to position [1217, 0]
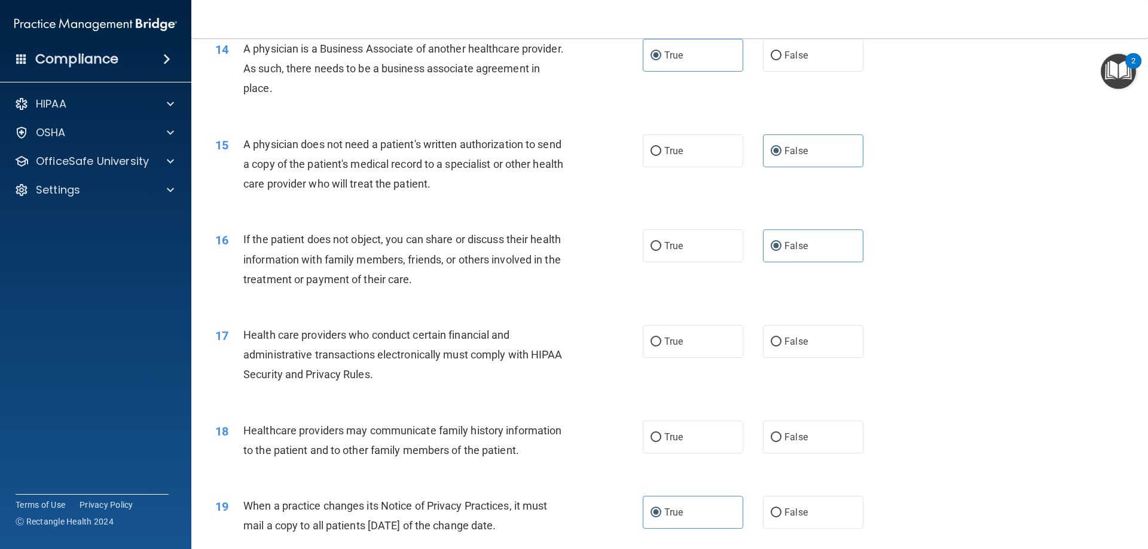
click at [755, 443] on div "True False" at bounding box center [763, 437] width 241 height 33
click at [763, 445] on label "False" at bounding box center [813, 437] width 100 height 33
click at [771, 442] on input "False" at bounding box center [776, 437] width 11 height 9
radio input "true"
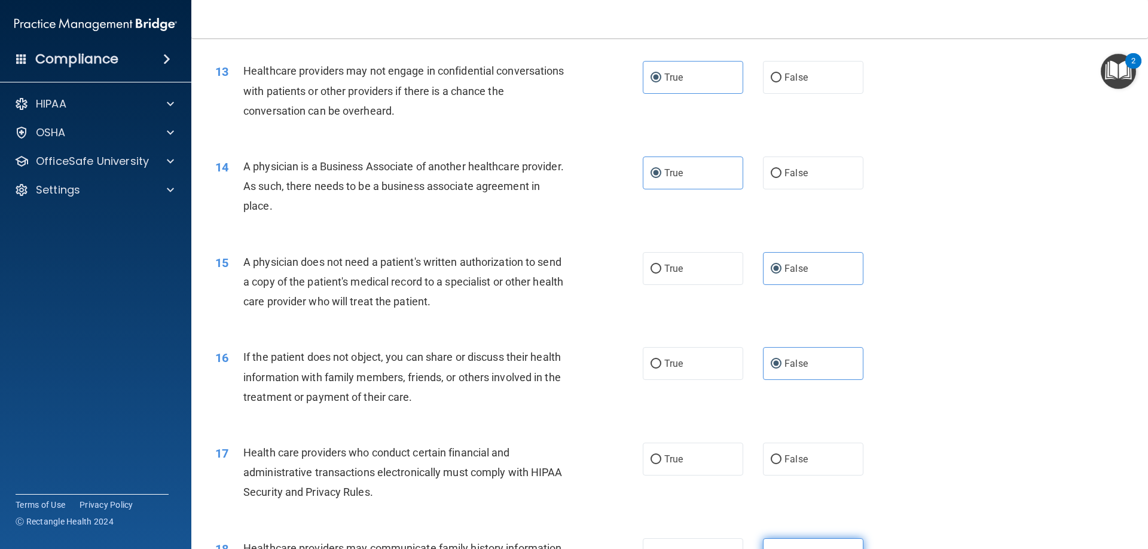
scroll to position [1097, 0]
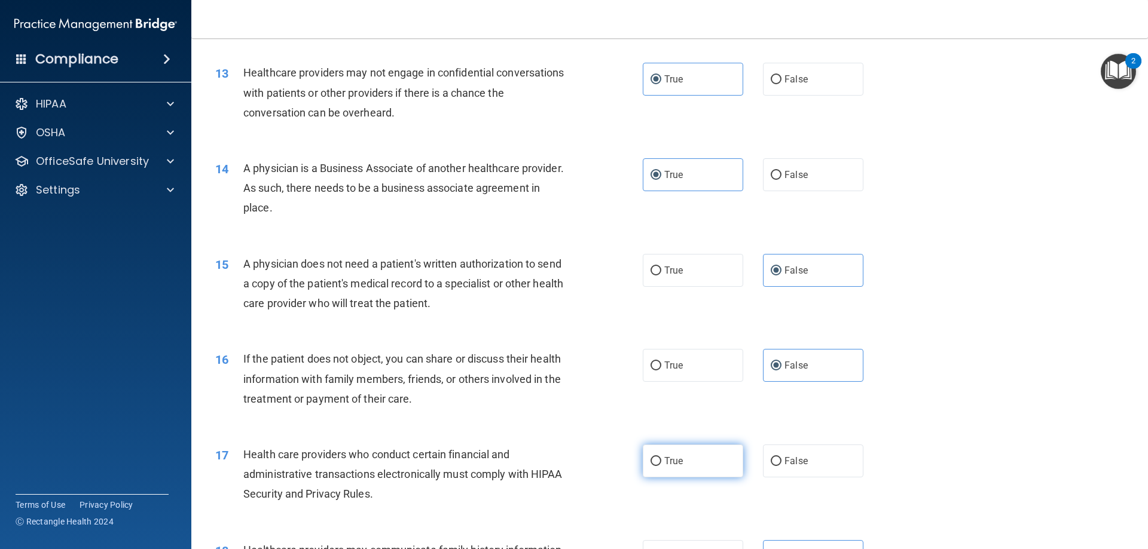
click at [737, 460] on label "True" at bounding box center [693, 461] width 100 height 33
click at [661, 460] on input "True" at bounding box center [655, 461] width 11 height 9
radio input "true"
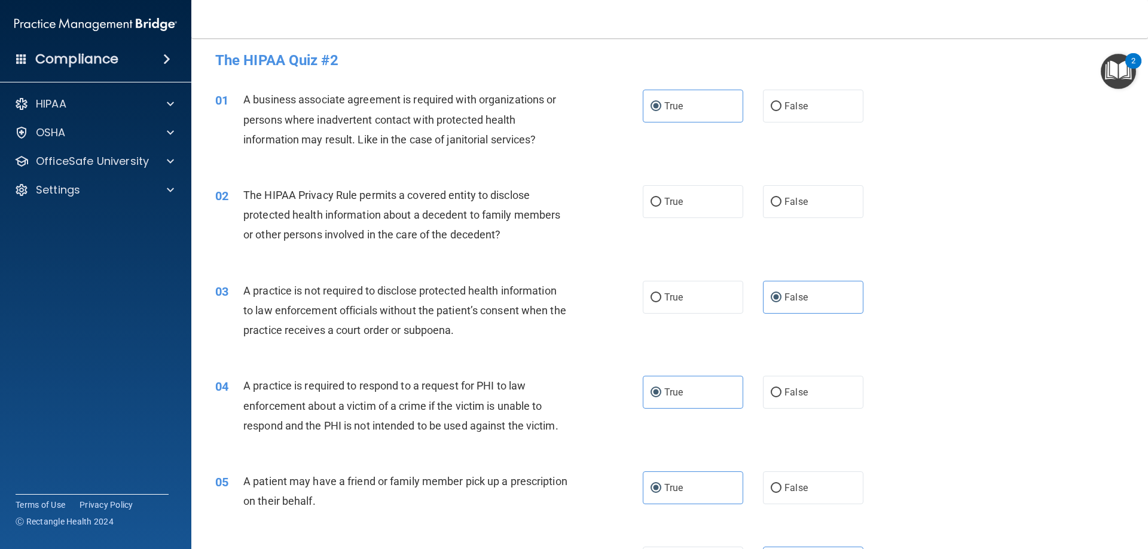
scroll to position [0, 0]
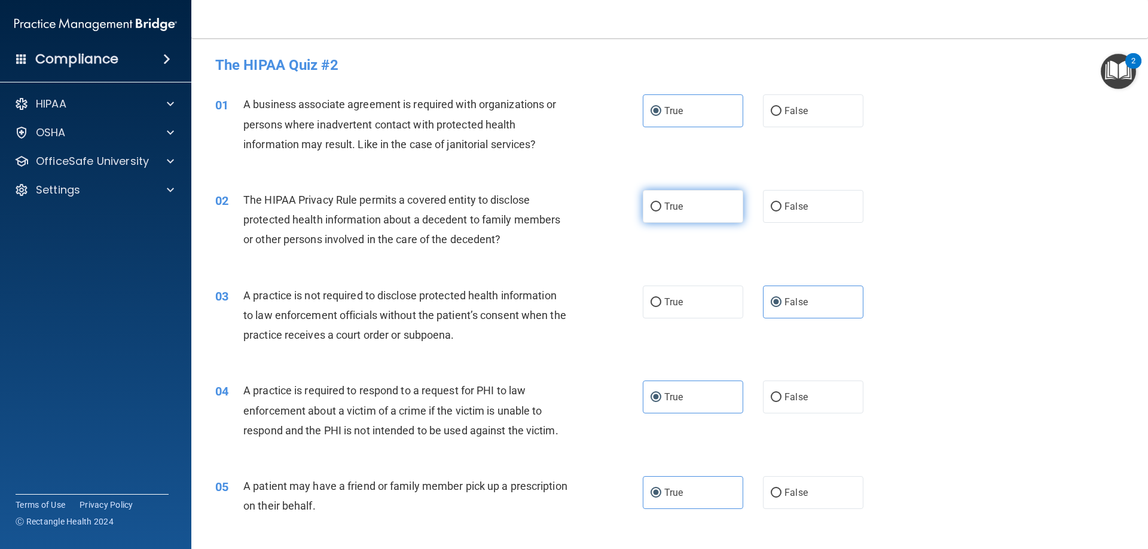
click at [685, 217] on label "True" at bounding box center [693, 206] width 100 height 33
click at [661, 212] on input "True" at bounding box center [655, 207] width 11 height 9
radio input "true"
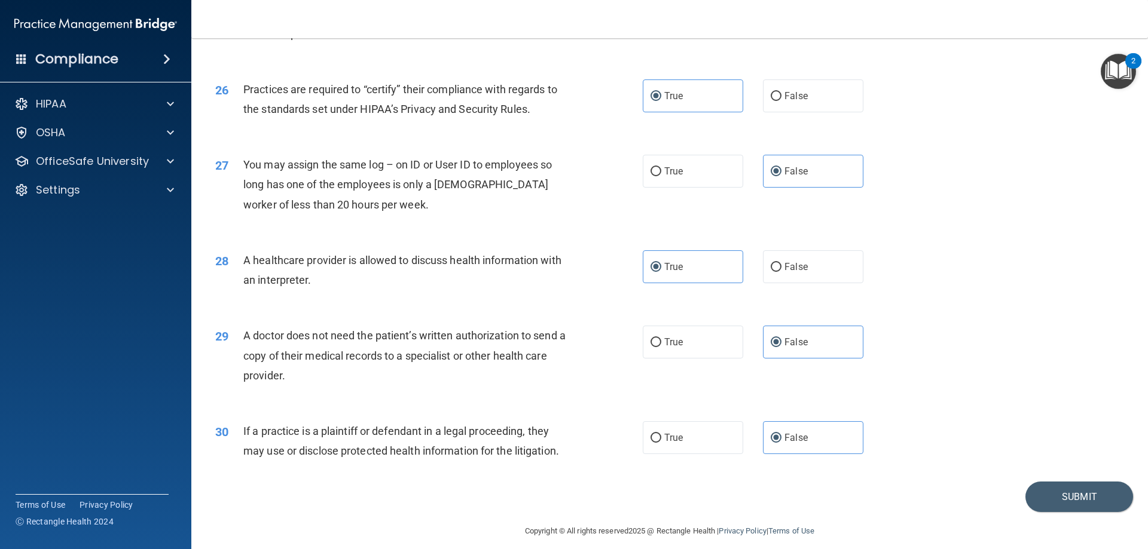
scroll to position [2233, 0]
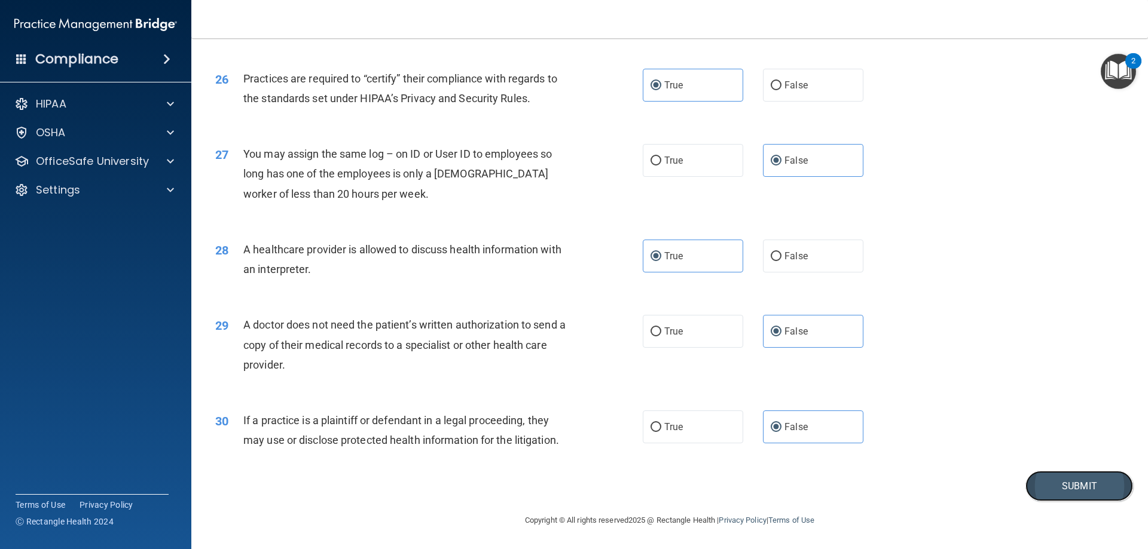
click at [1080, 493] on button "Submit" at bounding box center [1079, 486] width 108 height 30
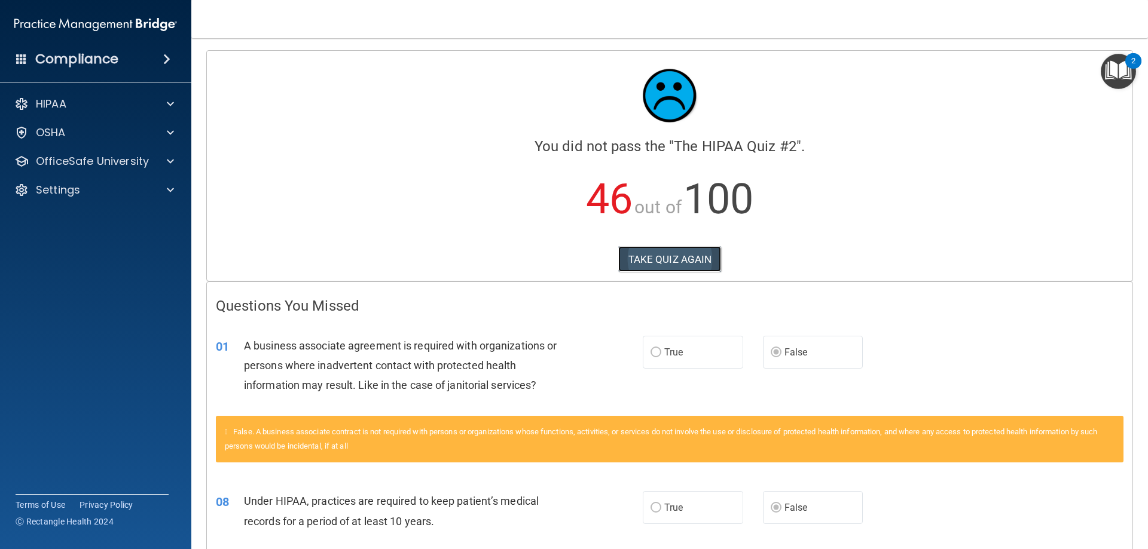
click at [678, 268] on button "TAKE QUIZ AGAIN" at bounding box center [669, 259] width 103 height 26
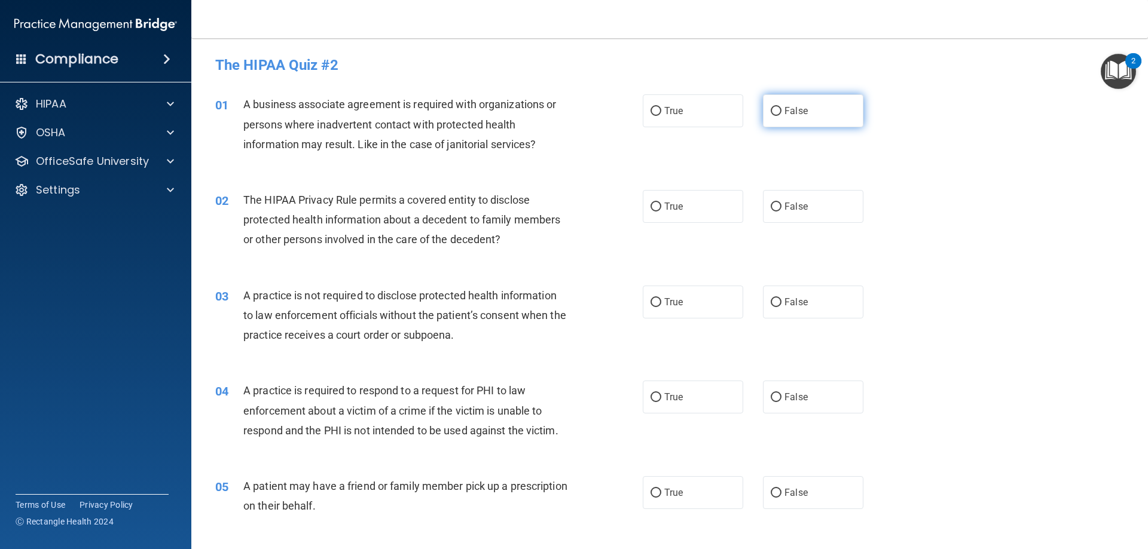
click at [807, 124] on label "False" at bounding box center [813, 110] width 100 height 33
click at [781, 116] on input "False" at bounding box center [776, 111] width 11 height 9
radio input "true"
click at [672, 204] on span "True" at bounding box center [673, 206] width 19 height 11
click at [661, 204] on input "True" at bounding box center [655, 207] width 11 height 9
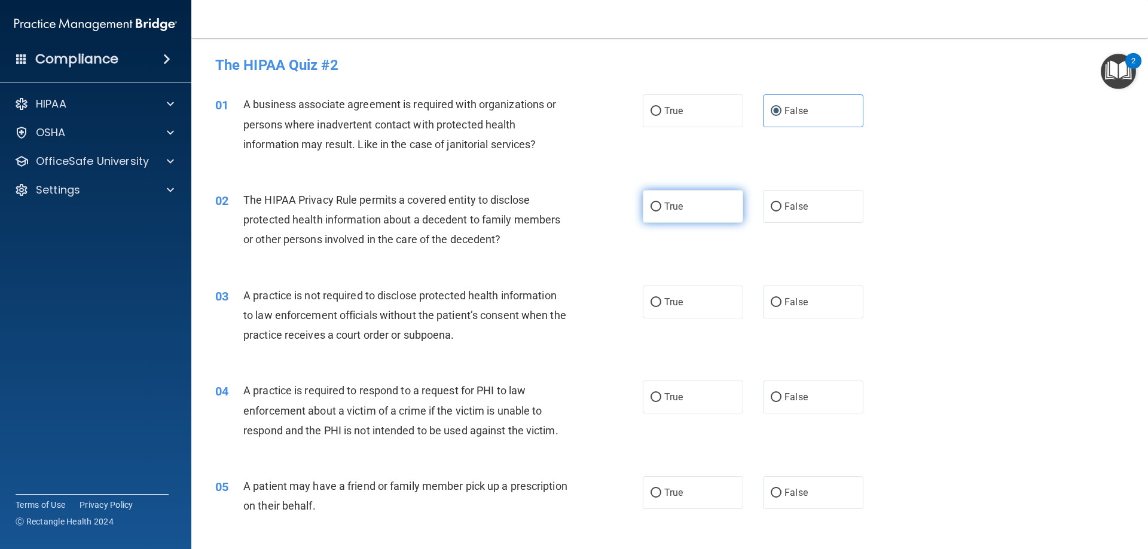
radio input "true"
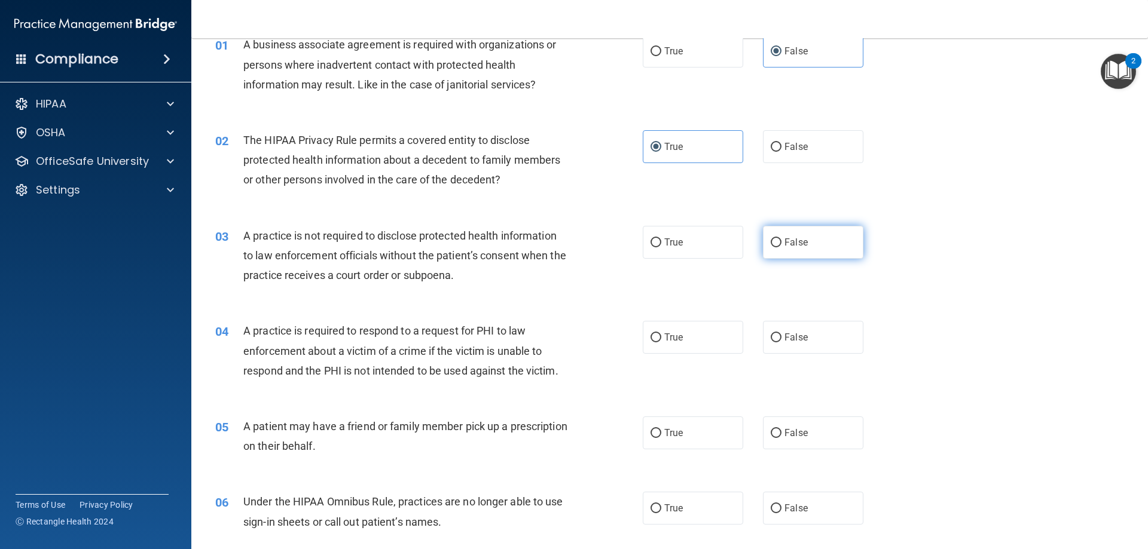
click at [763, 258] on label "False" at bounding box center [813, 242] width 100 height 33
click at [771, 247] on input "False" at bounding box center [776, 243] width 11 height 9
radio input "true"
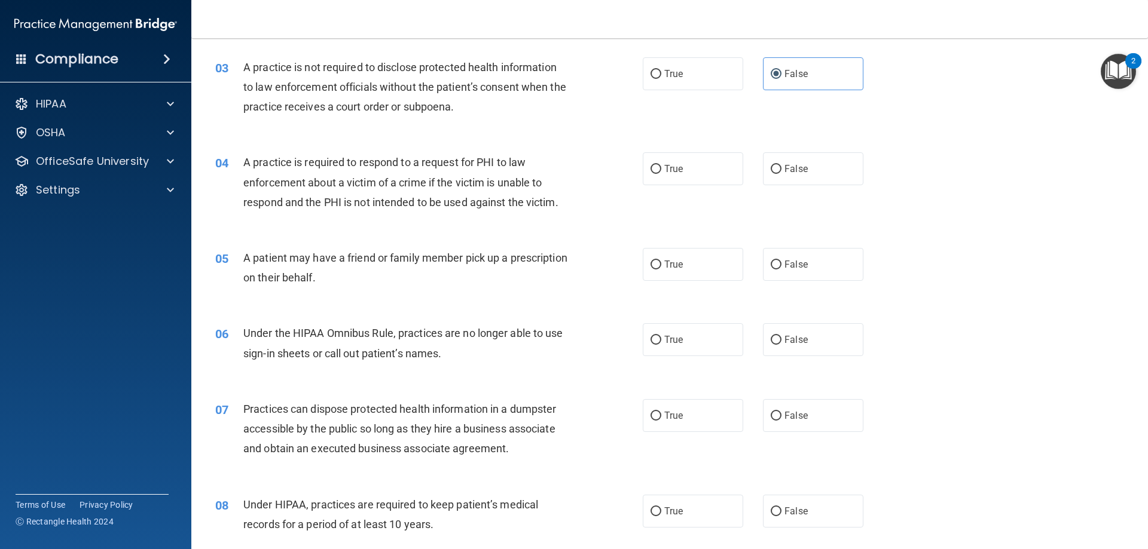
scroll to position [239, 0]
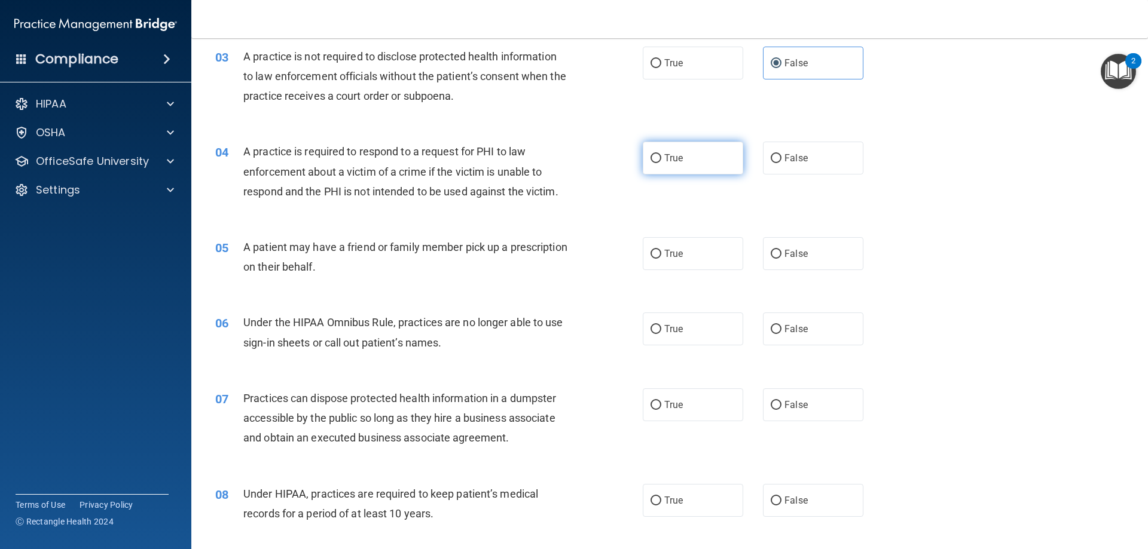
click at [681, 166] on label "True" at bounding box center [693, 158] width 100 height 33
click at [661, 163] on input "True" at bounding box center [655, 158] width 11 height 9
radio input "true"
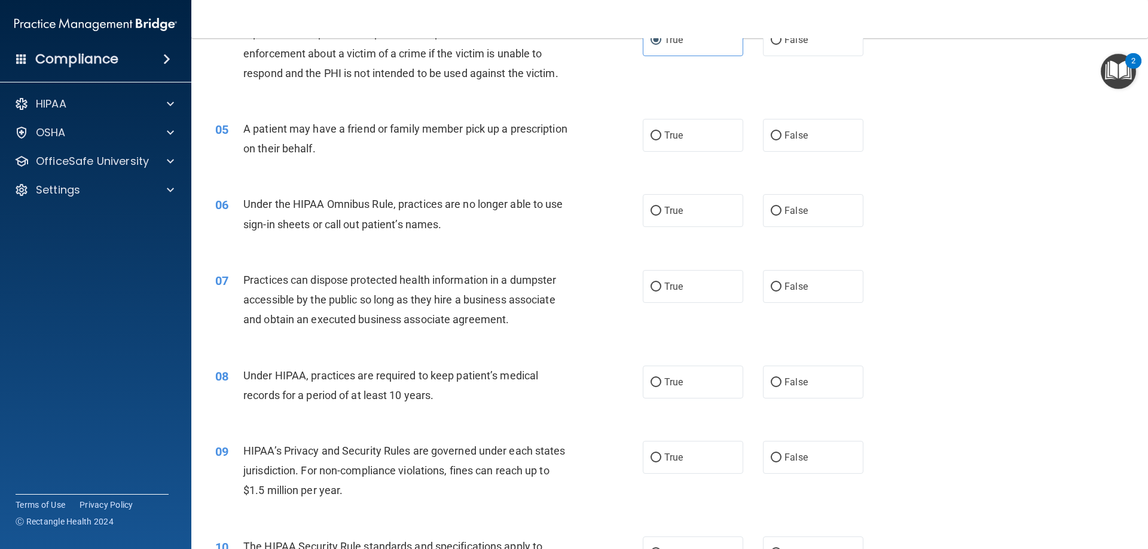
scroll to position [359, 0]
click at [665, 119] on label "True" at bounding box center [693, 134] width 100 height 33
click at [661, 130] on input "True" at bounding box center [655, 134] width 11 height 9
radio input "true"
click at [664, 145] on label "True" at bounding box center [693, 134] width 100 height 33
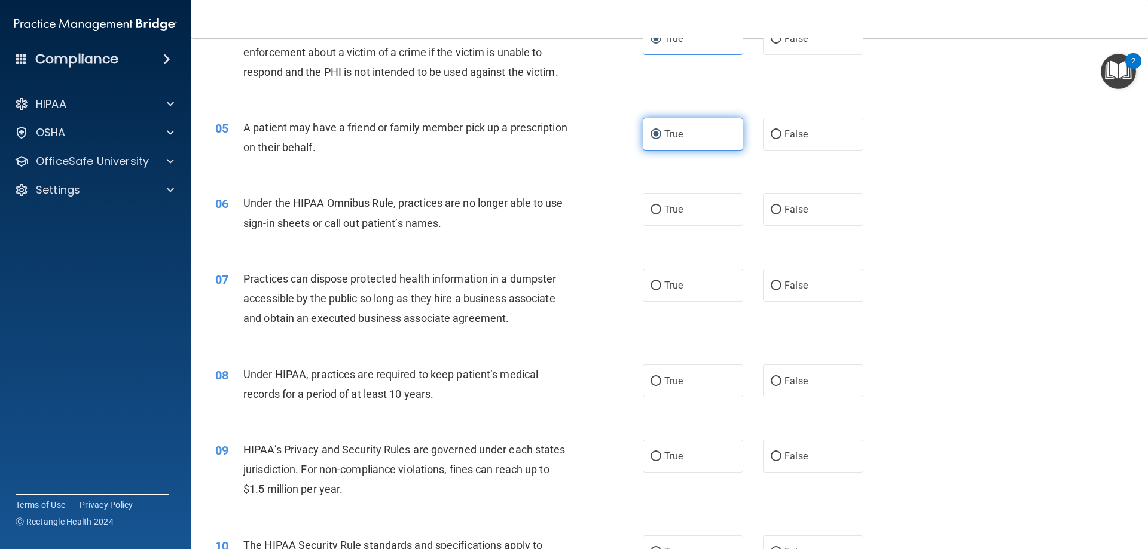
click at [661, 139] on input "True" at bounding box center [655, 134] width 11 height 9
click at [664, 145] on label "True" at bounding box center [693, 134] width 100 height 33
click at [661, 139] on input "True" at bounding box center [655, 134] width 11 height 9
click at [597, 222] on div "06 Under the HIPAA Omnibus Rule, practices are no longer able to use sign-in sh…" at bounding box center [428, 215] width 463 height 45
click at [771, 208] on input "False" at bounding box center [776, 210] width 11 height 9
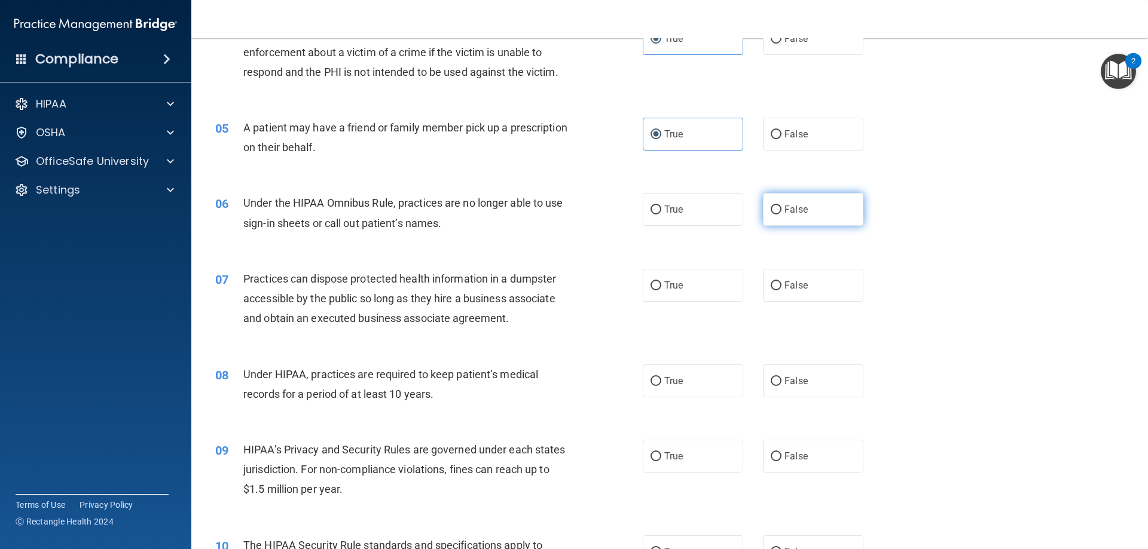
radio input "true"
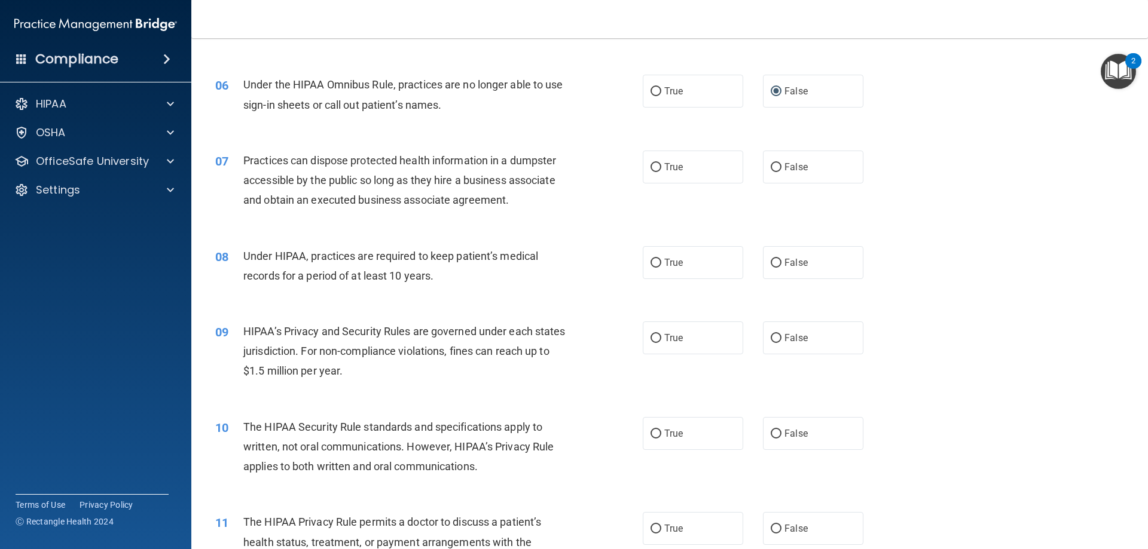
scroll to position [478, 0]
click at [801, 166] on span "False" at bounding box center [795, 165] width 23 height 11
click at [846, 154] on label "False" at bounding box center [813, 165] width 100 height 33
click at [781, 162] on input "False" at bounding box center [776, 166] width 11 height 9
radio input "true"
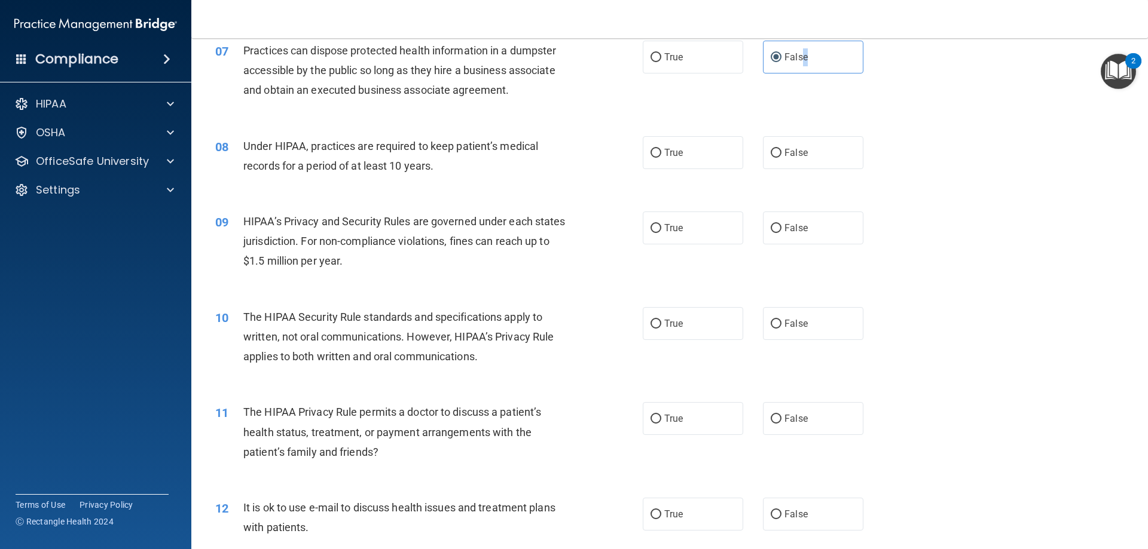
scroll to position [598, 0]
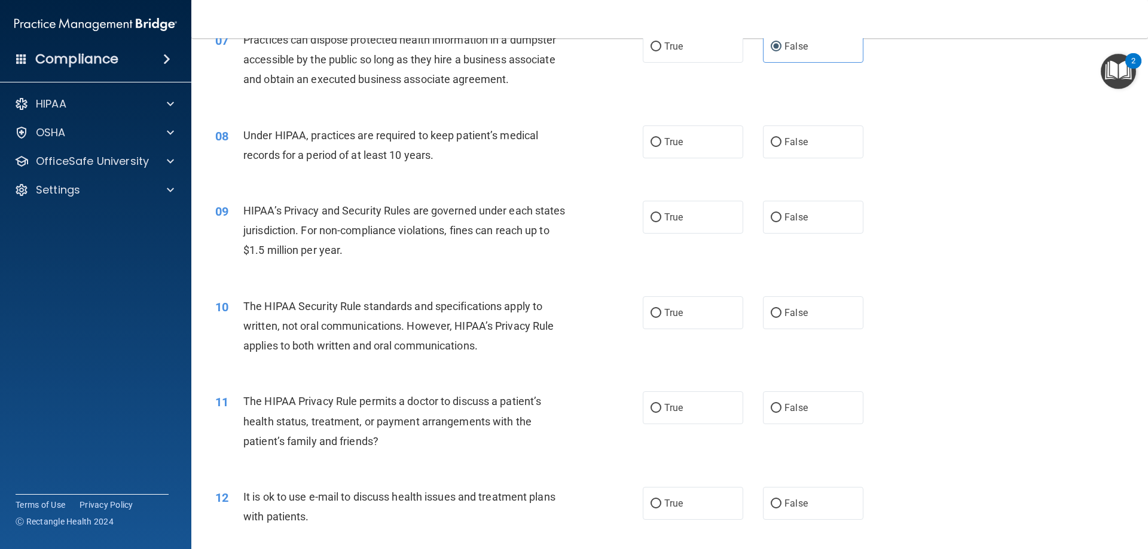
click at [790, 161] on div "08 Under HIPAA, practices are required to keep patient’s medical records for a …" at bounding box center [669, 148] width 927 height 75
click at [790, 151] on label "False" at bounding box center [813, 142] width 100 height 33
click at [781, 147] on input "False" at bounding box center [776, 142] width 11 height 9
radio input "true"
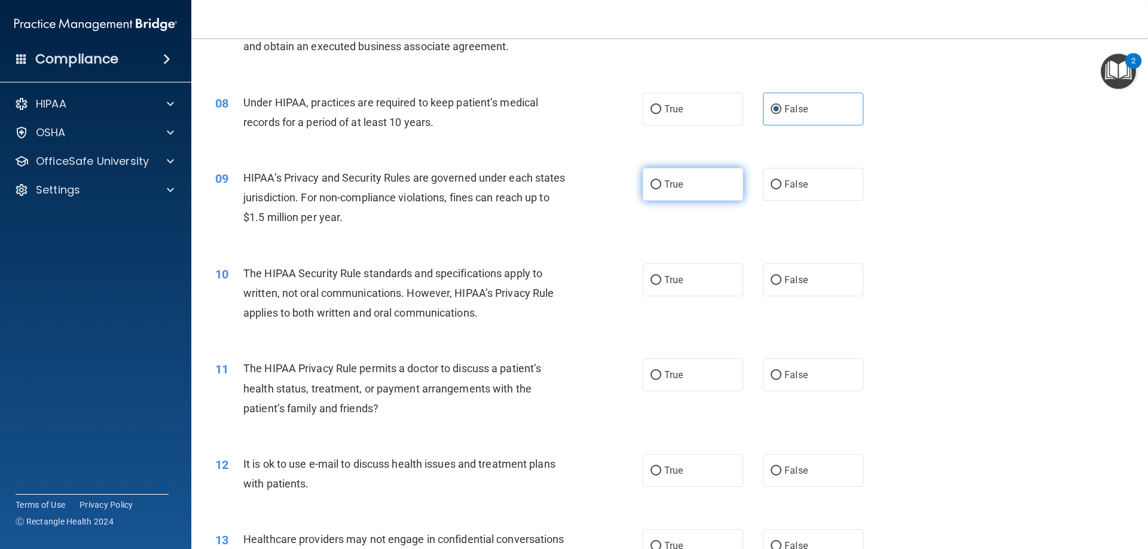
scroll to position [658, 0]
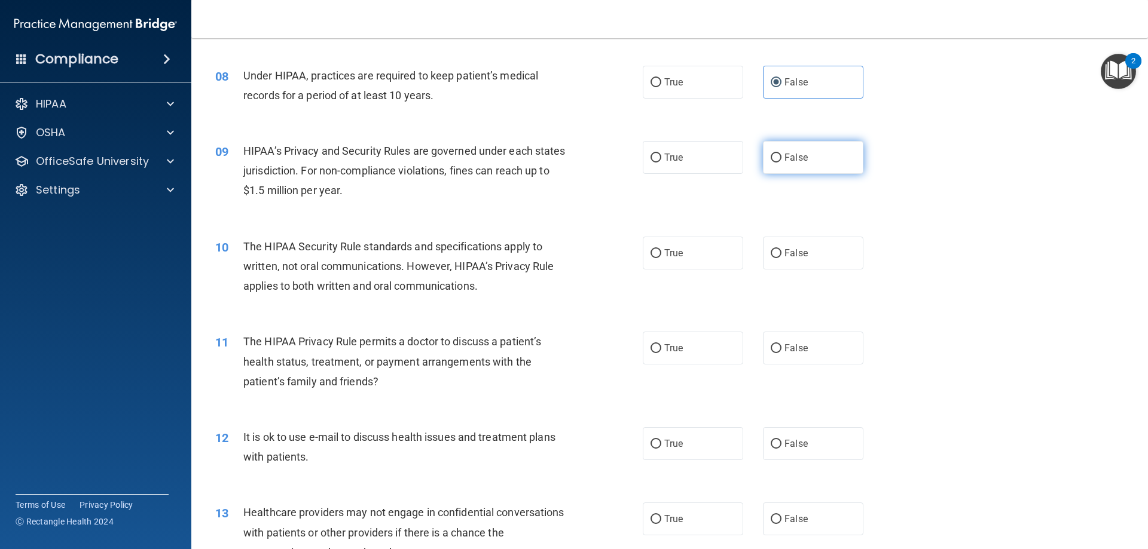
click at [774, 154] on input "False" at bounding box center [776, 158] width 11 height 9
radio input "true"
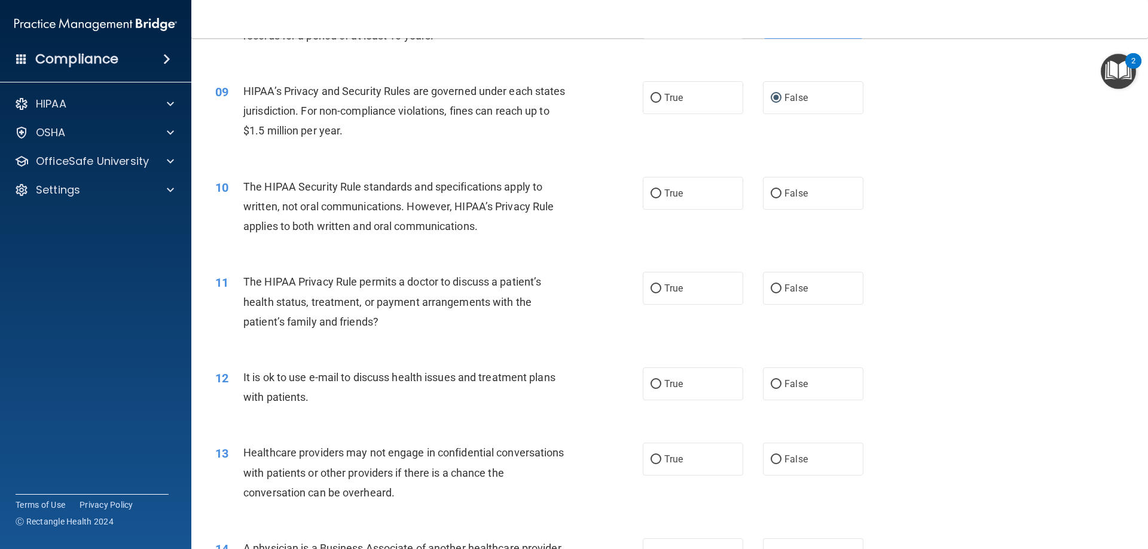
scroll to position [777, 0]
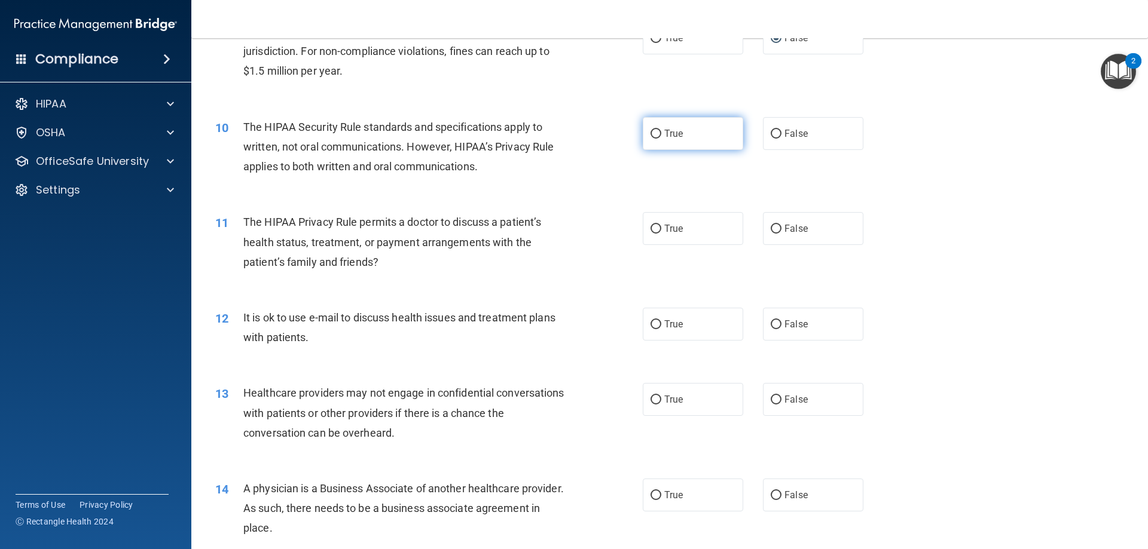
click at [678, 134] on span "True" at bounding box center [673, 133] width 19 height 11
click at [661, 134] on input "True" at bounding box center [655, 134] width 11 height 9
radio input "true"
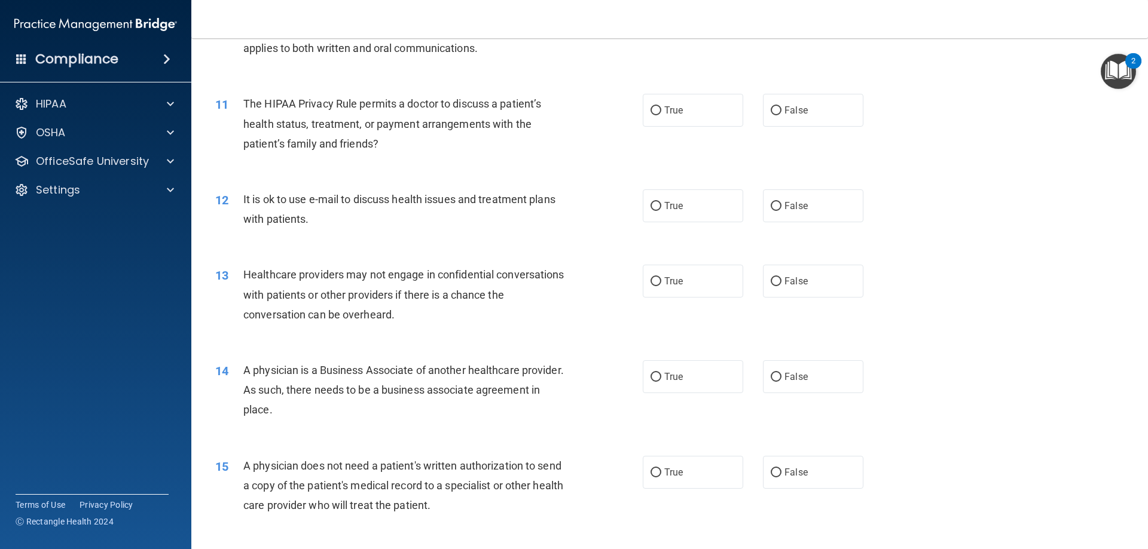
scroll to position [897, 0]
click at [659, 114] on label "True" at bounding box center [693, 109] width 100 height 33
click at [659, 114] on input "True" at bounding box center [655, 109] width 11 height 9
radio input "true"
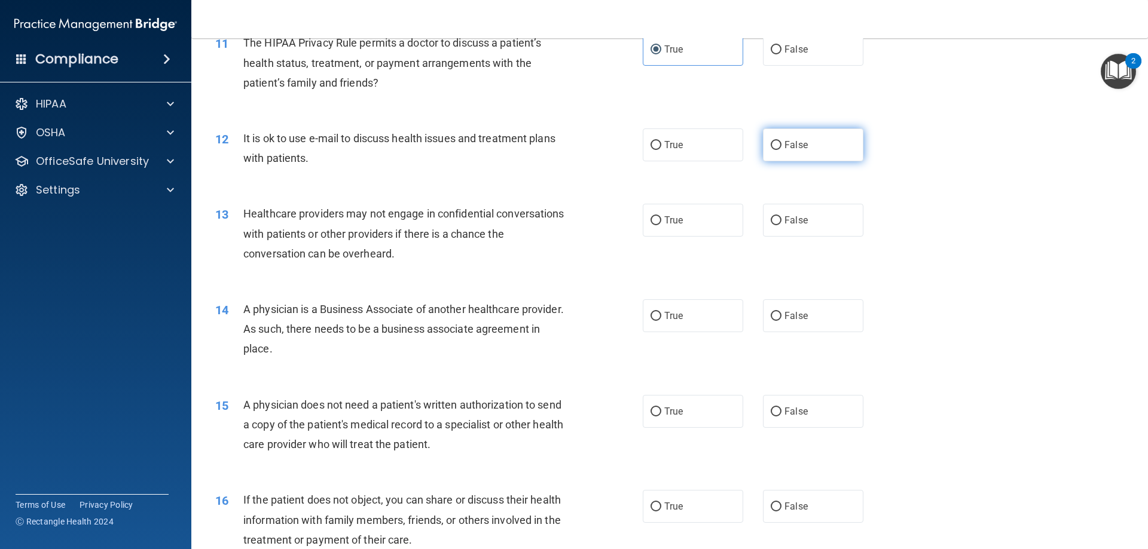
click at [796, 153] on label "False" at bounding box center [813, 145] width 100 height 33
click at [781, 150] on input "False" at bounding box center [776, 145] width 11 height 9
radio input "true"
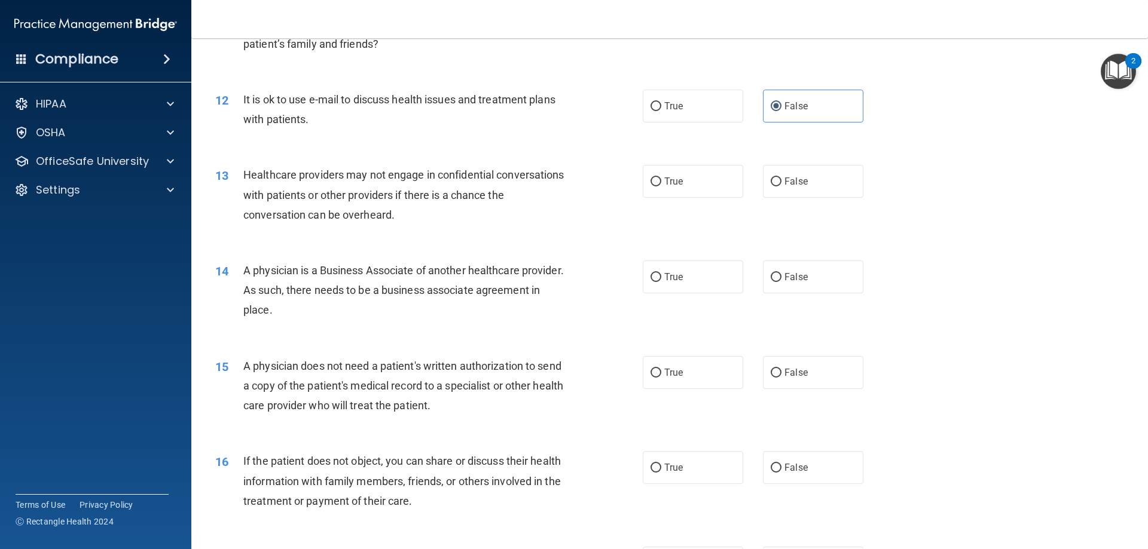
scroll to position [1016, 0]
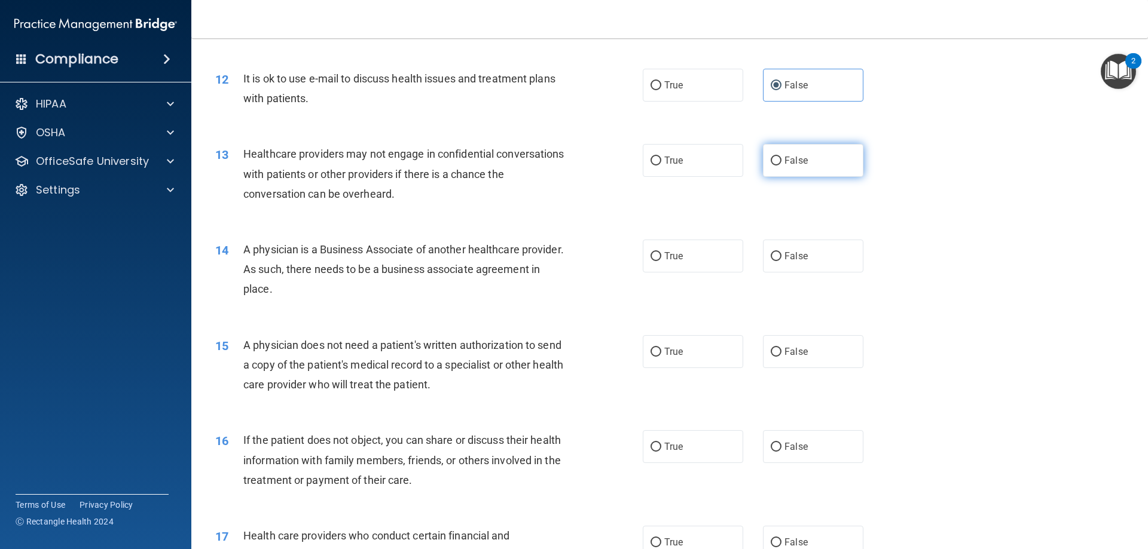
click at [805, 176] on label "False" at bounding box center [813, 160] width 100 height 33
click at [781, 166] on input "False" at bounding box center [776, 161] width 11 height 9
radio input "true"
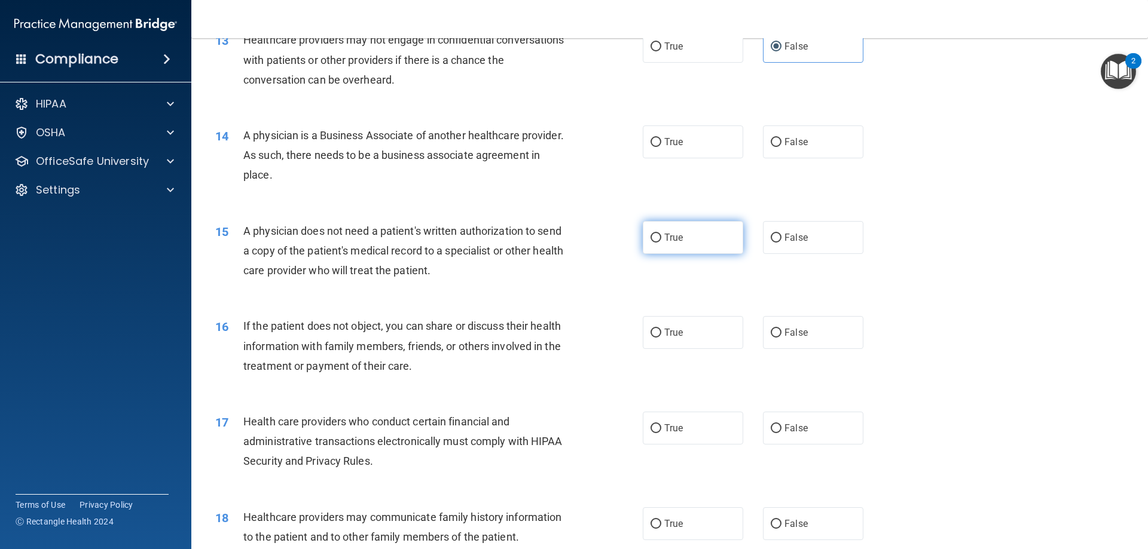
scroll to position [1136, 0]
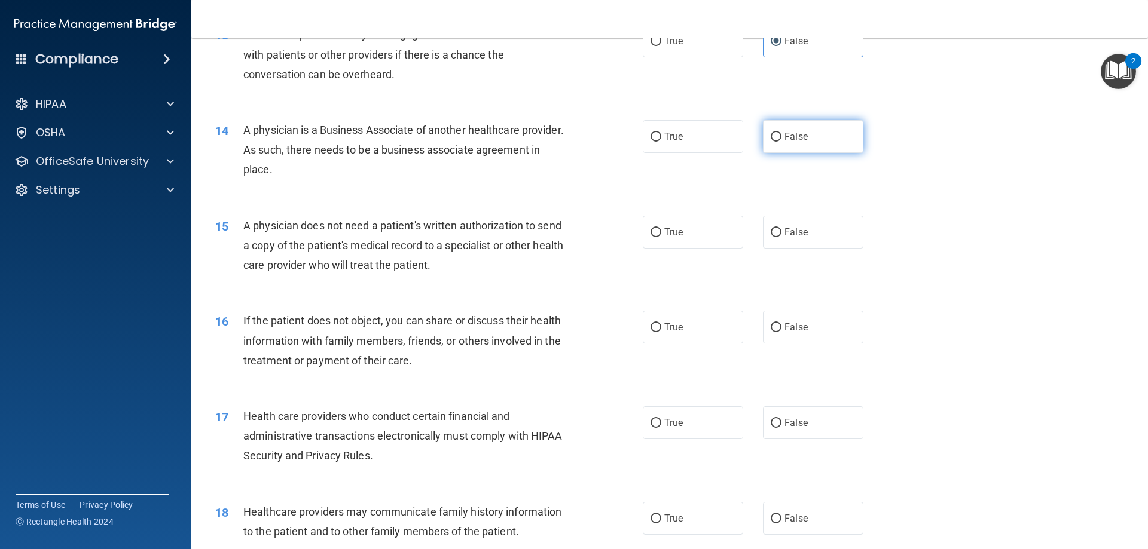
click at [771, 143] on label "False" at bounding box center [813, 136] width 100 height 33
click at [771, 142] on input "False" at bounding box center [776, 137] width 11 height 9
radio input "true"
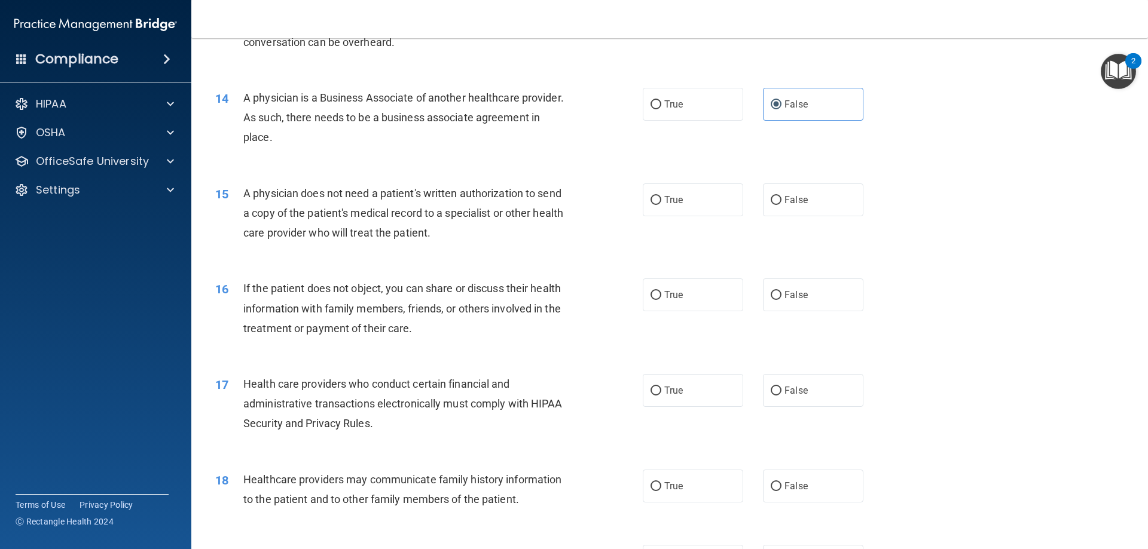
scroll to position [1196, 0]
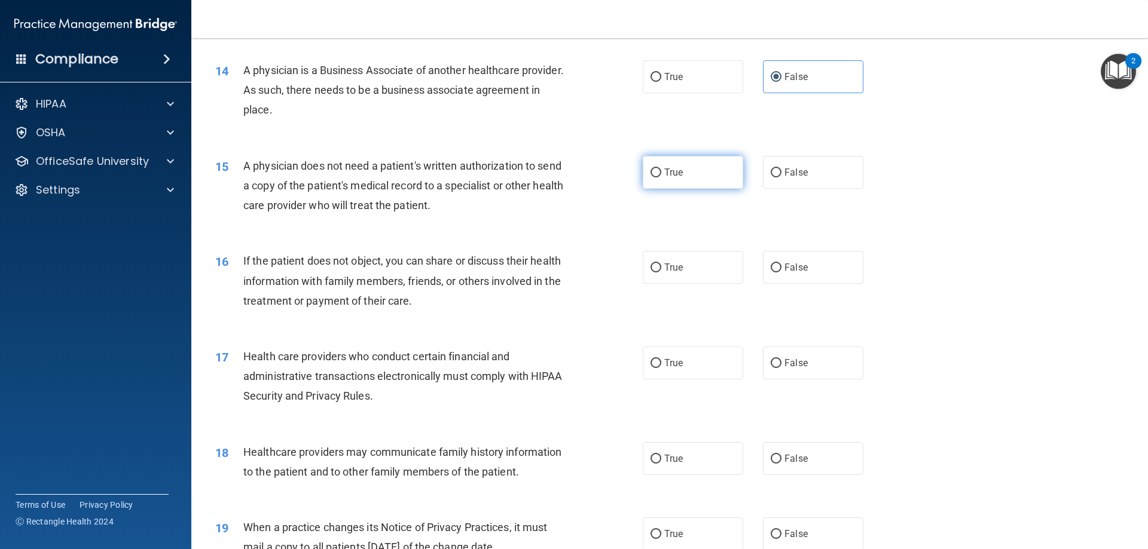
click at [669, 172] on span "True" at bounding box center [673, 172] width 19 height 11
click at [661, 172] on input "True" at bounding box center [655, 173] width 11 height 9
radio input "true"
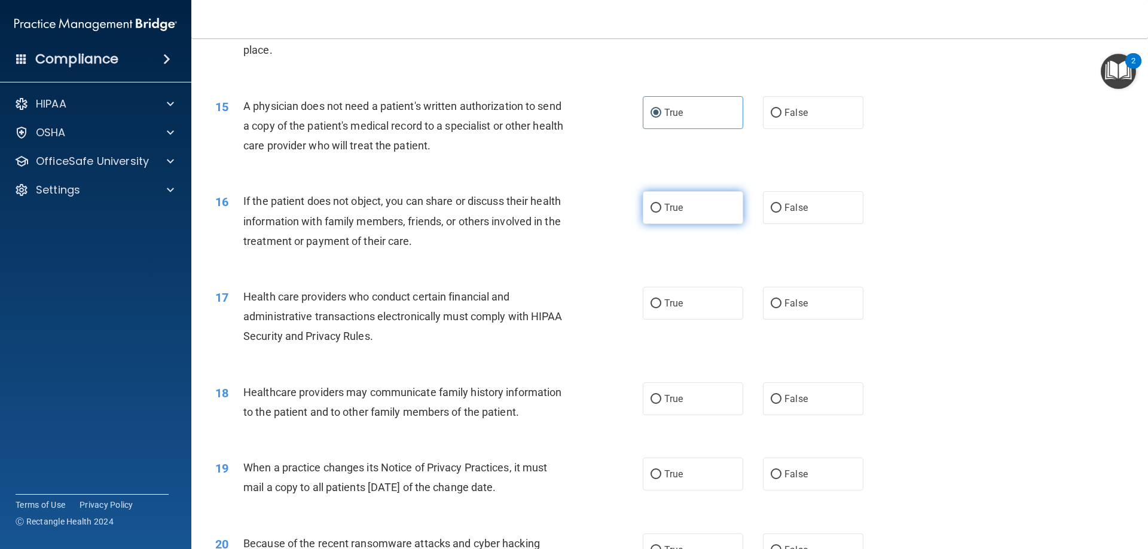
click at [664, 209] on span "True" at bounding box center [673, 207] width 19 height 11
click at [660, 209] on input "True" at bounding box center [655, 208] width 11 height 9
radio input "true"
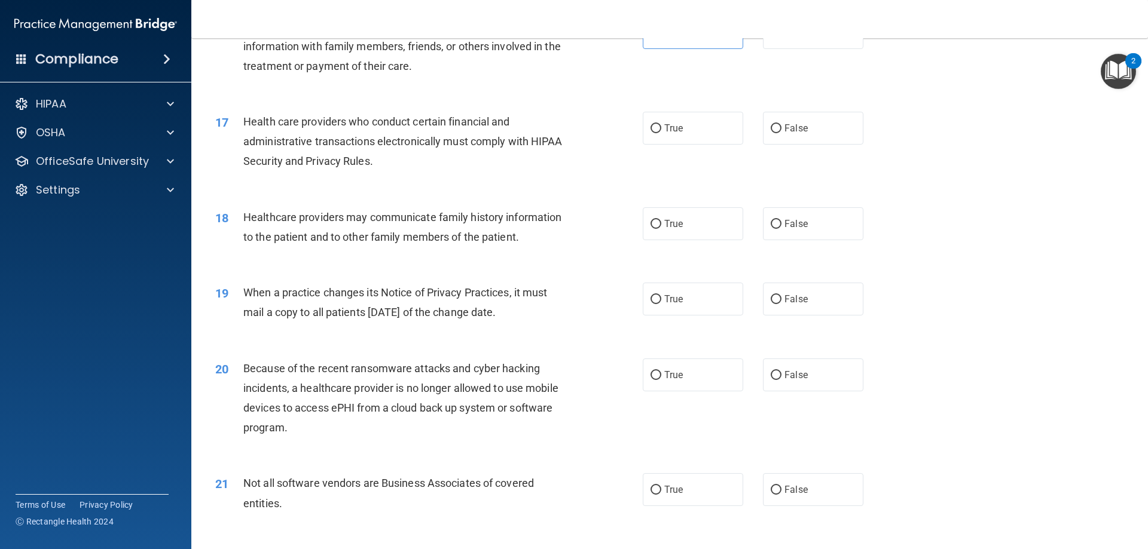
scroll to position [1435, 0]
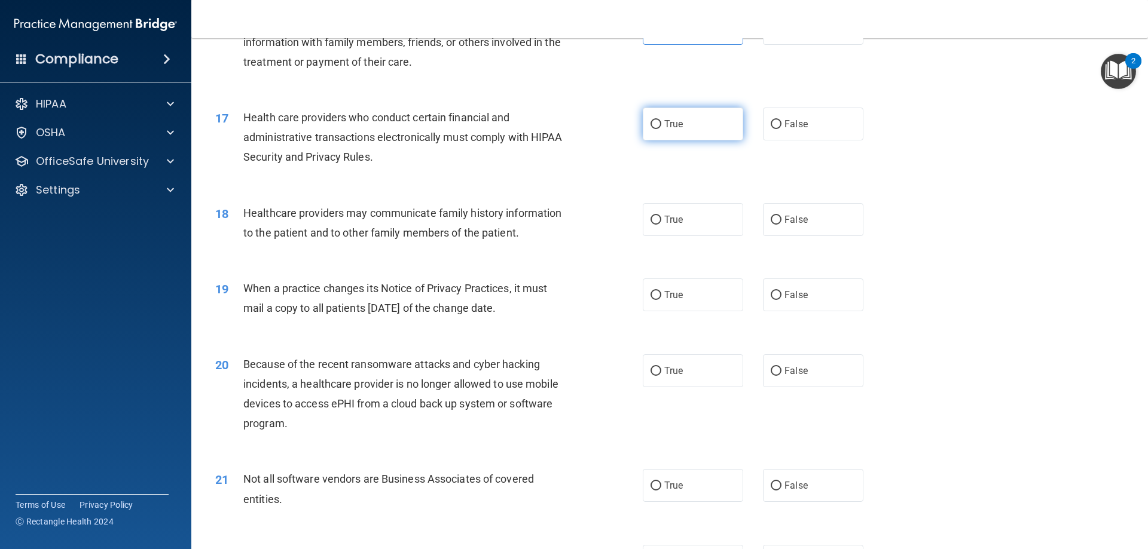
click at [667, 139] on label "True" at bounding box center [693, 124] width 100 height 33
click at [661, 129] on input "True" at bounding box center [655, 124] width 11 height 9
radio input "true"
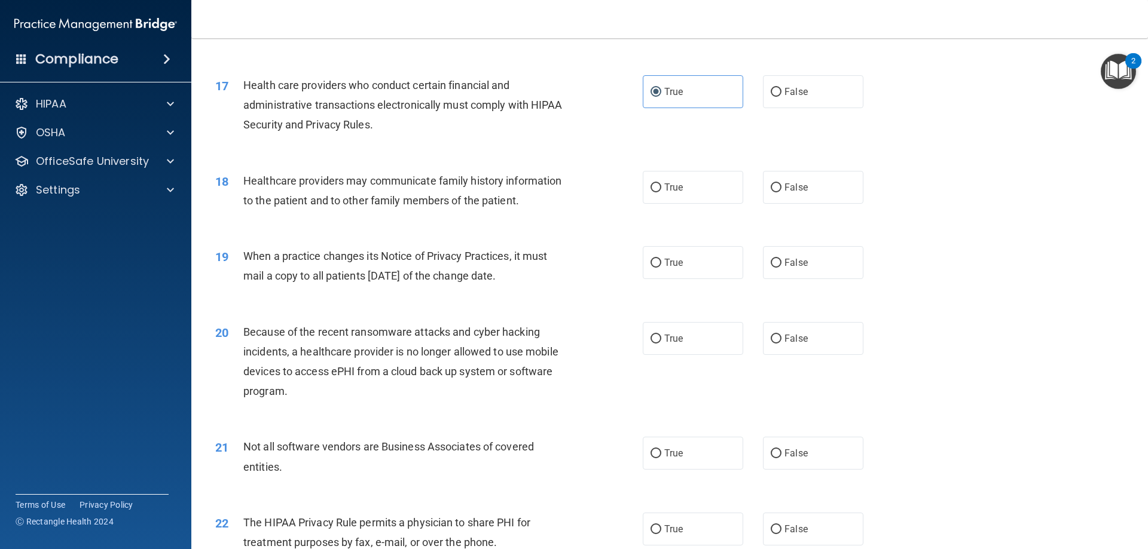
scroll to position [1494, 0]
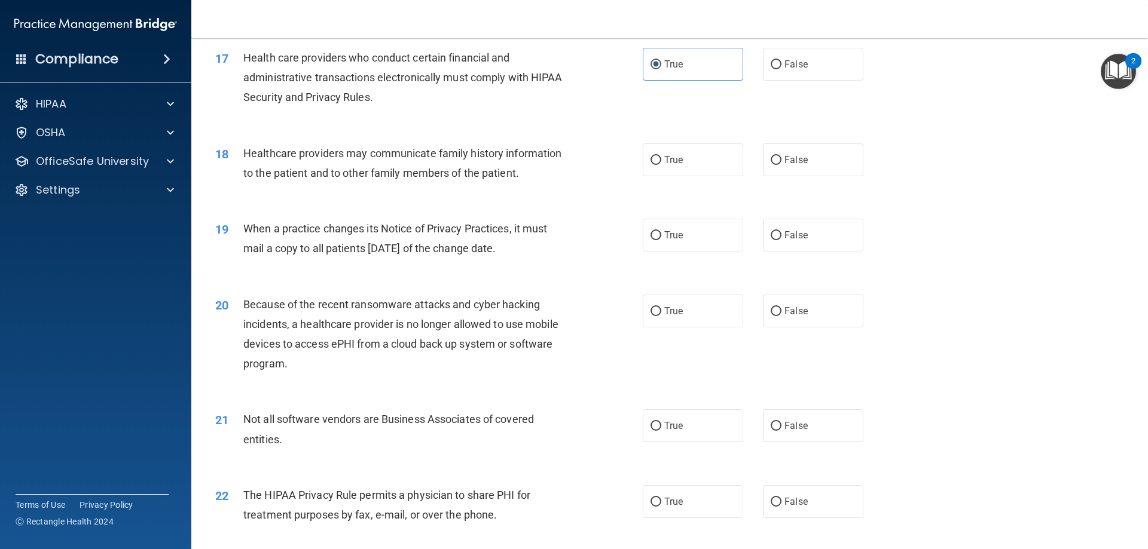
click at [805, 190] on div "18 Healthcare providers may communicate family history information to the patie…" at bounding box center [669, 166] width 927 height 75
click at [790, 171] on label "False" at bounding box center [813, 159] width 100 height 33
click at [781, 165] on input "False" at bounding box center [776, 160] width 11 height 9
radio input "true"
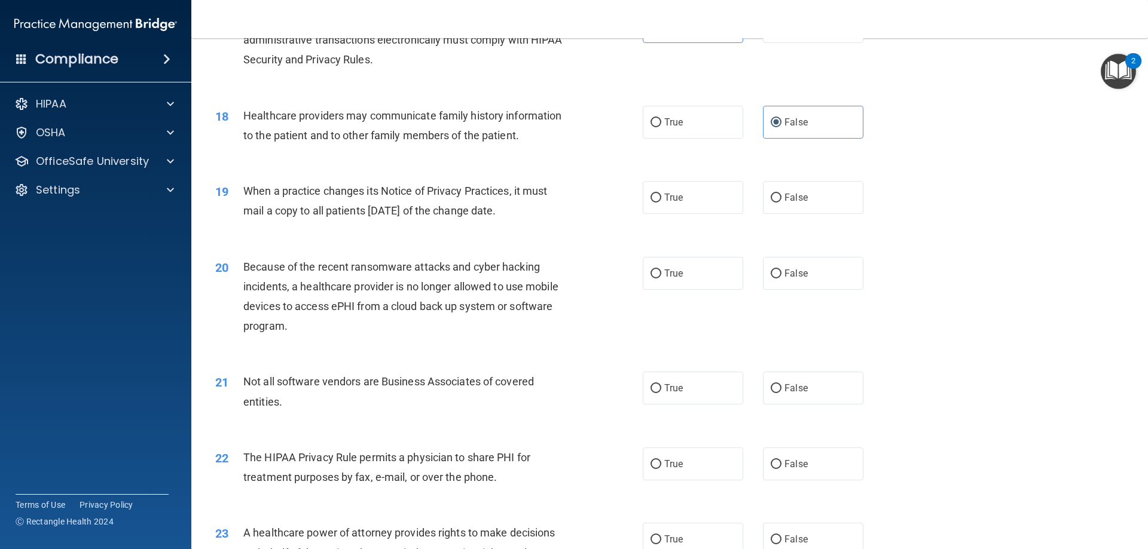
scroll to position [1614, 0]
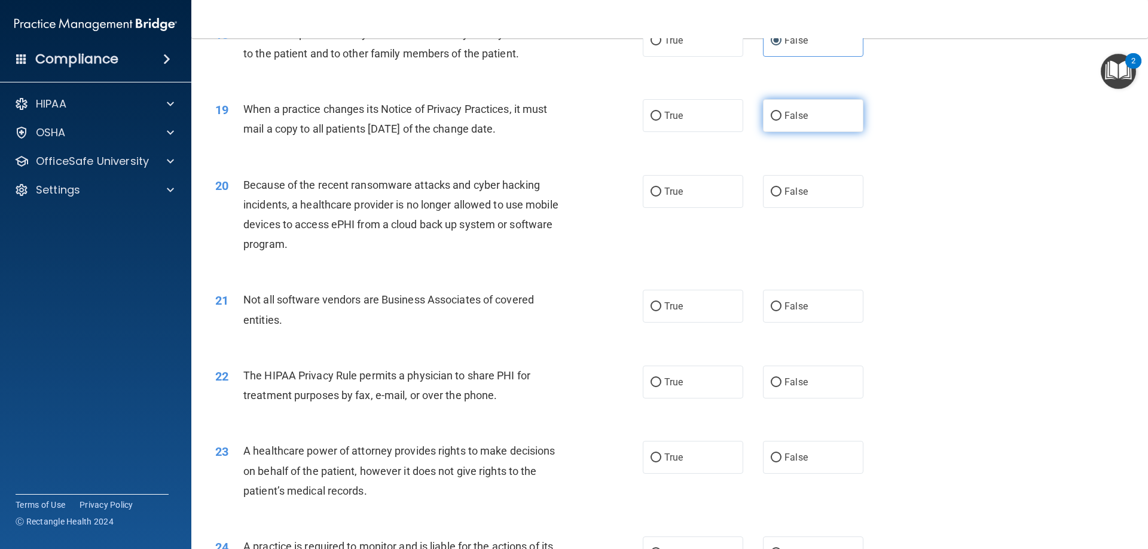
click at [774, 119] on input "False" at bounding box center [776, 116] width 11 height 9
radio input "true"
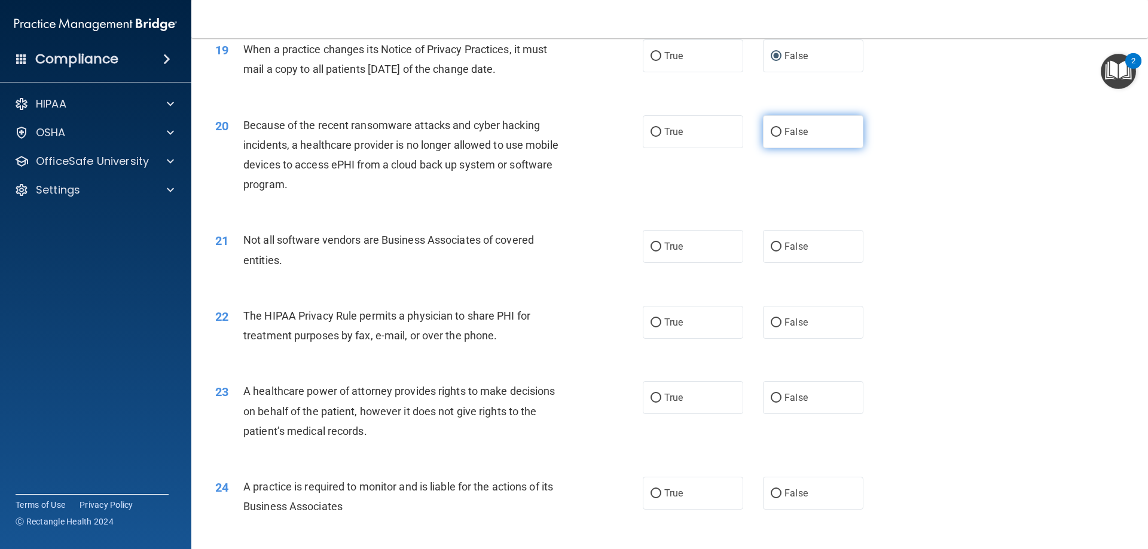
click at [784, 134] on span "False" at bounding box center [795, 131] width 23 height 11
click at [781, 134] on input "False" at bounding box center [776, 132] width 11 height 9
radio input "true"
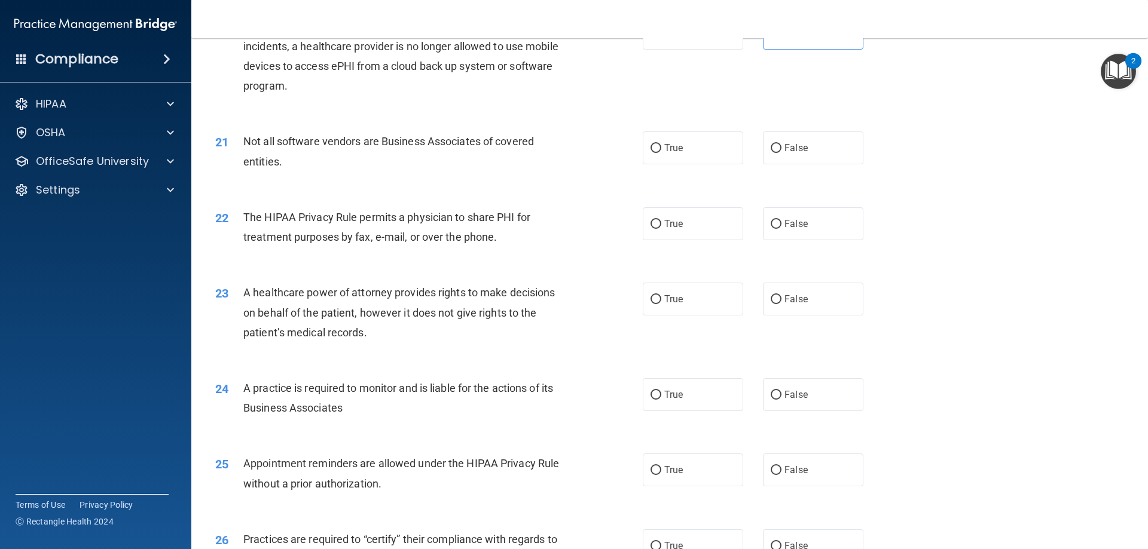
scroll to position [1793, 0]
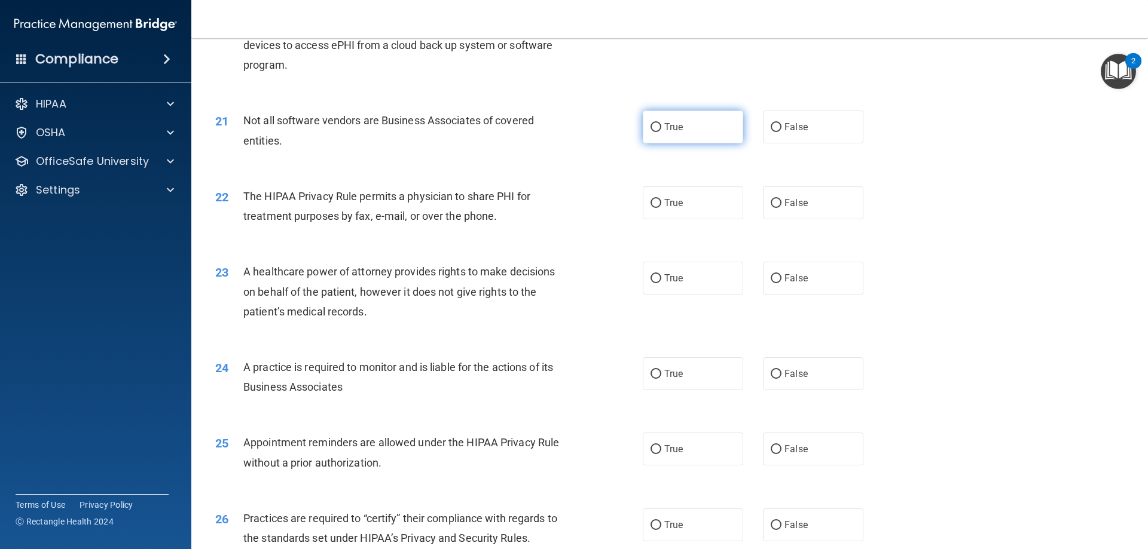
click at [687, 143] on label "True" at bounding box center [693, 127] width 100 height 33
click at [661, 132] on input "True" at bounding box center [655, 127] width 11 height 9
radio input "true"
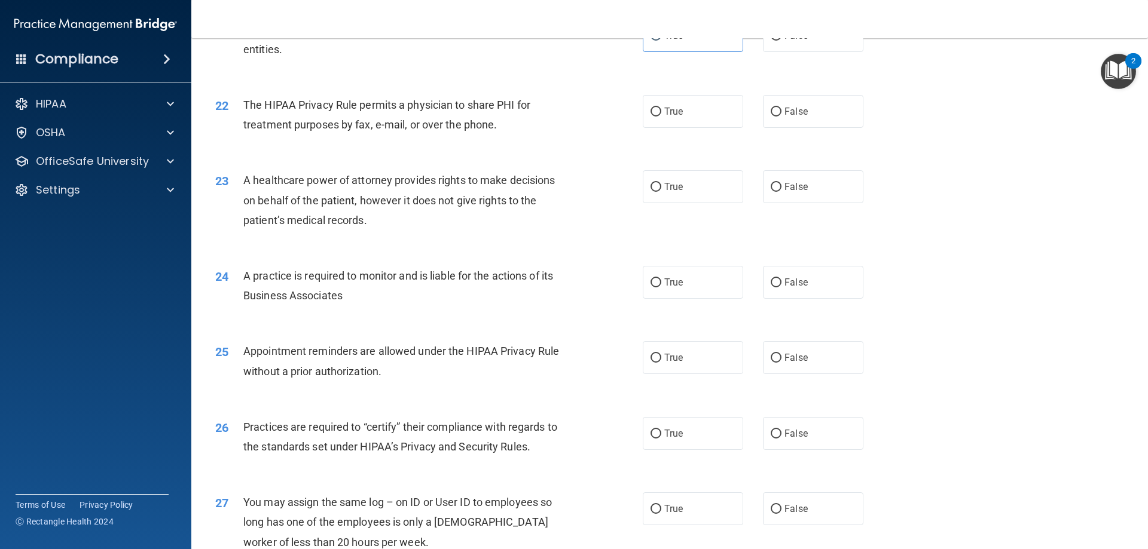
scroll to position [1913, 0]
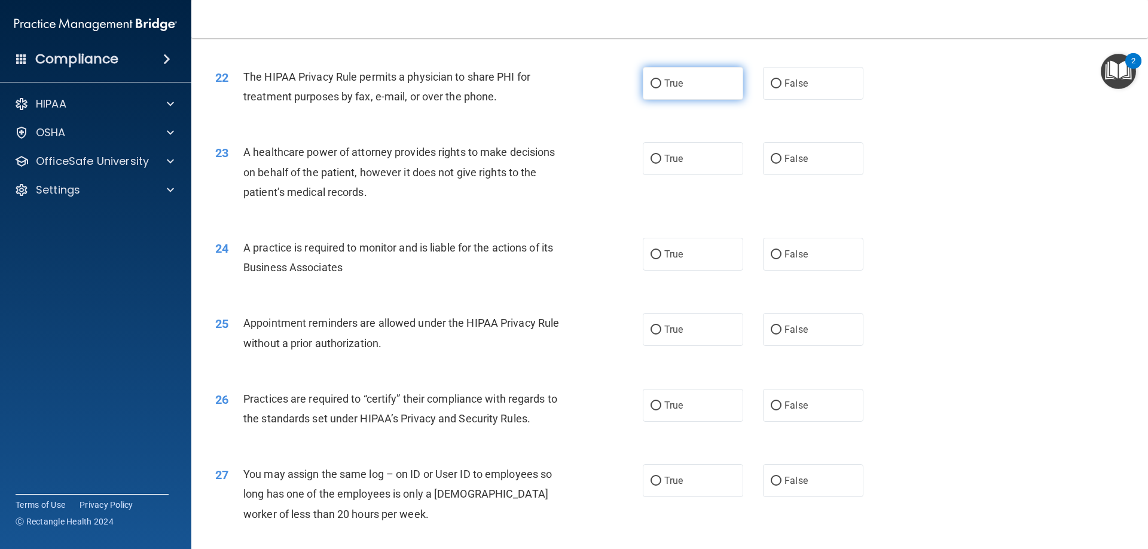
click at [645, 85] on label "True" at bounding box center [693, 83] width 100 height 33
click at [650, 85] on input "True" at bounding box center [655, 84] width 11 height 9
radio input "true"
click at [658, 164] on label "True" at bounding box center [693, 158] width 100 height 33
click at [658, 164] on input "True" at bounding box center [655, 159] width 11 height 9
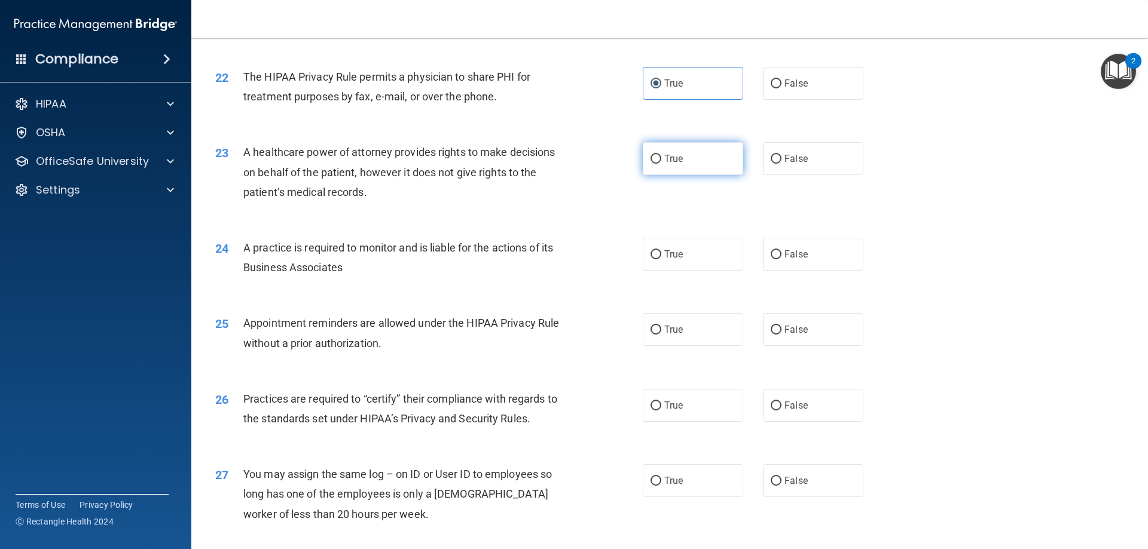
radio input "true"
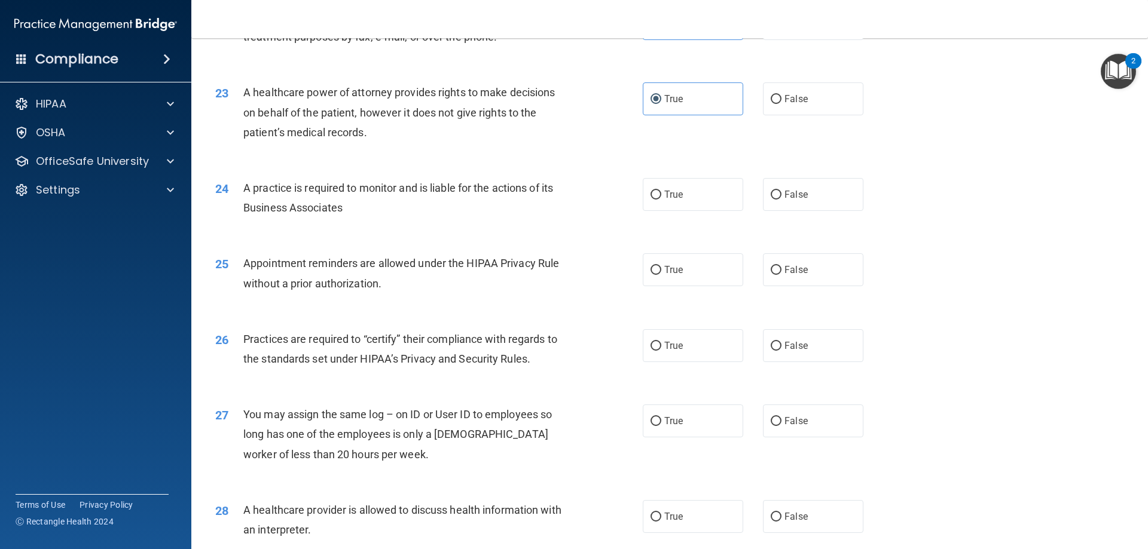
scroll to position [2032, 0]
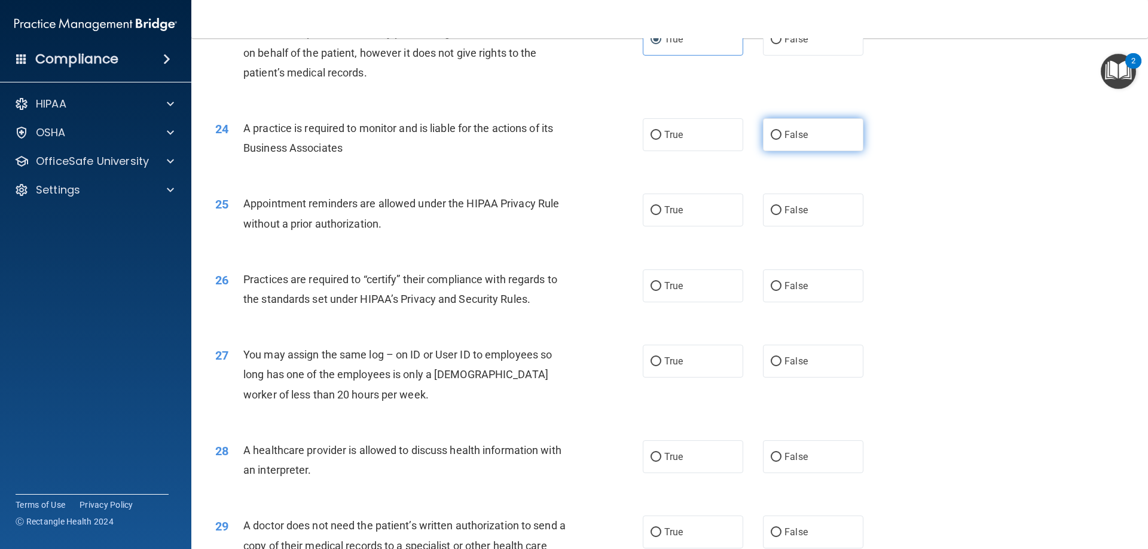
click at [812, 144] on label "False" at bounding box center [813, 134] width 100 height 33
click at [781, 140] on input "False" at bounding box center [776, 135] width 11 height 9
radio input "true"
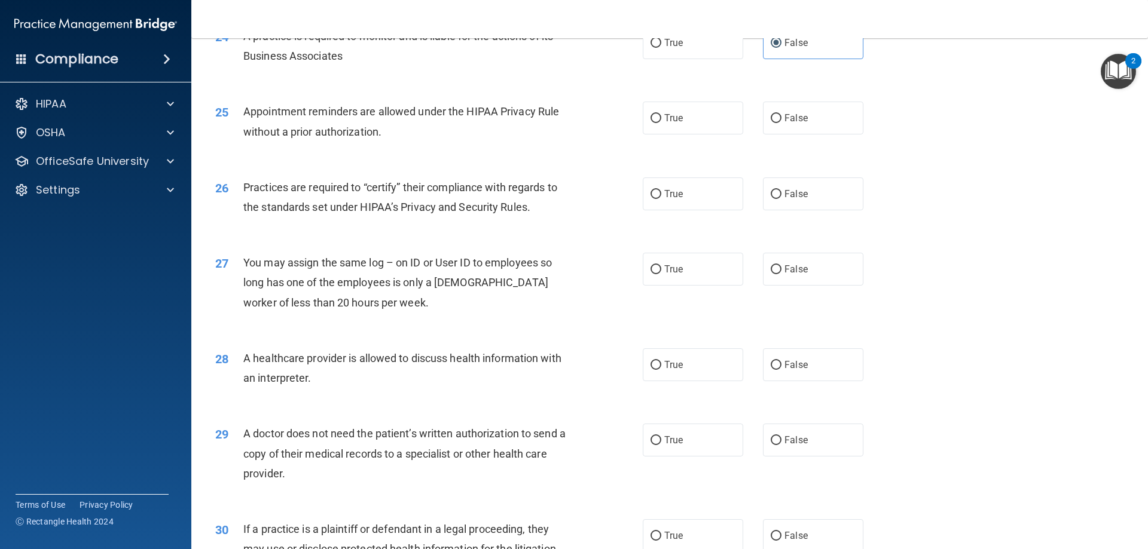
scroll to position [2152, 0]
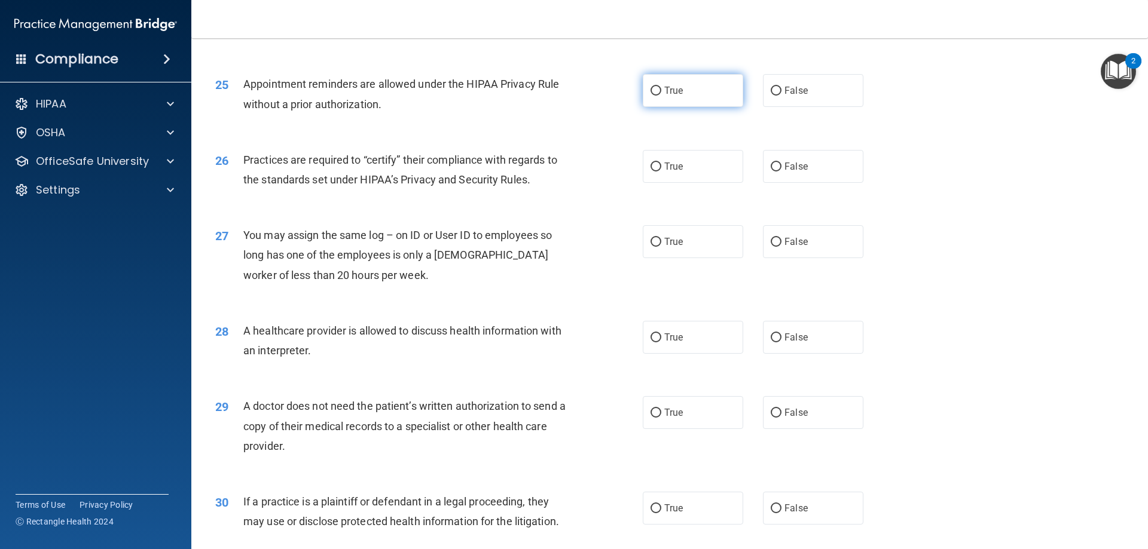
click at [643, 99] on label "True" at bounding box center [693, 90] width 100 height 33
click at [650, 96] on input "True" at bounding box center [655, 91] width 11 height 9
radio input "true"
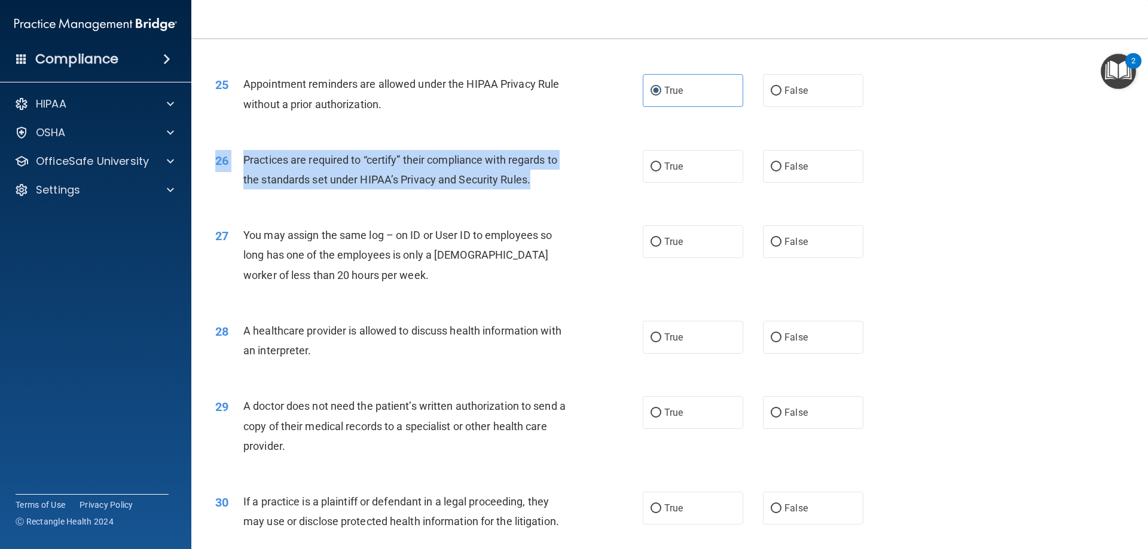
click at [542, 200] on div "26 Practices are required to “certify” their compliance with regards to the sta…" at bounding box center [669, 172] width 927 height 75
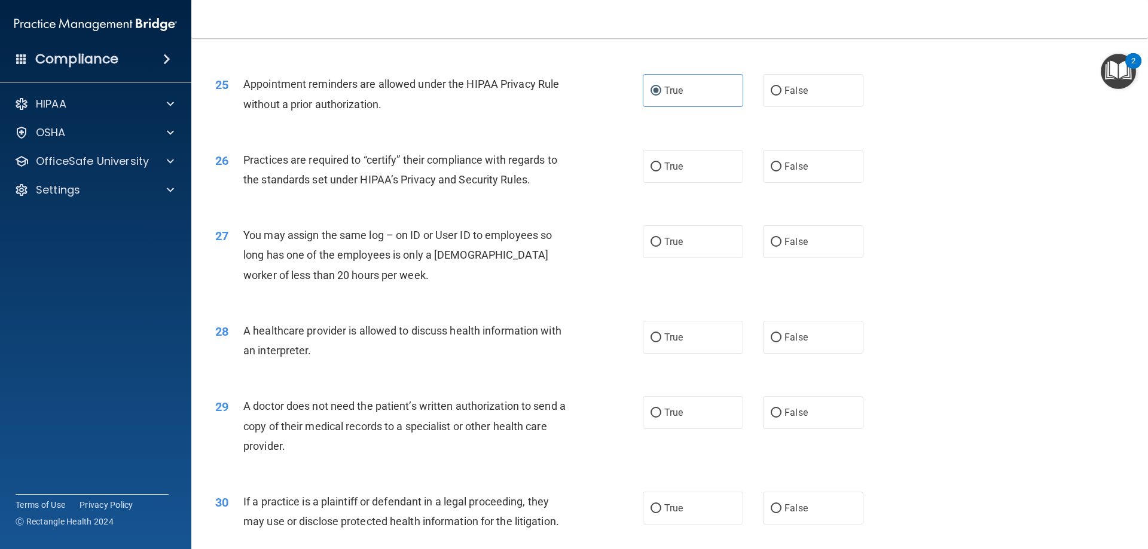
click at [592, 209] on div "26 Practices are required to “certify” their compliance with regards to the sta…" at bounding box center [669, 172] width 927 height 75
drag, startPoint x: 775, startPoint y: 175, endPoint x: 754, endPoint y: 186, distance: 23.3
click at [775, 176] on label "False" at bounding box center [813, 166] width 100 height 33
click at [775, 172] on input "False" at bounding box center [776, 167] width 11 height 9
radio input "true"
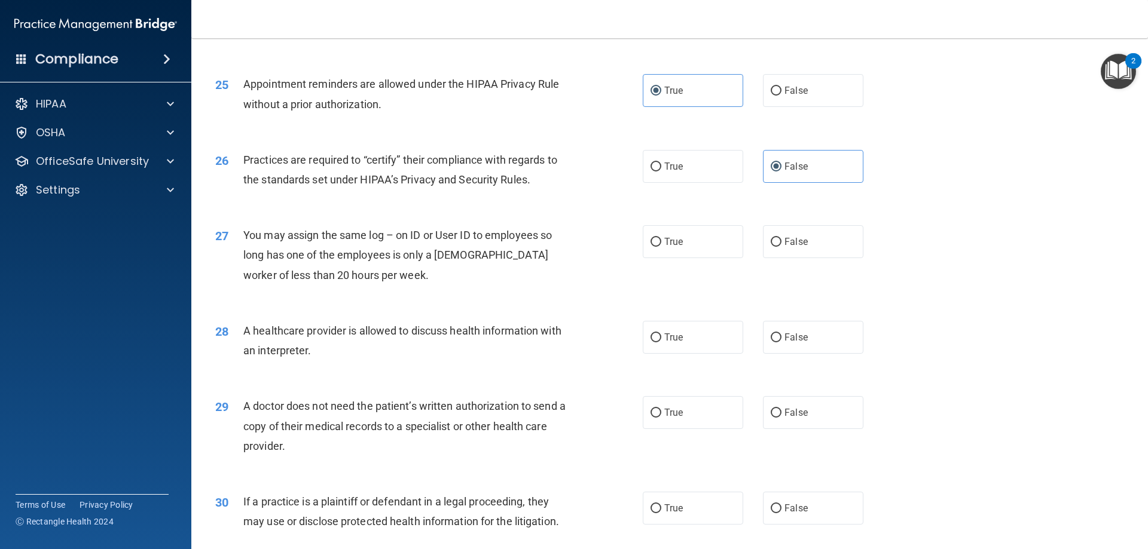
scroll to position [2212, 0]
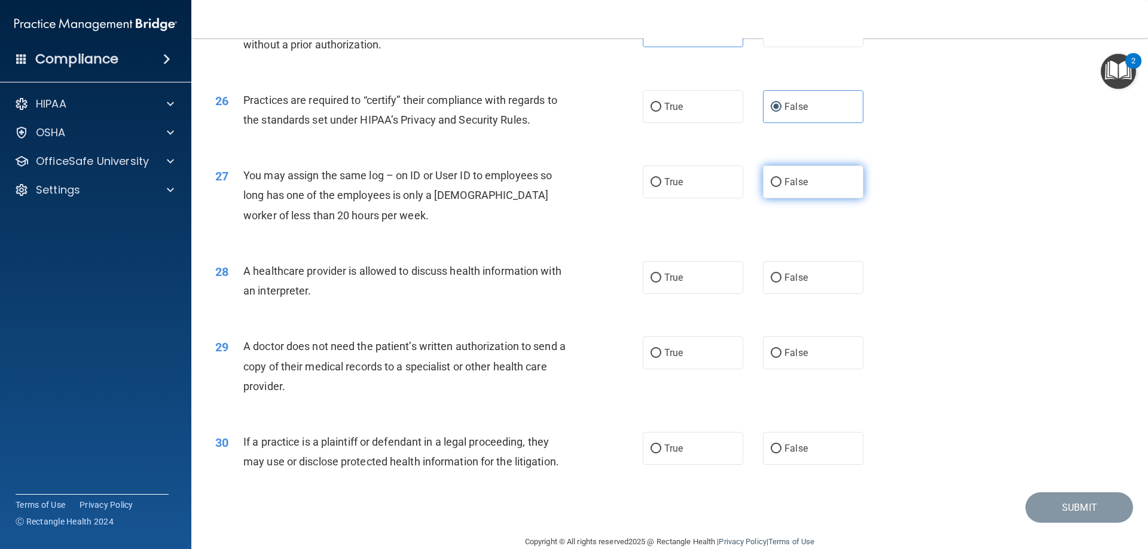
click at [787, 176] on span "False" at bounding box center [795, 181] width 23 height 11
click at [781, 178] on input "False" at bounding box center [776, 182] width 11 height 9
radio input "true"
click at [665, 290] on label "True" at bounding box center [693, 277] width 100 height 33
click at [661, 283] on input "True" at bounding box center [655, 278] width 11 height 9
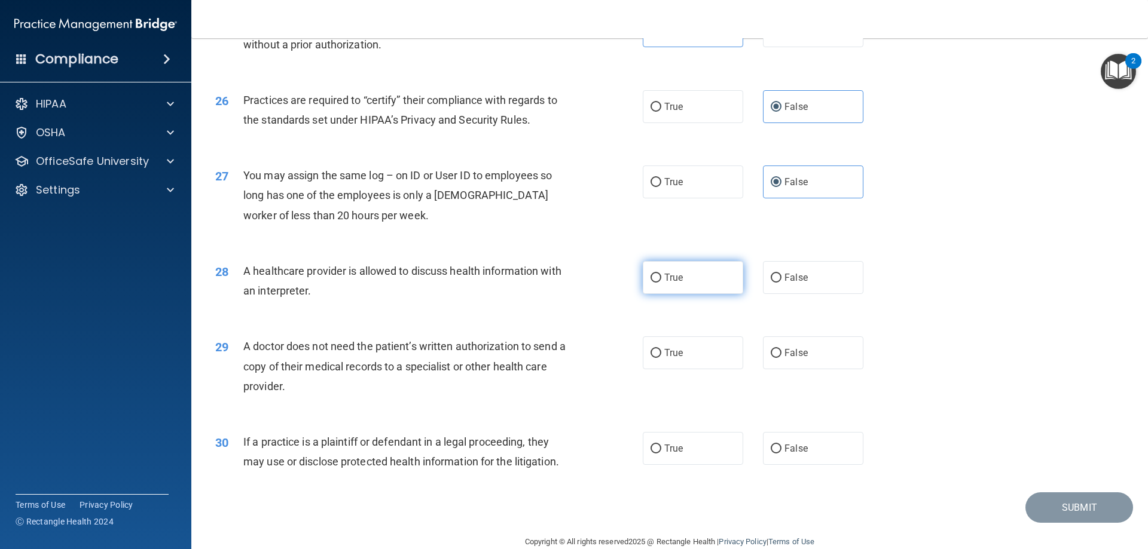
radio input "true"
click at [695, 357] on label "True" at bounding box center [693, 353] width 100 height 33
click at [661, 357] on input "True" at bounding box center [655, 353] width 11 height 9
radio input "true"
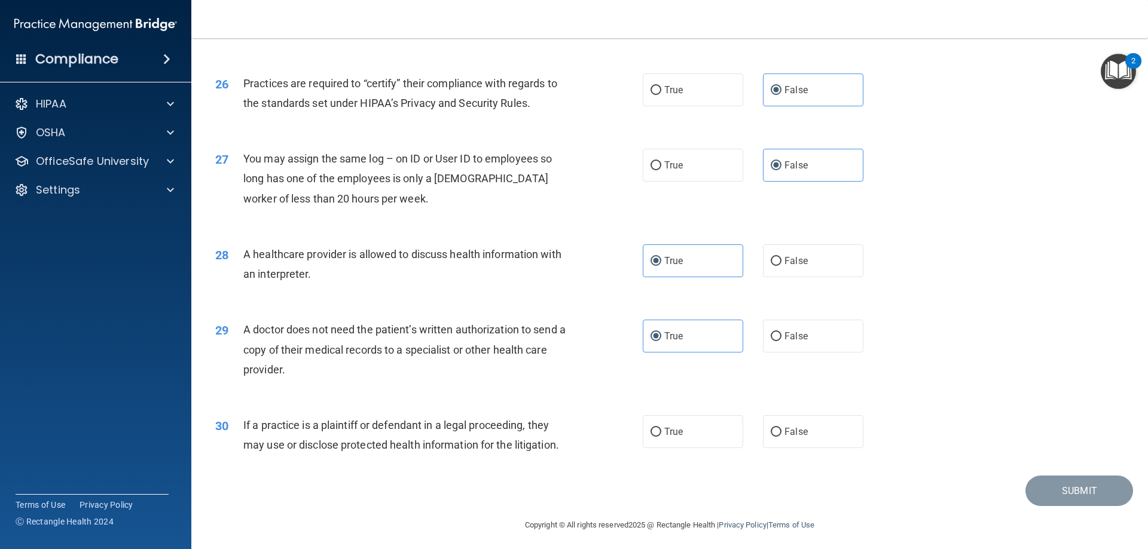
scroll to position [2233, 0]
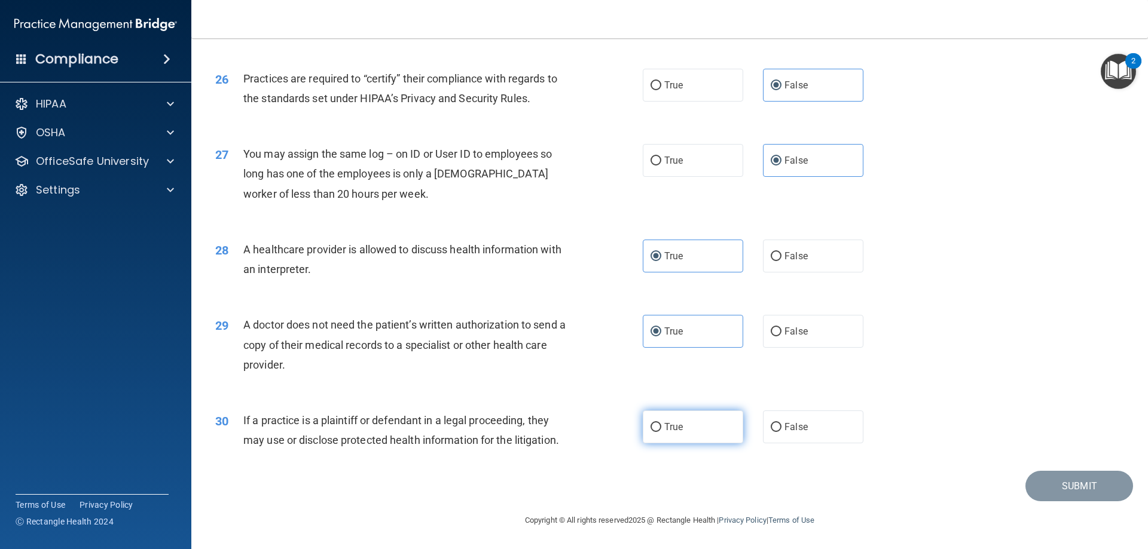
click at [665, 429] on span "True" at bounding box center [673, 426] width 19 height 11
click at [661, 429] on input "True" at bounding box center [655, 427] width 11 height 9
radio input "true"
click at [1072, 478] on button "Submit" at bounding box center [1079, 486] width 108 height 30
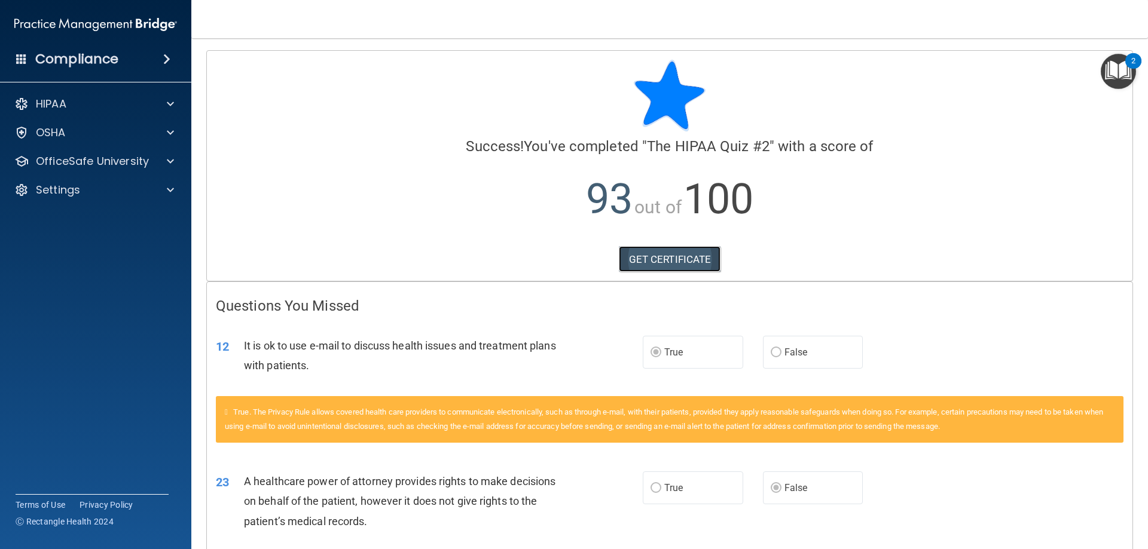
click at [640, 262] on link "GET CERTIFICATE" at bounding box center [670, 259] width 102 height 26
click at [117, 150] on div "OfficeSafe University" at bounding box center [96, 161] width 192 height 24
click at [171, 166] on span at bounding box center [170, 161] width 7 height 14
click at [148, 193] on img at bounding box center [144, 190] width 15 height 15
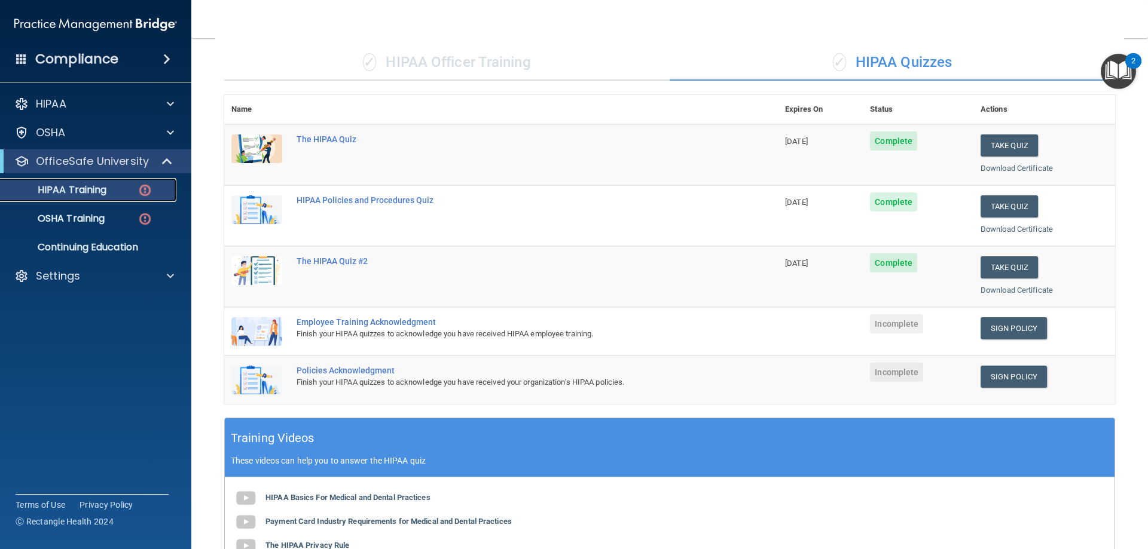
scroll to position [179, 0]
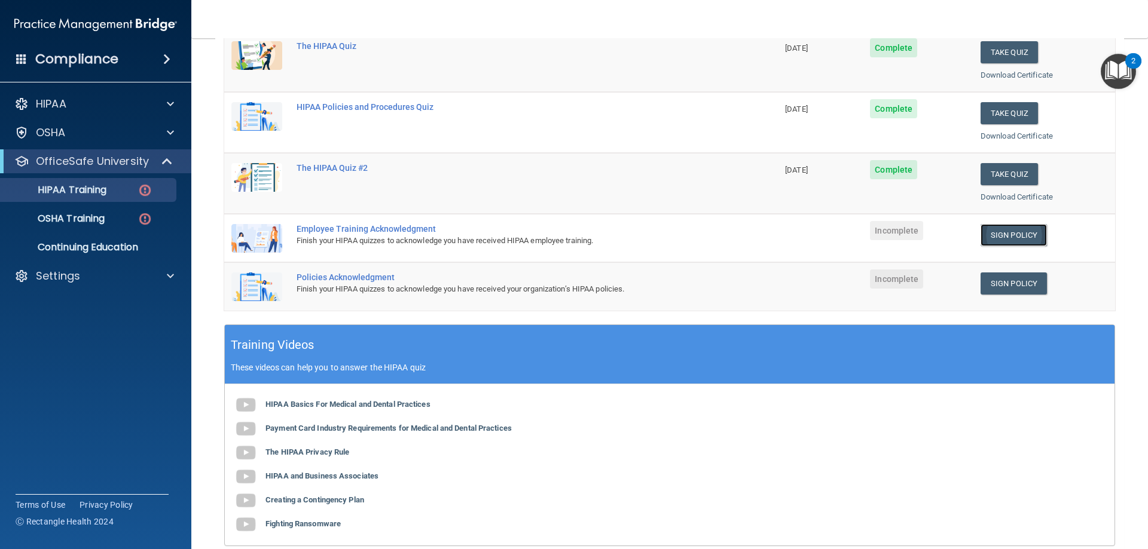
click at [1023, 231] on link "Sign Policy" at bounding box center [1013, 235] width 66 height 22
click at [145, 192] on img at bounding box center [144, 190] width 15 height 15
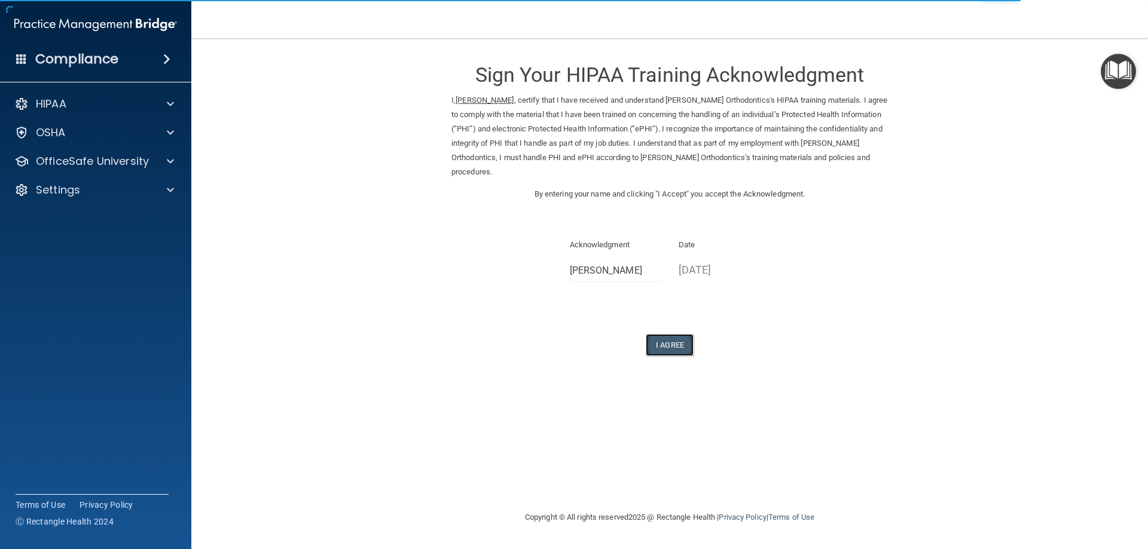
click at [654, 334] on button "I Agree" at bounding box center [670, 345] width 48 height 22
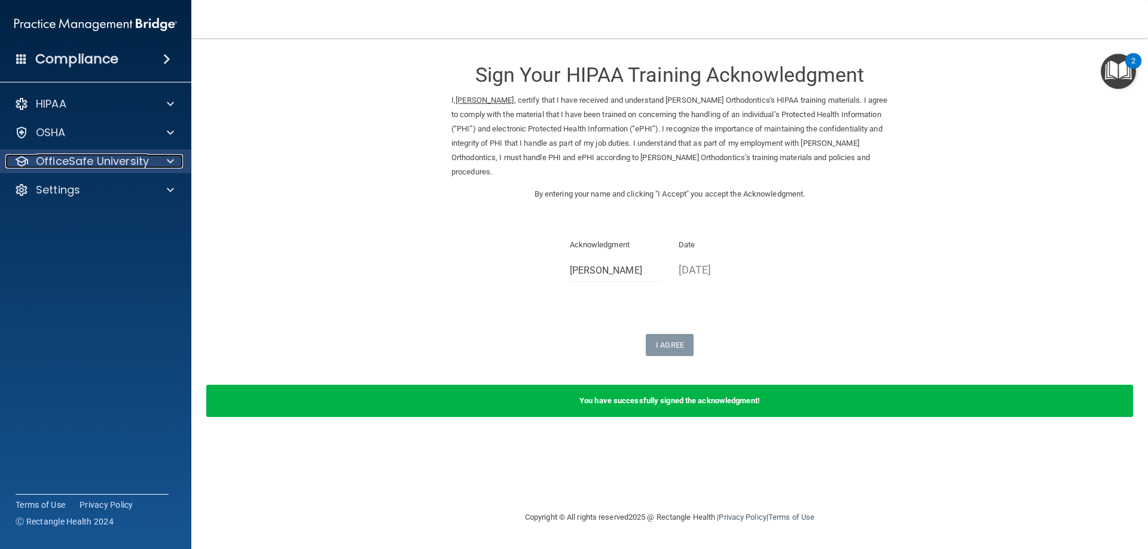
click at [168, 165] on span at bounding box center [170, 161] width 7 height 14
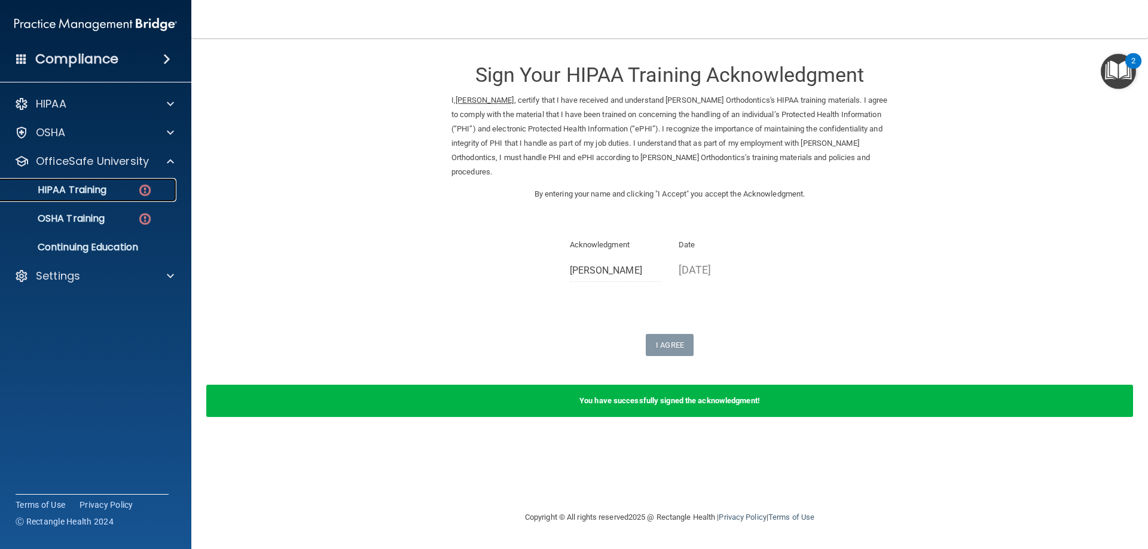
click at [139, 195] on img at bounding box center [144, 190] width 15 height 15
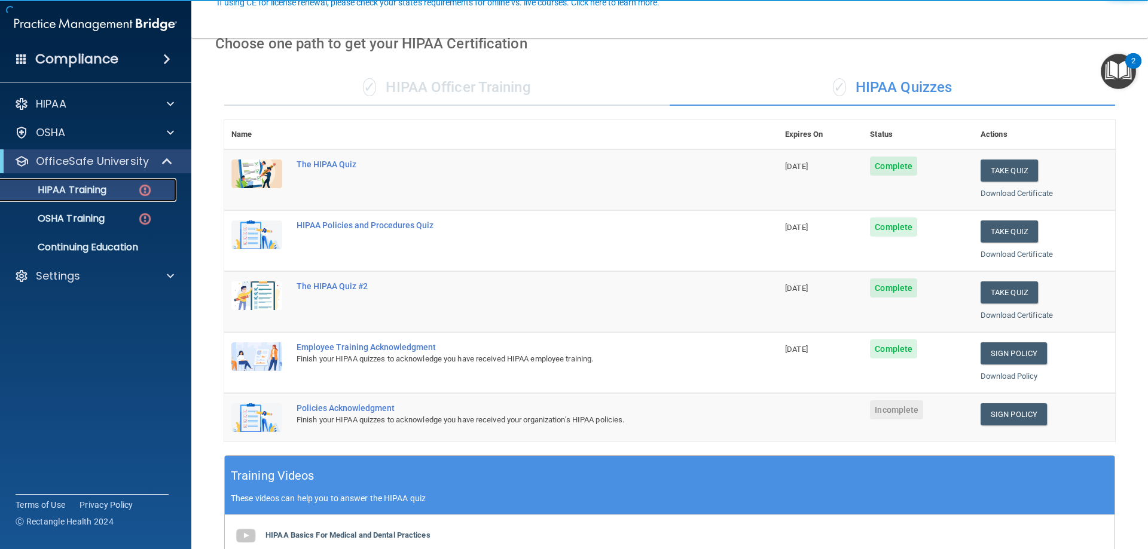
scroll to position [120, 0]
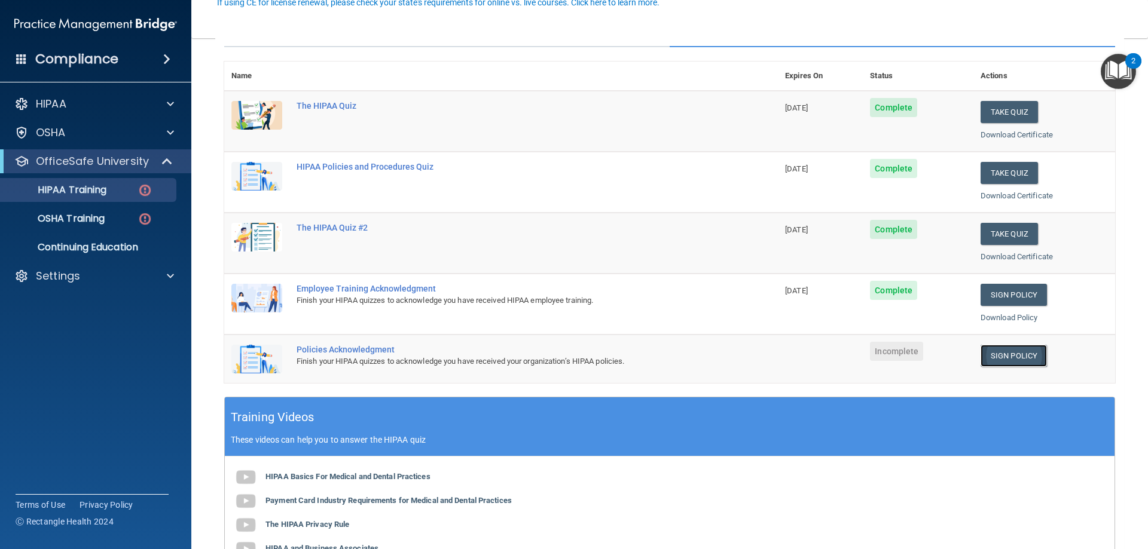
click at [1016, 363] on link "Sign Policy" at bounding box center [1013, 356] width 66 height 22
click at [1004, 355] on link "Sign Policy" at bounding box center [1013, 356] width 66 height 22
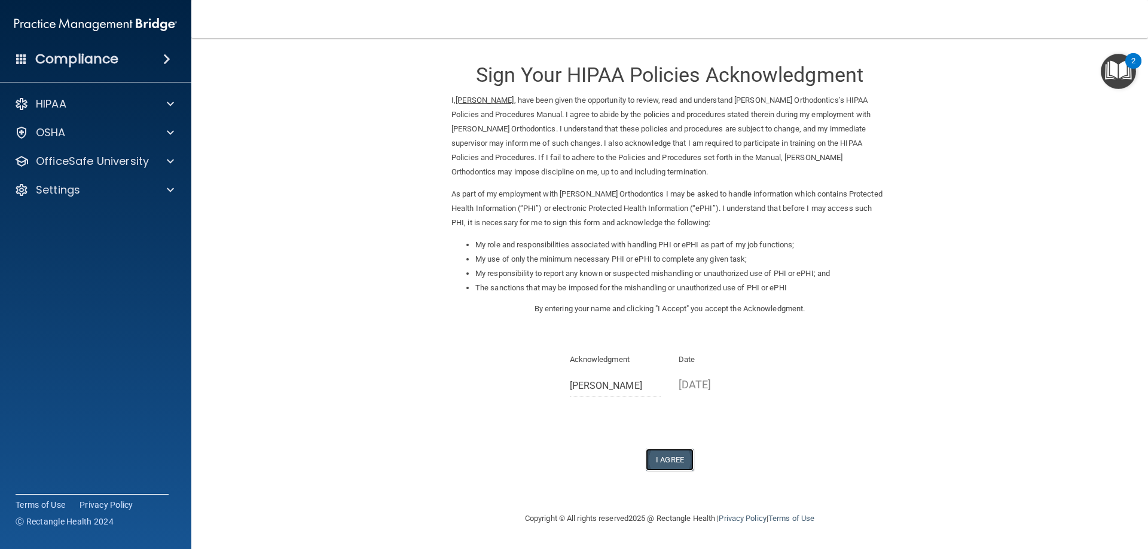
click at [669, 449] on button "I Agree" at bounding box center [670, 460] width 48 height 22
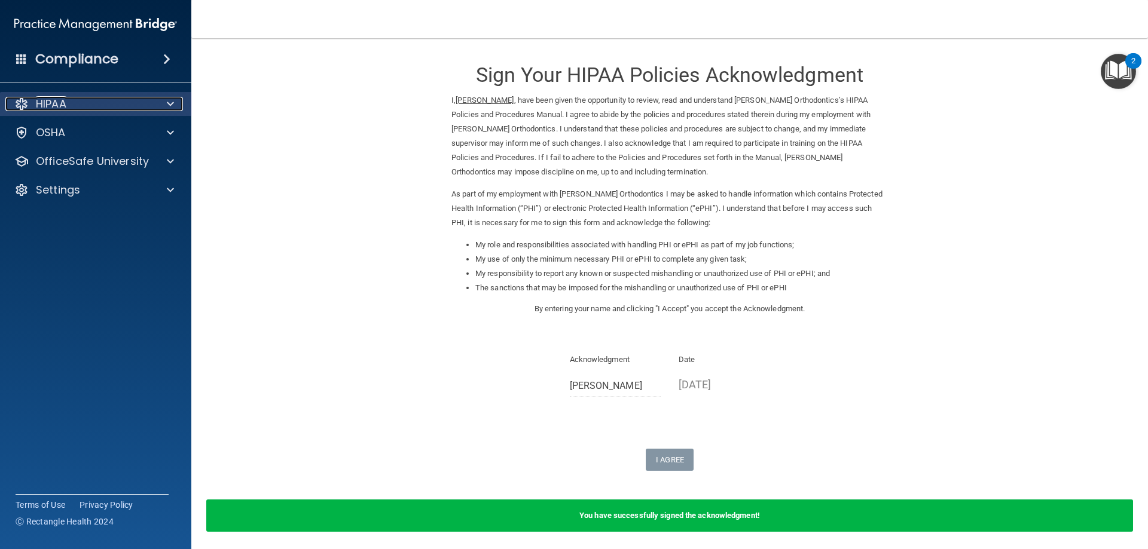
click at [169, 110] on span at bounding box center [170, 104] width 7 height 14
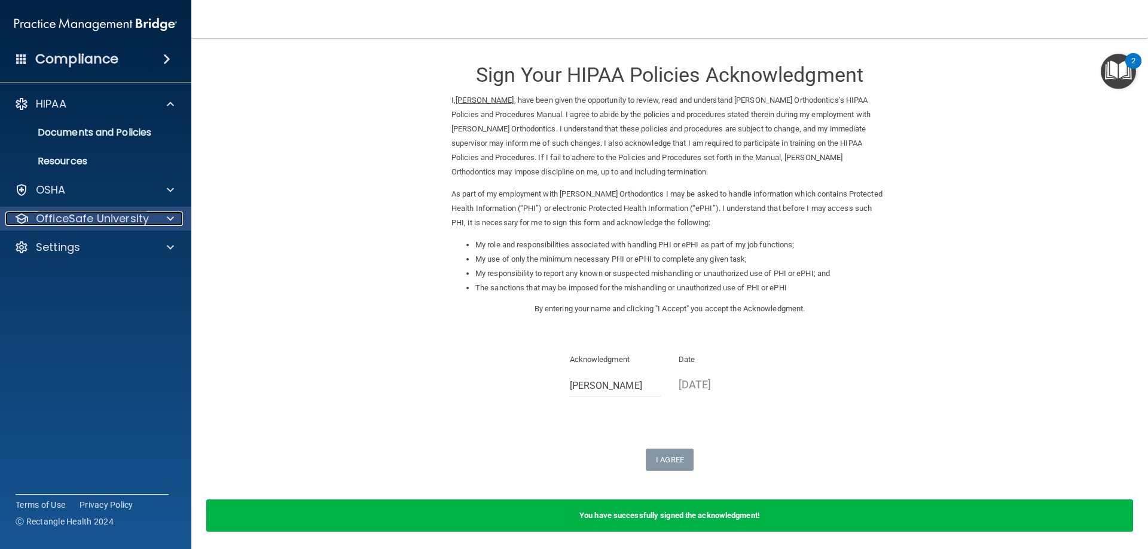
click at [138, 215] on p "OfficeSafe University" at bounding box center [92, 219] width 113 height 14
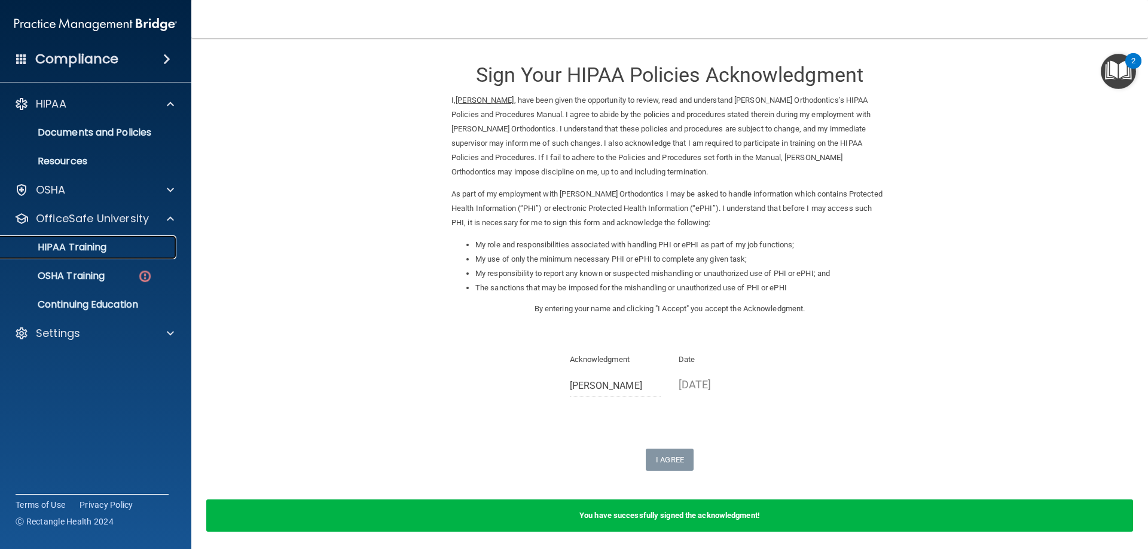
click at [152, 252] on div "HIPAA Training" at bounding box center [89, 247] width 163 height 12
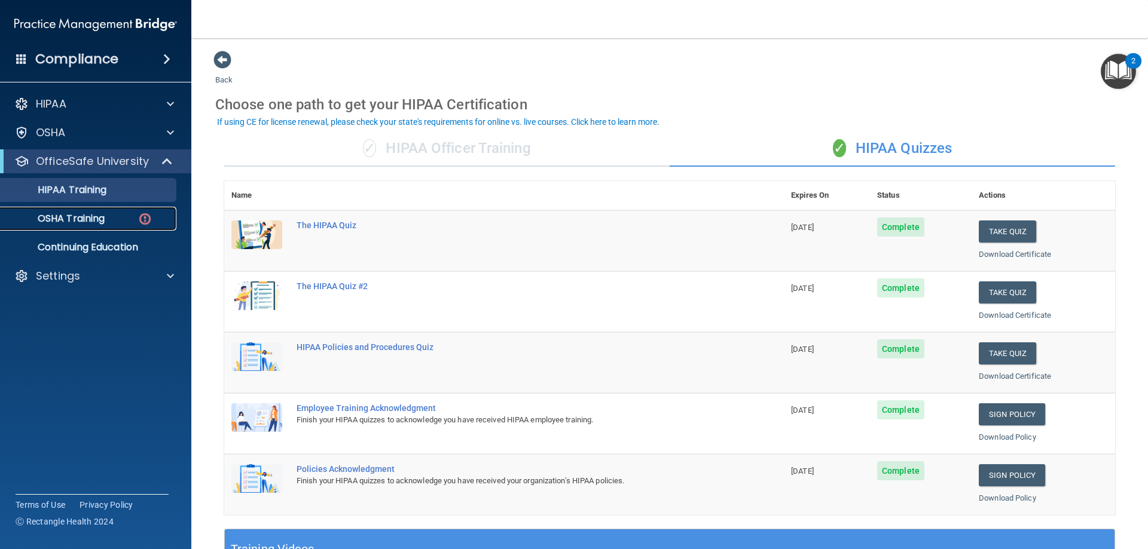
click at [129, 218] on div "OSHA Training" at bounding box center [89, 219] width 163 height 12
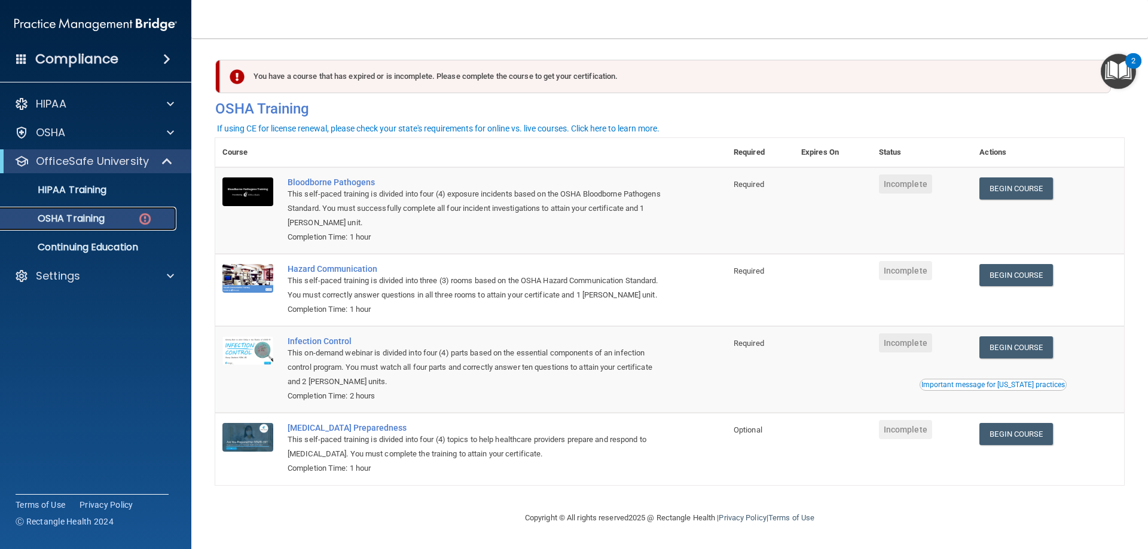
click at [103, 218] on p "OSHA Training" at bounding box center [56, 219] width 97 height 12
click at [302, 187] on div "Bloodborne Pathogens" at bounding box center [477, 183] width 379 height 10
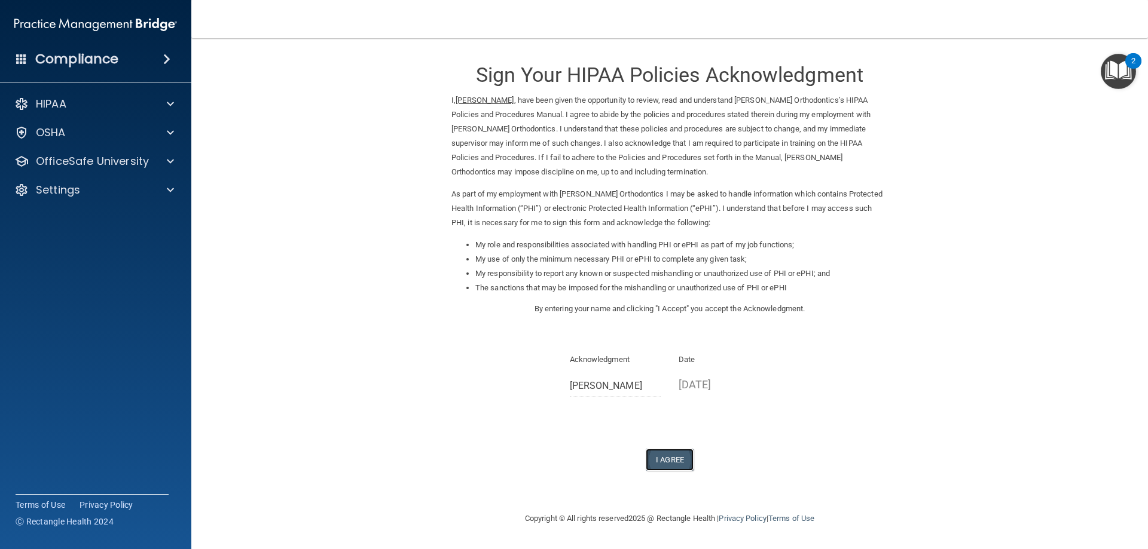
click at [661, 466] on button "I Agree" at bounding box center [670, 460] width 48 height 22
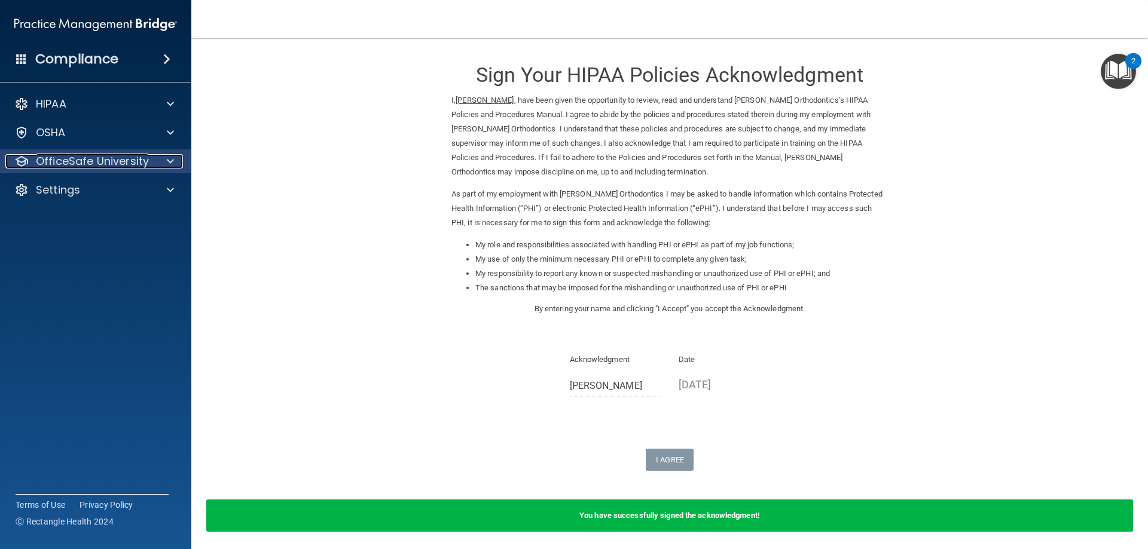
click at [172, 160] on span at bounding box center [170, 161] width 7 height 14
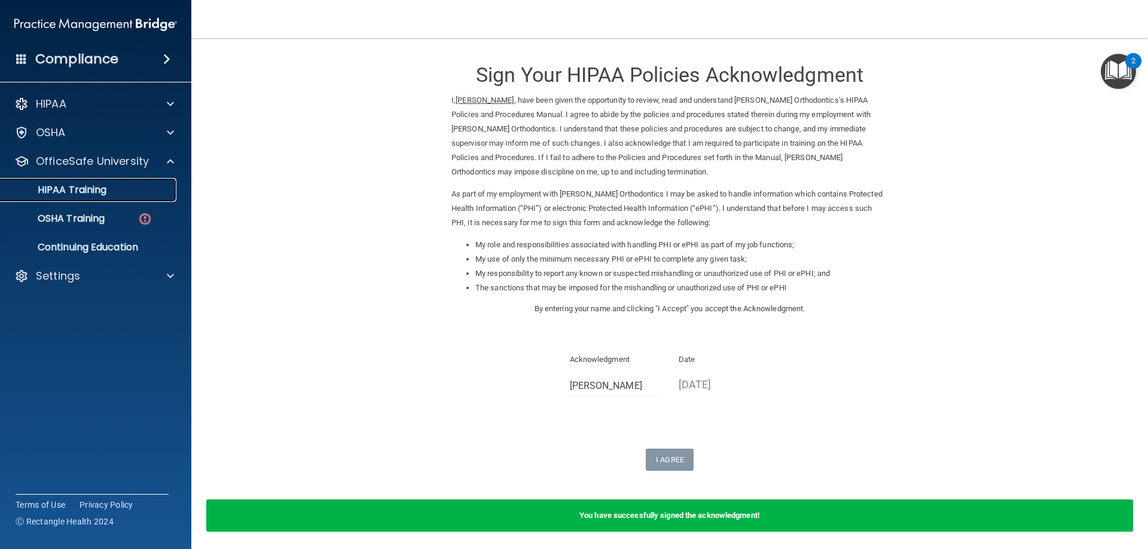
click at [155, 198] on link "HIPAA Training" at bounding box center [82, 190] width 188 height 24
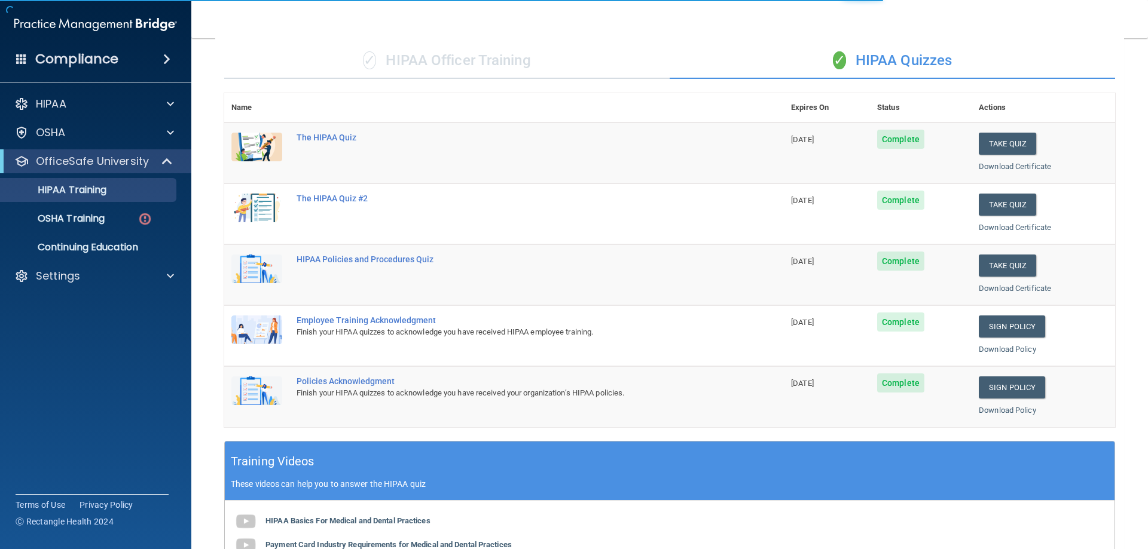
scroll to position [179, 0]
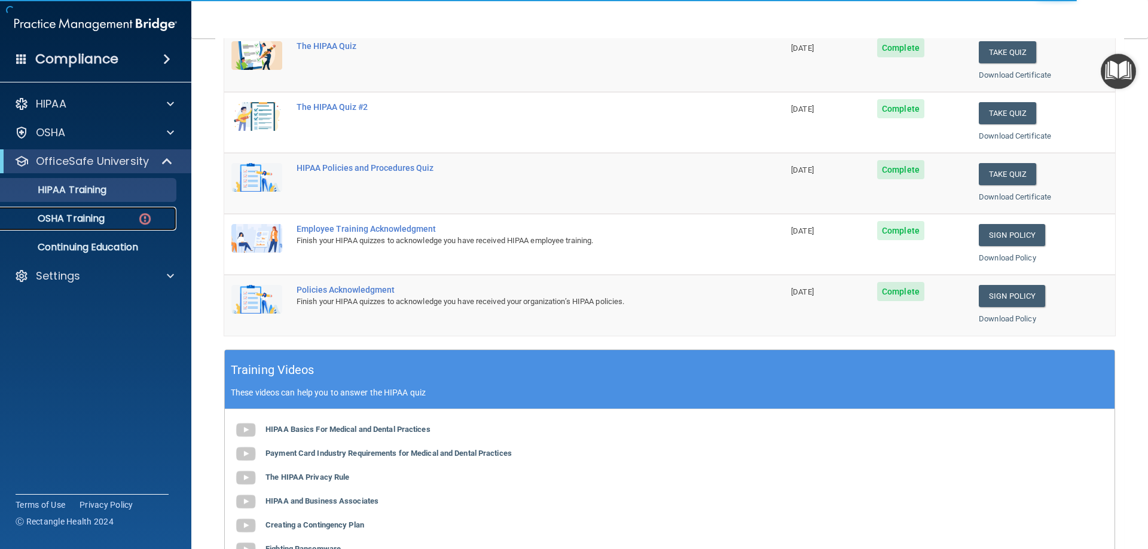
click at [96, 211] on link "OSHA Training" at bounding box center [82, 219] width 188 height 24
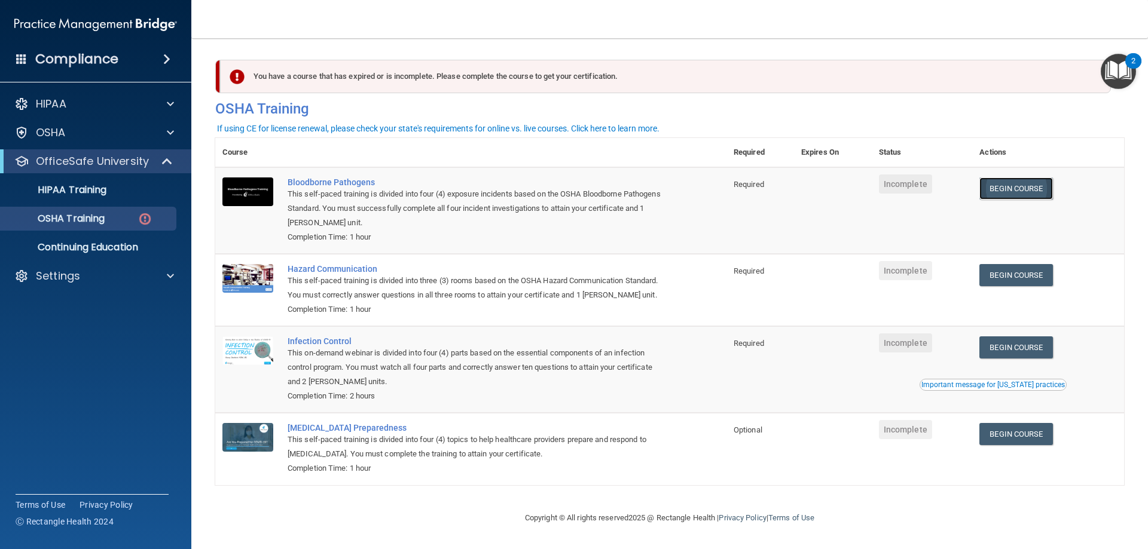
click at [1033, 188] on link "Begin Course" at bounding box center [1015, 189] width 73 height 22
click at [1016, 184] on link "Begin Course" at bounding box center [1015, 189] width 73 height 22
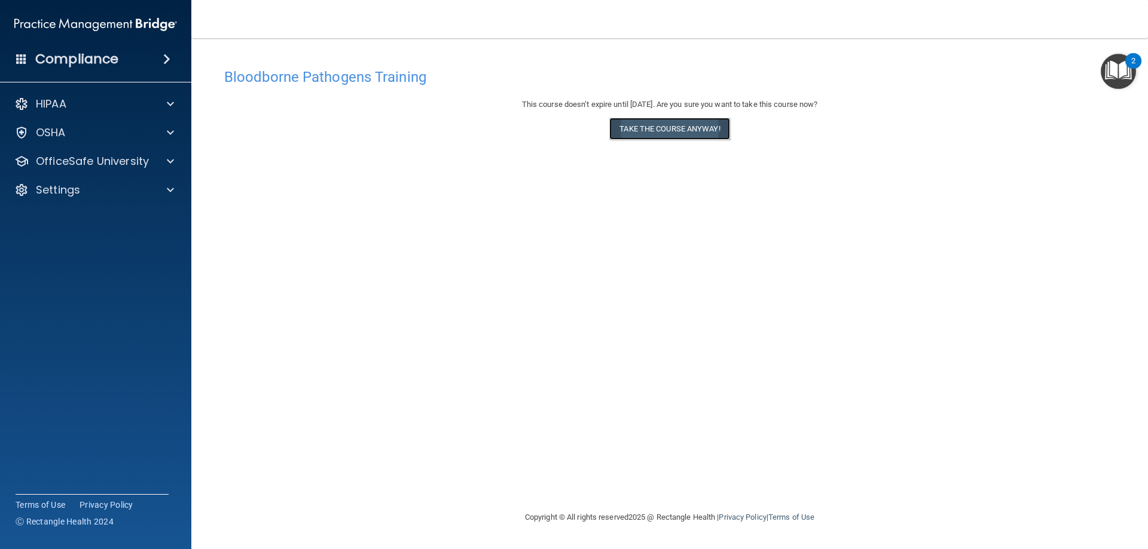
click at [629, 129] on button "Take the course anyway!" at bounding box center [669, 129] width 120 height 22
